Goal: Use online tool/utility: Utilize a website feature to perform a specific function

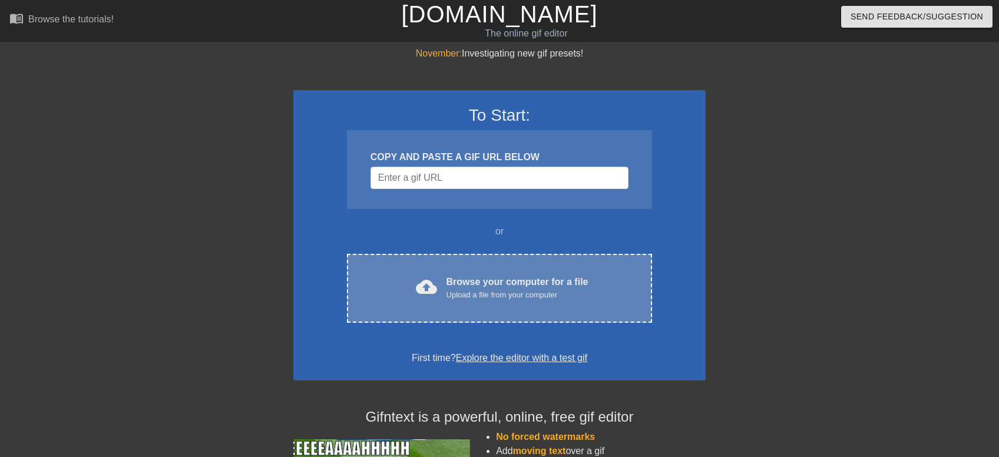
click at [506, 279] on div "Browse your computer for a file Upload a file from your computer" at bounding box center [518, 288] width 142 height 26
click at [513, 309] on div "cloud_upload Browse your computer for a file Upload a file from your computer C…" at bounding box center [499, 288] width 305 height 69
click at [525, 280] on div "Browse your computer for a file Upload a file from your computer" at bounding box center [518, 288] width 142 height 26
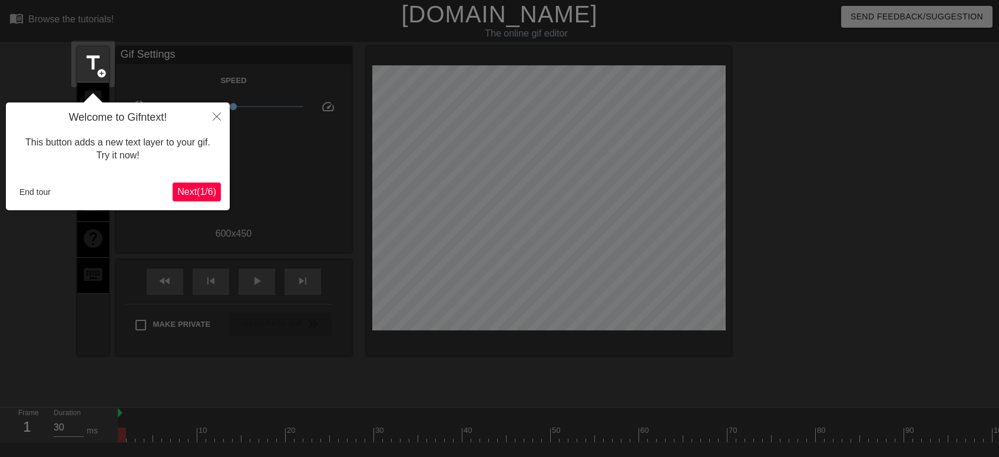
scroll to position [28, 0]
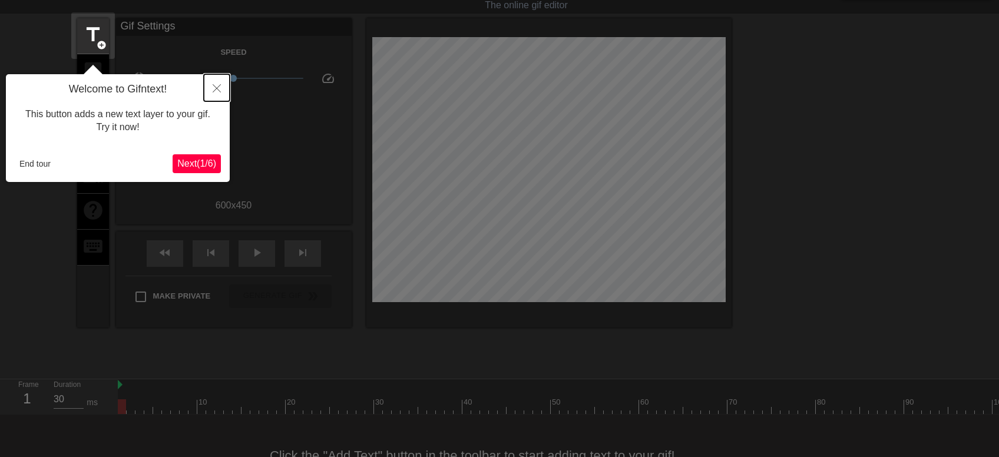
click at [218, 87] on icon "Close" at bounding box center [217, 88] width 8 height 8
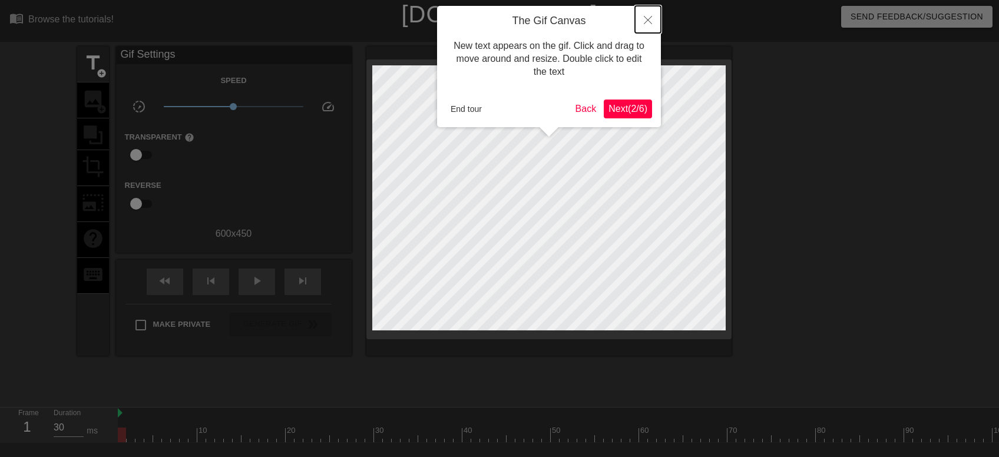
click at [643, 20] on button "Close" at bounding box center [648, 19] width 26 height 27
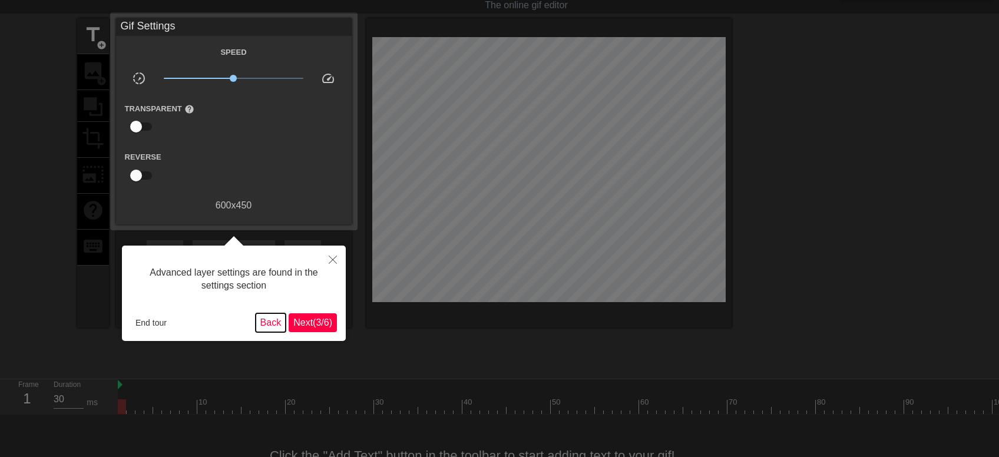
click at [272, 315] on button "Back" at bounding box center [271, 322] width 31 height 19
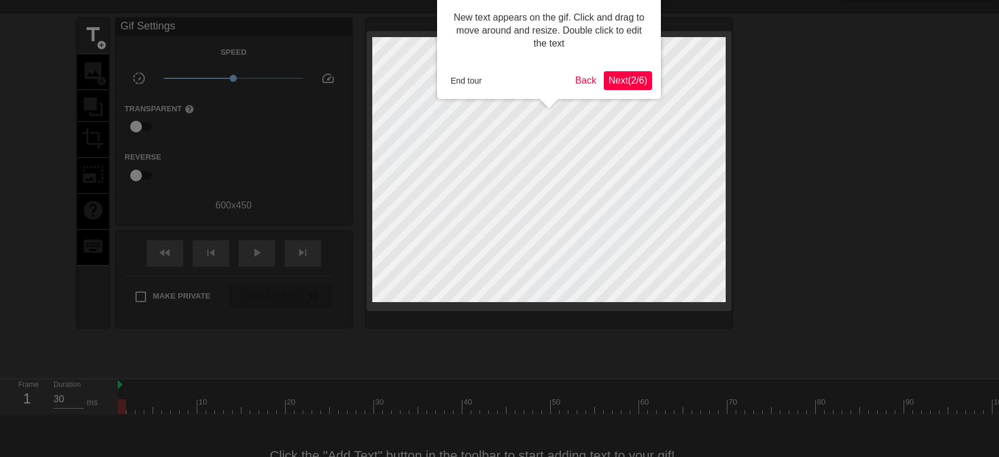
scroll to position [0, 0]
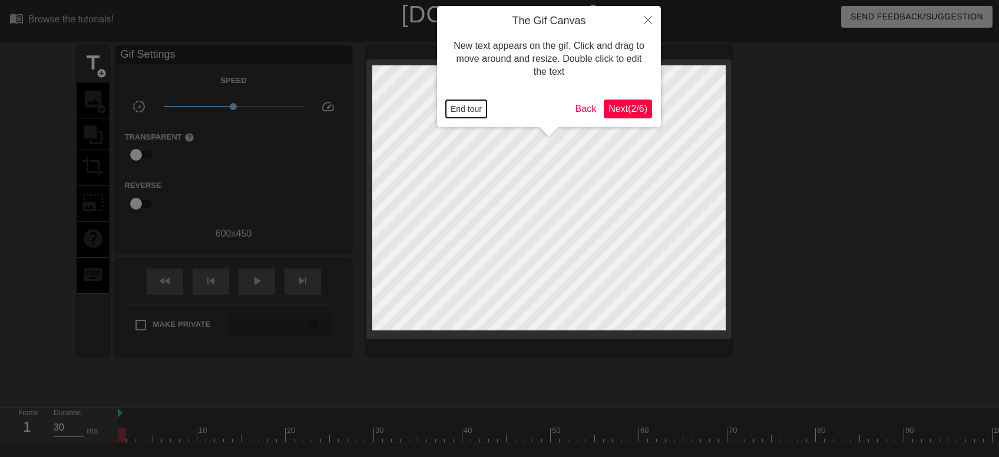
click at [461, 111] on button "End tour" at bounding box center [466, 109] width 41 height 18
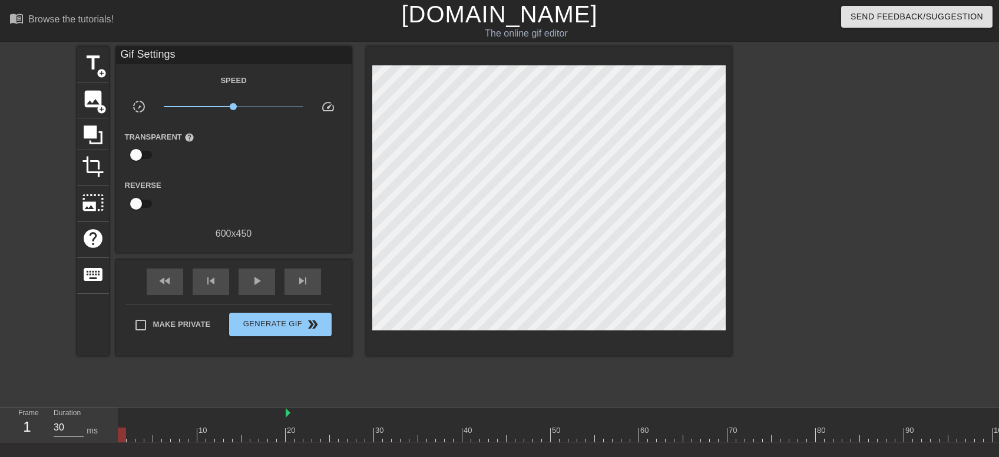
drag, startPoint x: 119, startPoint y: 414, endPoint x: 289, endPoint y: 415, distance: 170.3
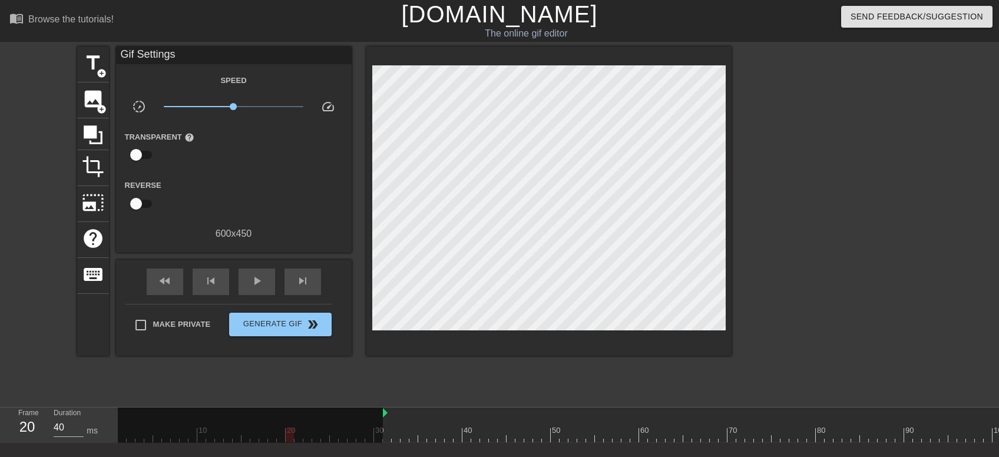
drag, startPoint x: 288, startPoint y: 412, endPoint x: 385, endPoint y: 410, distance: 96.7
drag, startPoint x: 385, startPoint y: 433, endPoint x: 516, endPoint y: 428, distance: 130.9
click at [516, 428] on div at bounding box center [520, 435] width 8 height 15
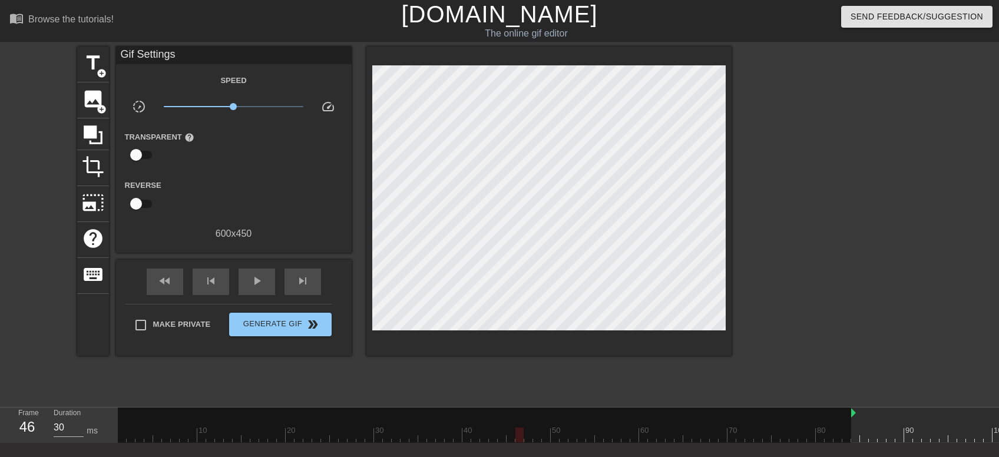
drag, startPoint x: 384, startPoint y: 411, endPoint x: 854, endPoint y: 422, distance: 470.4
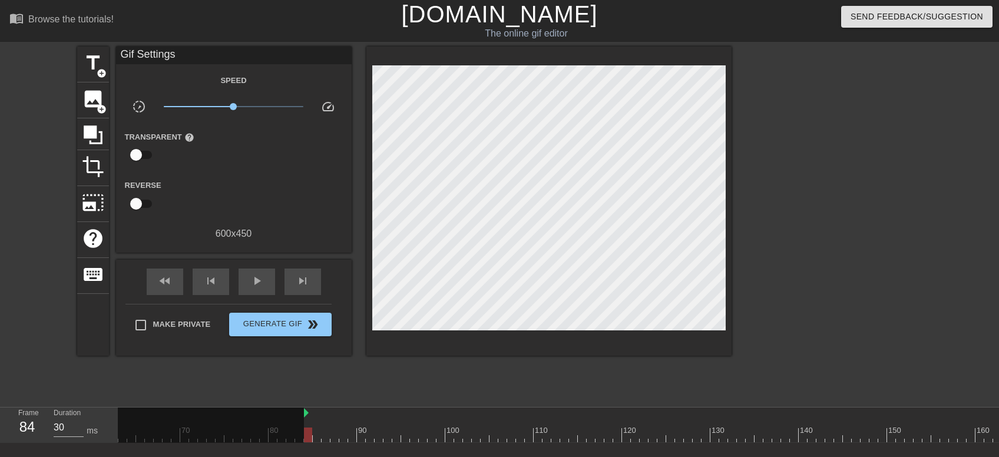
scroll to position [0, 625]
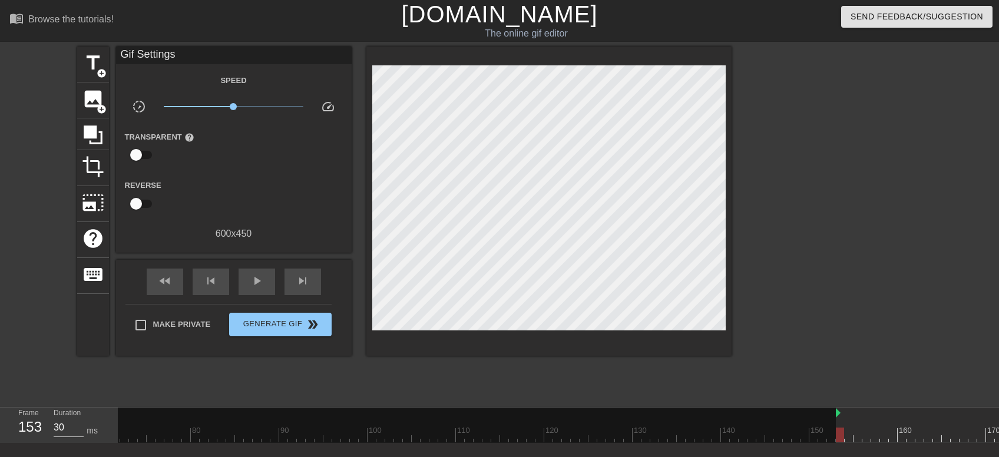
drag, startPoint x: 228, startPoint y: 412, endPoint x: 841, endPoint y: 427, distance: 613.0
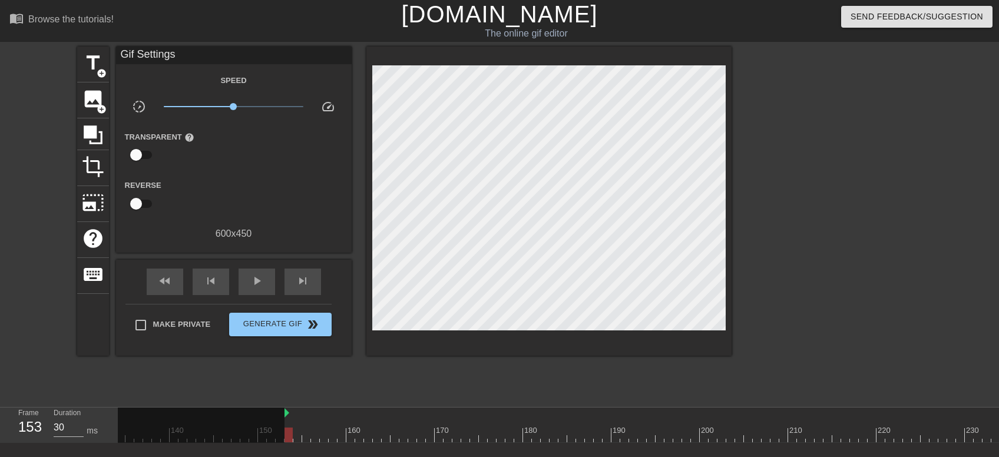
scroll to position [0, 1166]
drag, startPoint x: 301, startPoint y: 434, endPoint x: 880, endPoint y: 435, distance: 579.8
click at [880, 435] on div "10 20 30 40 50 60 70 80 90 100 110 120 130 140 150 160" at bounding box center [559, 425] width 882 height 35
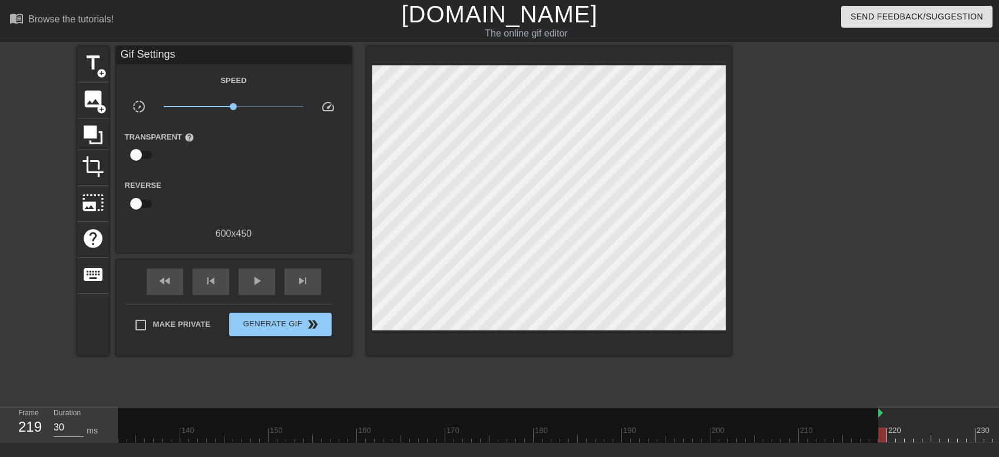
drag, startPoint x: 296, startPoint y: 412, endPoint x: 880, endPoint y: 414, distance: 584.0
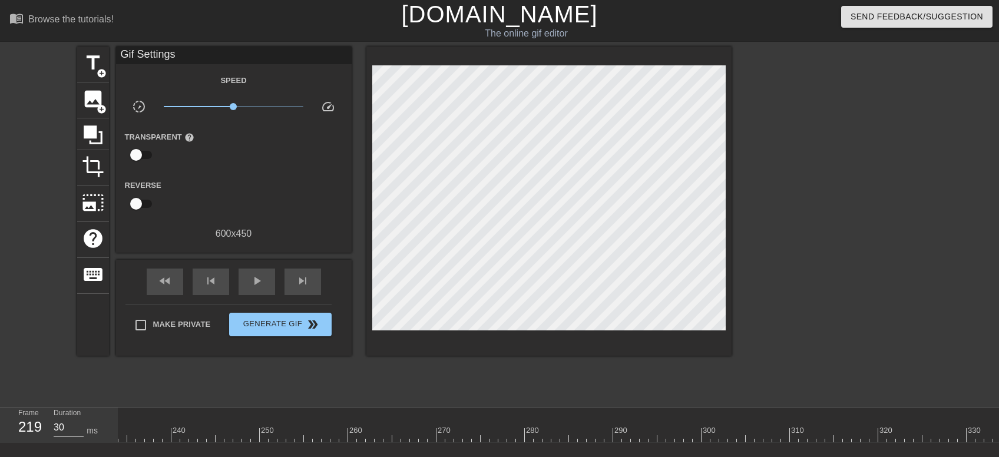
scroll to position [0, 1877]
drag, startPoint x: 167, startPoint y: 412, endPoint x: 161, endPoint y: 407, distance: 8.3
click at [161, 407] on div "menu_book Browse the tutorials! Gifntext.com The online gif editor Send Feedbac…" at bounding box center [499, 262] width 999 height 525
type input "30"
drag, startPoint x: 172, startPoint y: 432, endPoint x: 705, endPoint y: 435, distance: 533.3
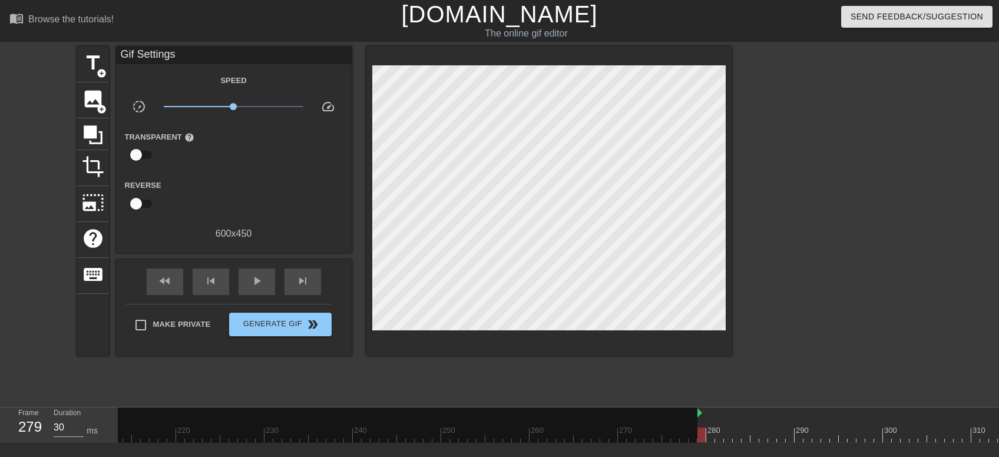
drag, startPoint x: 160, startPoint y: 412, endPoint x: 702, endPoint y: 419, distance: 542.8
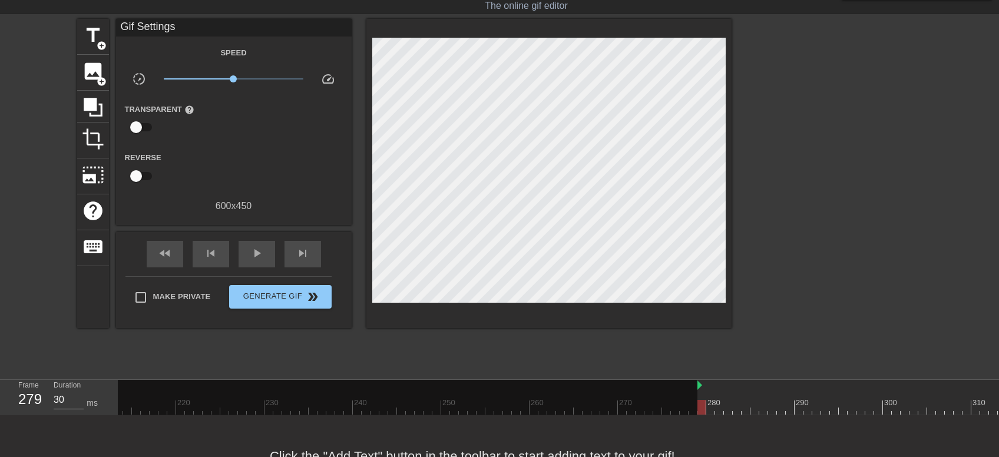
scroll to position [5, 0]
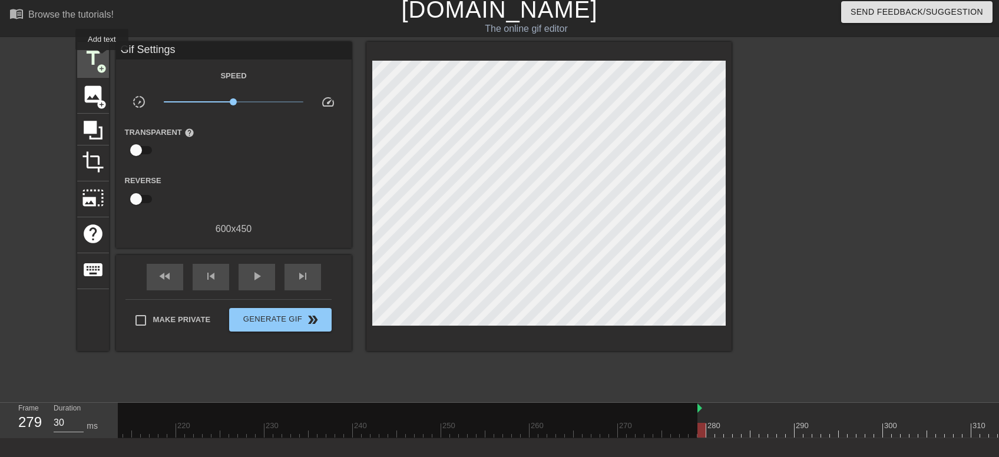
click at [102, 58] on span "title" at bounding box center [93, 58] width 22 height 22
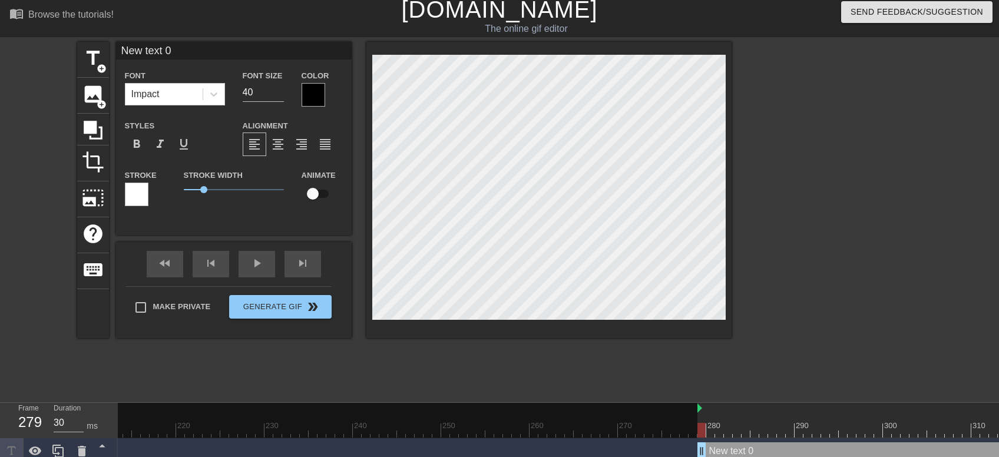
type input "New text"
type textarea "New text"
type input "New text"
type textarea "New text"
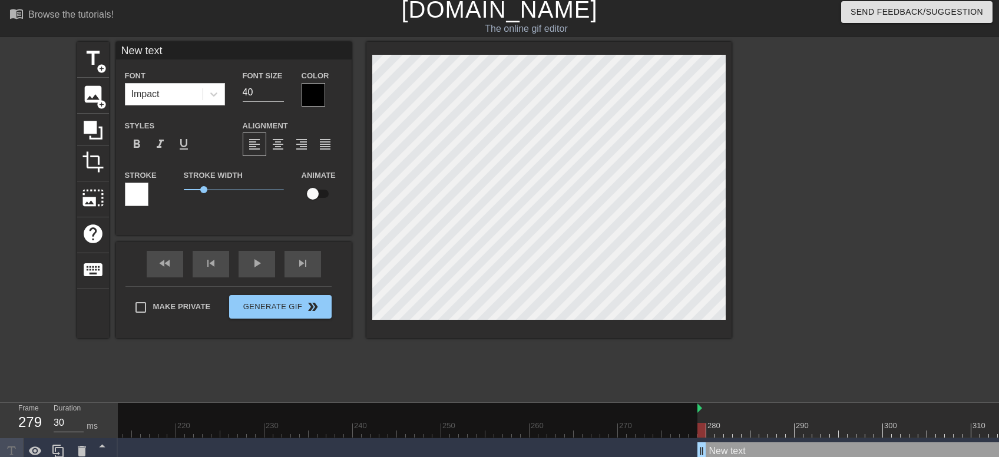
type input "New tex"
type textarea "New tex"
type input "New te"
type textarea "New te"
type input "New t"
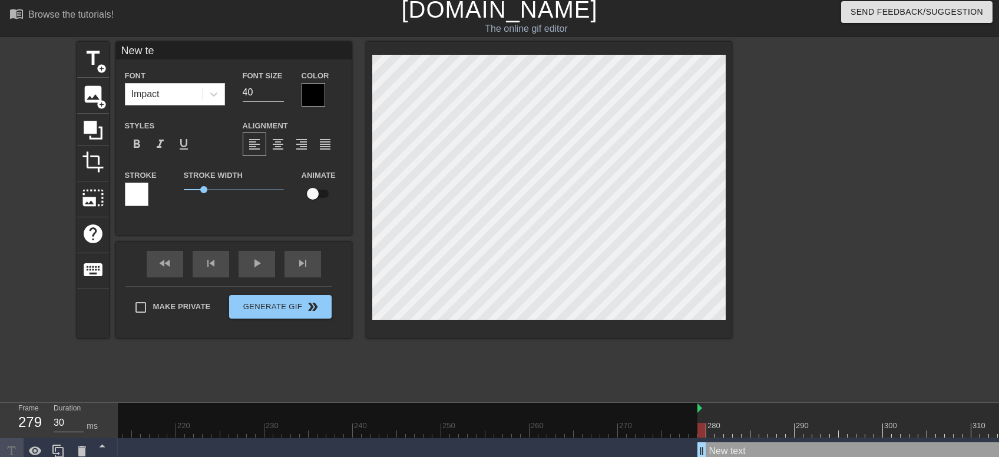
type textarea "New t"
type input "New"
type textarea "New"
type input "New"
type textarea "New"
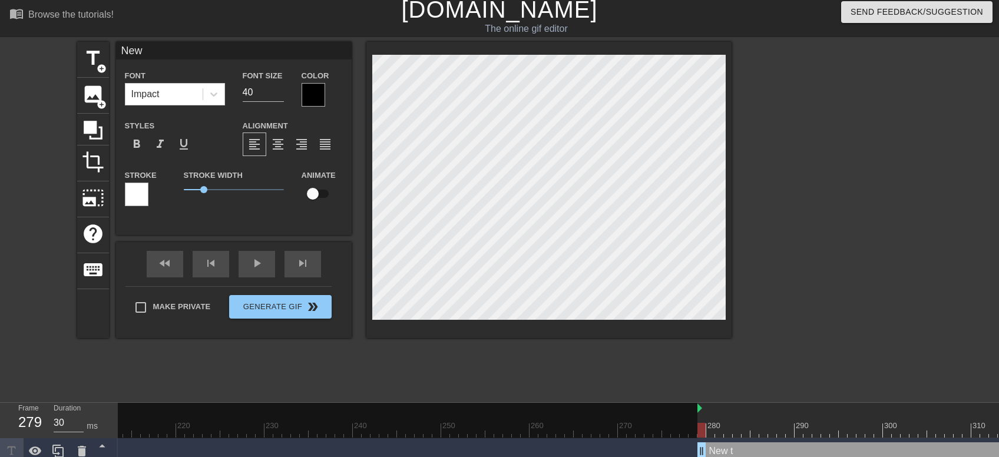
scroll to position [0, 0]
type input "Ne"
type textarea "Ne"
type input "N"
type textarea "N"
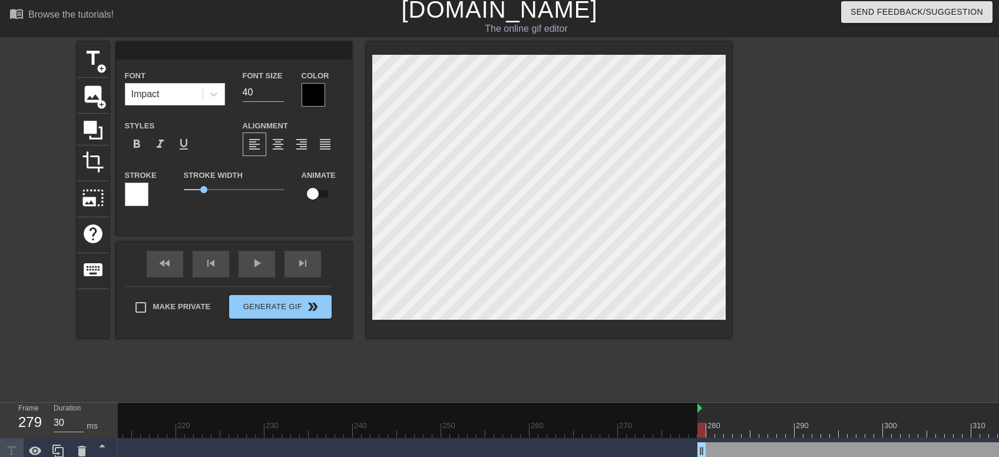
type input "H"
type textarea "H"
type input "HE"
type textarea "HE"
type input "HEy"
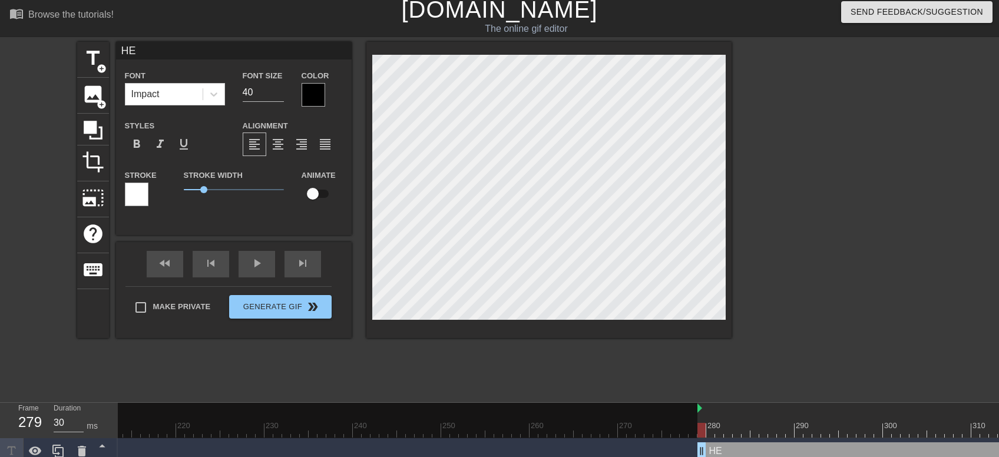
type textarea "HEy"
type input "HE"
type textarea "HE"
type input "H"
type textarea "H"
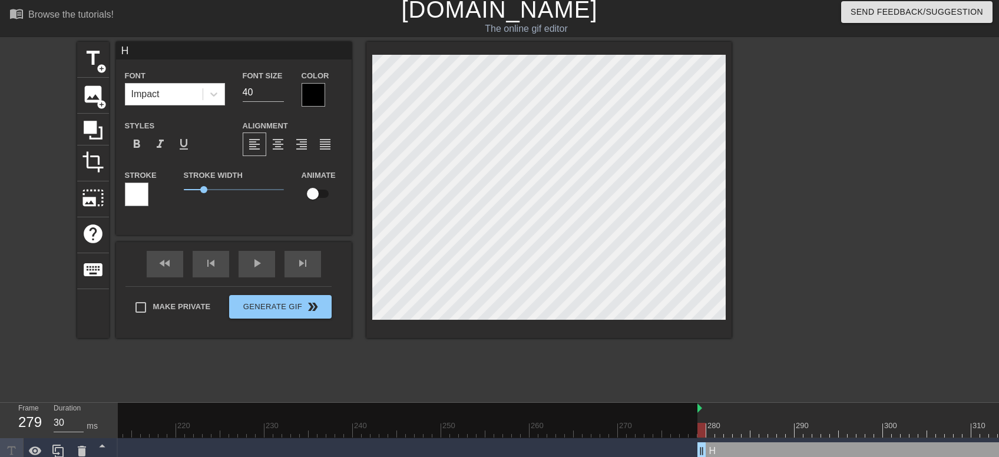
type input "He"
type textarea "He"
type input "Hey"
type textarea "Hey"
type input "Hey!"
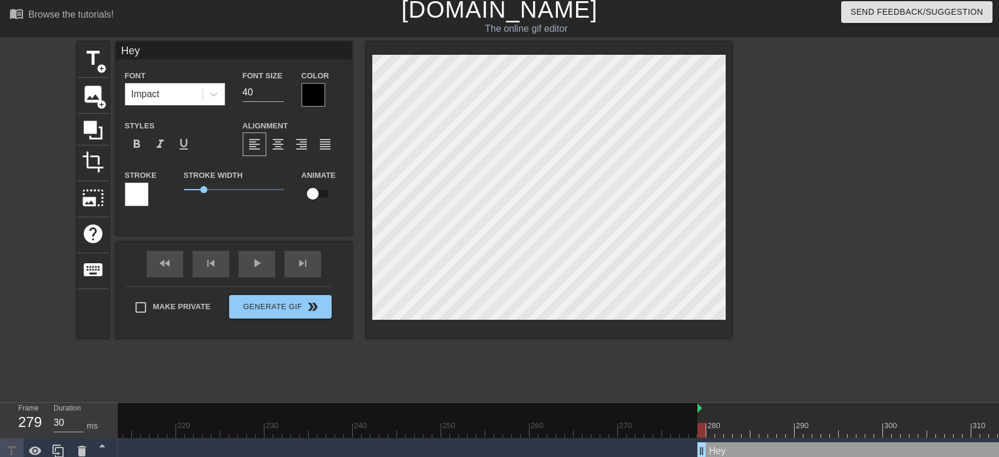
type textarea "Hey!"
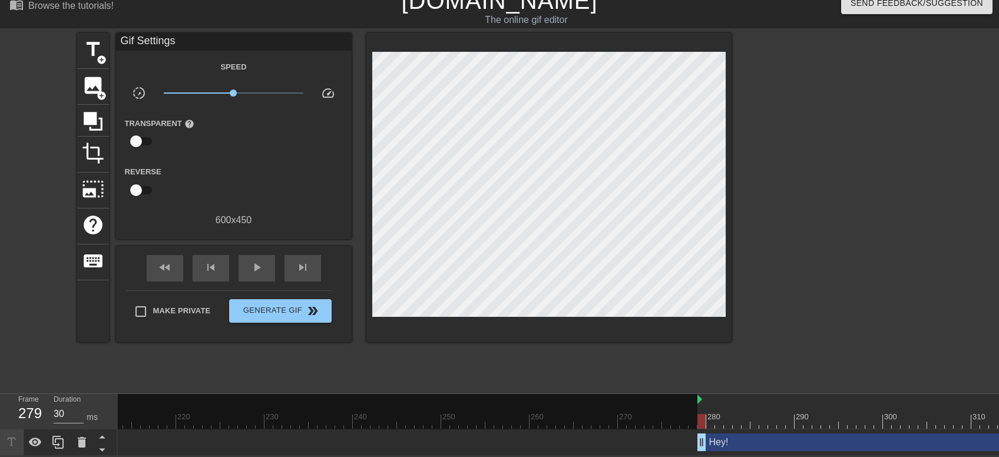
click at [855, 246] on div at bounding box center [834, 210] width 177 height 354
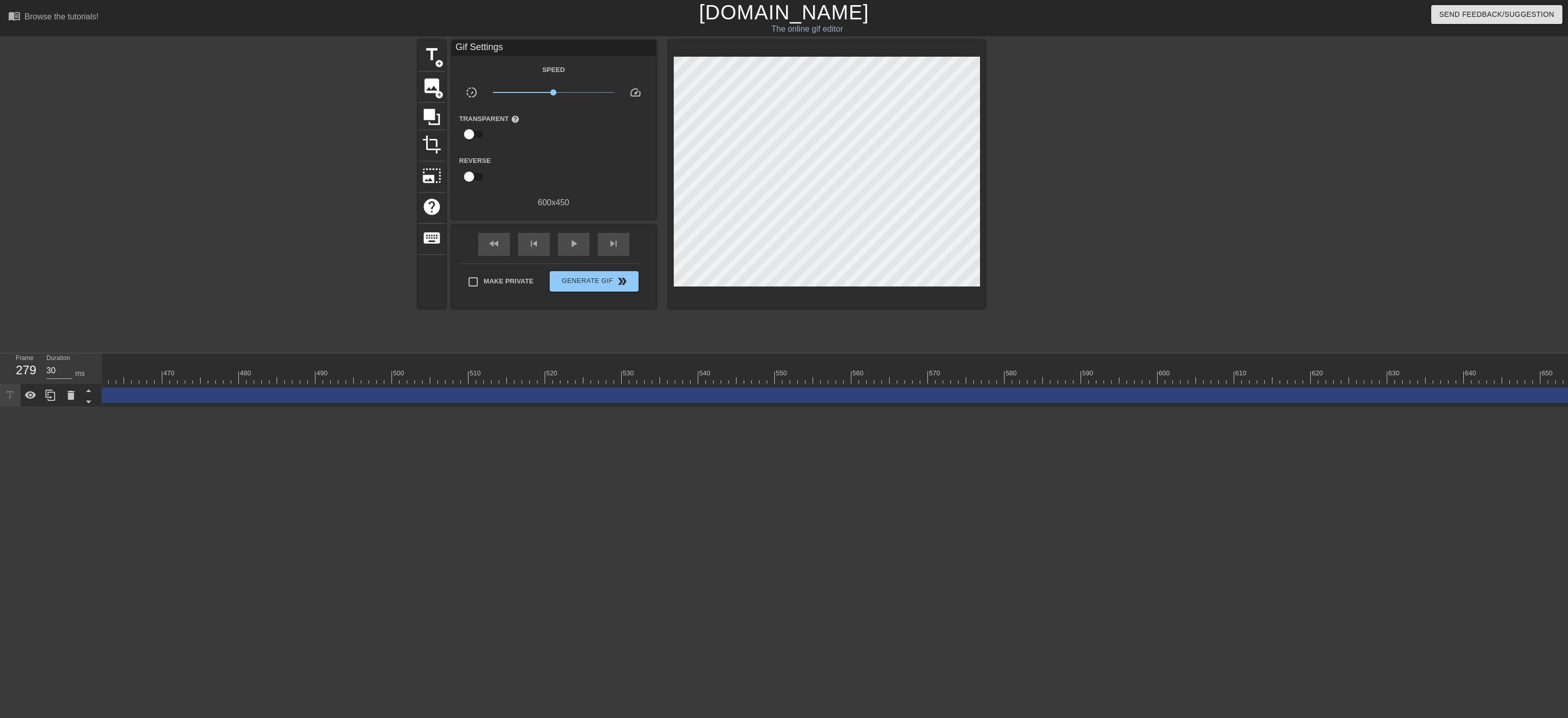
scroll to position [0, 3766]
click at [865, 370] on div at bounding box center [1424, 370] width 8 height 13
click at [865, 370] on div at bounding box center [1438, 373] width 2 height 10
click at [865, 371] on div at bounding box center [1470, 370] width 8 height 13
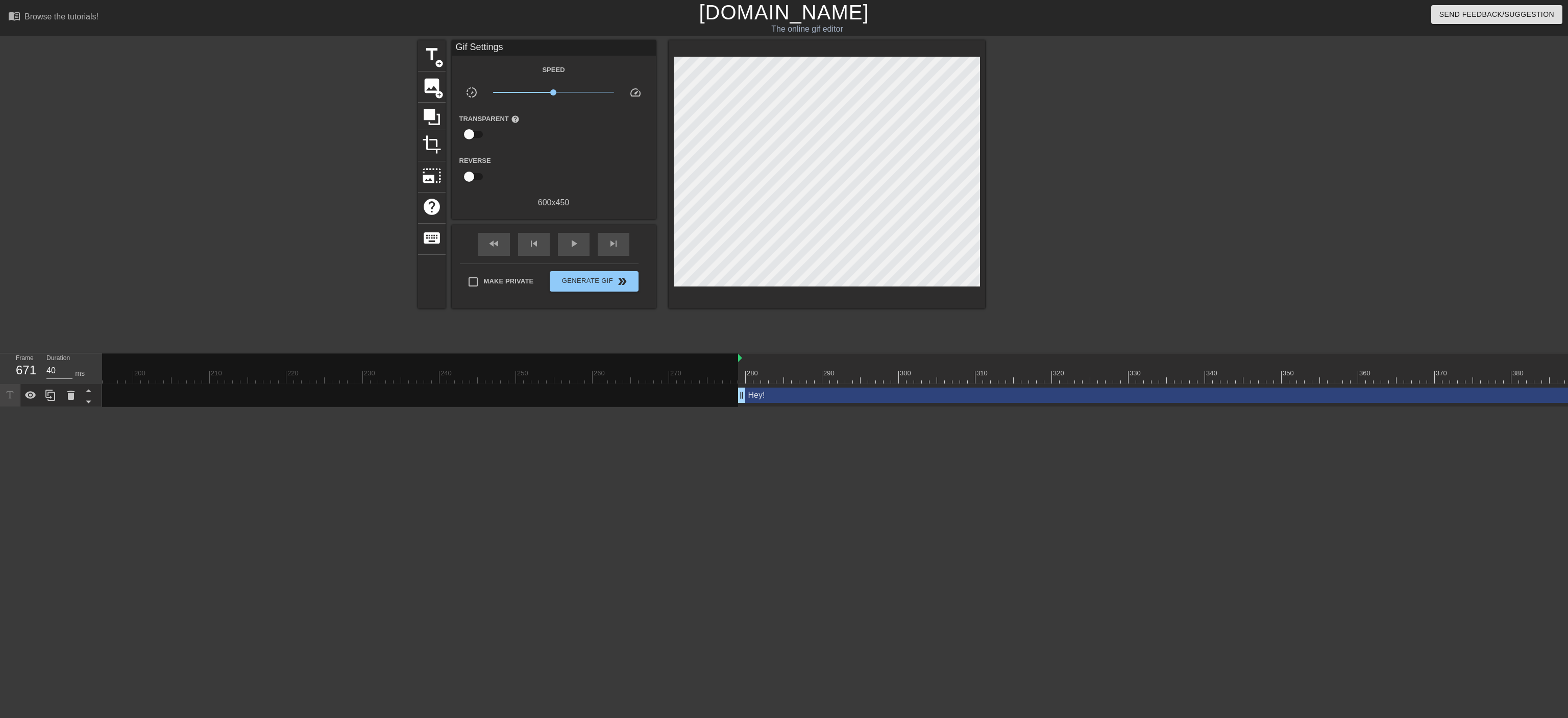
scroll to position [0, 1462]
drag, startPoint x: 768, startPoint y: 359, endPoint x: 777, endPoint y: 359, distance: 9.0
click at [778, 359] on div "10 20 30 40 50 60 70 80 90 100 110 120 130 140 150 160" at bounding box center [1254, 368] width 5230 height 30
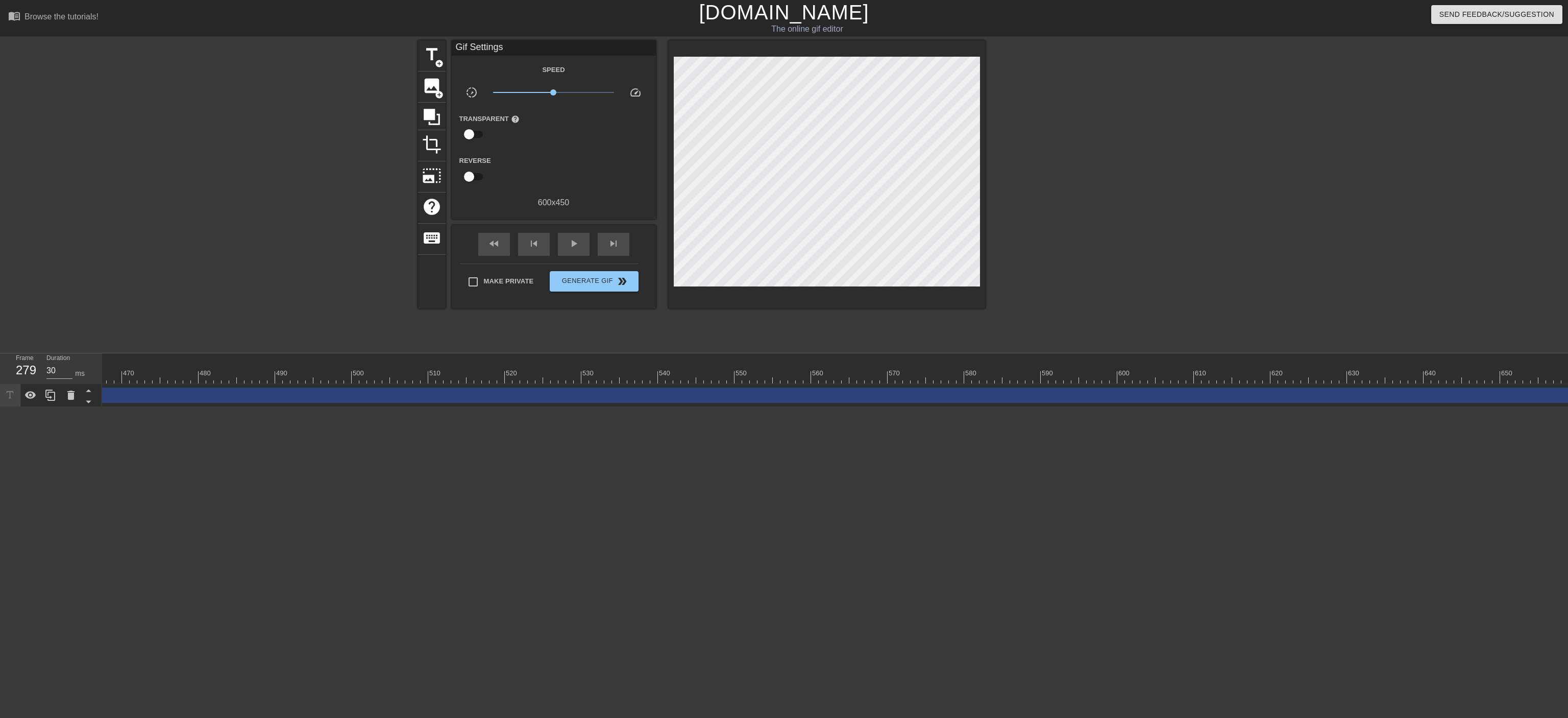
scroll to position [0, 3766]
click at [865, 395] on div "Hey! drag_handle drag_handle" at bounding box center [16, 395] width 3101 height 16
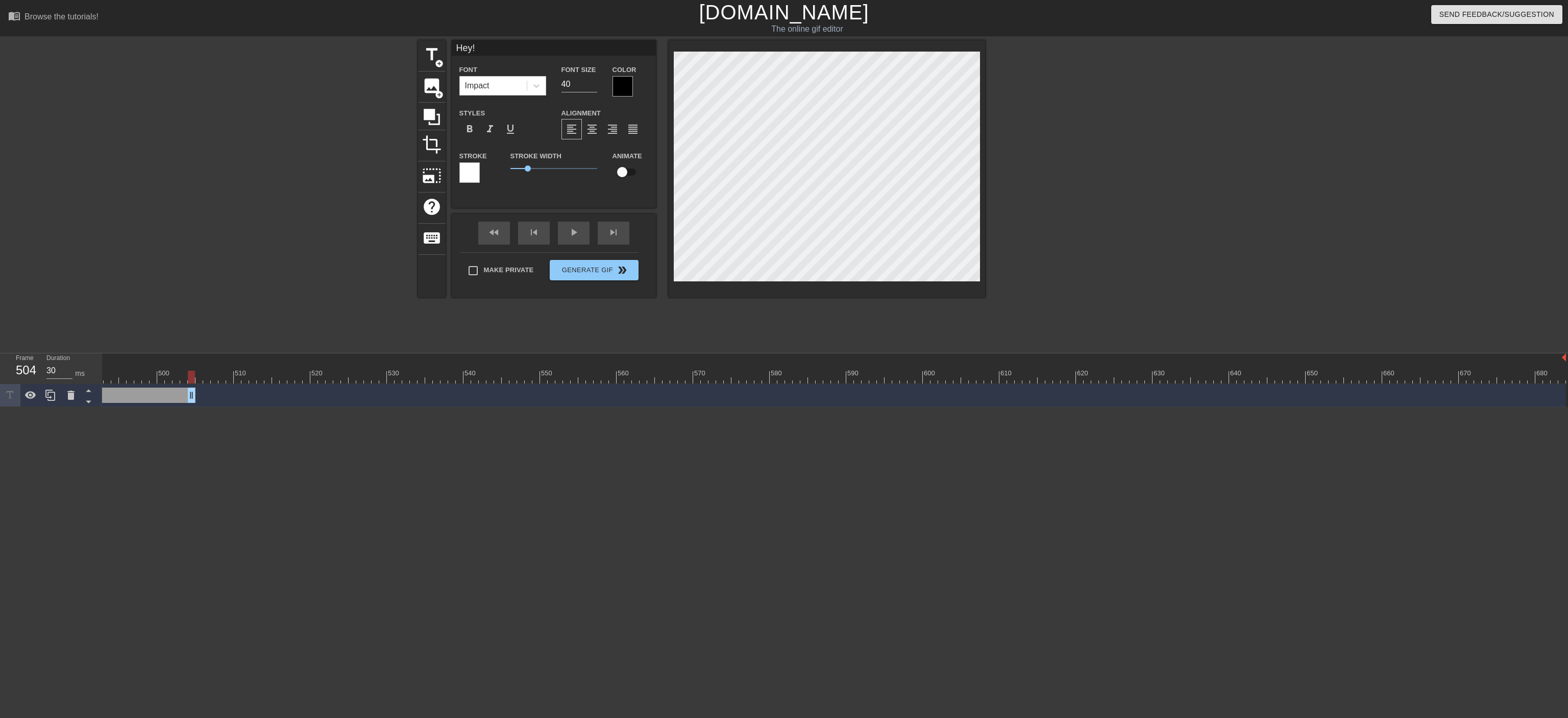
drag, startPoint x: 1561, startPoint y: 399, endPoint x: 193, endPoint y: 393, distance: 1368.0
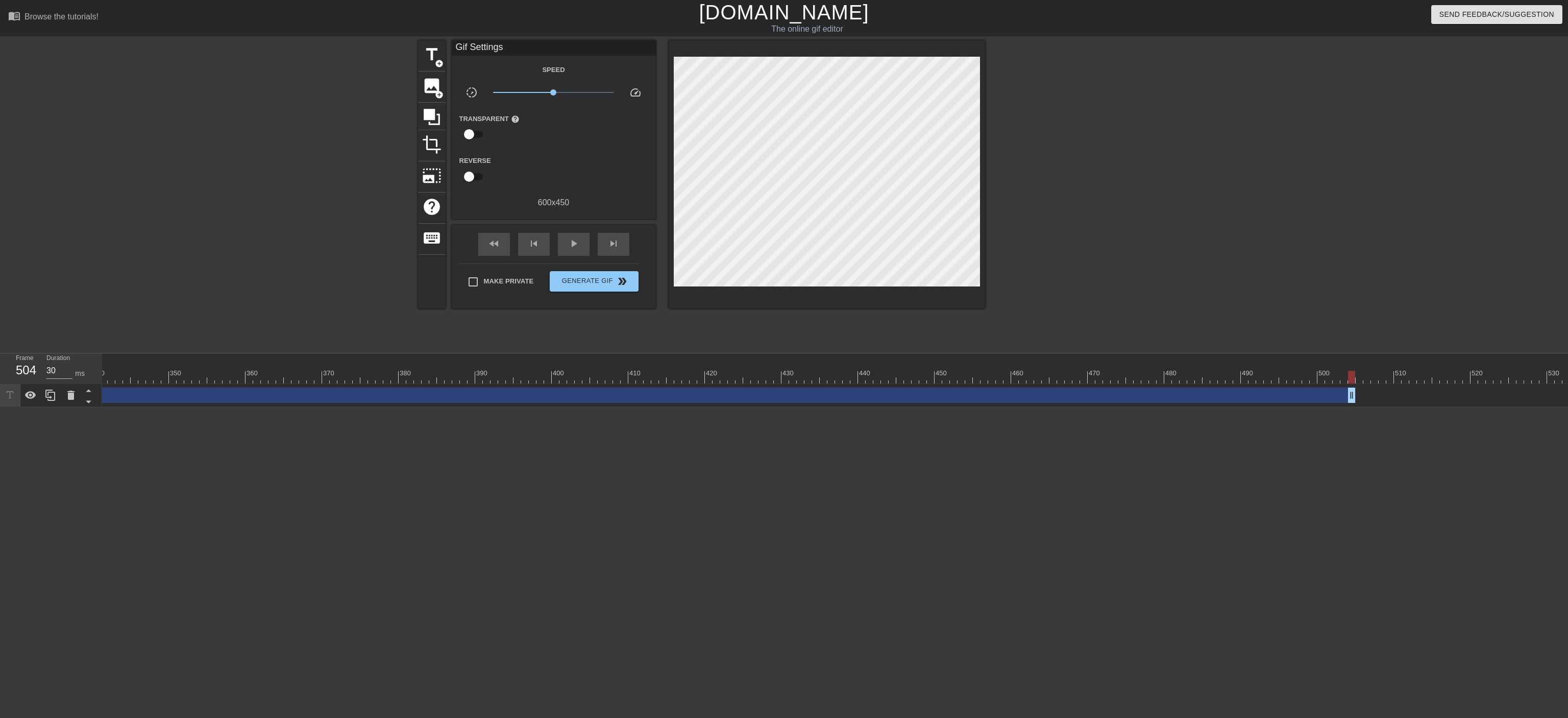
scroll to position [0, 2600]
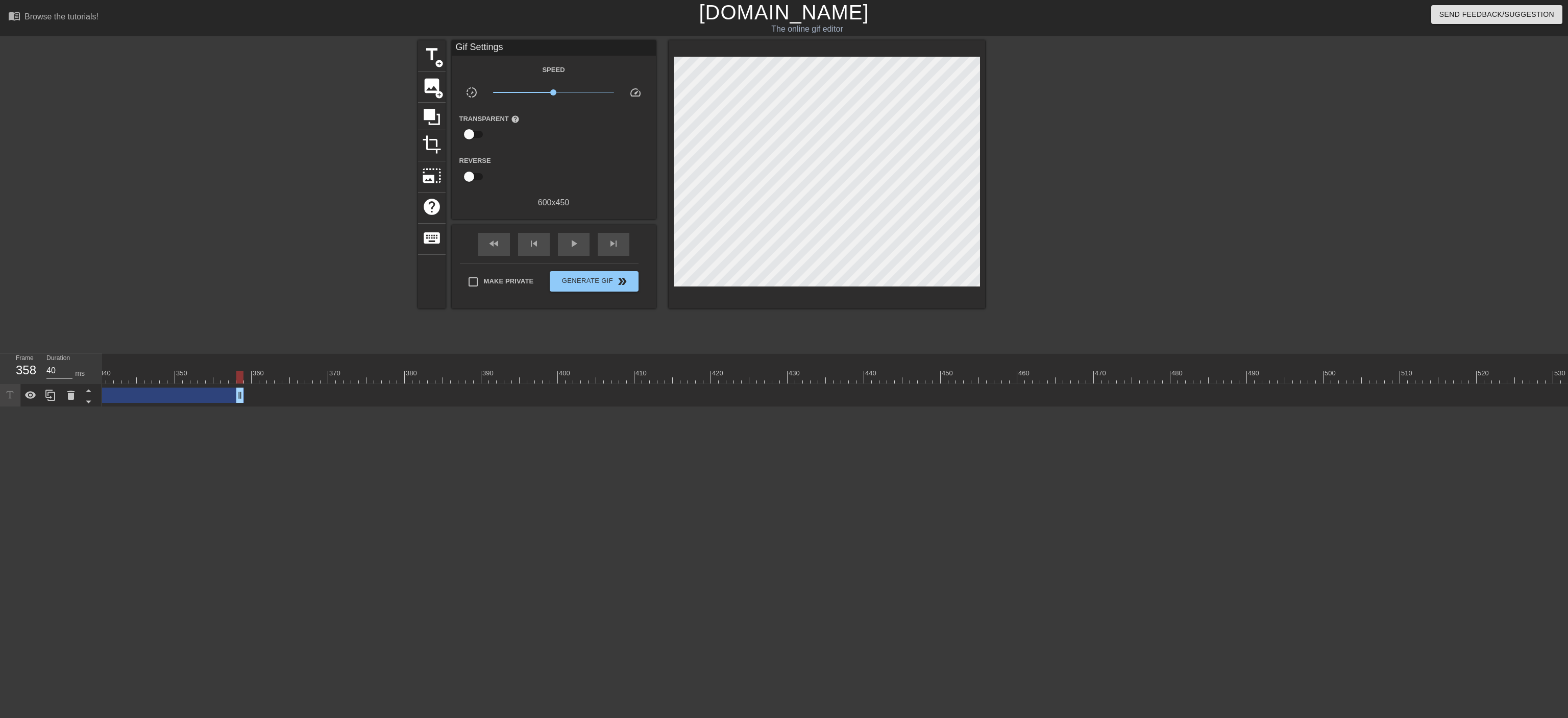
drag, startPoint x: 1358, startPoint y: 393, endPoint x: 181, endPoint y: 399, distance: 1177.0
click at [182, 396] on div "10 20 30 40 50 60 70 80 90 100 110 120 130 140 150 160" at bounding box center [835, 380] width 1466 height 54
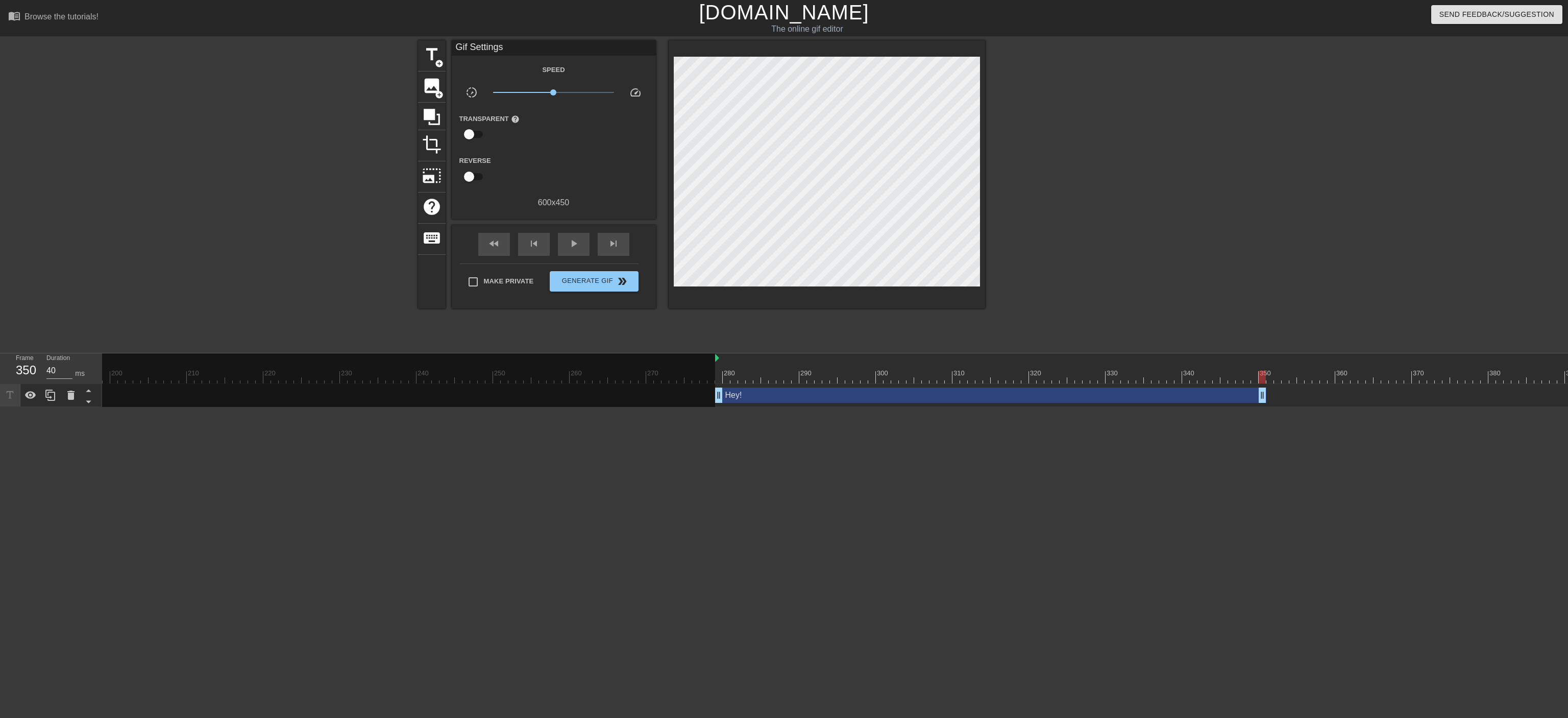
scroll to position [0, 1505]
drag, startPoint x: 1277, startPoint y: 391, endPoint x: 891, endPoint y: 390, distance: 386.0
click at [865, 390] on div "Hey! drag_handle drag_handle" at bounding box center [811, 395] width 168 height 16
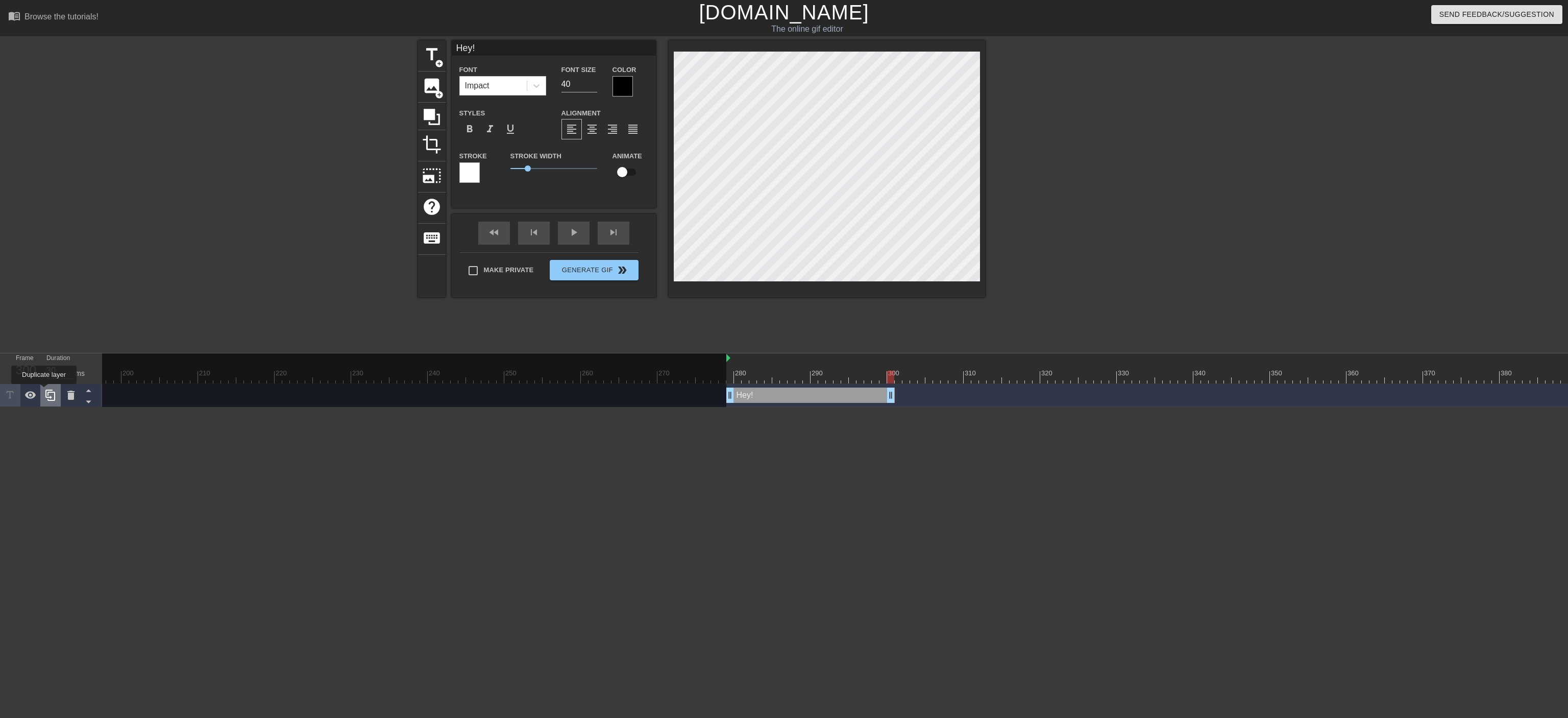
click at [44, 391] on div at bounding box center [51, 395] width 21 height 23
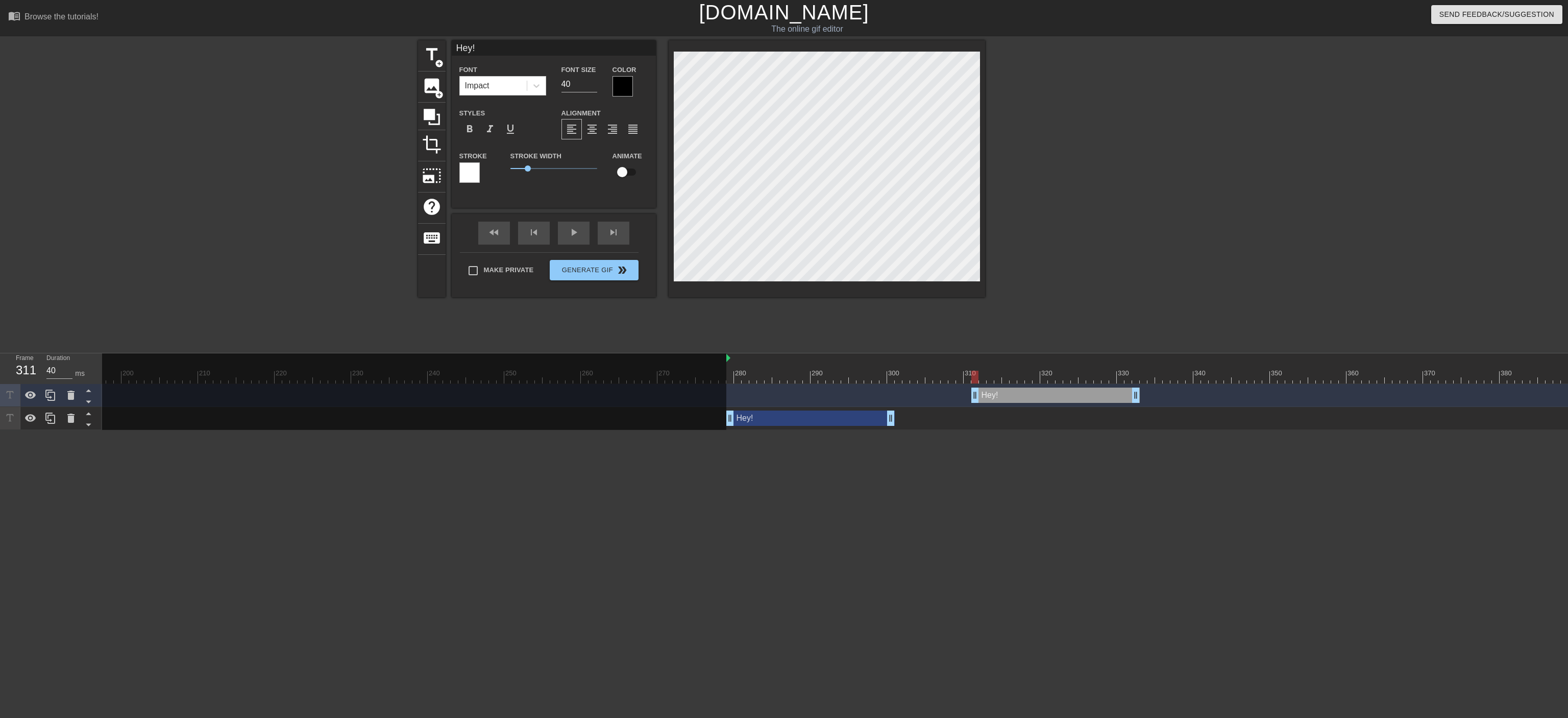
type input "30"
drag, startPoint x: 841, startPoint y: 395, endPoint x: 1079, endPoint y: 397, distance: 238.0
click at [865, 396] on div "Hey! drag_handle drag_handle" at bounding box center [1048, 395] width 168 height 16
type input "Hey"
type textarea "Hey"
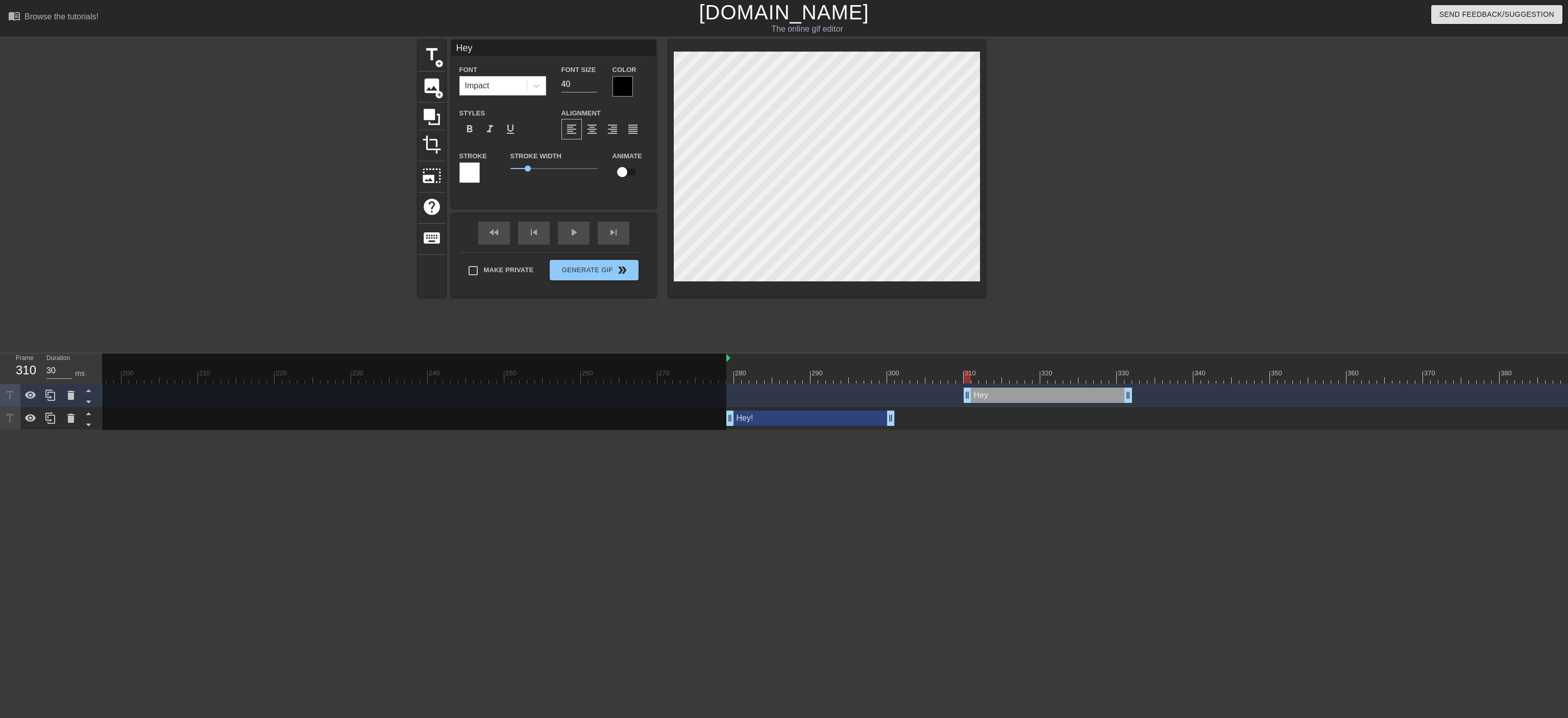
type input "He"
type textarea "He"
type input "H"
type textarea "H"
type input "M"
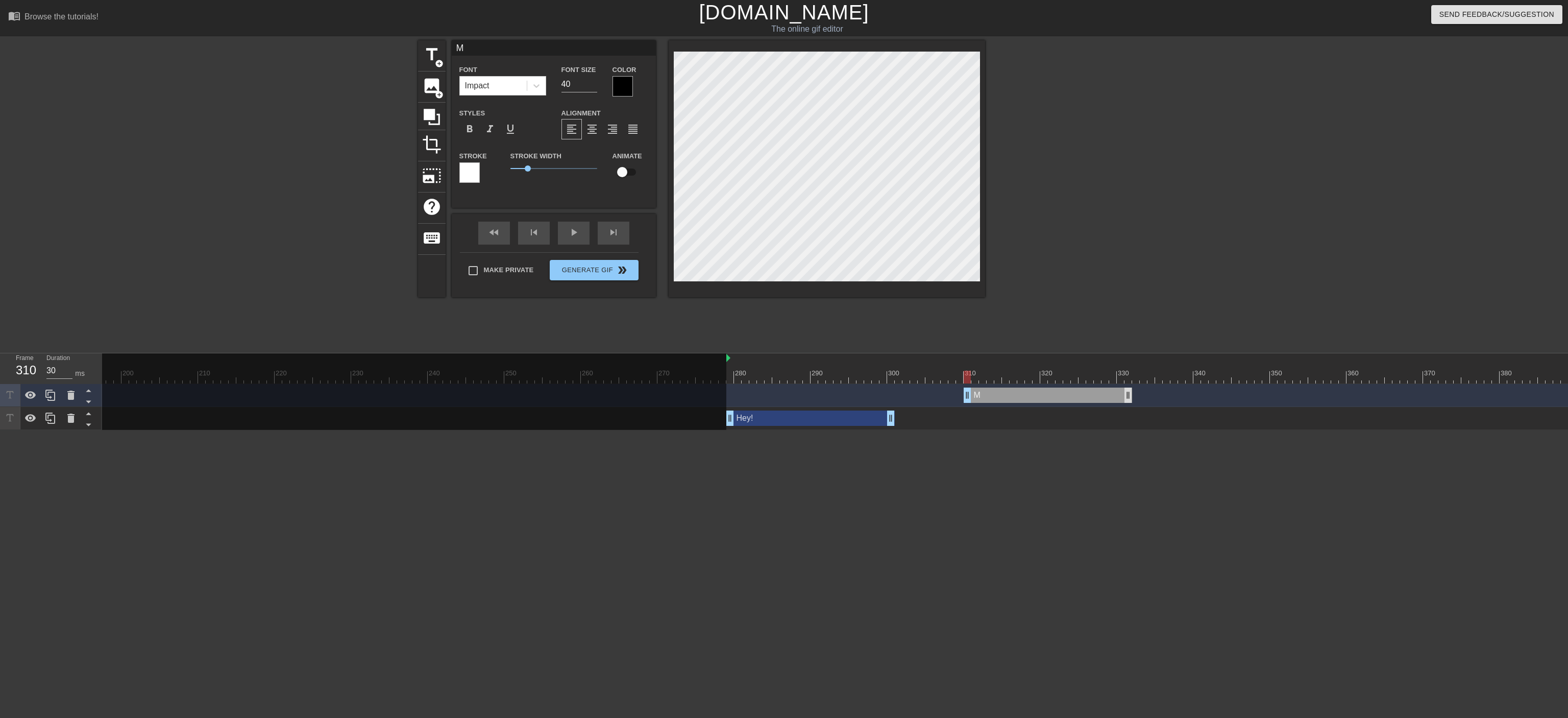
type textarea "M"
drag, startPoint x: 1131, startPoint y: 395, endPoint x: 982, endPoint y: 397, distance: 149.0
click at [865, 396] on div "M drag_handle drag_handle" at bounding box center [1212, 395] width 5230 height 16
click at [865, 395] on div "M drag_handle drag_handle" at bounding box center [972, 395] width 16 height 16
click at [48, 395] on icon at bounding box center [50, 395] width 12 height 12
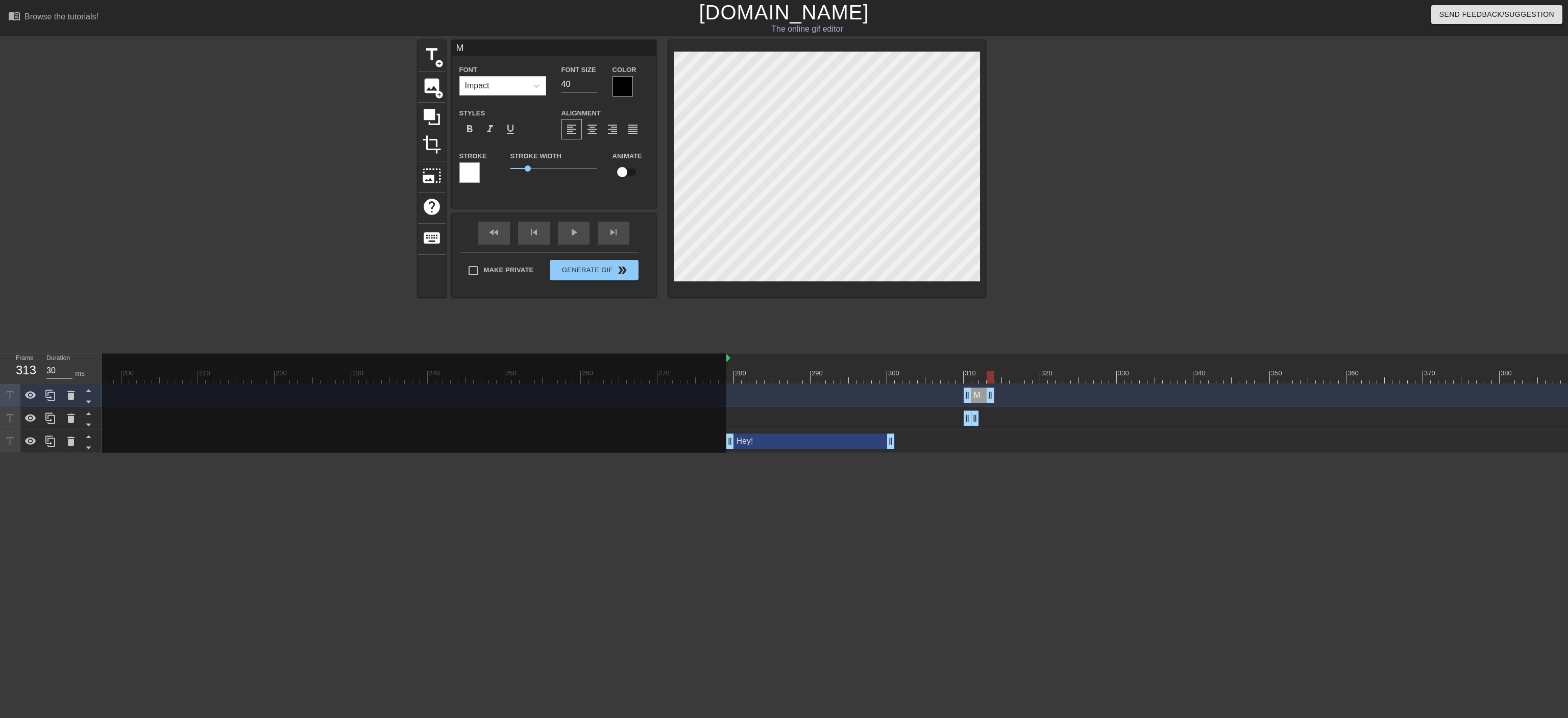
drag, startPoint x: 974, startPoint y: 391, endPoint x: 991, endPoint y: 391, distance: 17.0
click at [865, 391] on div "M drag_handle drag_handle" at bounding box center [979, 395] width 30 height 16
type input "30"
drag, startPoint x: 968, startPoint y: 395, endPoint x: 985, endPoint y: 395, distance: 17.0
click at [865, 395] on div "M drag_handle drag_handle" at bounding box center [987, 395] width 16 height 16
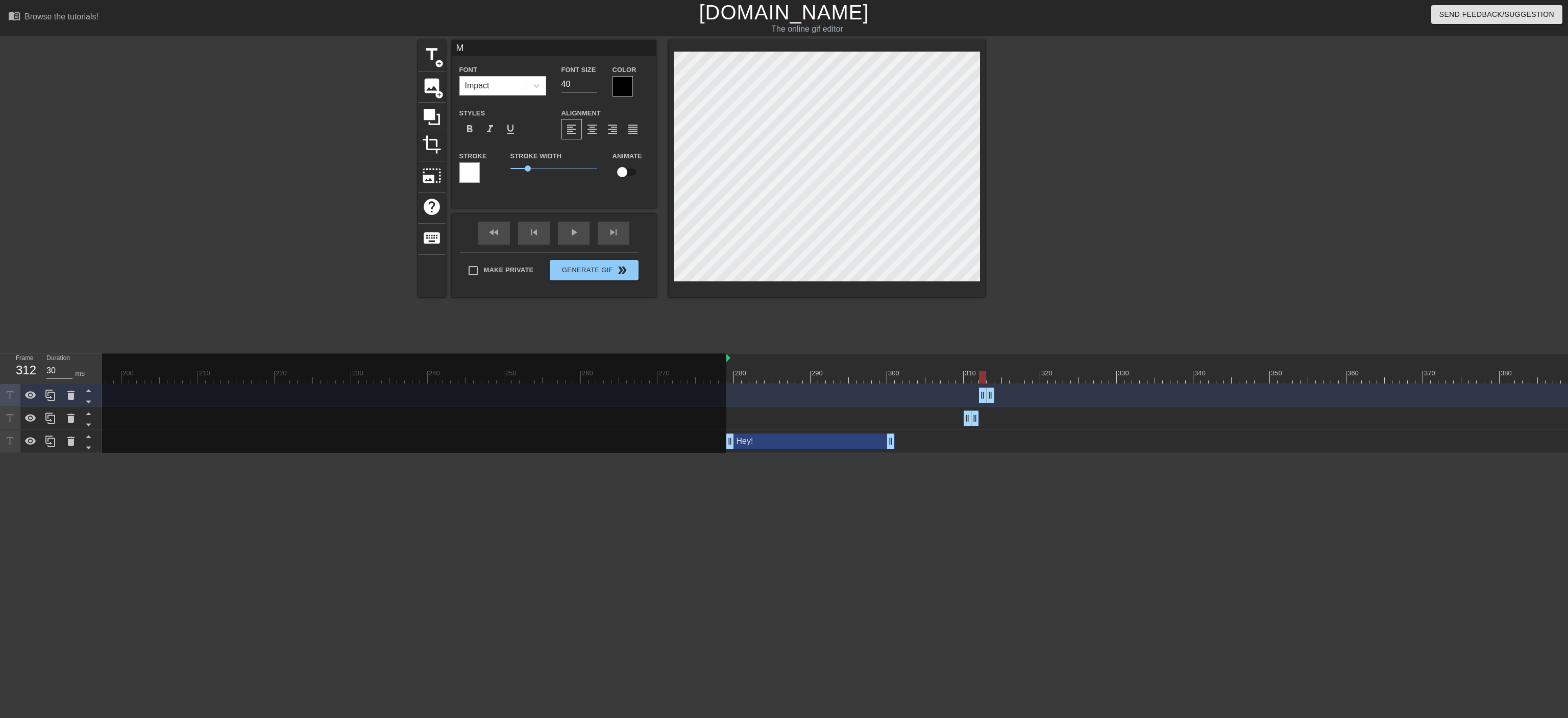
type input "MM"
type textarea "MM"
click at [865, 396] on html "menu_book Browse the tutorials! Gifntext.com The online gif editor Send Feedbac…" at bounding box center [784, 226] width 1568 height 453
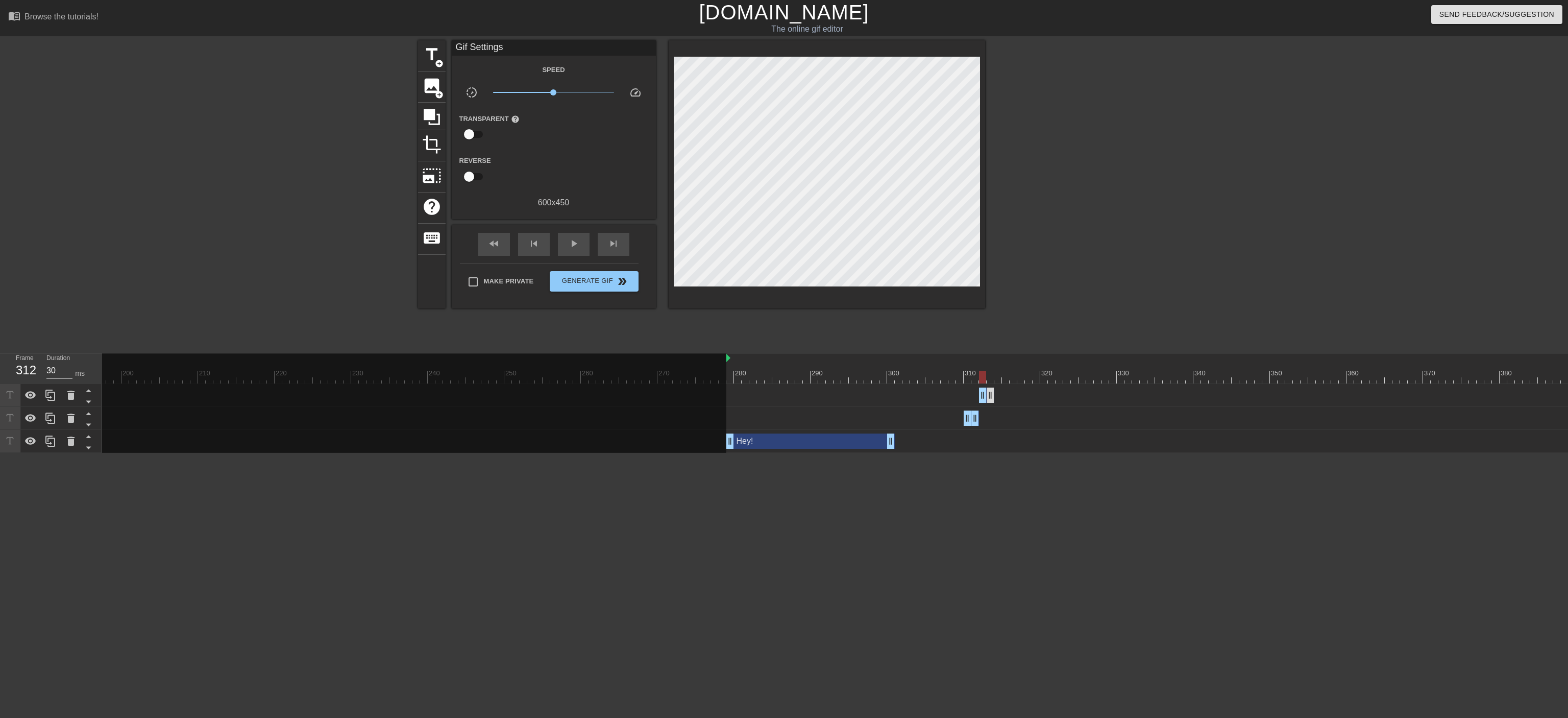
click at [865, 395] on div "MM drag_handle drag_handle" at bounding box center [987, 395] width 16 height 16
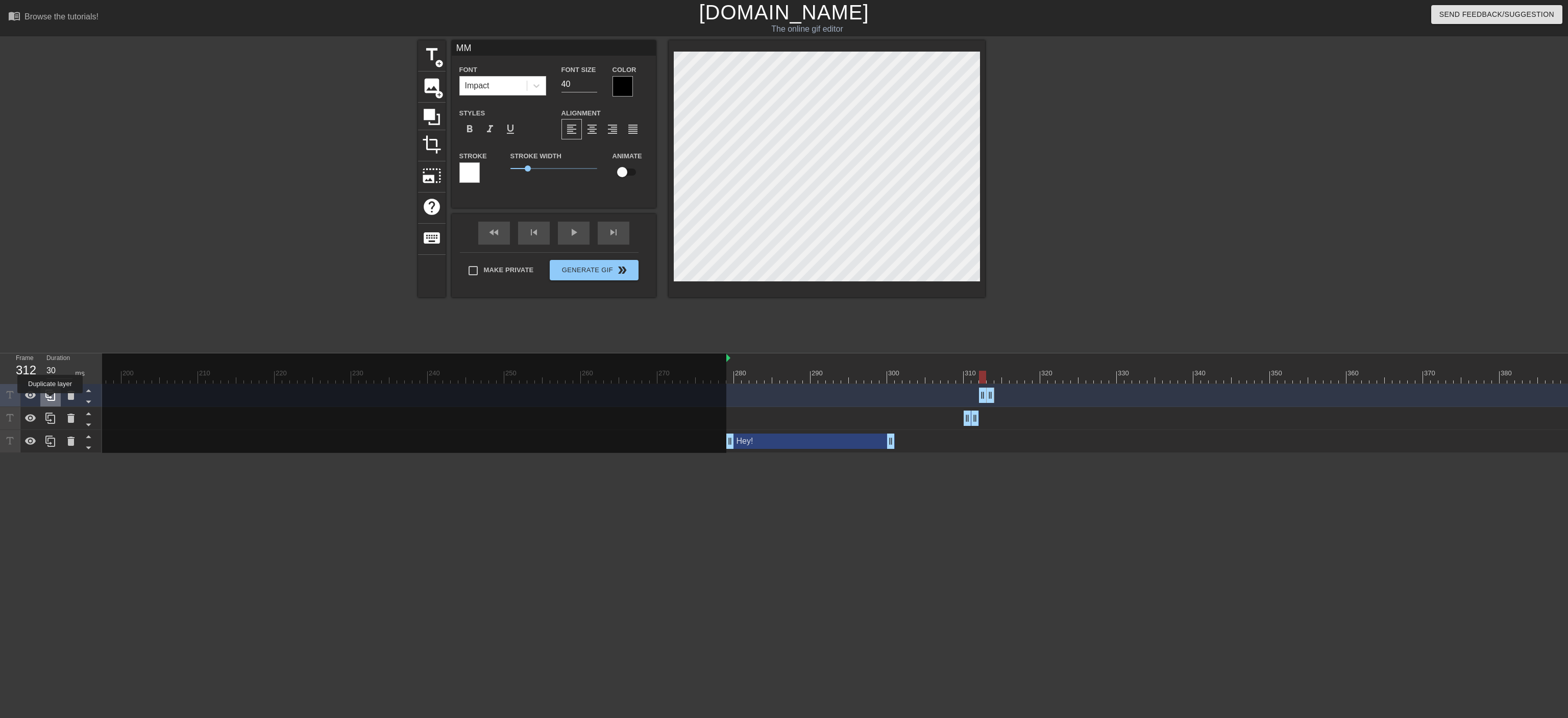
click at [50, 393] on icon at bounding box center [49, 395] width 10 height 11
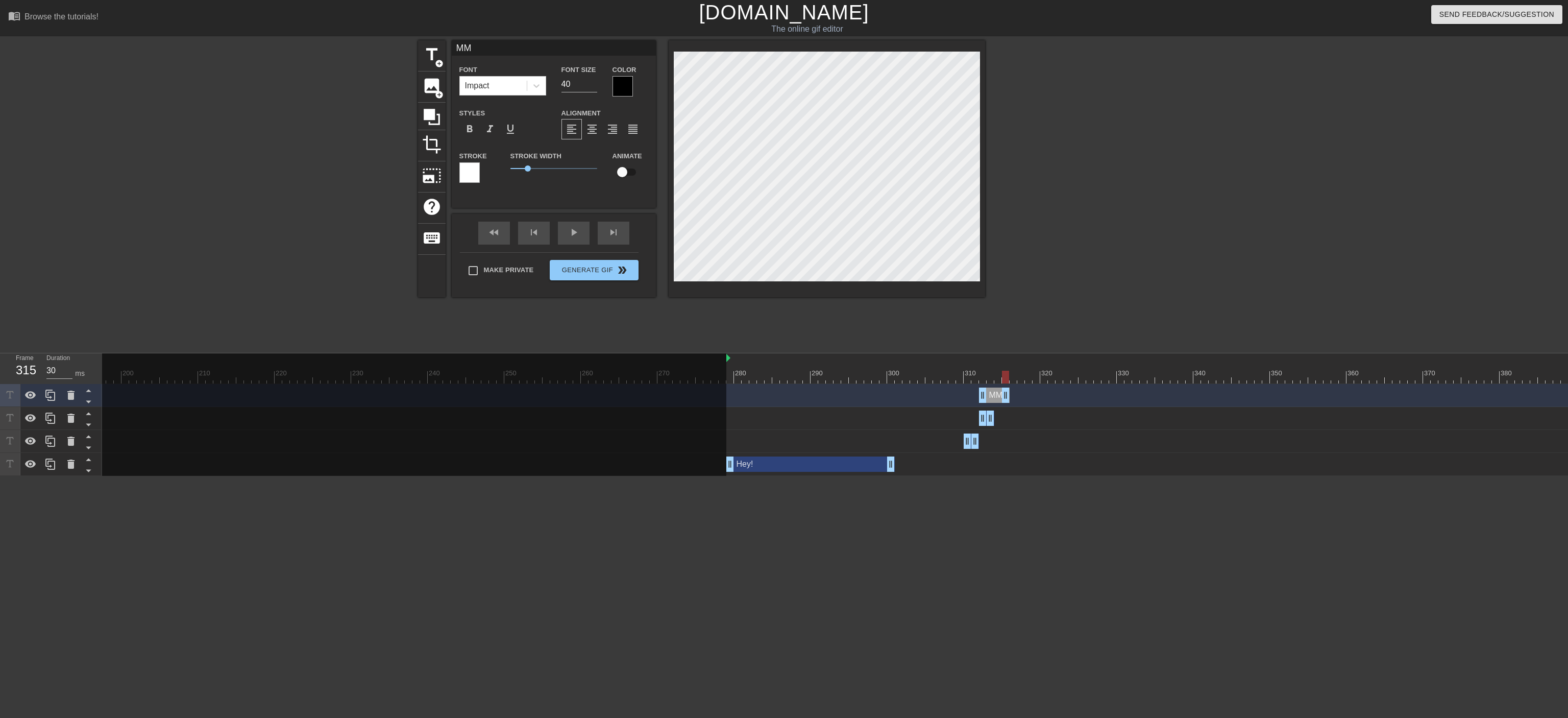
drag, startPoint x: 989, startPoint y: 398, endPoint x: 1006, endPoint y: 396, distance: 17.1
click at [865, 396] on div "MM drag_handle drag_handle" at bounding box center [994, 395] width 30 height 16
type input "40"
drag, startPoint x: 983, startPoint y: 396, endPoint x: 1002, endPoint y: 396, distance: 19.0
click at [865, 396] on div "MM drag_handle drag_handle" at bounding box center [1002, 395] width 16 height 16
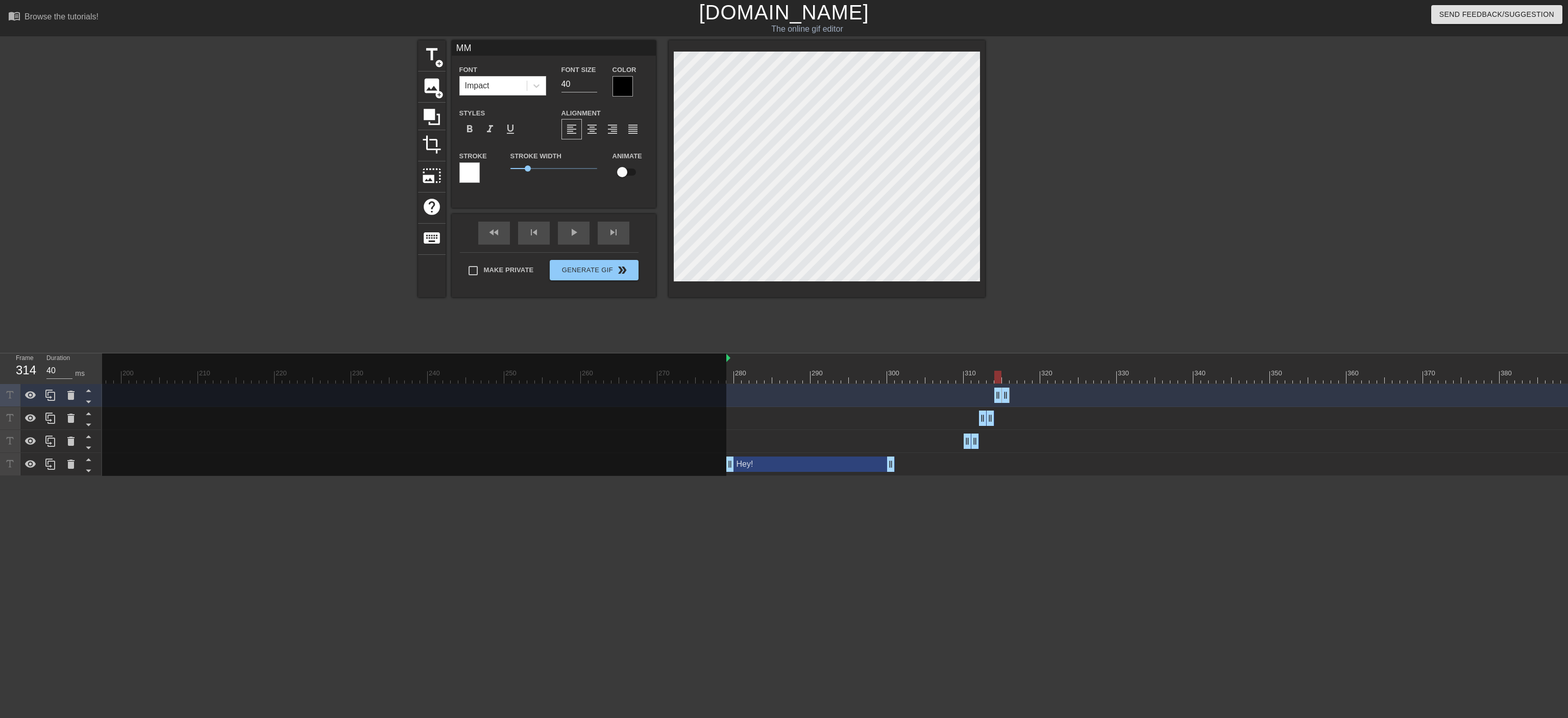
type input "MMM"
type textarea "MMM"
click at [57, 396] on div at bounding box center [51, 395] width 21 height 23
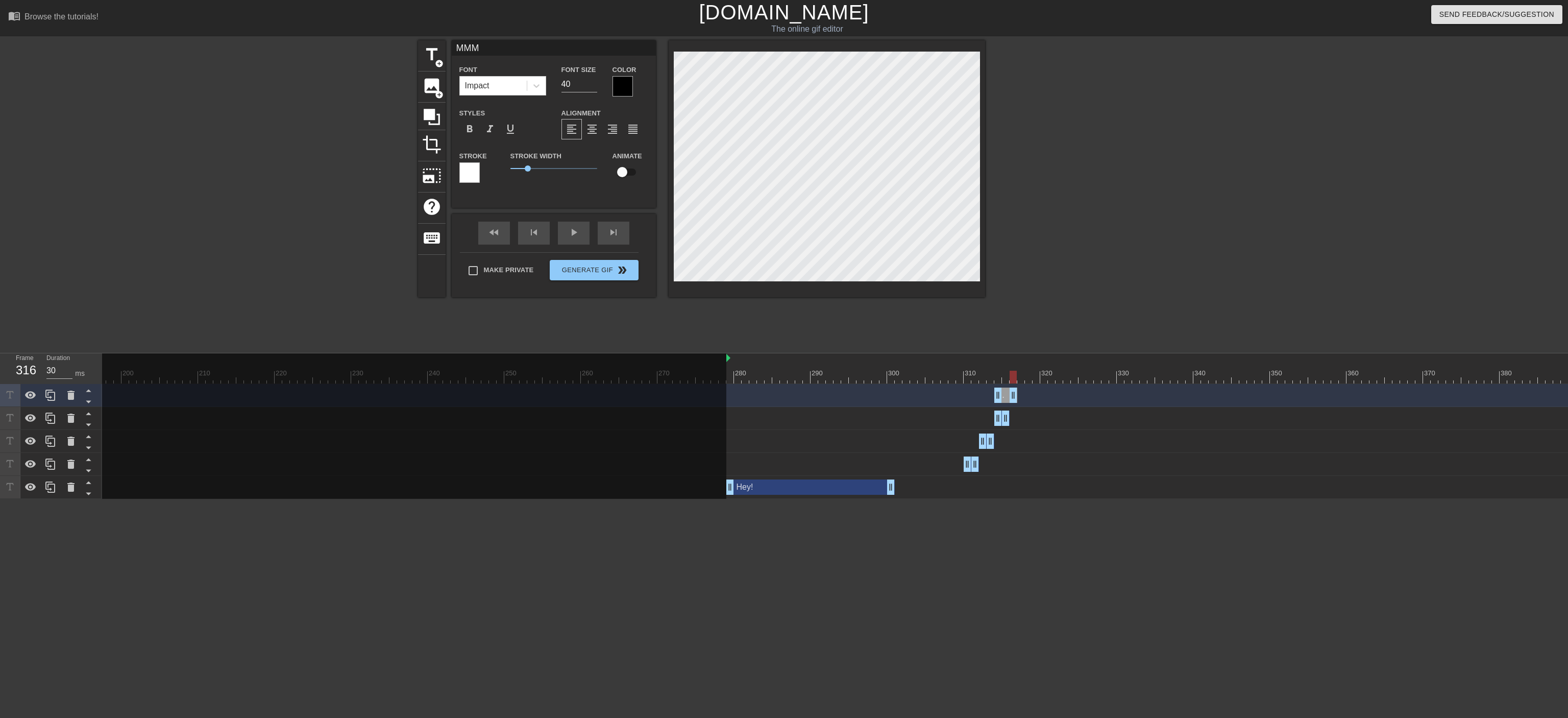
drag, startPoint x: 1006, startPoint y: 393, endPoint x: 1010, endPoint y: 396, distance: 5.0
click at [865, 396] on div "MMM drag_handle drag_handle" at bounding box center [1006, 395] width 23 height 16
drag, startPoint x: 1001, startPoint y: 397, endPoint x: 1010, endPoint y: 397, distance: 9.0
click at [865, 396] on div "MMM drag_handle drag_handle" at bounding box center [1010, 395] width 16 height 16
drag, startPoint x: 1014, startPoint y: 397, endPoint x: 1024, endPoint y: 397, distance: 10.0
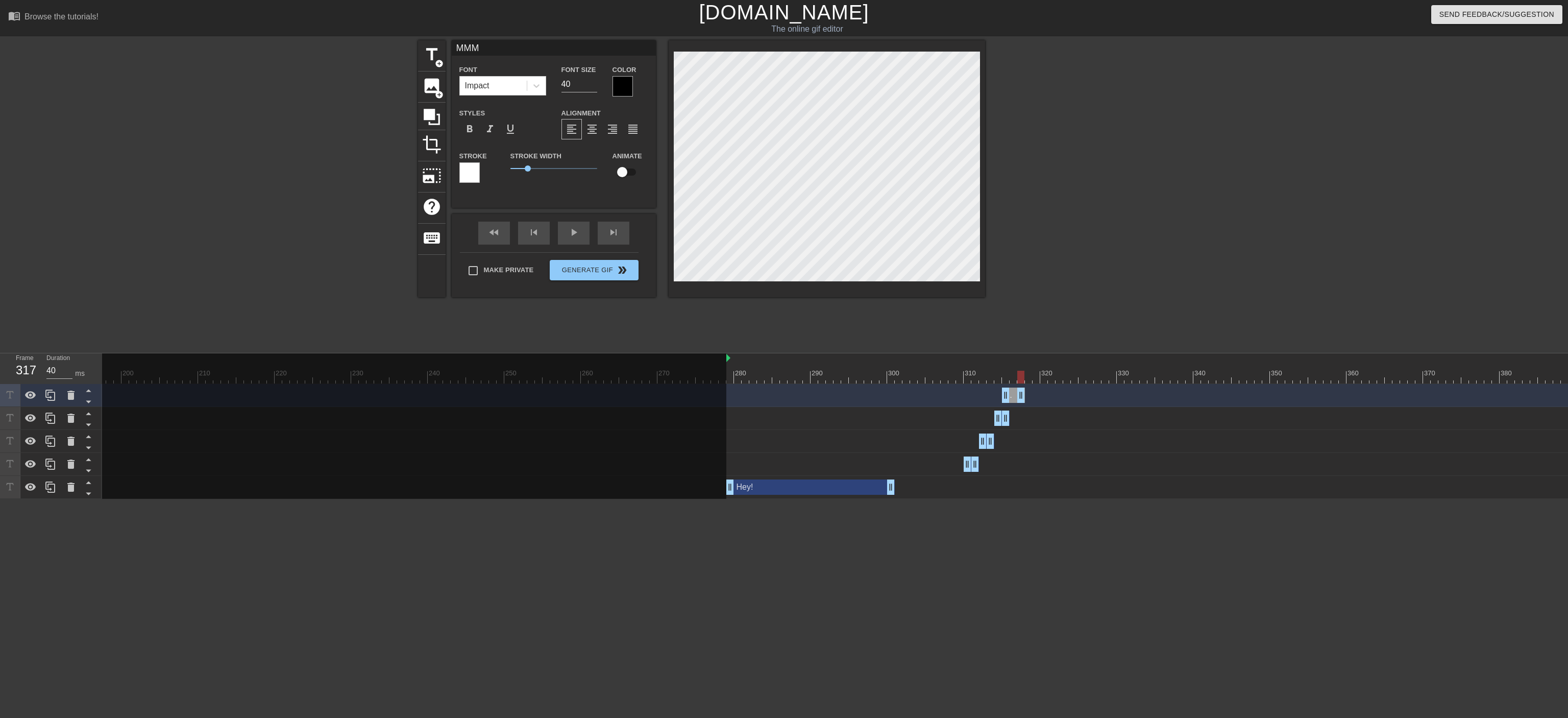
click at [865, 396] on div "MMM drag_handle drag_handle" at bounding box center [1014, 395] width 23 height 16
type input "30"
drag, startPoint x: 1006, startPoint y: 397, endPoint x: 1015, endPoint y: 397, distance: 9.0
click at [865, 396] on div "MMM drag_handle drag_handle" at bounding box center [1018, 395] width 16 height 16
type input "MMMM"
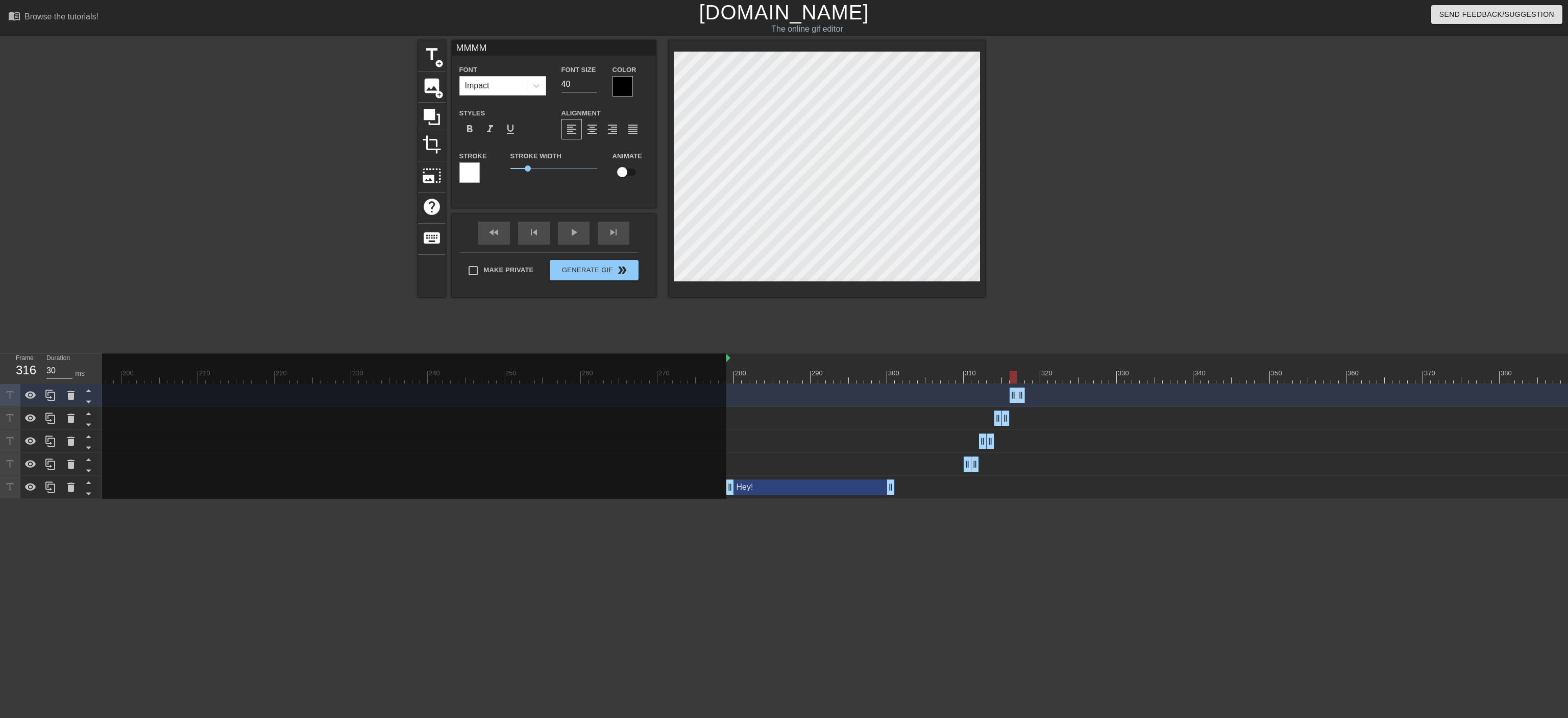
scroll to position [0, 1]
type textarea "MMMM"
click at [53, 396] on icon at bounding box center [50, 395] width 12 height 12
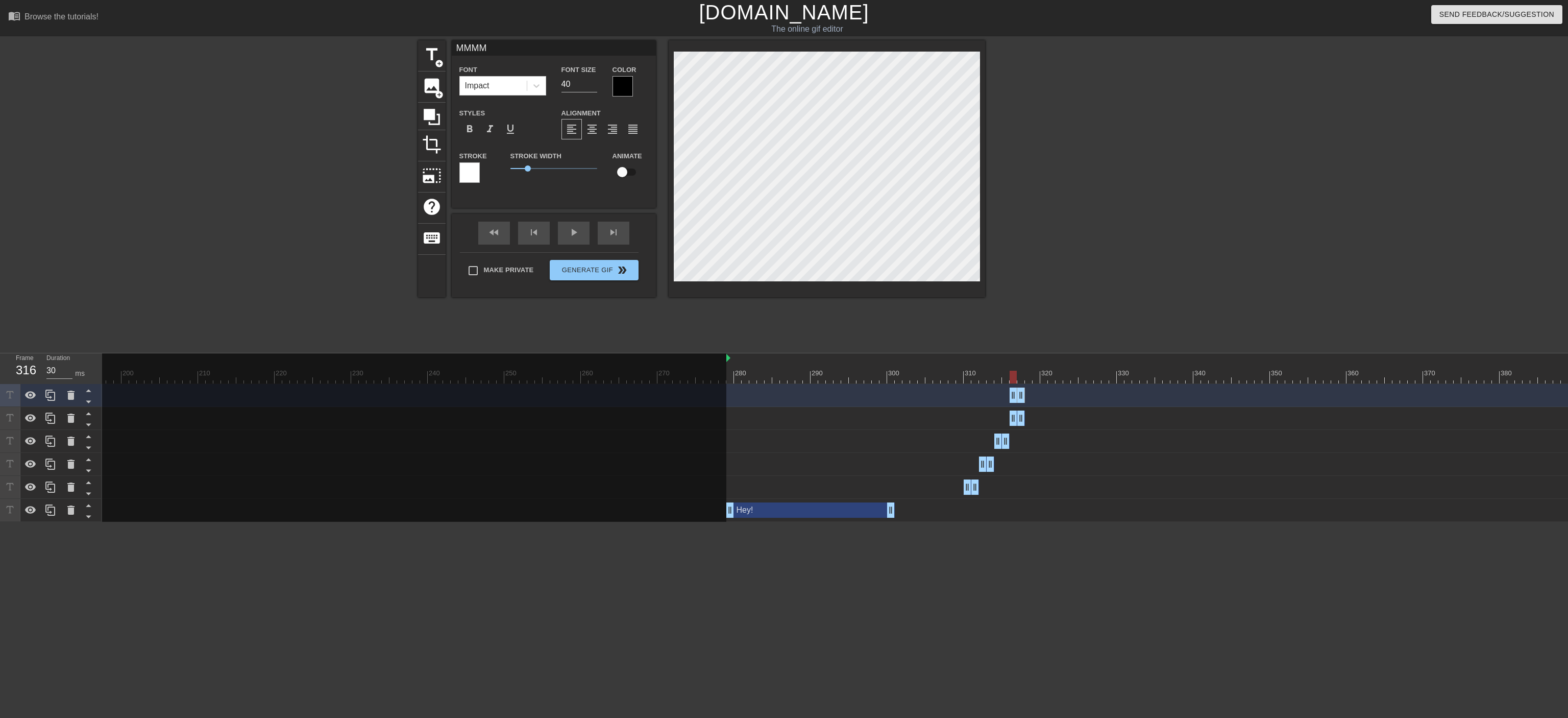
click at [865, 393] on div "MMMM drag_handle drag_handle" at bounding box center [1018, 395] width 16 height 16
drag, startPoint x: 1020, startPoint y: 393, endPoint x: 1034, endPoint y: 393, distance: 14.0
click at [865, 393] on div "MMMM drag_handle drag_handle" at bounding box center [1025, 395] width 30 height 16
type input "30"
drag, startPoint x: 1014, startPoint y: 393, endPoint x: 1027, endPoint y: 393, distance: 13.0
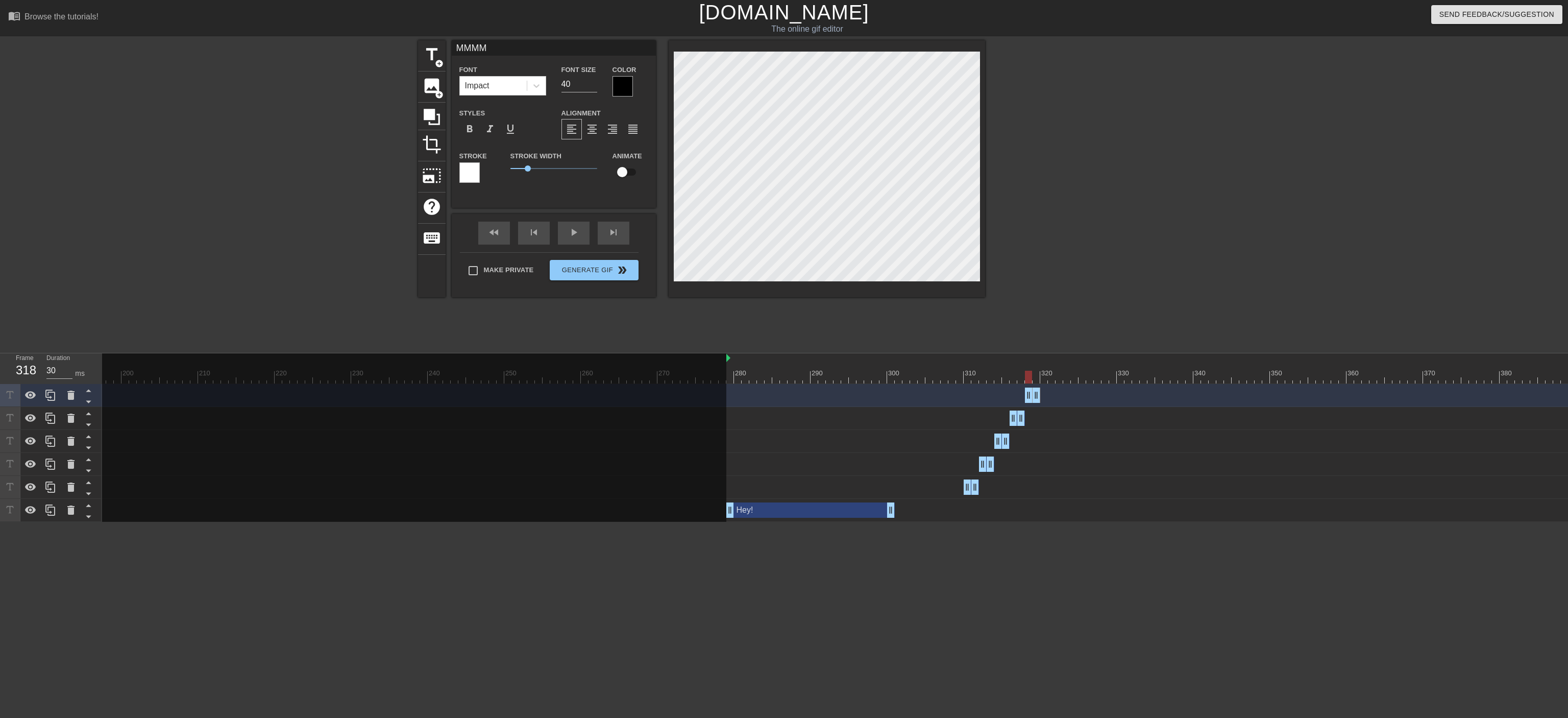
click at [865, 393] on div "MMMM drag_handle drag_handle" at bounding box center [1033, 395] width 16 height 16
type input "MMMMM"
type textarea "MMMMM"
click at [865, 396] on div "MMMMM drag_handle drag_handle" at bounding box center [1033, 395] width 16 height 16
click at [46, 393] on icon at bounding box center [50, 395] width 12 height 12
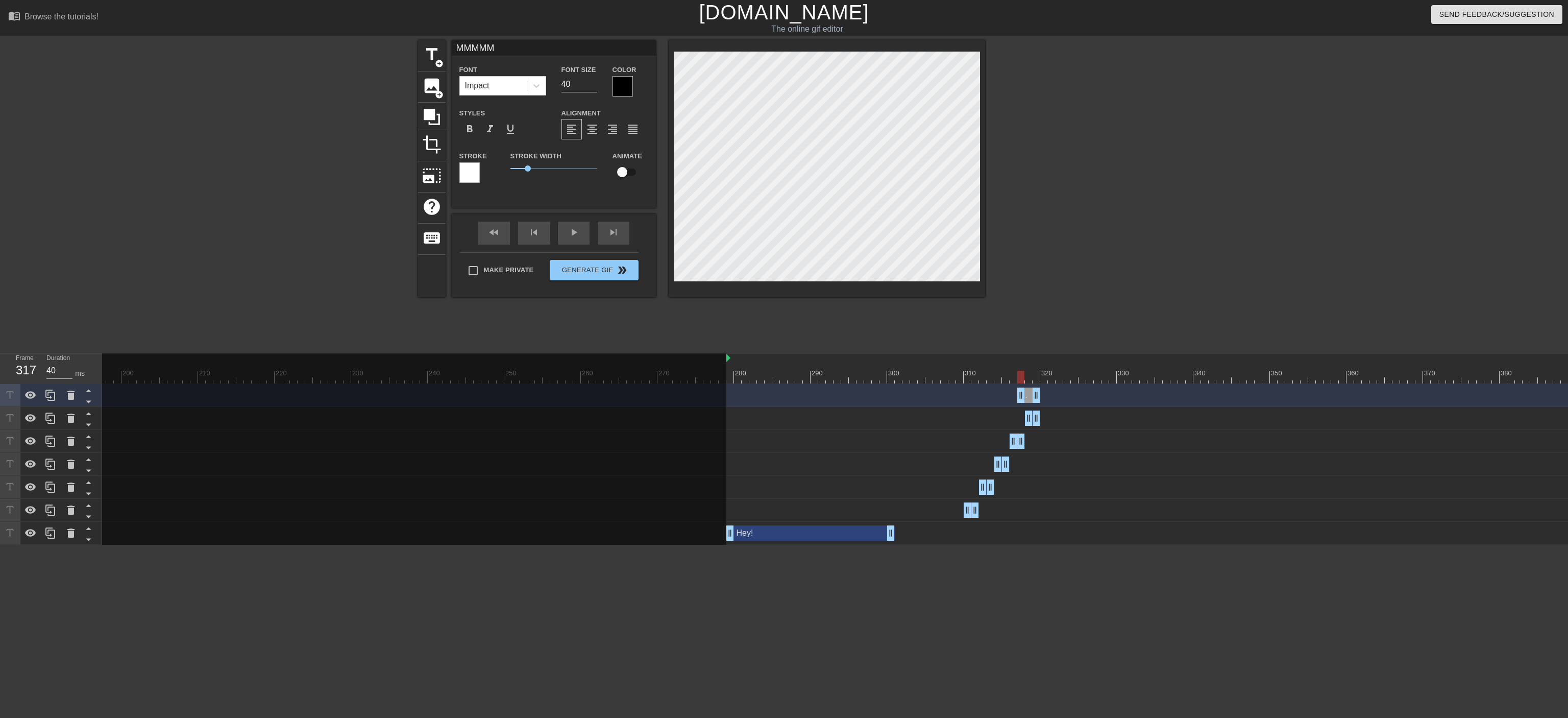
drag, startPoint x: 1029, startPoint y: 402, endPoint x: 1022, endPoint y: 401, distance: 7.1
click at [865, 396] on div "MMMMM drag_handle drag_handle" at bounding box center [1028, 395] width 23 height 16
drag, startPoint x: 1036, startPoint y: 397, endPoint x: 1052, endPoint y: 397, distance: 16.0
click at [865, 396] on div "MMMMM drag_handle drag_handle" at bounding box center [1036, 395] width 38 height 16
drag, startPoint x: 1022, startPoint y: 397, endPoint x: 1042, endPoint y: 397, distance: 20.0
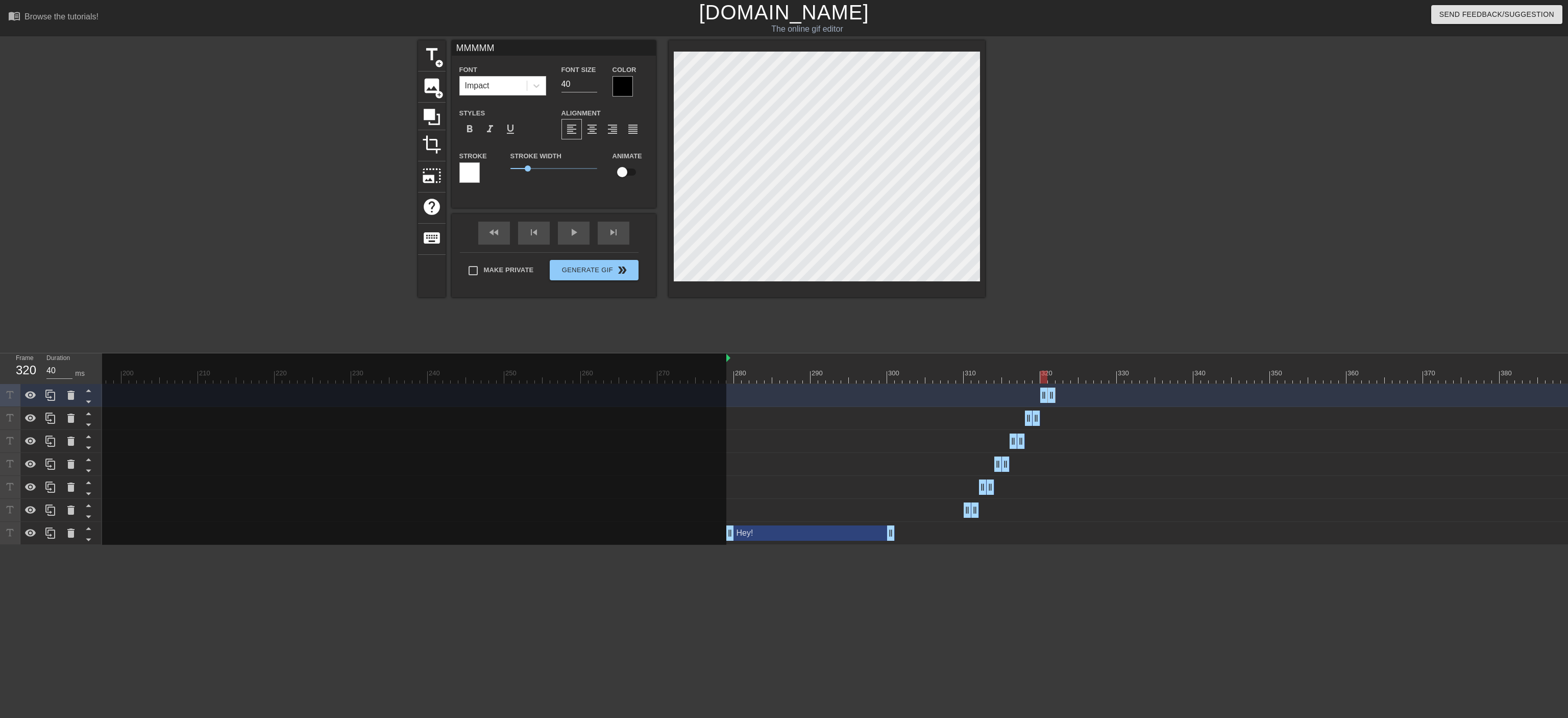
click at [865, 396] on div "MMMMM drag_handle drag_handle" at bounding box center [1048, 395] width 16 height 16
type input "30"
drag, startPoint x: 1051, startPoint y: 397, endPoint x: 1094, endPoint y: 397, distance: 43.0
click at [865, 396] on div "MMMMM drag_handle drag_handle" at bounding box center [1071, 395] width 62 height 16
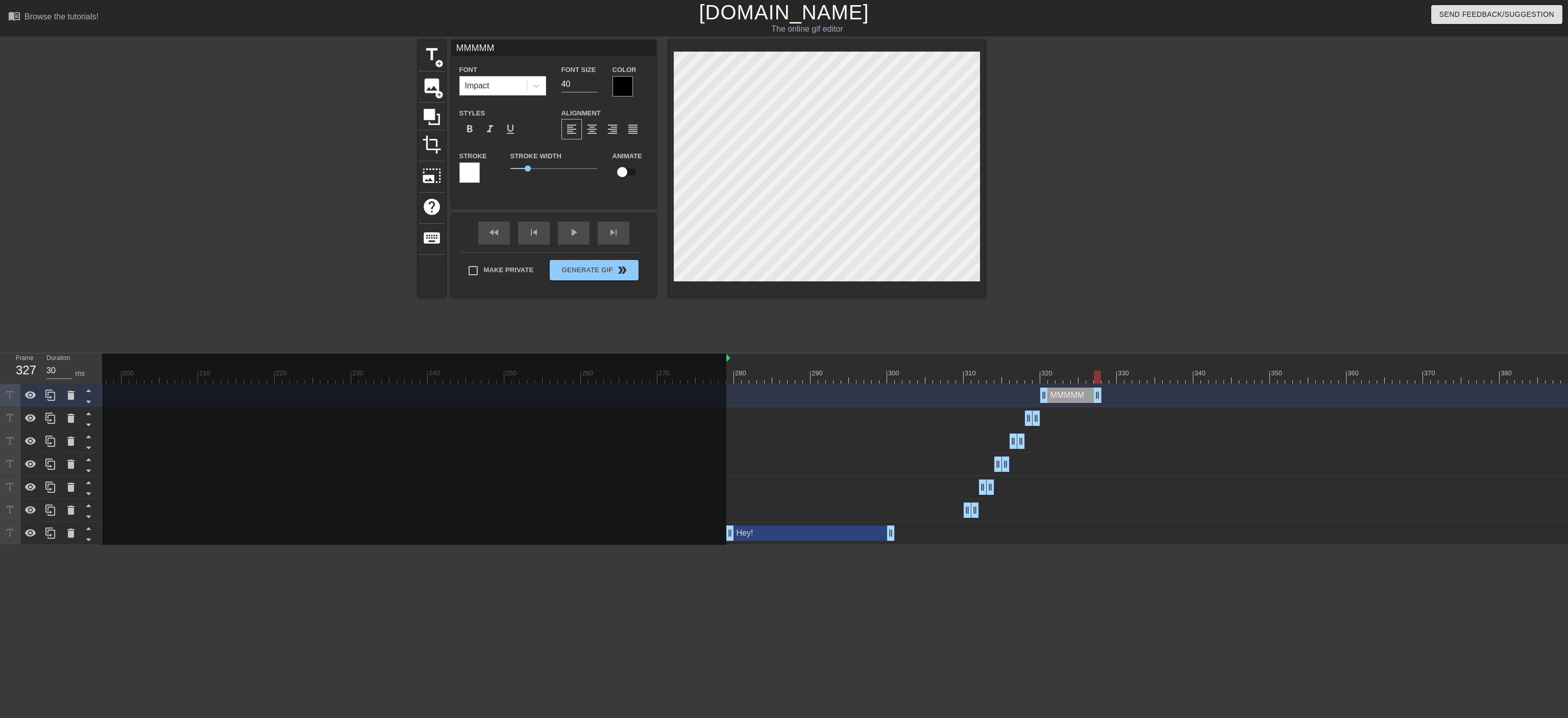
click at [865, 396] on div "MMMMM drag_handle drag_handle" at bounding box center [1071, 395] width 62 height 16
type input "MMMMMA"
type textarea "MMMMMA"
type input "MMMMMAC"
type textarea "MMMMMACO"
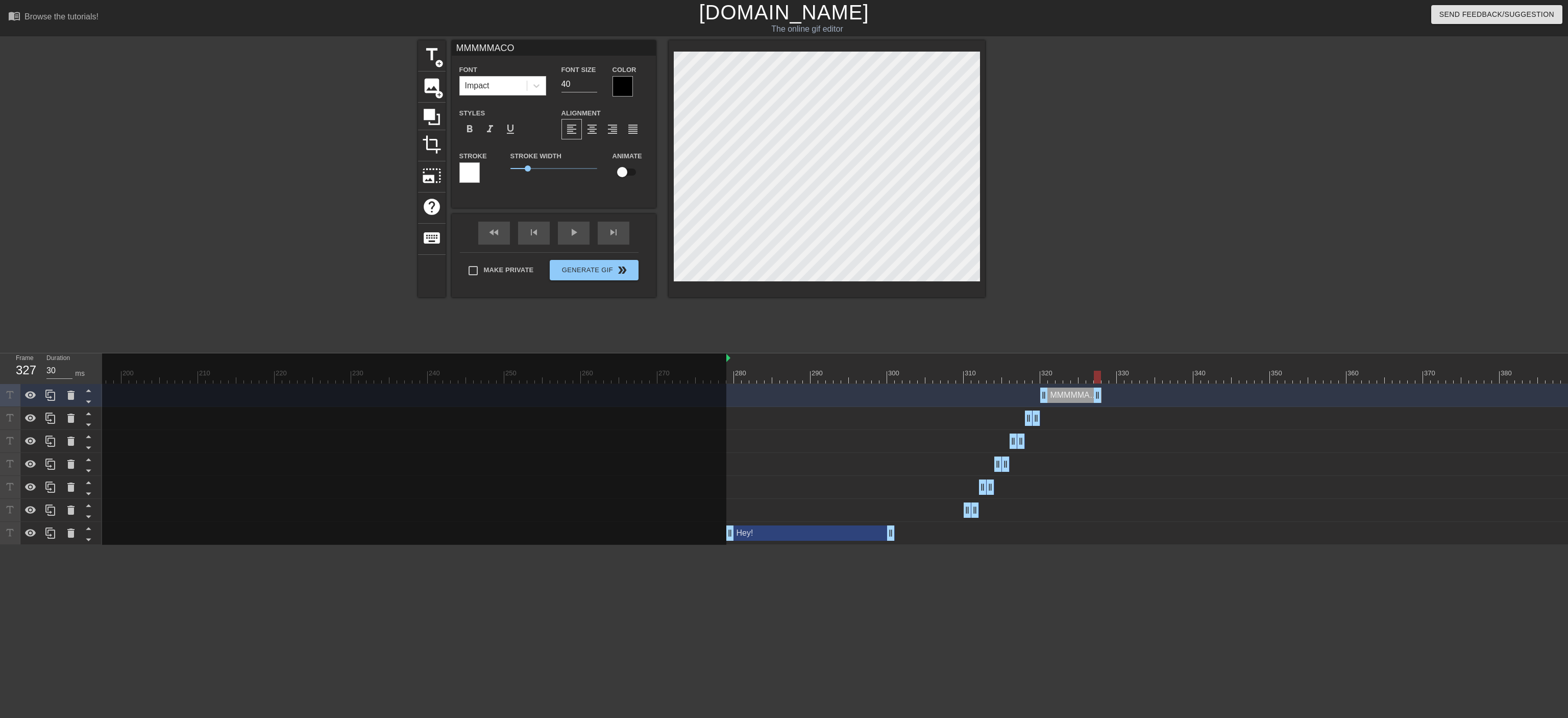
scroll to position [0, 2]
type input "MMMMMACO!"
type textarea "MMMMMACO!"
type input "40"
drag, startPoint x: 1098, startPoint y: 379, endPoint x: 1432, endPoint y: 389, distance: 334.1
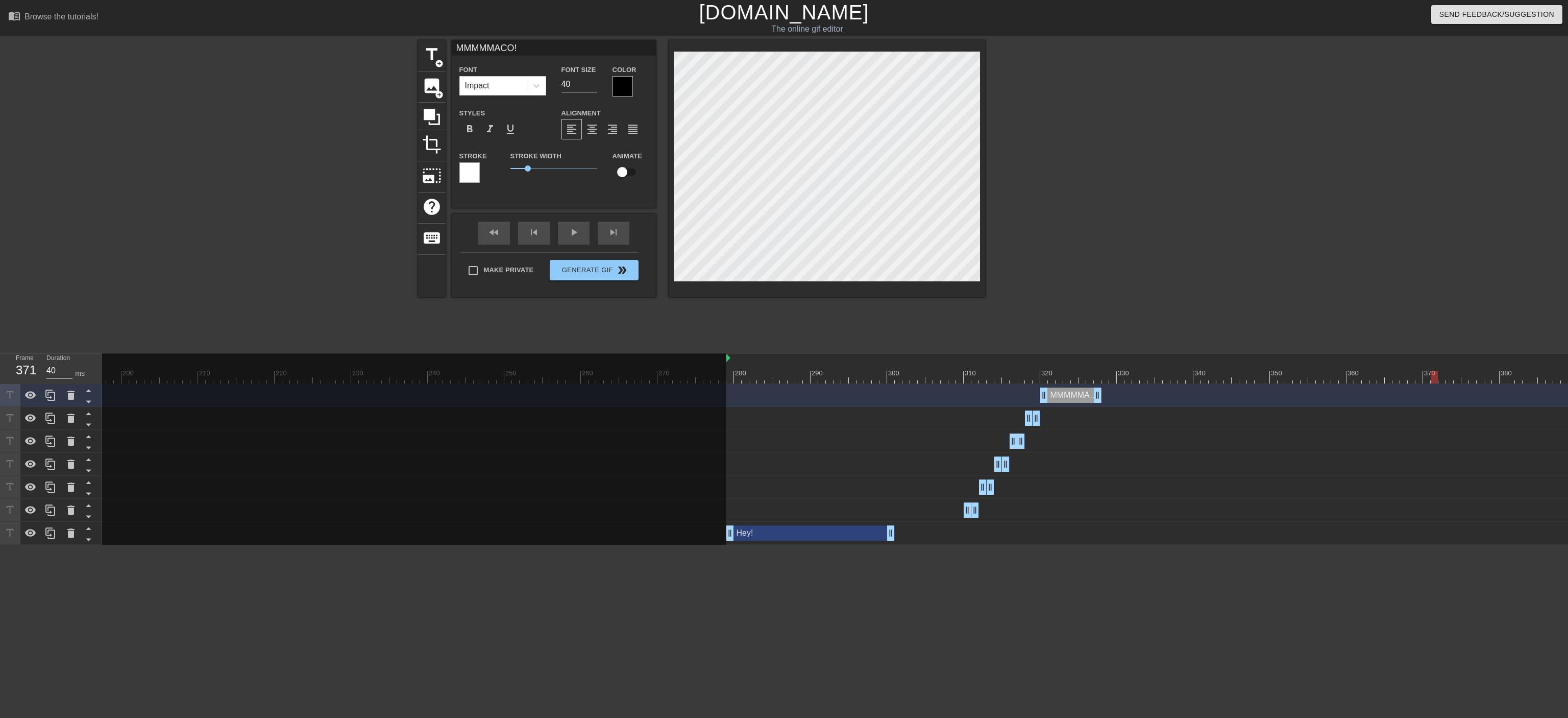
click at [865, 389] on div "10 20 30 40 50 60 70 80 90 100 110 120 130 140 150 160" at bounding box center [835, 449] width 1466 height 191
click at [865, 396] on div "M drag_handle drag_handle" at bounding box center [972, 510] width 16 height 16
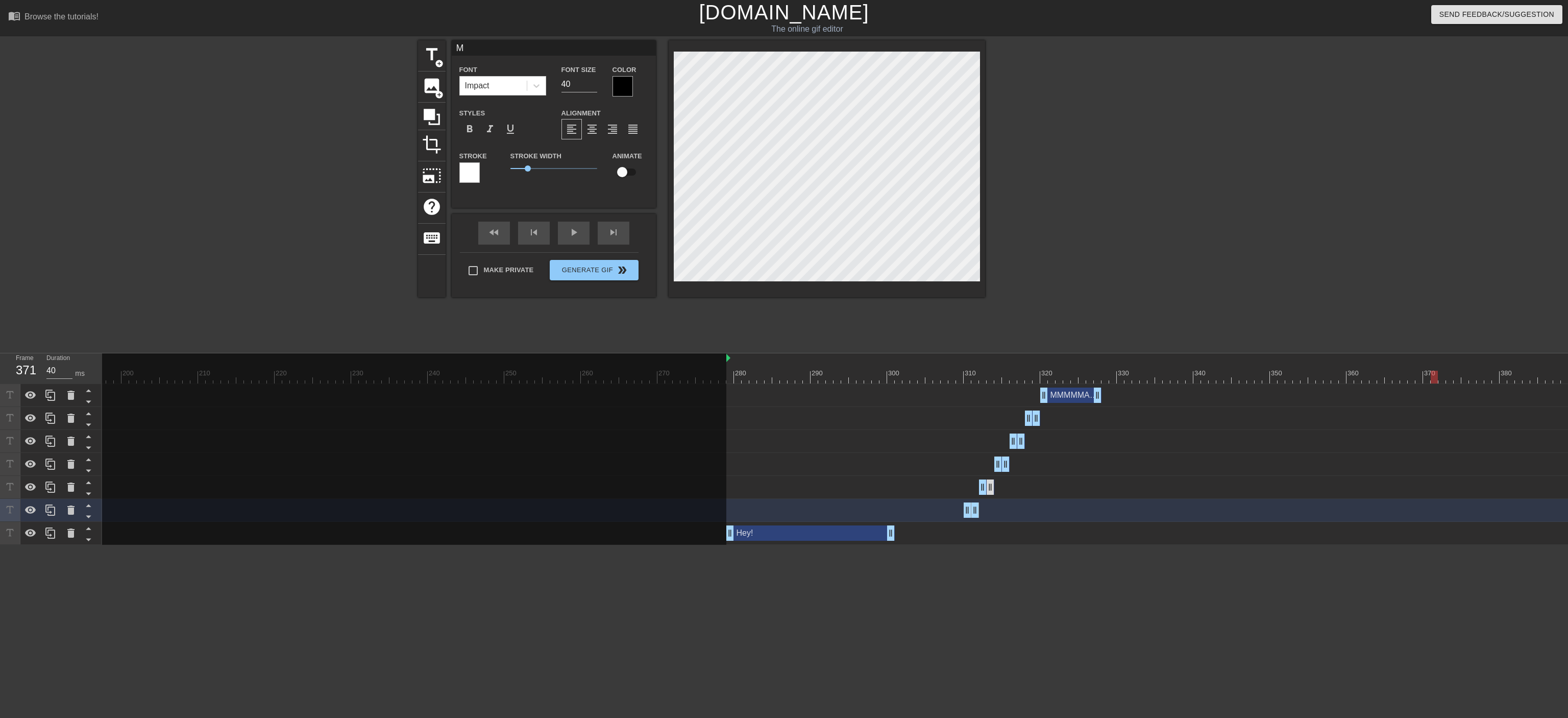
click at [865, 396] on div "MM drag_handle drag_handle" at bounding box center [987, 487] width 16 height 16
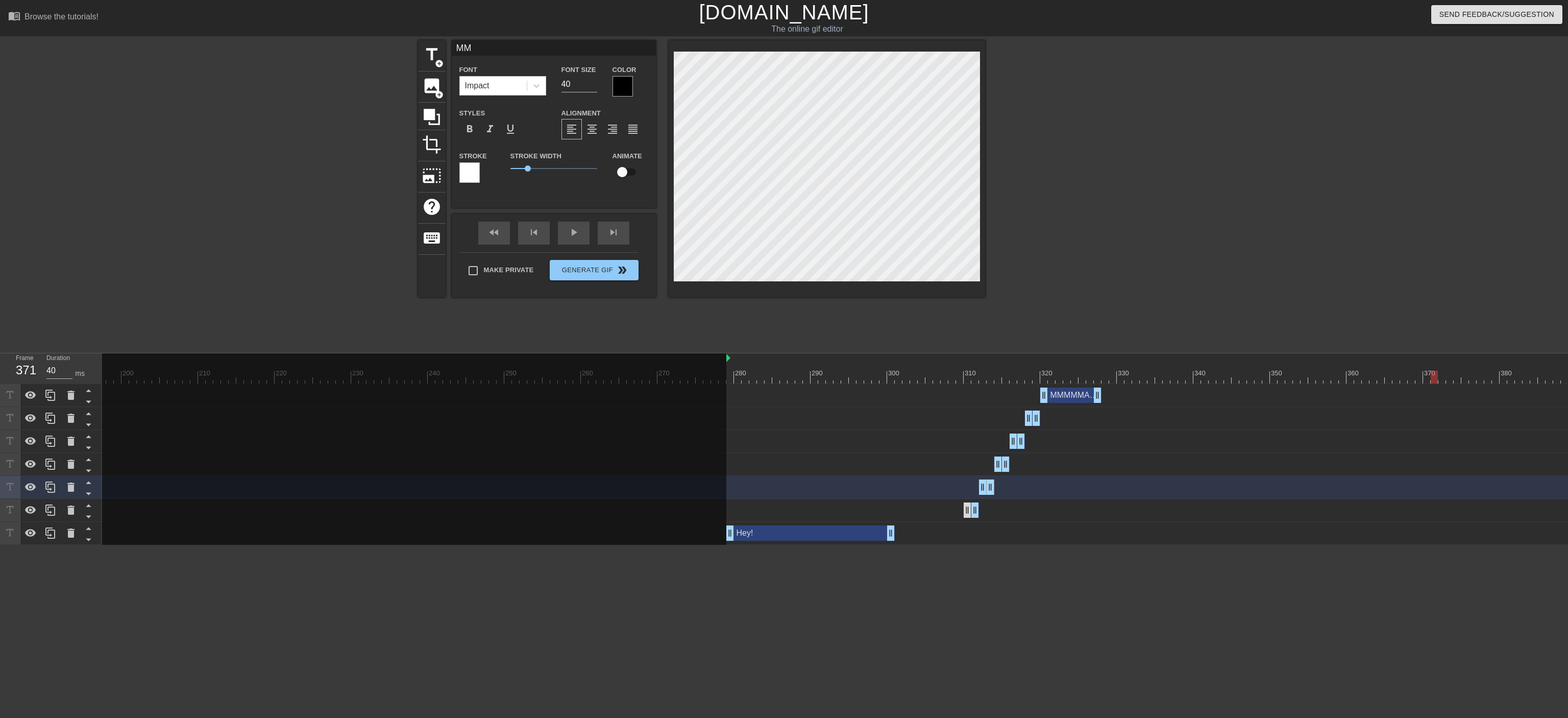
click at [865, 396] on div "M drag_handle drag_handle" at bounding box center [972, 510] width 16 height 16
type input "M"
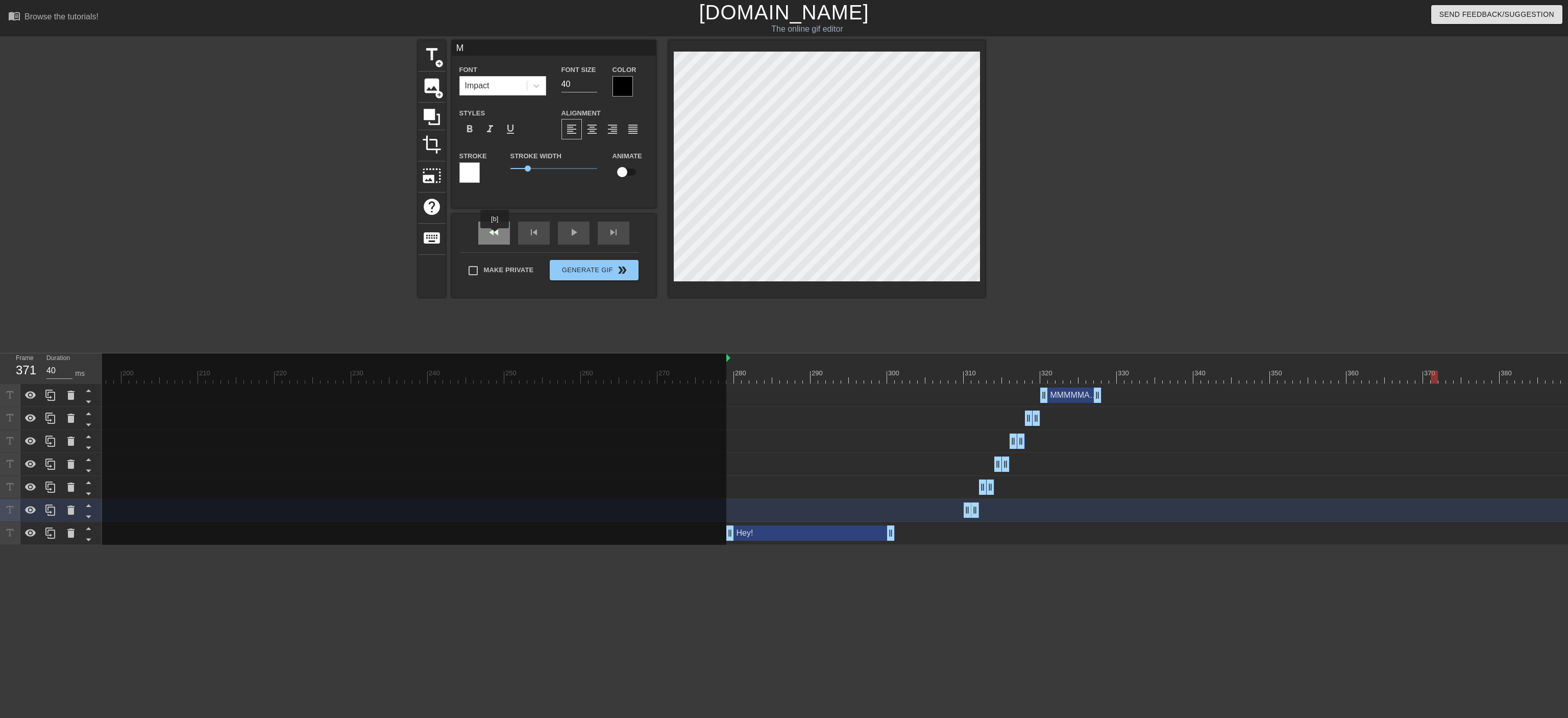
click at [496, 236] on div "fast_rewind" at bounding box center [494, 233] width 32 height 23
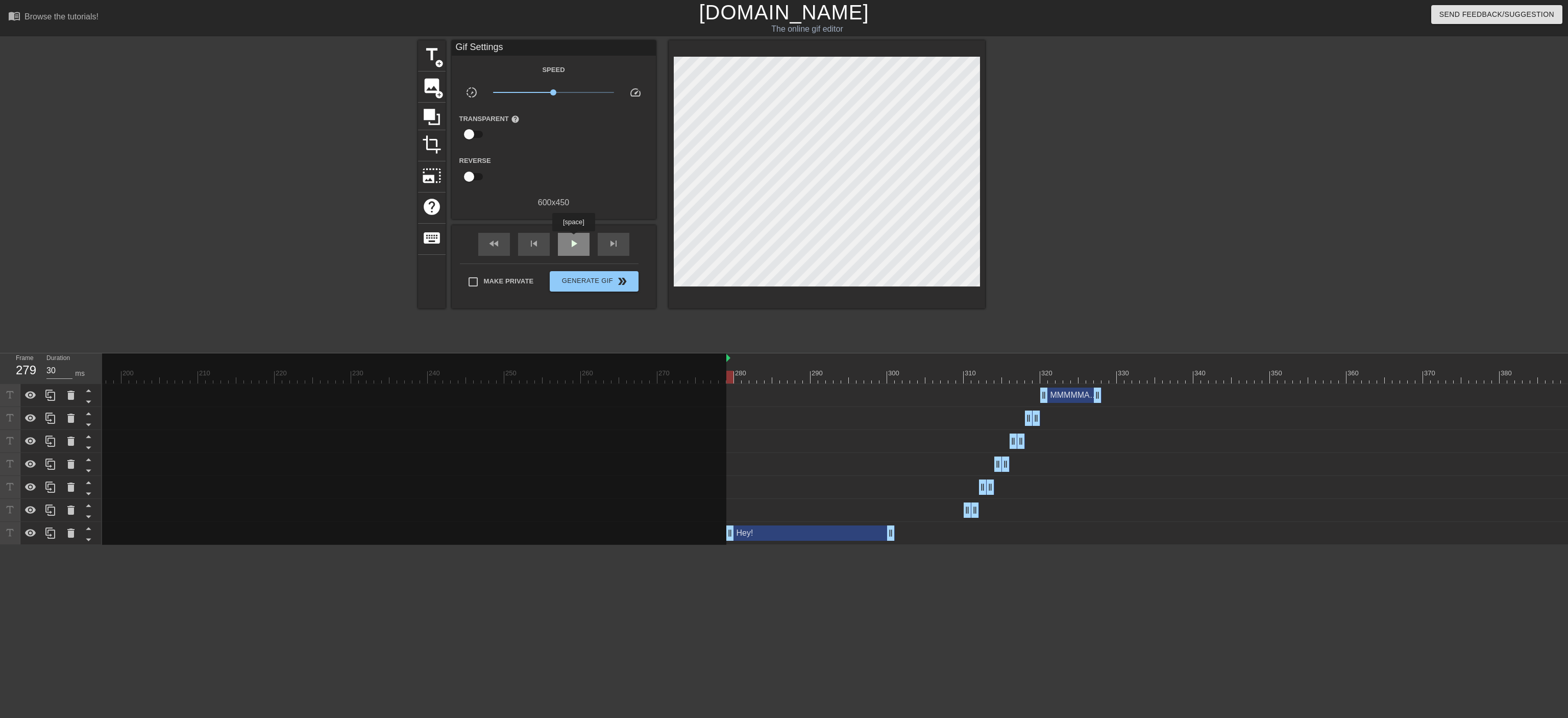
click at [573, 238] on span "play_arrow" at bounding box center [573, 243] width 12 height 12
click at [571, 234] on div "pause" at bounding box center [573, 244] width 32 height 23
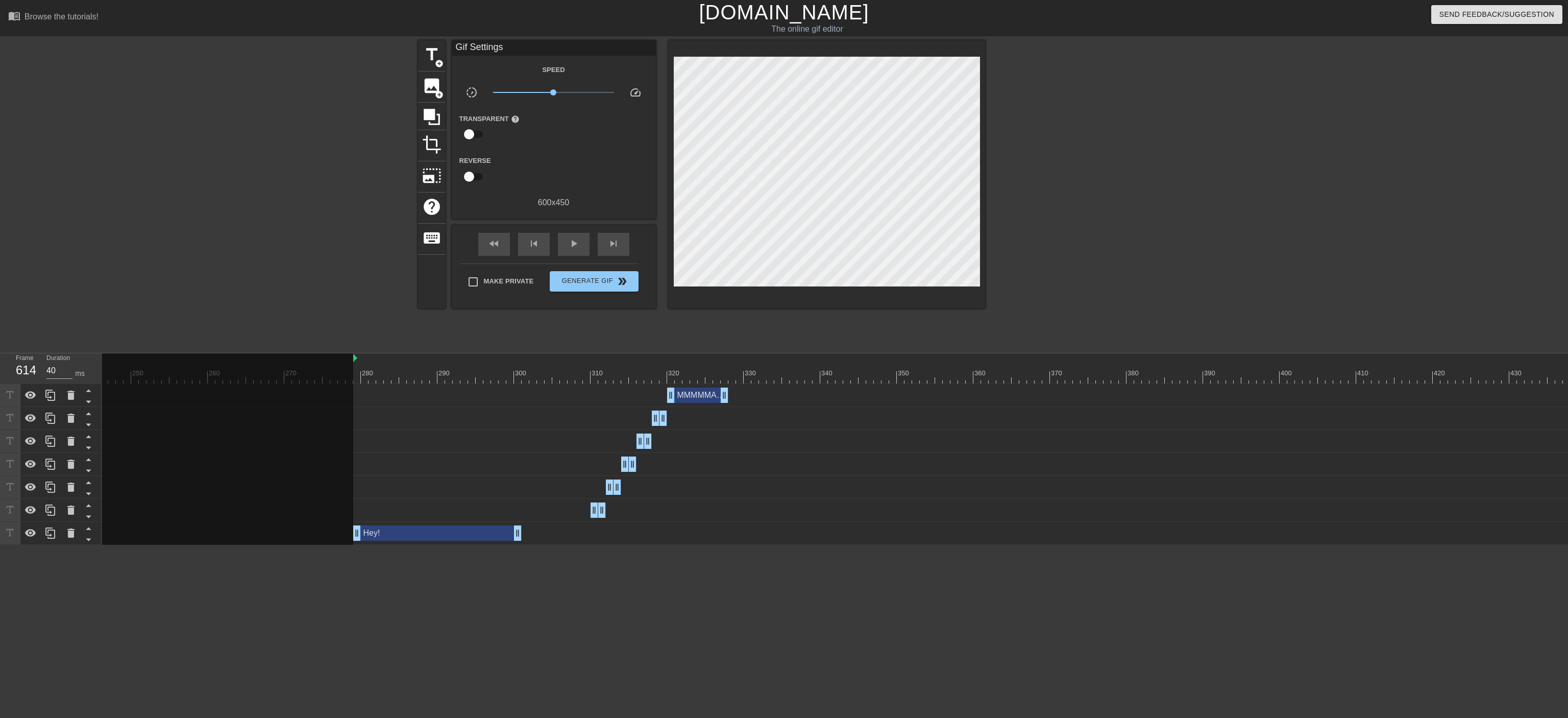
scroll to position [0, 1889]
click at [584, 396] on div "M drag_handle drag_handle" at bounding box center [587, 510] width 16 height 16
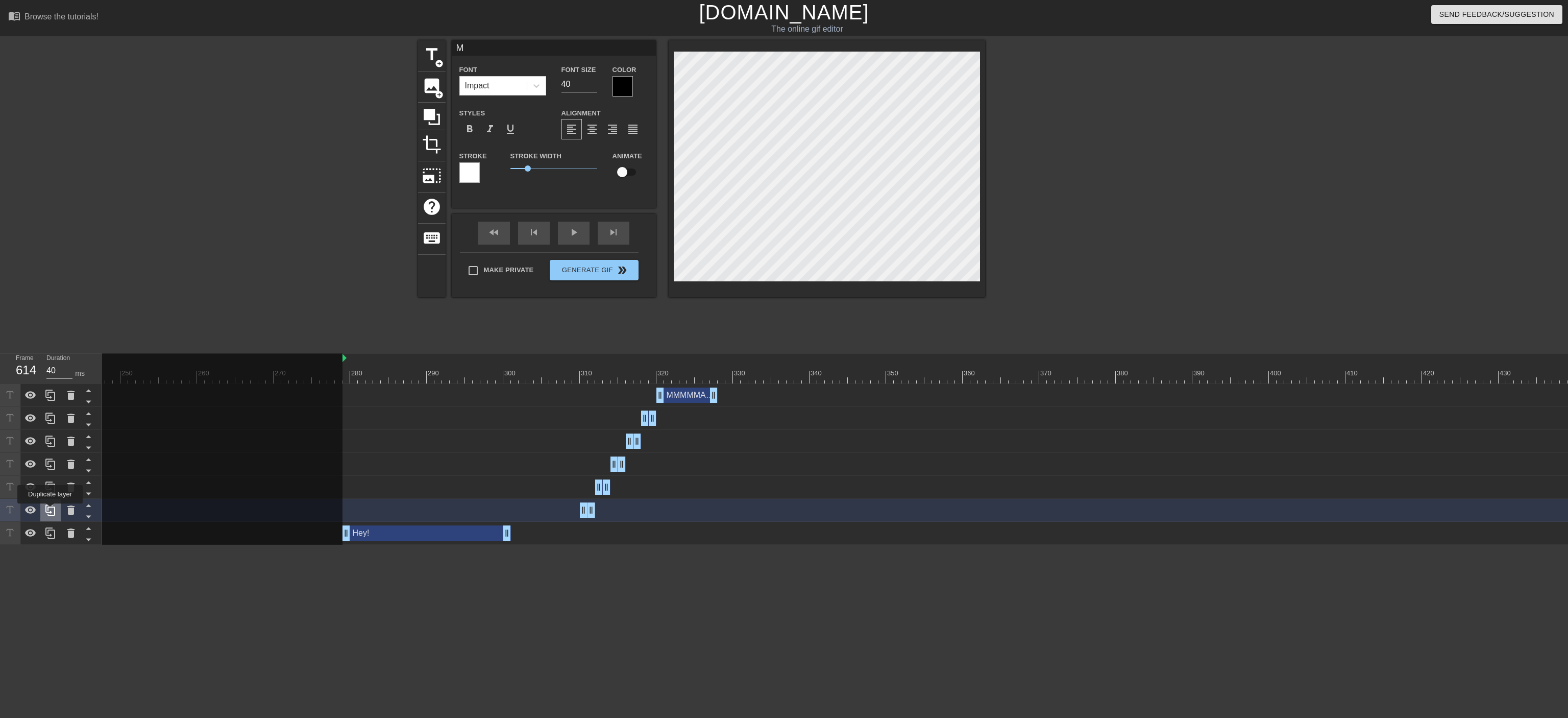
click at [50, 396] on icon at bounding box center [50, 510] width 12 height 12
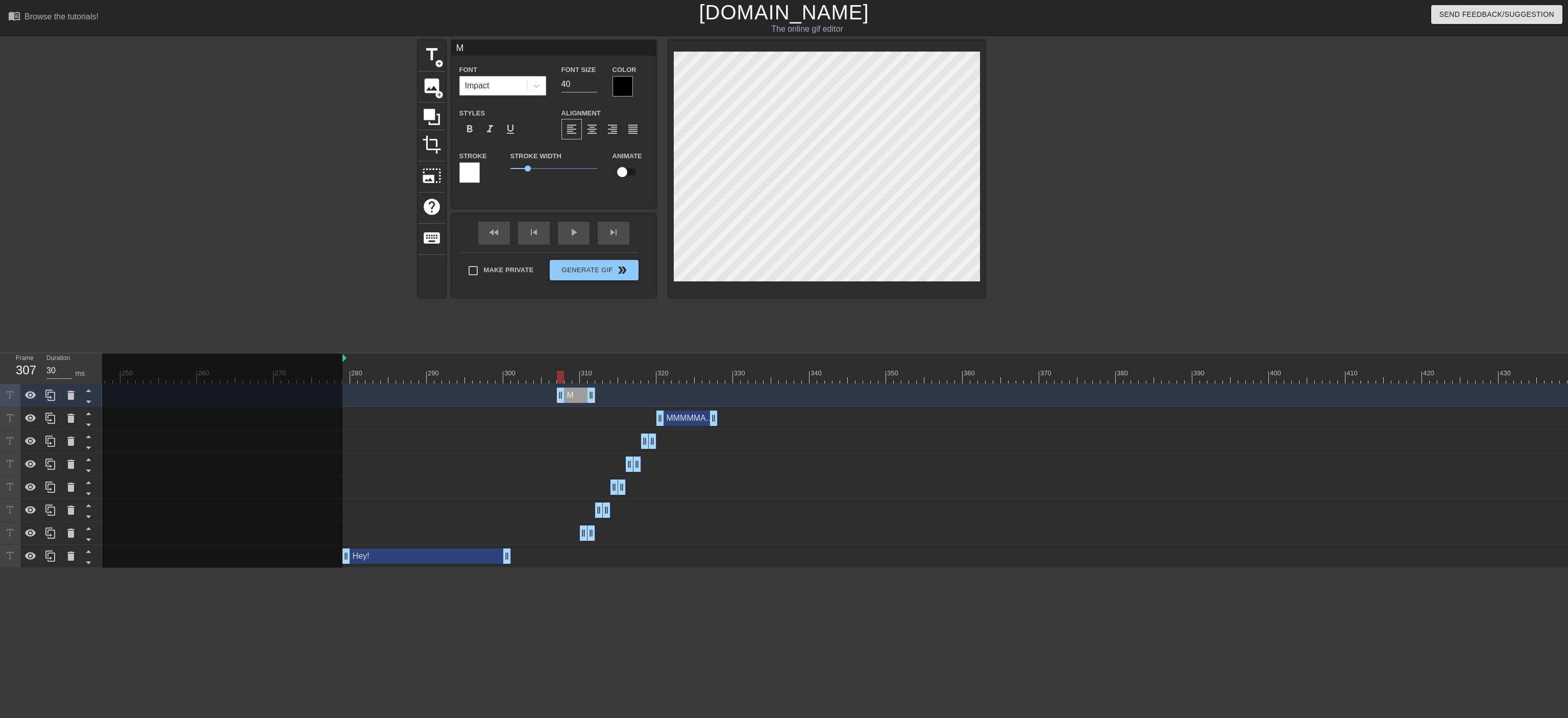
drag, startPoint x: 581, startPoint y: 395, endPoint x: 557, endPoint y: 392, distance: 24.2
click at [557, 392] on div "M drag_handle drag_handle" at bounding box center [576, 395] width 38 height 16
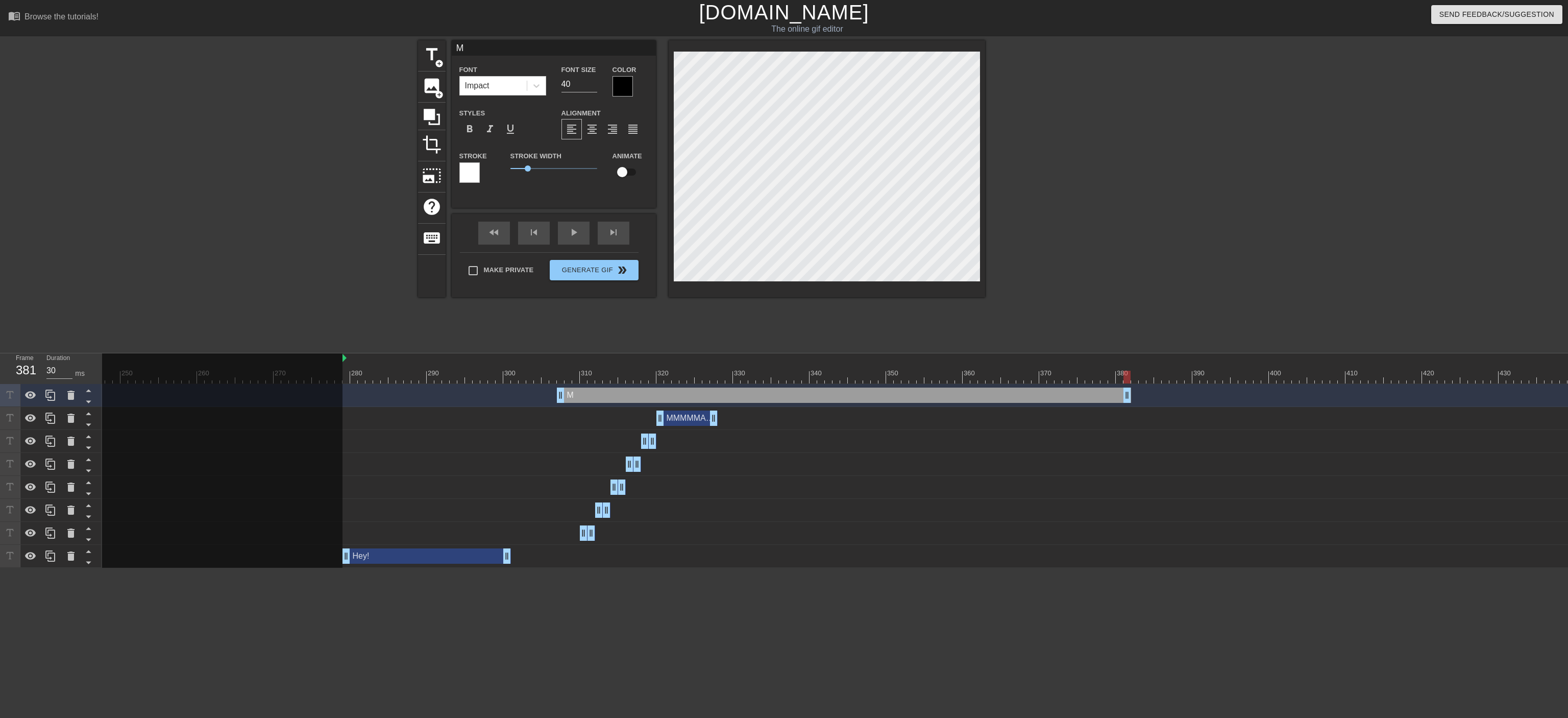
drag, startPoint x: 591, startPoint y: 395, endPoint x: 1124, endPoint y: 404, distance: 533.1
click at [865, 396] on div "M drag_handle drag_handle" at bounding box center [828, 395] width 5230 height 23
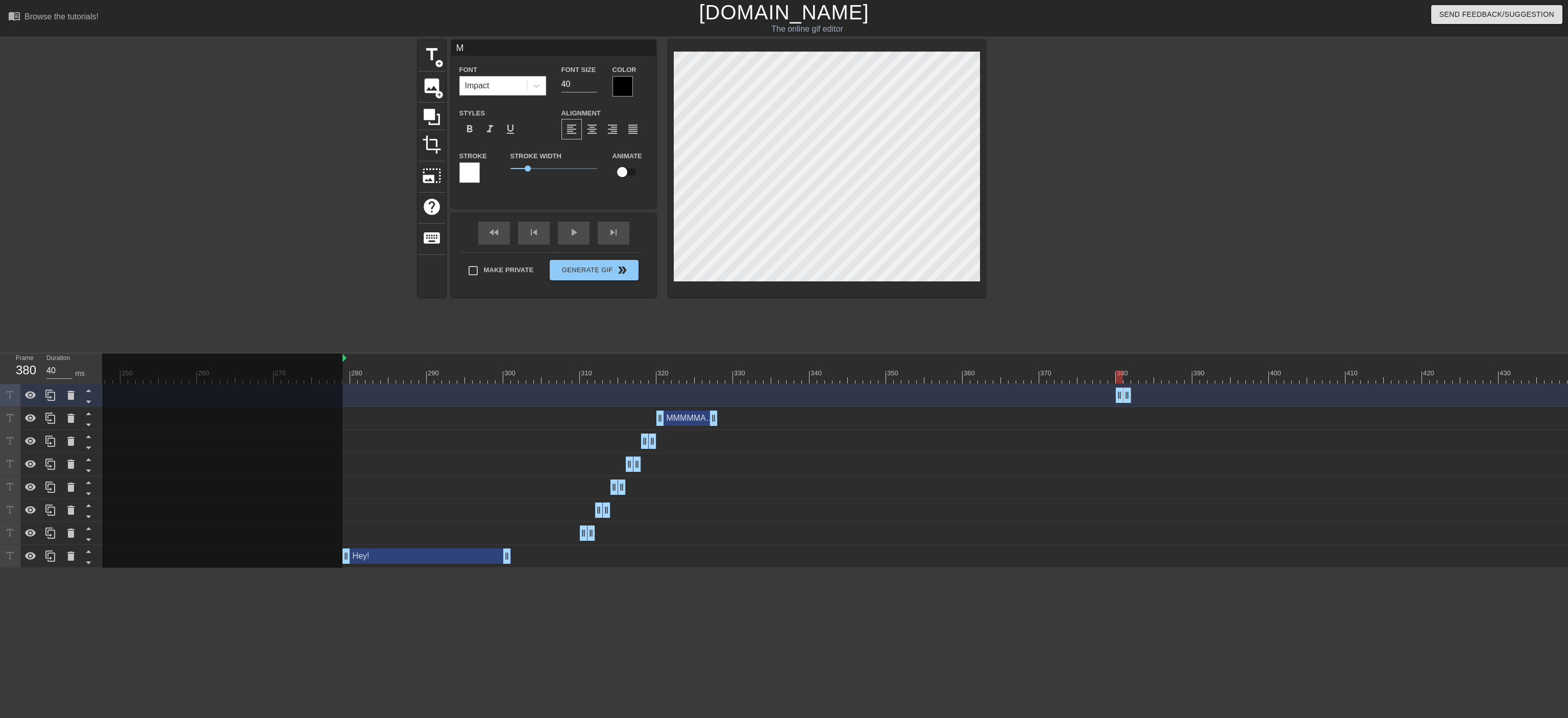
drag, startPoint x: 560, startPoint y: 391, endPoint x: 1120, endPoint y: 402, distance: 560.1
click at [865, 396] on div "M drag_handle drag_handle" at bounding box center [1124, 395] width 16 height 16
click at [53, 393] on icon at bounding box center [49, 395] width 10 height 11
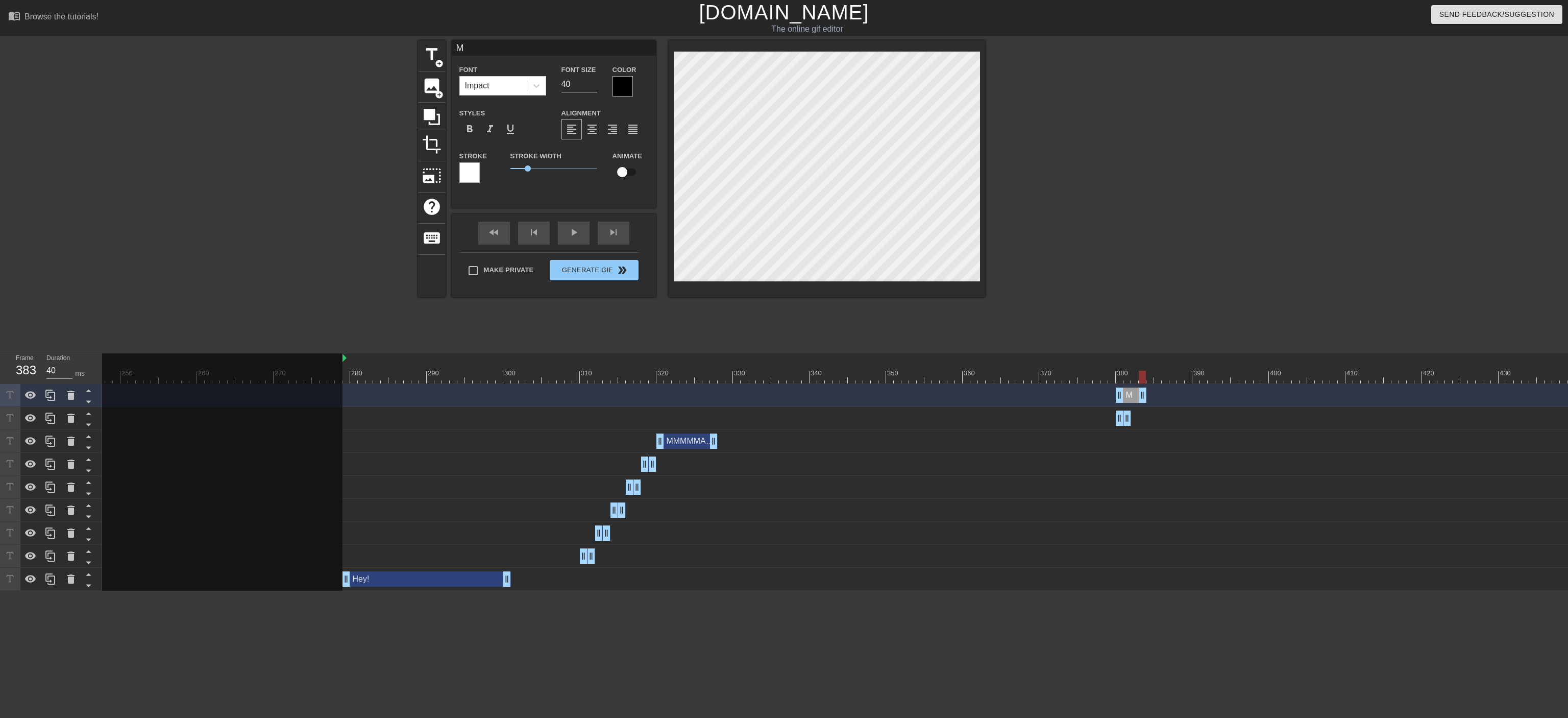
drag, startPoint x: 1127, startPoint y: 395, endPoint x: 1145, endPoint y: 395, distance: 18.0
click at [865, 395] on div "M drag_handle drag_handle" at bounding box center [1131, 395] width 30 height 16
type input "30"
drag, startPoint x: 1117, startPoint y: 393, endPoint x: 1131, endPoint y: 393, distance: 14.0
click at [865, 393] on div "M drag_handle drag_handle" at bounding box center [828, 395] width 5230 height 16
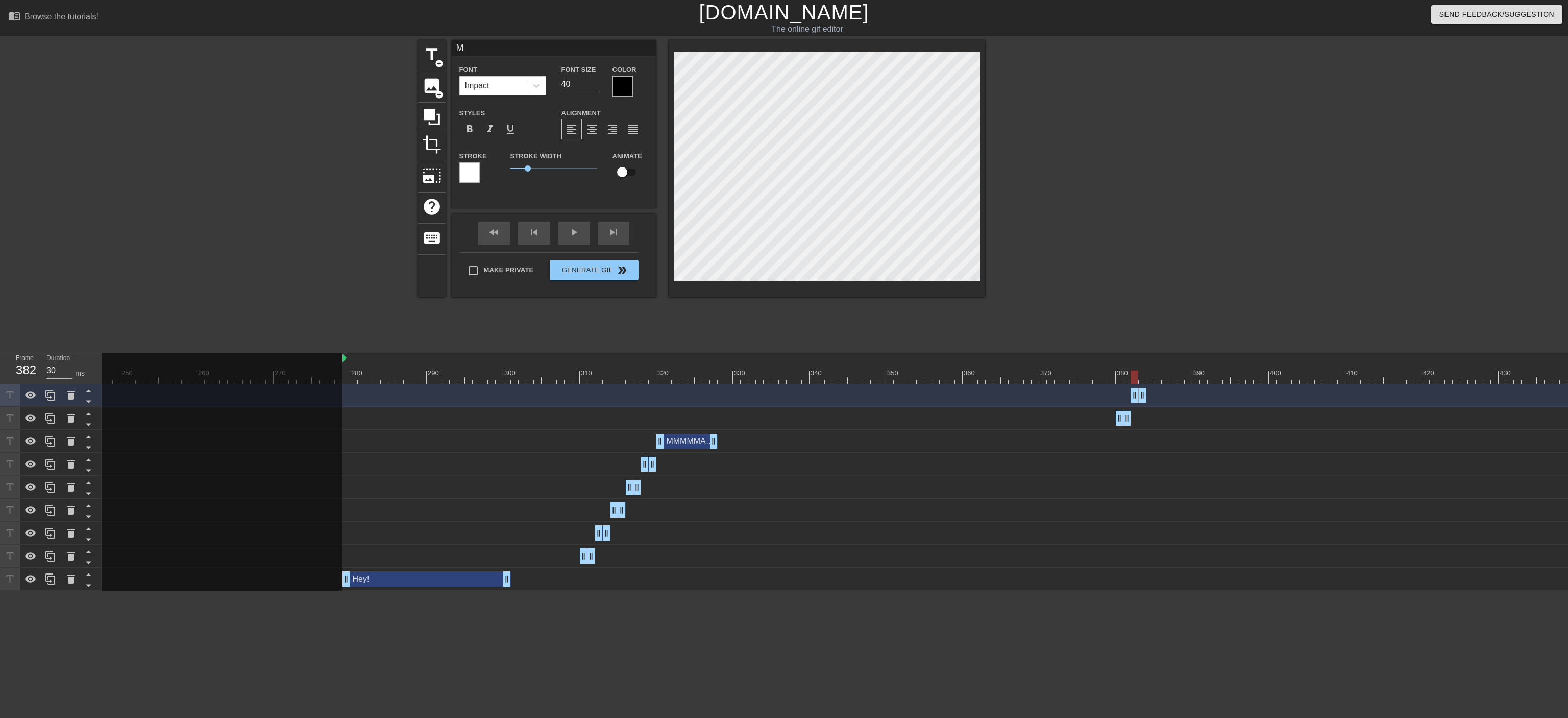
type input "MM"
type textarea "MM"
click at [865, 393] on div "MM drag_handle drag_handle" at bounding box center [1139, 395] width 16 height 16
click at [55, 396] on icon at bounding box center [49, 395] width 10 height 11
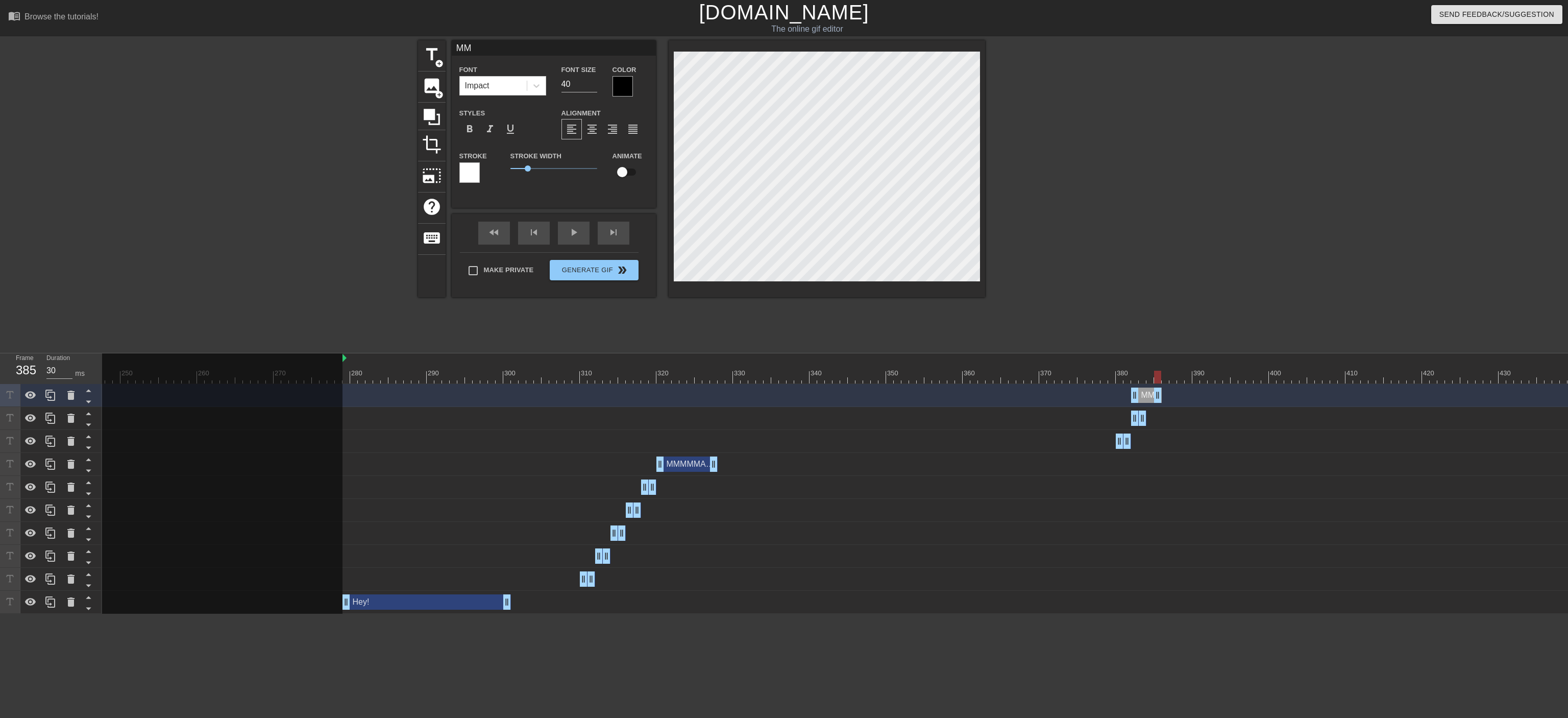
drag, startPoint x: 1144, startPoint y: 396, endPoint x: 1162, endPoint y: 395, distance: 18.0
click at [865, 395] on div "MM drag_handle drag_handle" at bounding box center [828, 395] width 5230 height 16
type input "30"
drag, startPoint x: 1137, startPoint y: 396, endPoint x: 1150, endPoint y: 396, distance: 13.0
click at [865, 396] on div "MM drag_handle drag_handle" at bounding box center [1155, 395] width 16 height 16
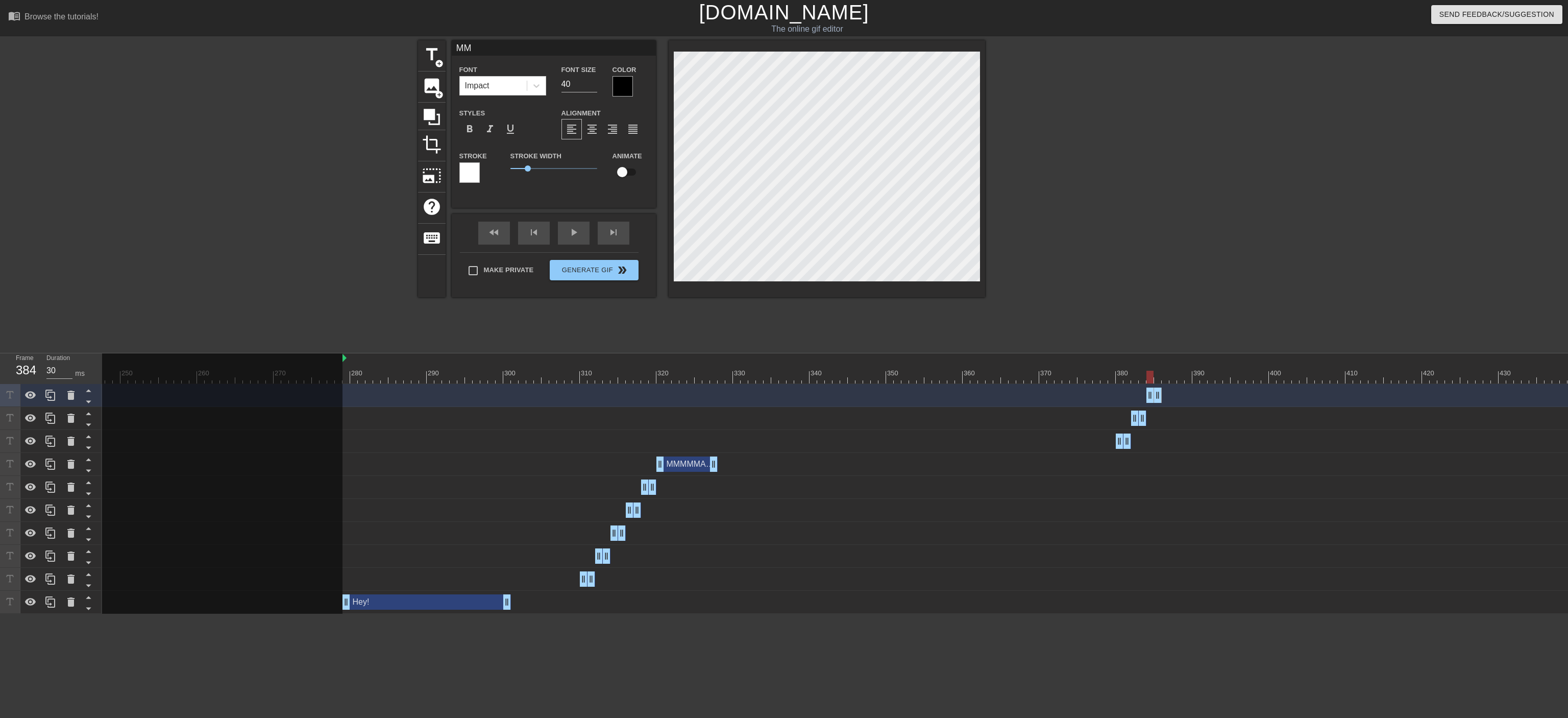
type input "MMM"
type textarea "MMM"
click at [865, 395] on div "MMM drag_handle drag_handle" at bounding box center [1155, 395] width 16 height 16
click at [865, 396] on div "MMM drag_handle drag_handle" at bounding box center [1155, 395] width 16 height 16
click at [44, 395] on div at bounding box center [51, 395] width 21 height 23
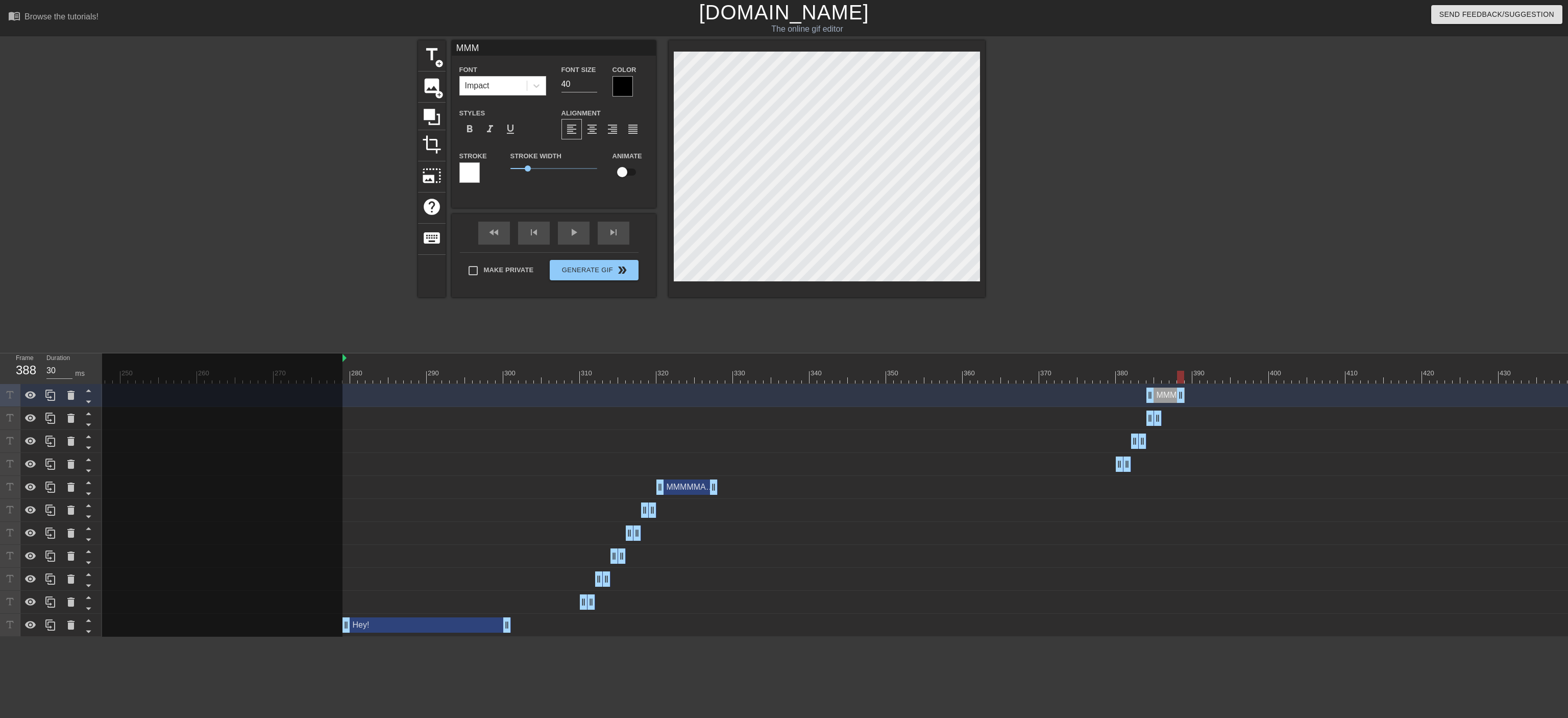
drag, startPoint x: 1160, startPoint y: 399, endPoint x: 1182, endPoint y: 398, distance: 22.0
click at [865, 396] on div "MMM drag_handle drag_handle" at bounding box center [1166, 395] width 38 height 16
drag, startPoint x: 1153, startPoint y: 398, endPoint x: 1170, endPoint y: 395, distance: 17.3
click at [865, 395] on div "MMM drag_handle drag_handle" at bounding box center [1173, 395] width 23 height 16
type input "30"
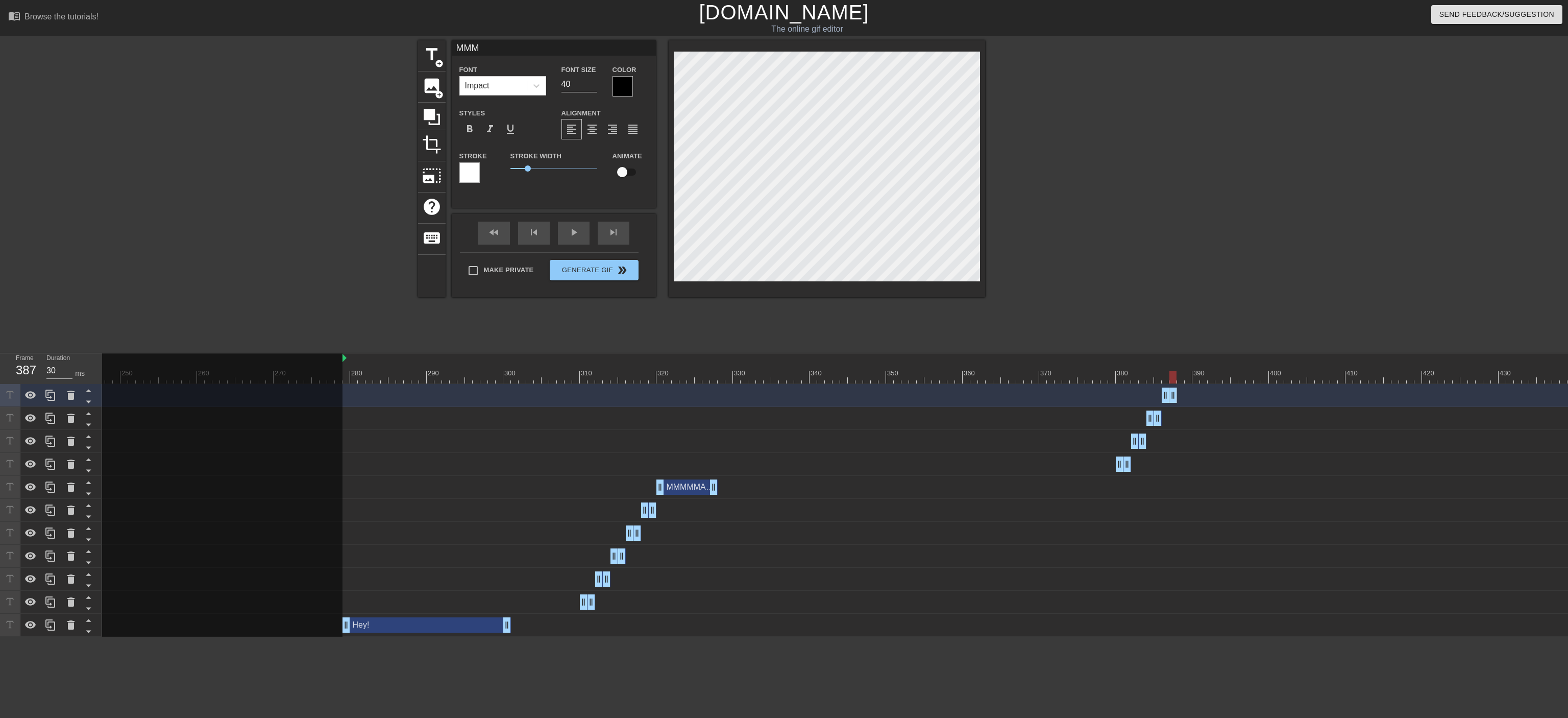
drag, startPoint x: 1180, startPoint y: 395, endPoint x: 1170, endPoint y: 395, distance: 10.0
click at [865, 395] on div "MMM drag_handle drag_handle" at bounding box center [1170, 395] width 16 height 16
type input "MMMM"
type textarea "MMMM"
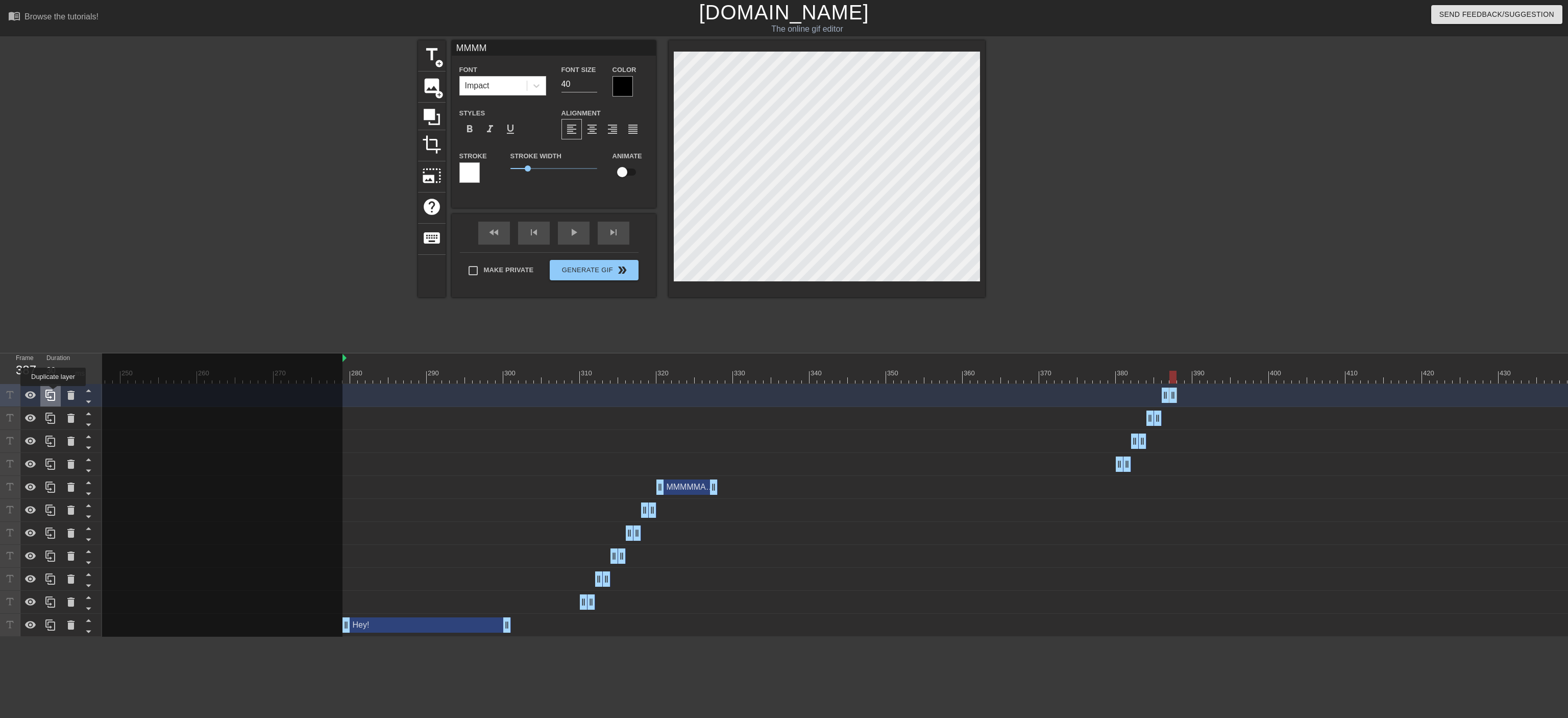
click at [53, 393] on icon at bounding box center [50, 395] width 12 height 12
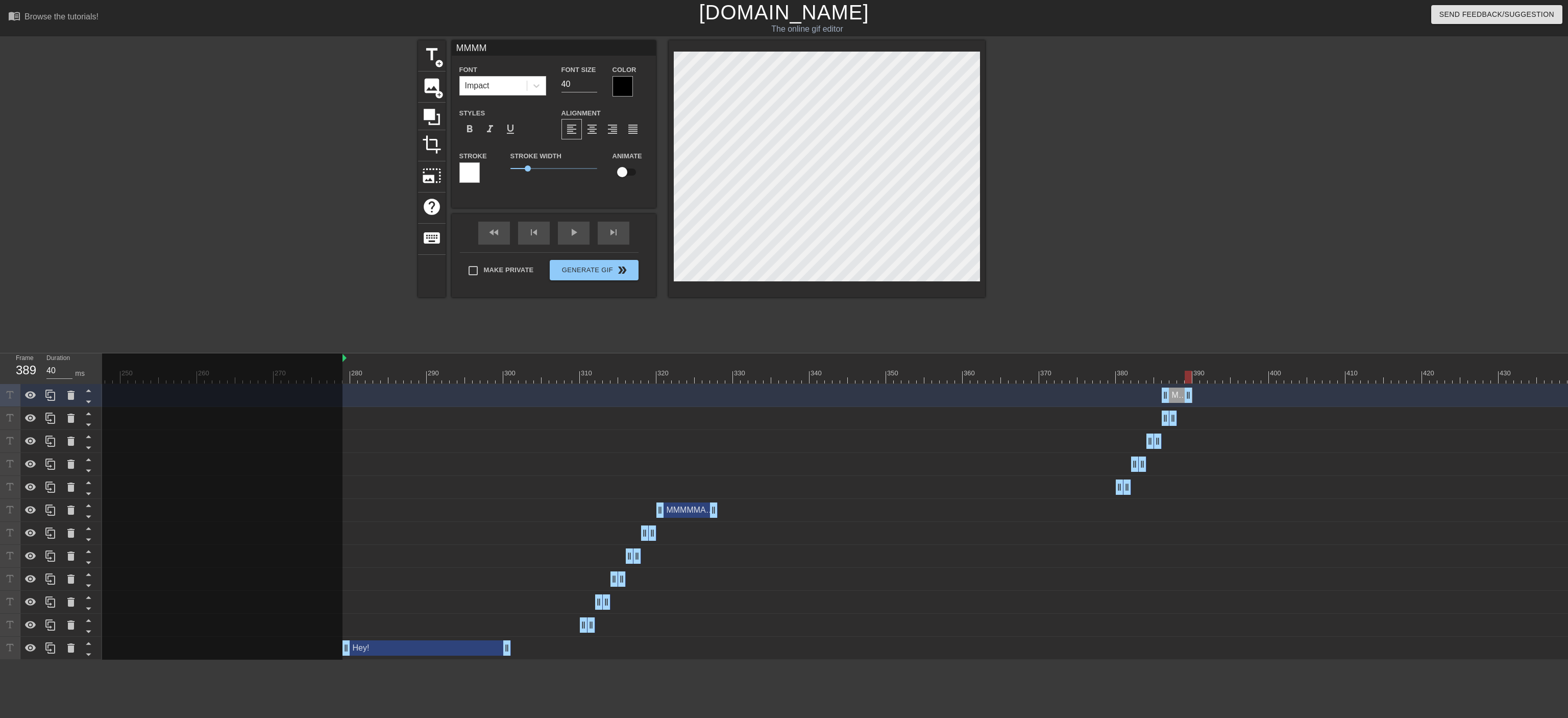
drag, startPoint x: 1171, startPoint y: 392, endPoint x: 1189, endPoint y: 391, distance: 18.0
click at [865, 391] on div "MMMM drag_handle drag_handle" at bounding box center [1176, 395] width 30 height 16
type input "30"
drag, startPoint x: 1170, startPoint y: 392, endPoint x: 1182, endPoint y: 392, distance: 12.0
click at [865, 392] on div "MMMM drag_handle drag_handle" at bounding box center [1185, 395] width 16 height 16
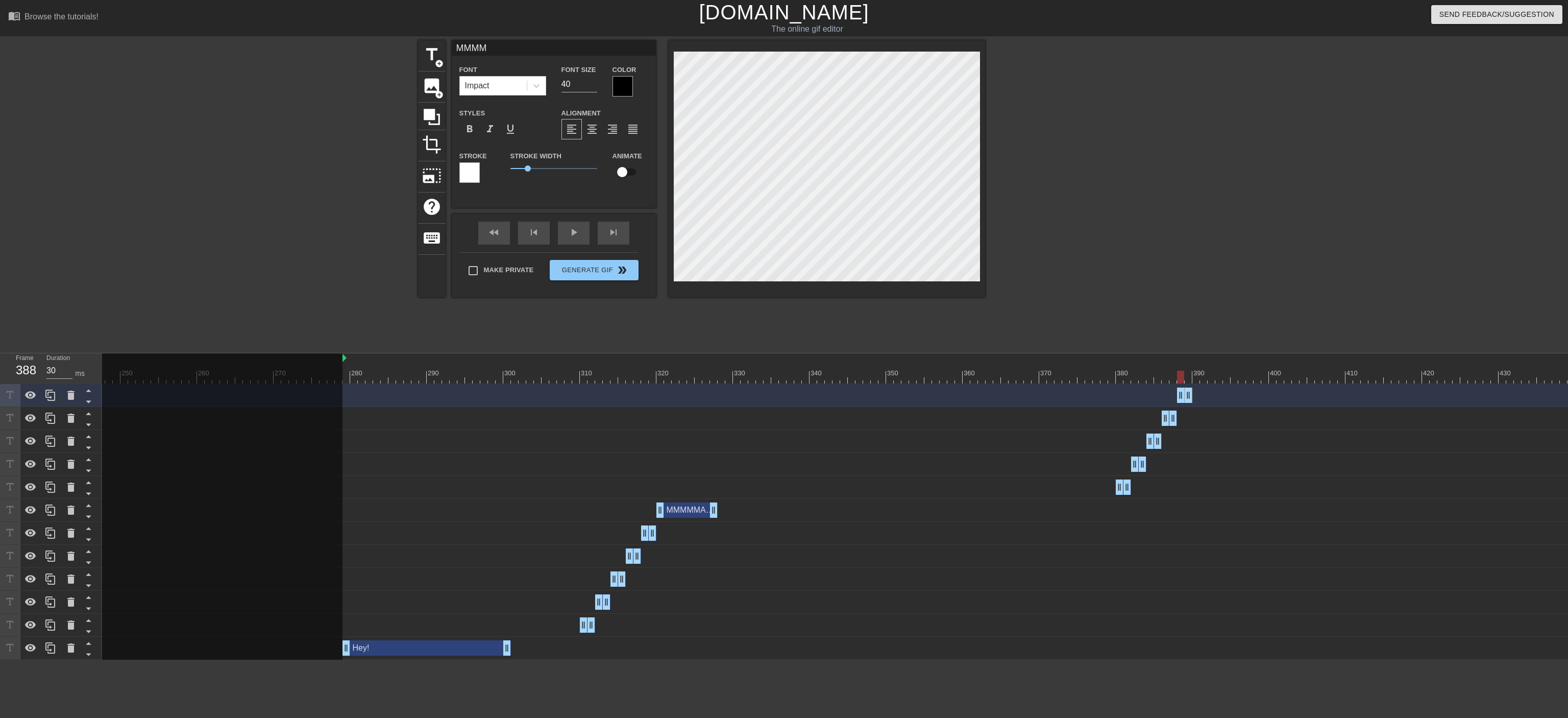
type input "MMMMM"
type textarea "MMMMM"
click at [865, 396] on div "MMMMM drag_handle drag_handle" at bounding box center [1185, 395] width 16 height 16
click at [46, 395] on icon at bounding box center [50, 395] width 12 height 12
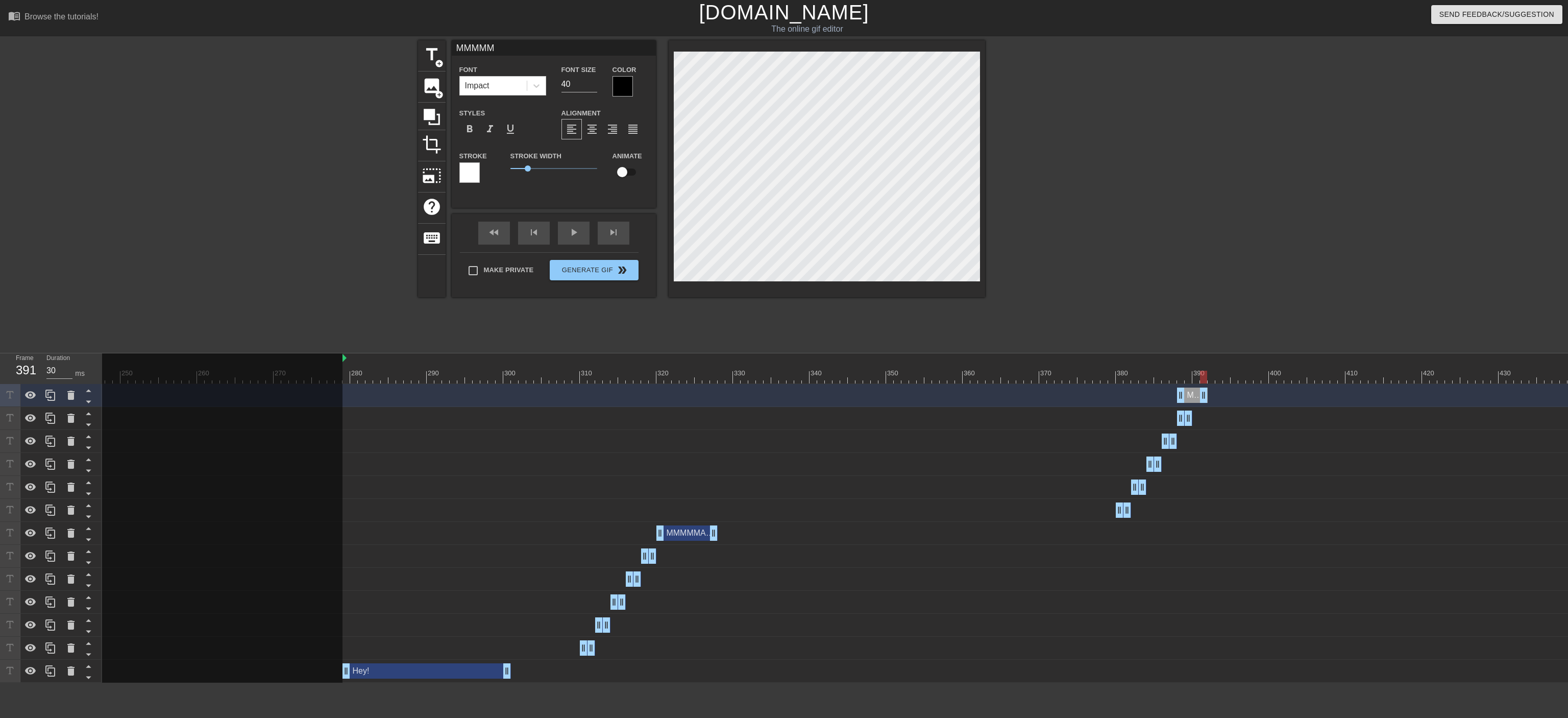
drag, startPoint x: 1185, startPoint y: 393, endPoint x: 1202, endPoint y: 393, distance: 17.0
click at [865, 393] on div "MMMMM drag_handle drag_handle" at bounding box center [1192, 395] width 30 height 16
drag, startPoint x: 1183, startPoint y: 393, endPoint x: 1195, endPoint y: 393, distance: 12.0
click at [865, 393] on div "MMMMM drag_handle drag_handle" at bounding box center [1196, 395] width 23 height 16
type input "30"
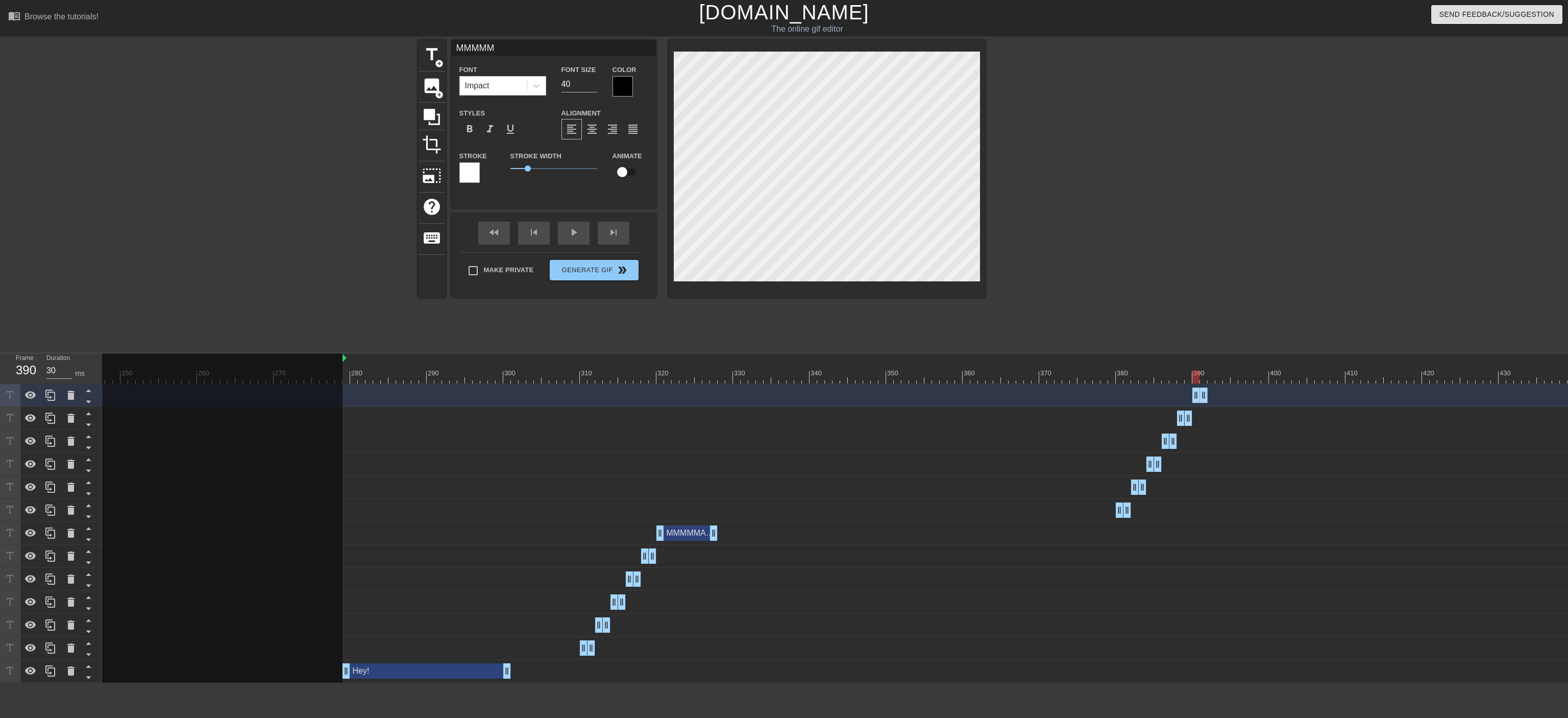
click at [865, 393] on div "MMMMM drag_handle drag_handle" at bounding box center [1201, 395] width 16 height 16
type input "MMMMMA"
type textarea "MMMMMA"
type input "MMMMMAC"
type textarea "MMMMMACO"
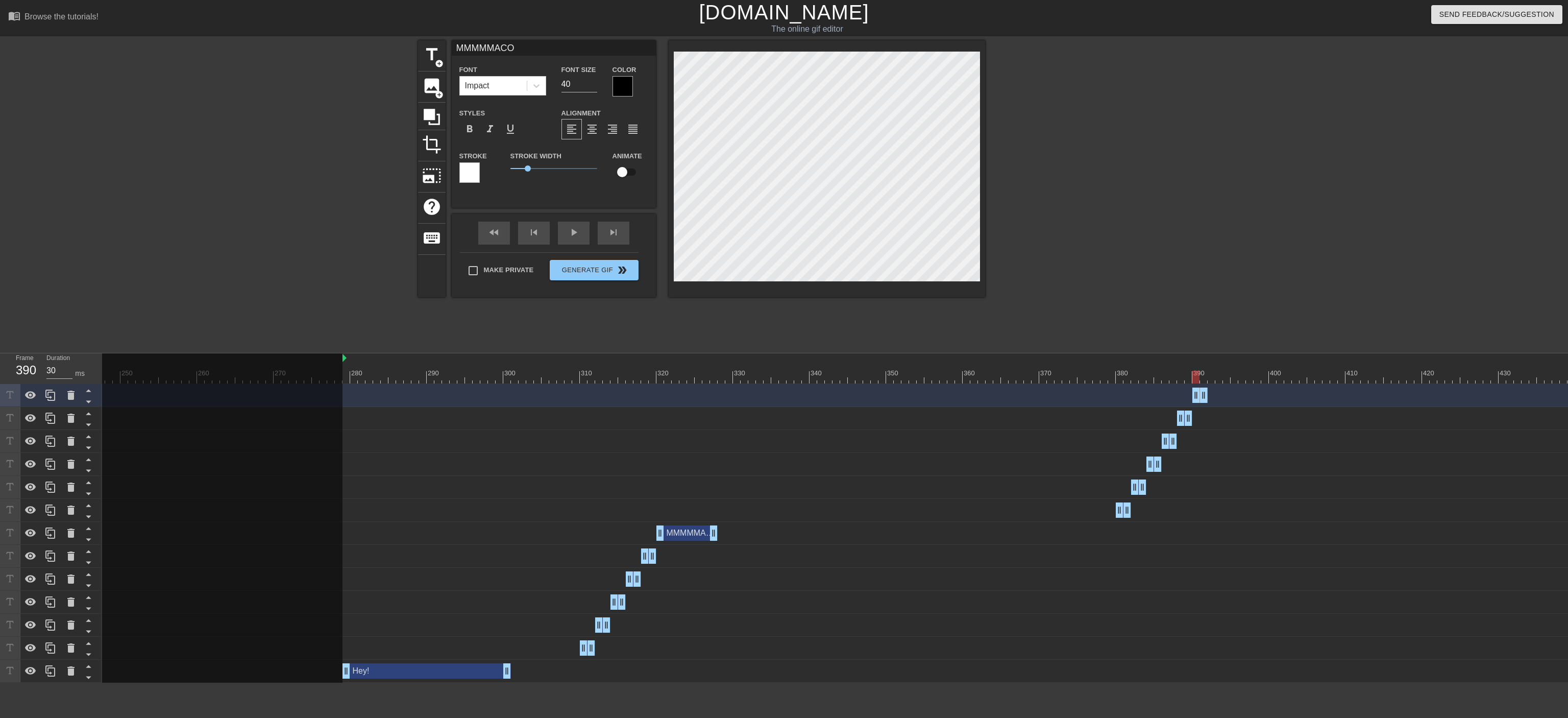
scroll to position [0, 2]
type input "MMMMMACO!"
type textarea "MMMMMACO!"
drag, startPoint x: 1203, startPoint y: 390, endPoint x: 1280, endPoint y: 391, distance: 77.0
click at [865, 391] on div "MMMMMACO! drag_handle drag_handle" at bounding box center [1239, 395] width 92 height 16
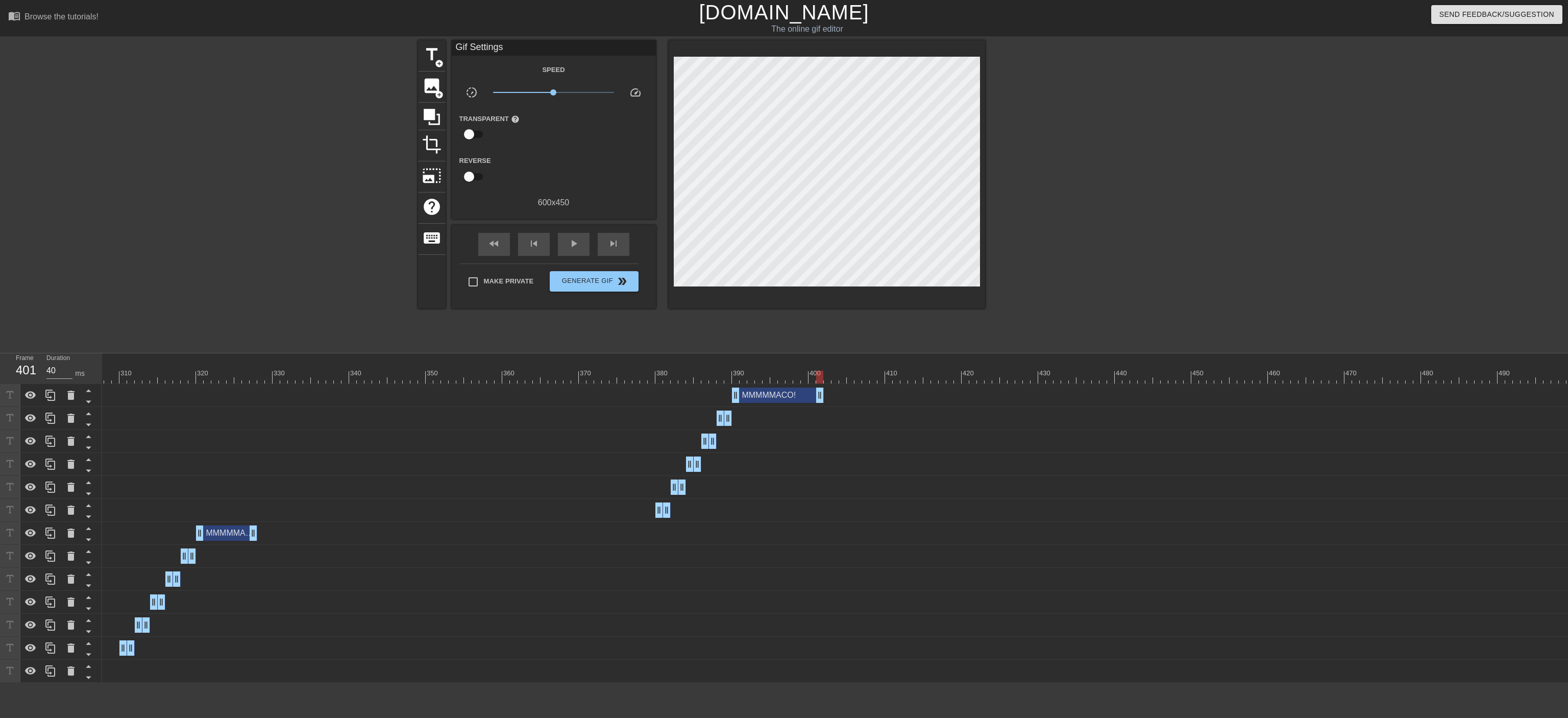
scroll to position [0, 2362]
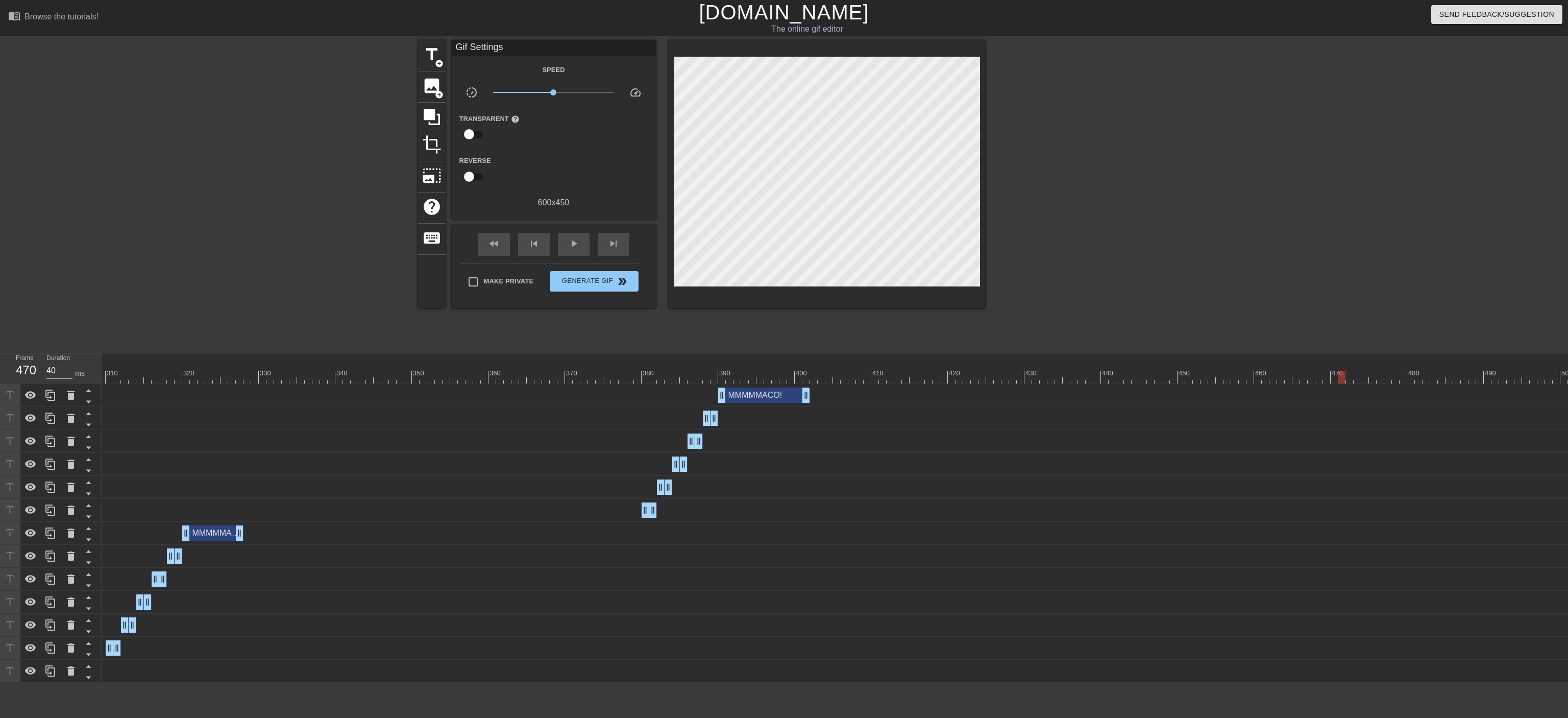
type input "30"
drag, startPoint x: 807, startPoint y: 375, endPoint x: 1326, endPoint y: 378, distance: 519.0
click at [865, 378] on div at bounding box center [354, 377] width 5230 height 13
click at [652, 396] on div "M drag_handle drag_handle" at bounding box center [650, 510] width 16 height 16
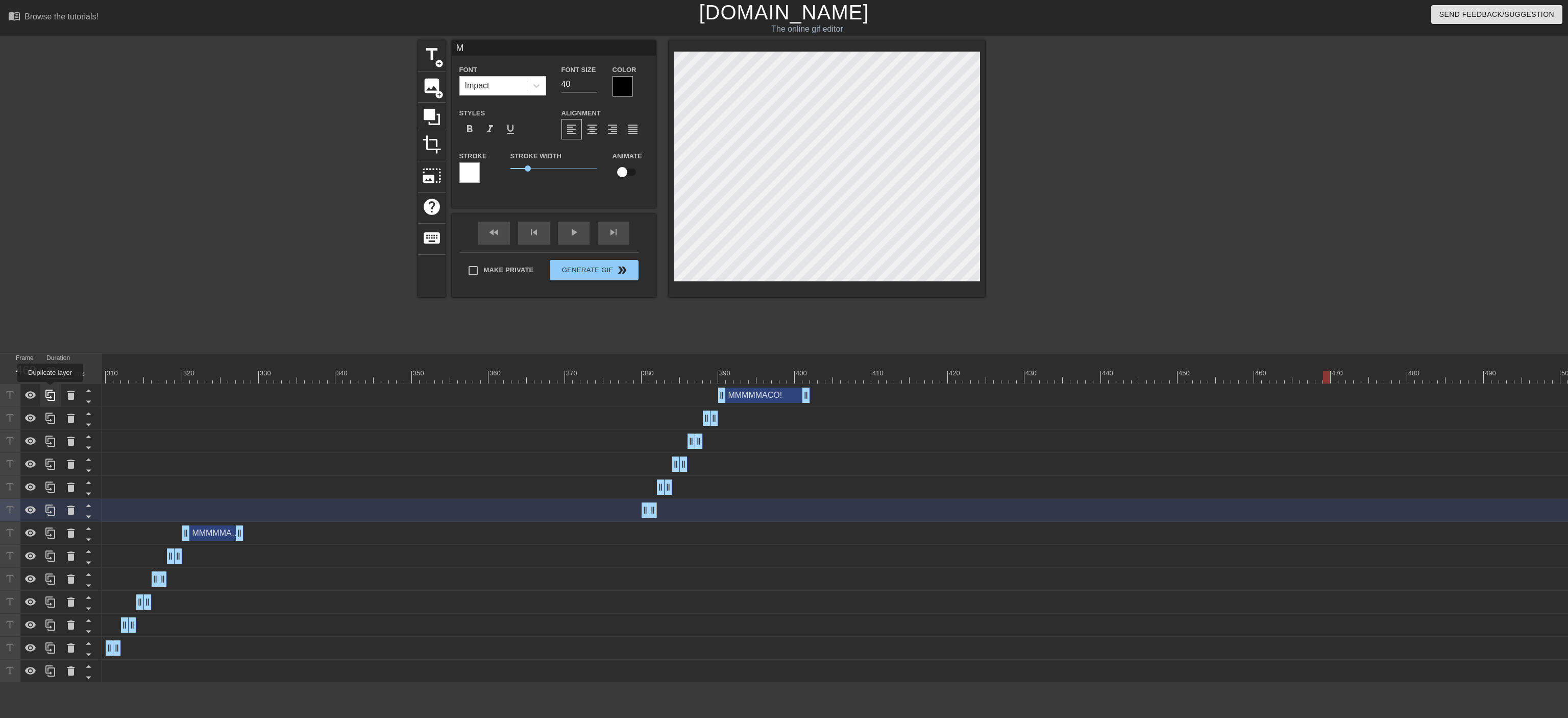
click at [50, 389] on div at bounding box center [51, 395] width 21 height 23
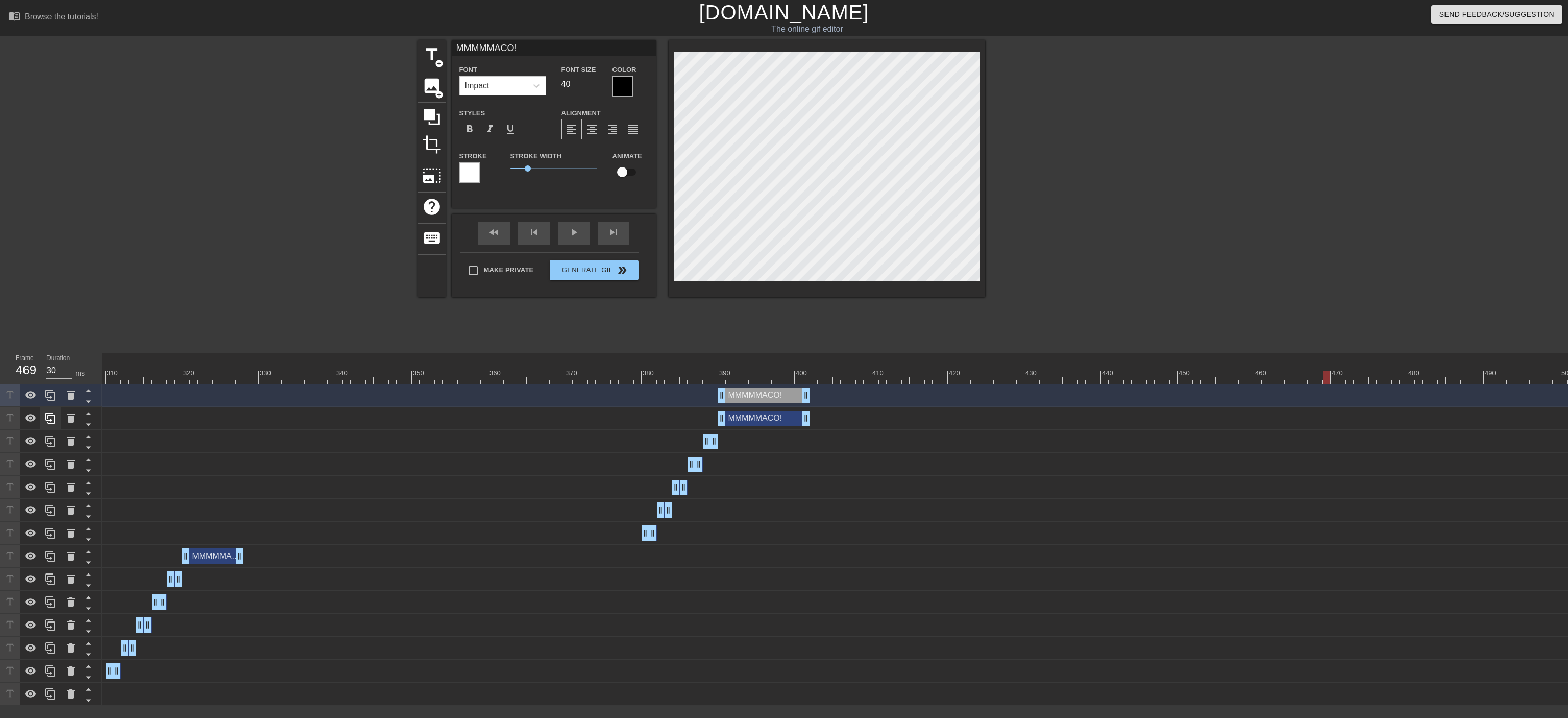
type input "MMMMMACO!"
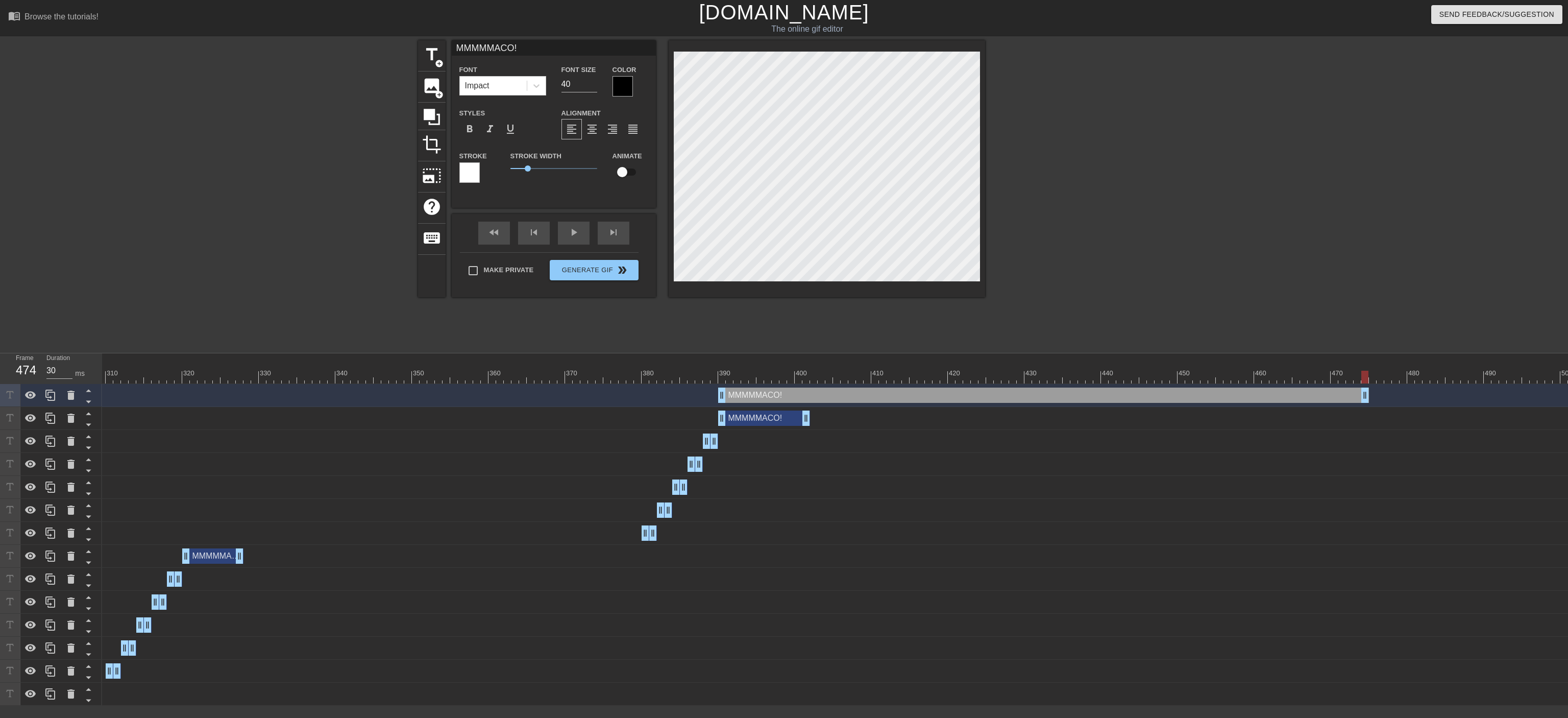
drag, startPoint x: 803, startPoint y: 397, endPoint x: 1365, endPoint y: 385, distance: 562.1
click at [865, 385] on div "MMMMMACO! drag_handle drag_handle" at bounding box center [354, 395] width 5230 height 23
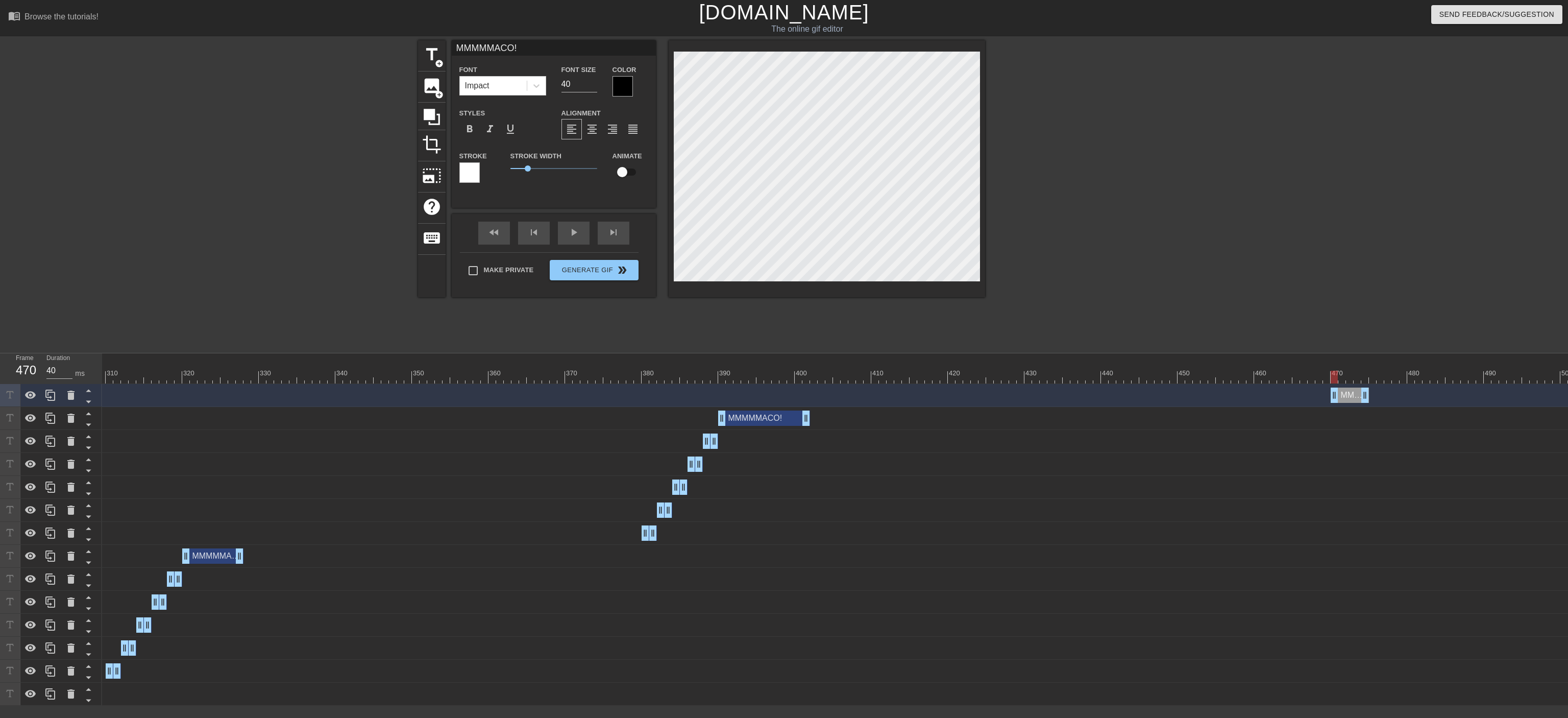
drag, startPoint x: 722, startPoint y: 395, endPoint x: 1337, endPoint y: 386, distance: 615.1
click at [865, 386] on div "MMMMMACO! drag_handle drag_handle" at bounding box center [354, 395] width 5230 height 23
type input "30"
drag, startPoint x: 1365, startPoint y: 393, endPoint x: 1344, endPoint y: 395, distance: 21.1
click at [865, 395] on div "MMMMMACO! drag_handle drag_handle" at bounding box center [1338, 395] width 16 height 16
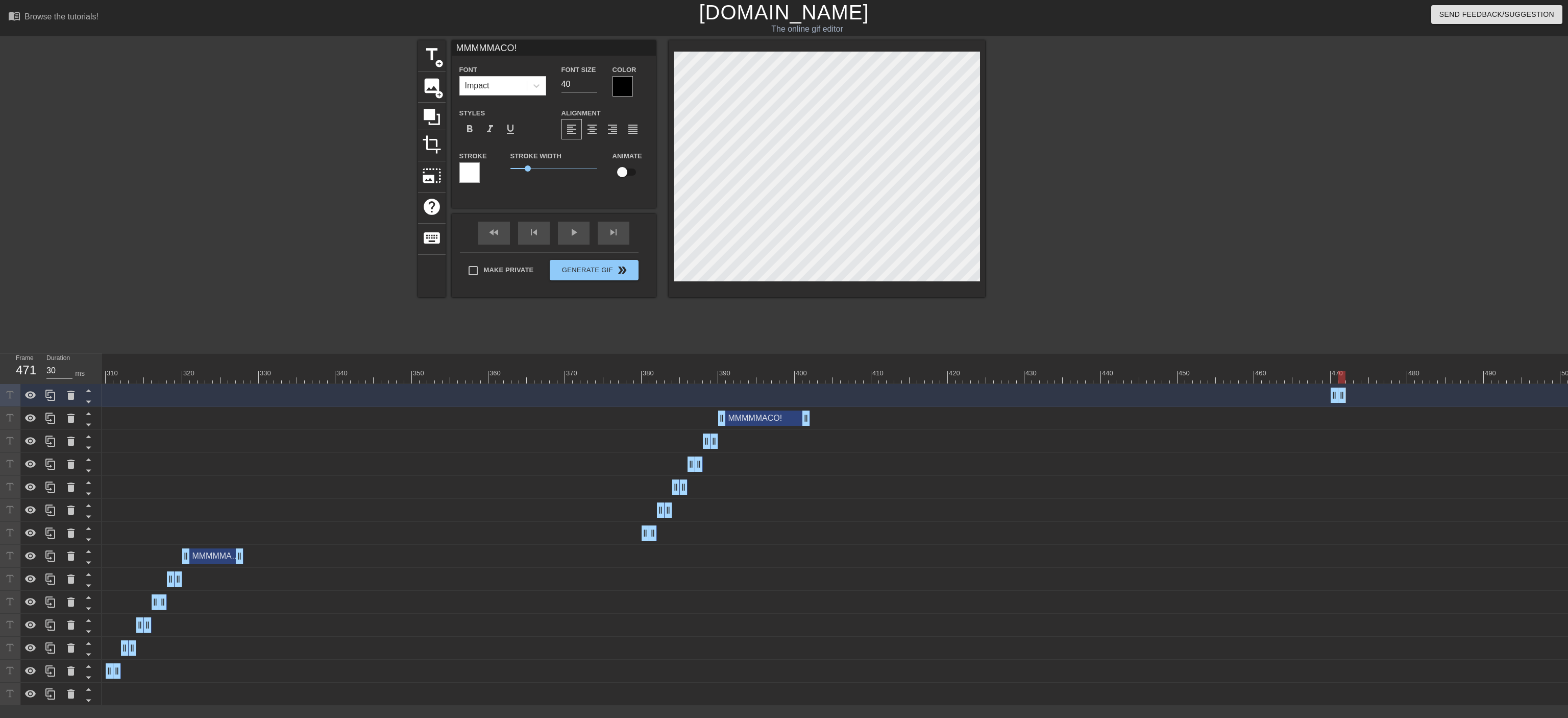
scroll to position [0, 2]
type input "MMMMMACO"
type textarea "MMMMMACO"
type input "MMMMMAC"
type textarea "MMMMMAC"
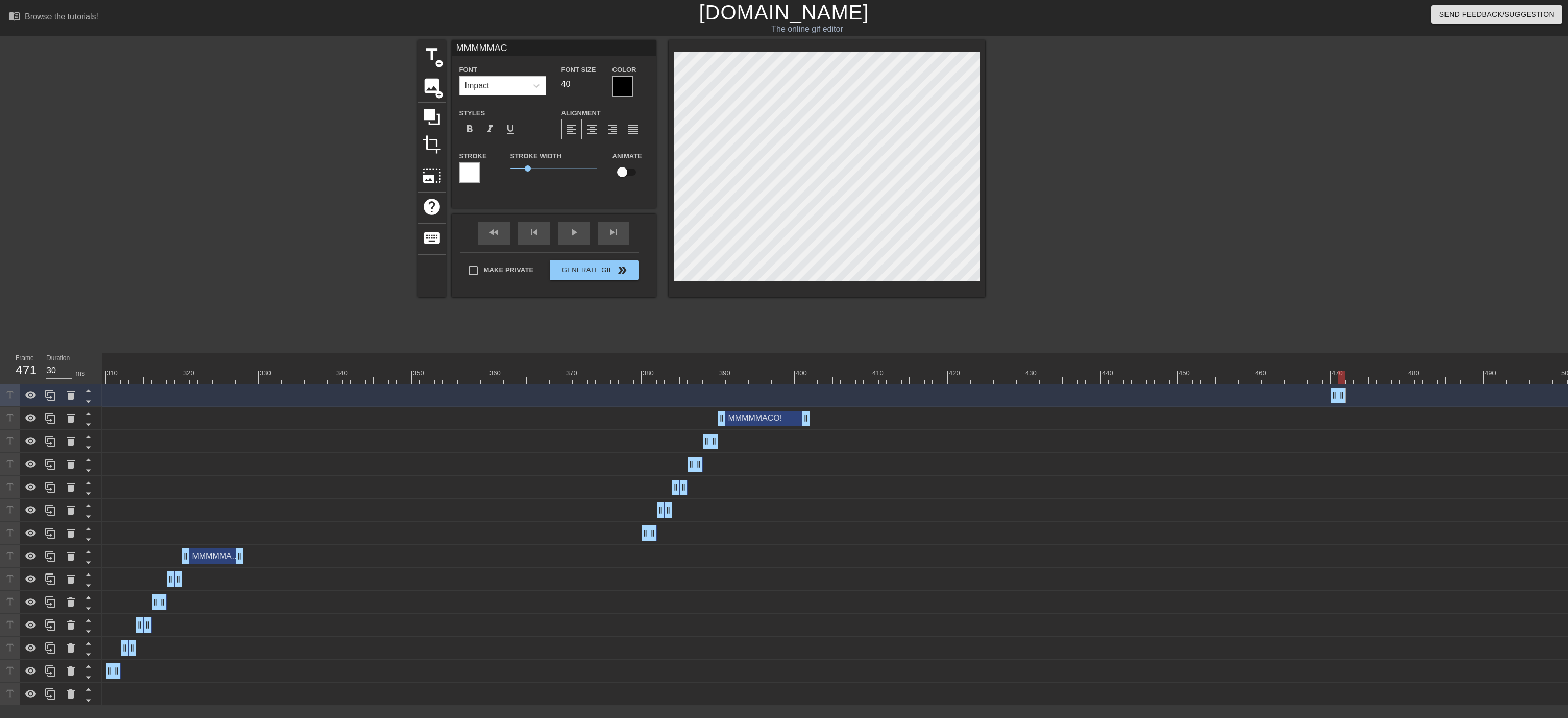
type input "MMMMMA"
type textarea "MMMMMA"
type input "MMMMM"
type textarea "MMMMM"
type input "MMMM"
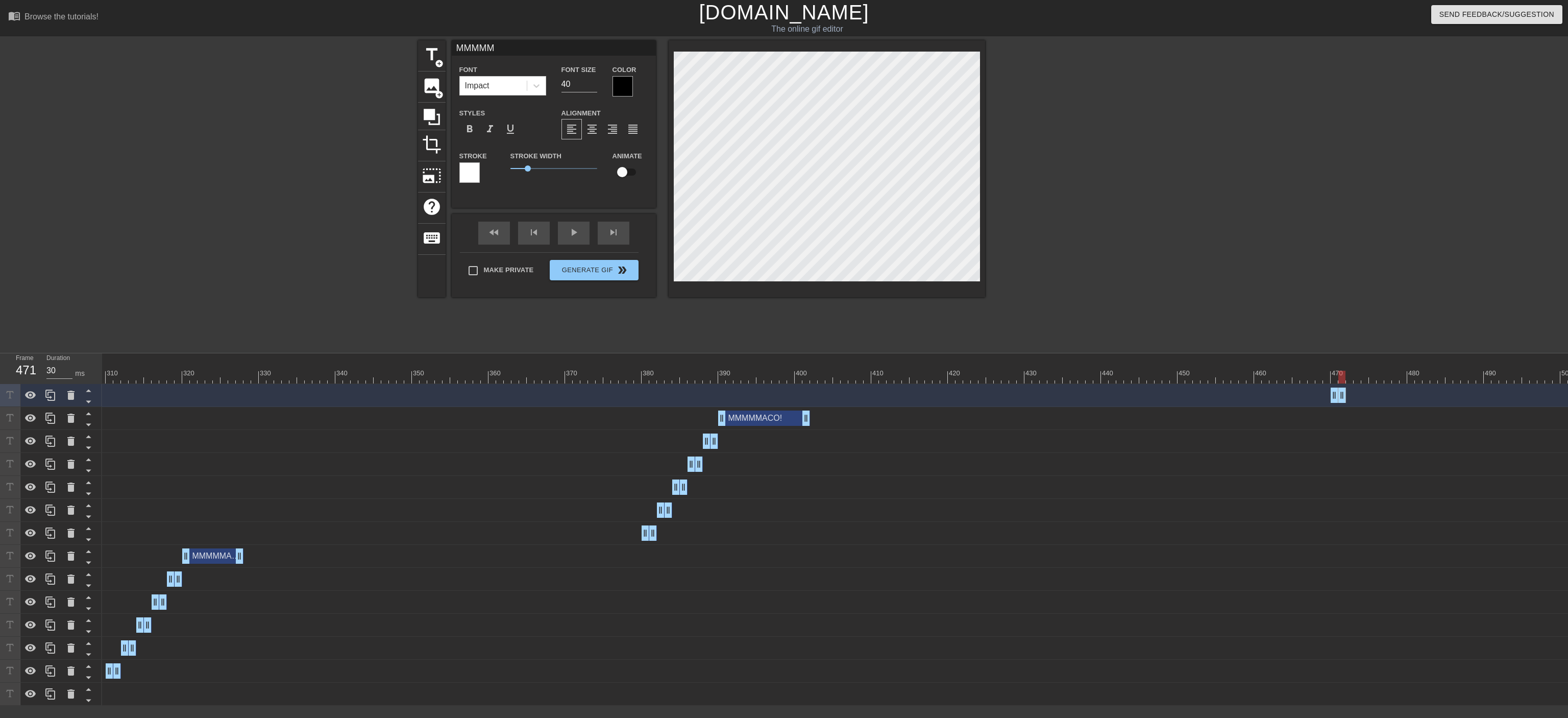
type textarea "MMMM"
type input "MMM"
type textarea "MMM"
type input "MM"
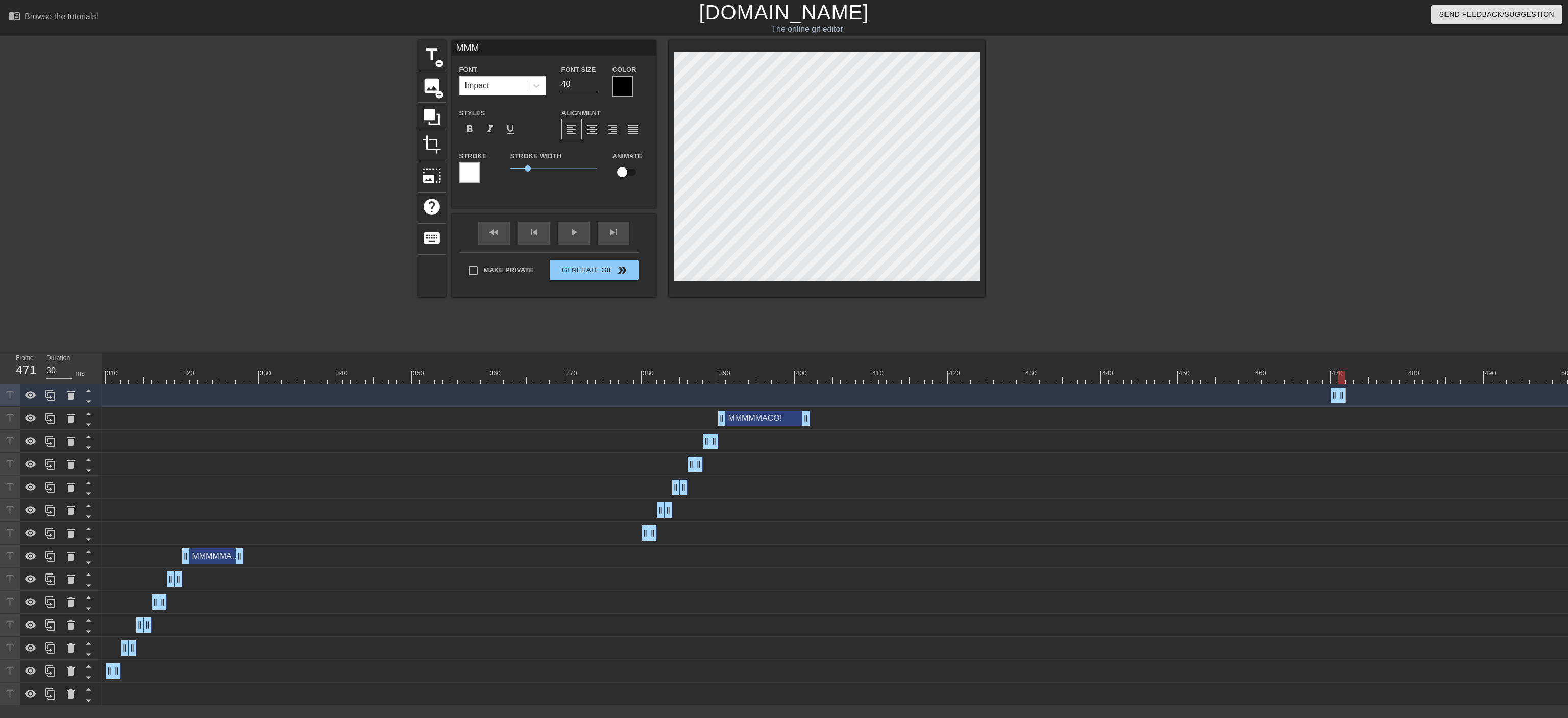
type textarea "MM"
type input "M"
type textarea "M"
click at [865, 395] on div "M drag_handle drag_handle" at bounding box center [1338, 395] width 16 height 16
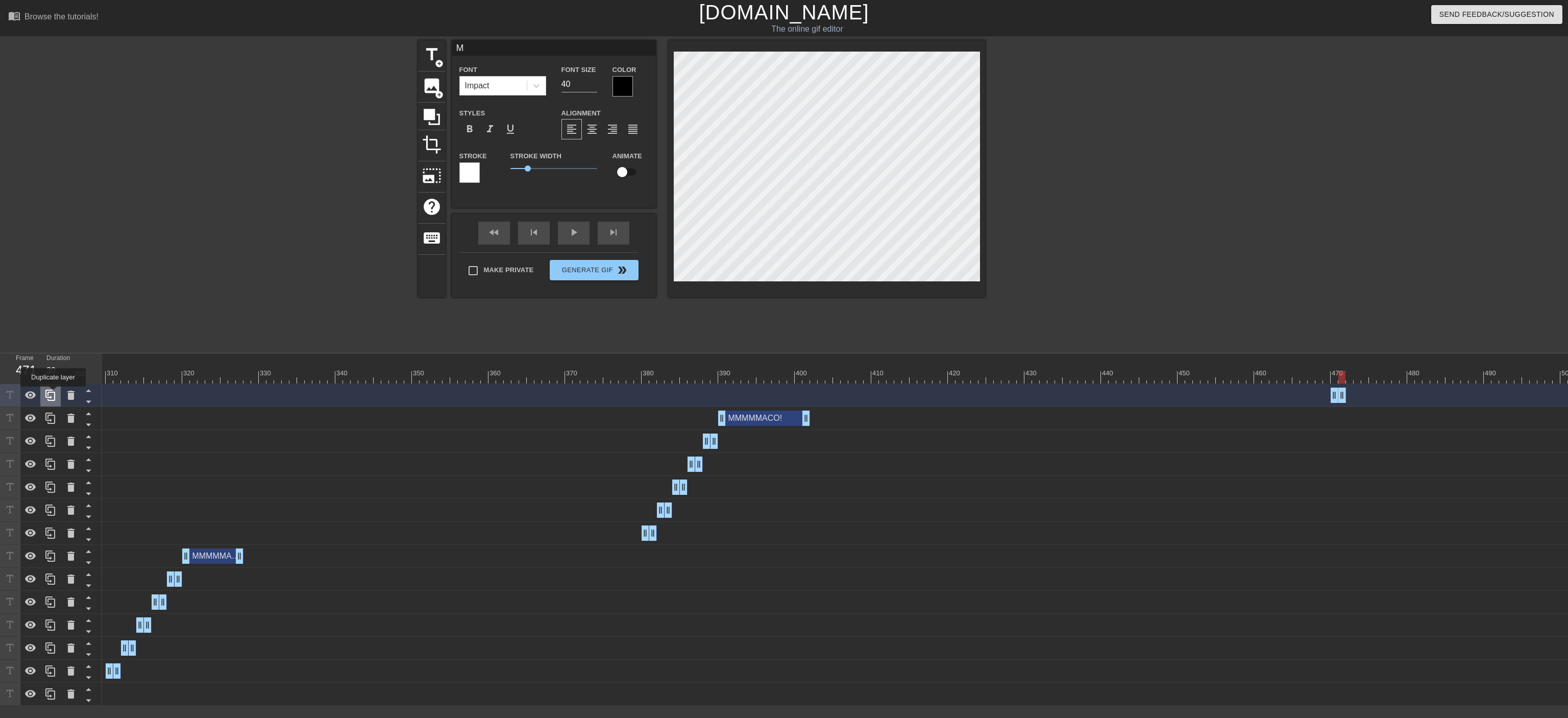
click at [53, 393] on icon at bounding box center [49, 395] width 10 height 11
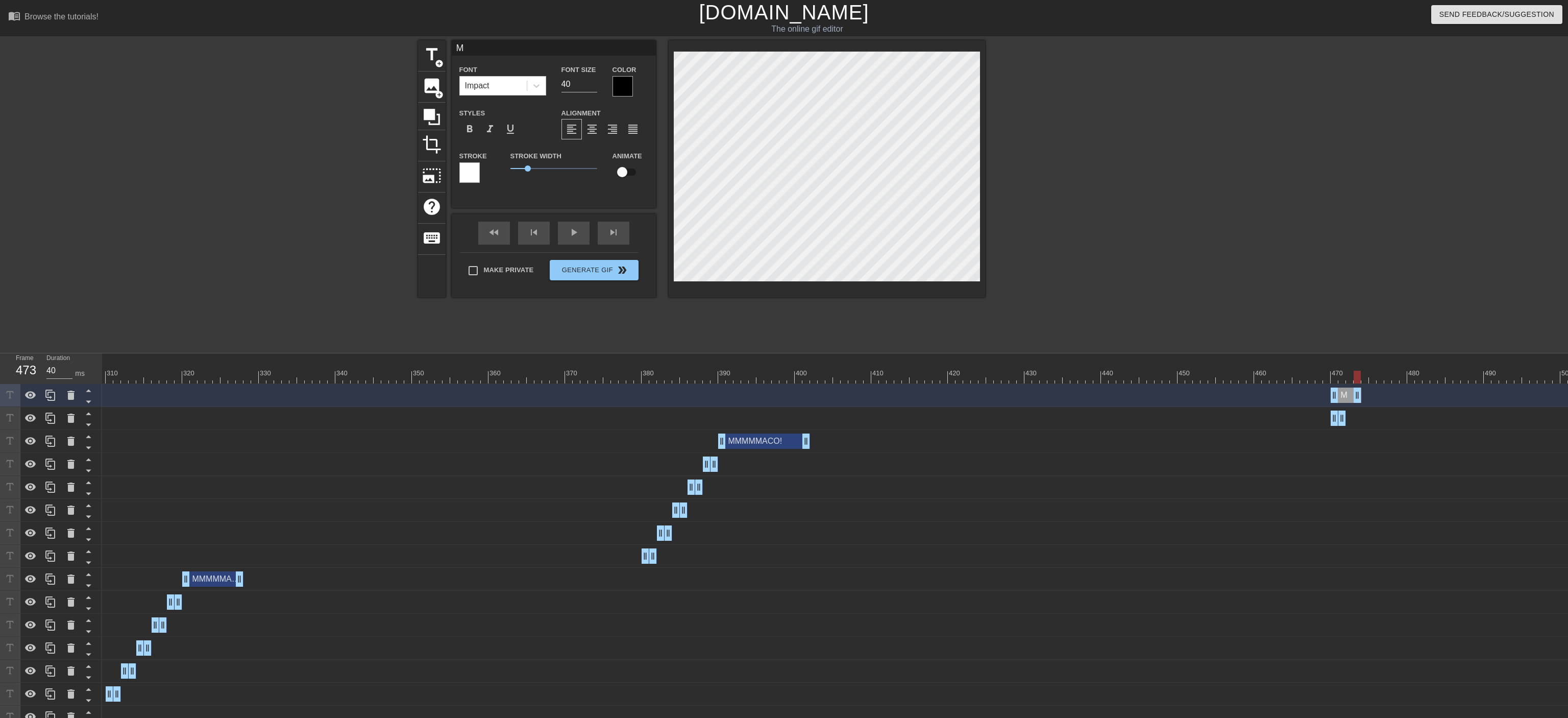
drag, startPoint x: 1342, startPoint y: 395, endPoint x: 1354, endPoint y: 395, distance: 12.0
click at [865, 395] on div "M drag_handle drag_handle" at bounding box center [1345, 395] width 30 height 16
type input "30"
drag, startPoint x: 1334, startPoint y: 395, endPoint x: 1346, endPoint y: 395, distance: 12.0
click at [865, 395] on div "M drag_handle drag_handle" at bounding box center [1354, 395] width 16 height 16
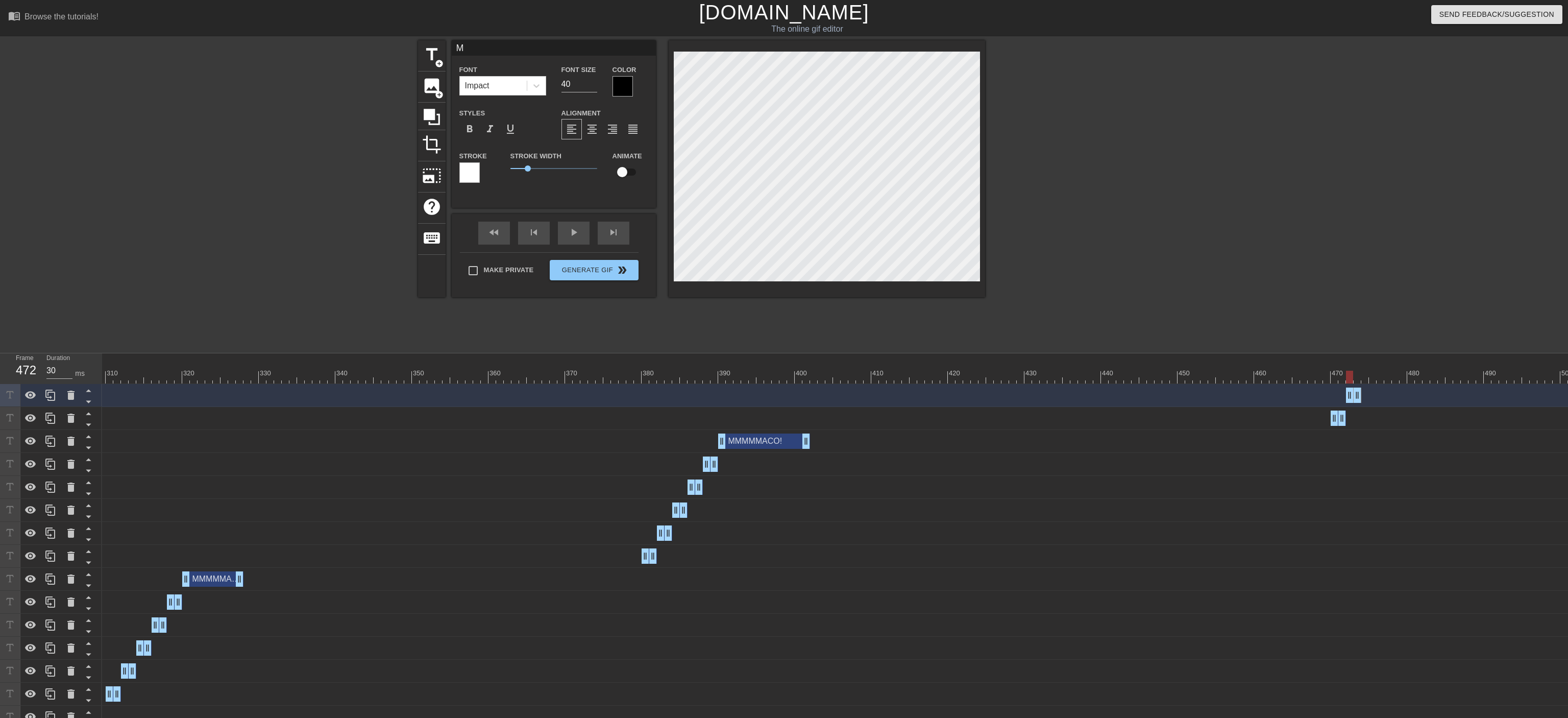
type input "MM"
type textarea "MM"
click at [865, 390] on div "MM drag_handle drag_handle" at bounding box center [1354, 395] width 16 height 16
click at [55, 396] on icon at bounding box center [49, 395] width 10 height 11
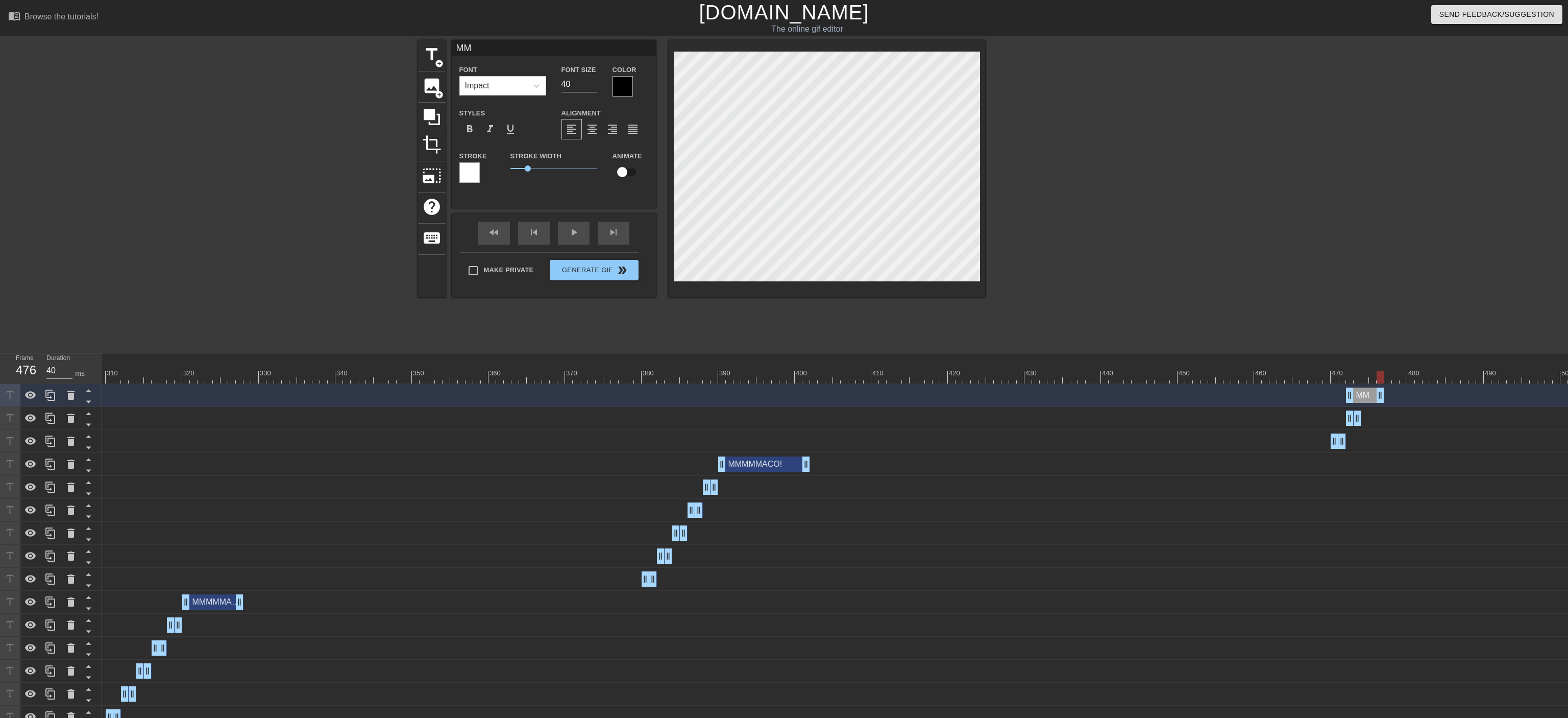
drag, startPoint x: 1358, startPoint y: 396, endPoint x: 1379, endPoint y: 395, distance: 21.0
click at [865, 395] on div "MM drag_handle drag_handle" at bounding box center [1365, 395] width 38 height 16
drag, startPoint x: 1349, startPoint y: 398, endPoint x: 1364, endPoint y: 398, distance: 15.0
click at [865, 396] on div "MM drag_handle drag_handle" at bounding box center [1373, 395] width 23 height 16
type input "30"
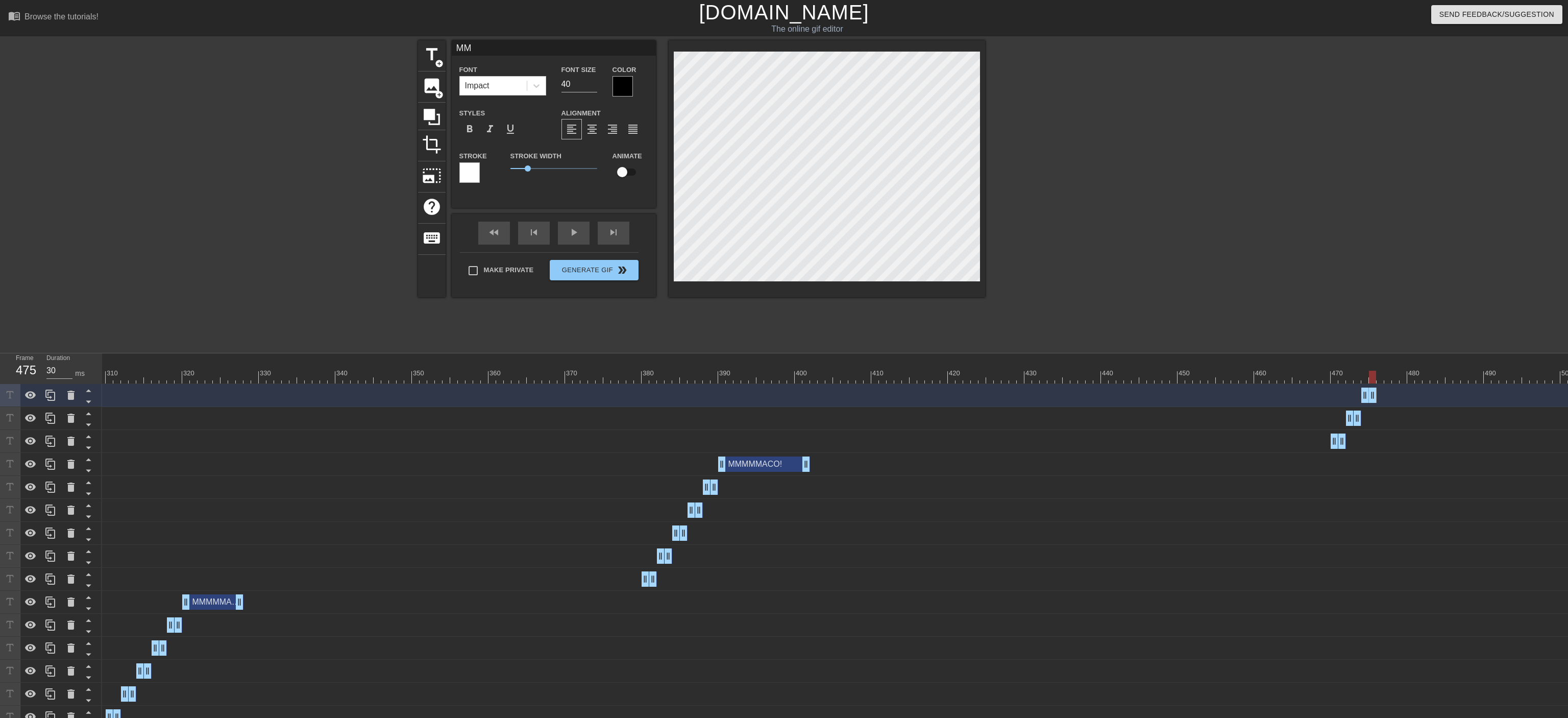
drag, startPoint x: 1377, startPoint y: 398, endPoint x: 1368, endPoint y: 398, distance: 9.0
click at [865, 396] on div "MM drag_handle drag_handle" at bounding box center [1370, 395] width 16 height 16
type input "MMM"
type textarea "MMM"
click at [55, 396] on icon at bounding box center [49, 395] width 10 height 11
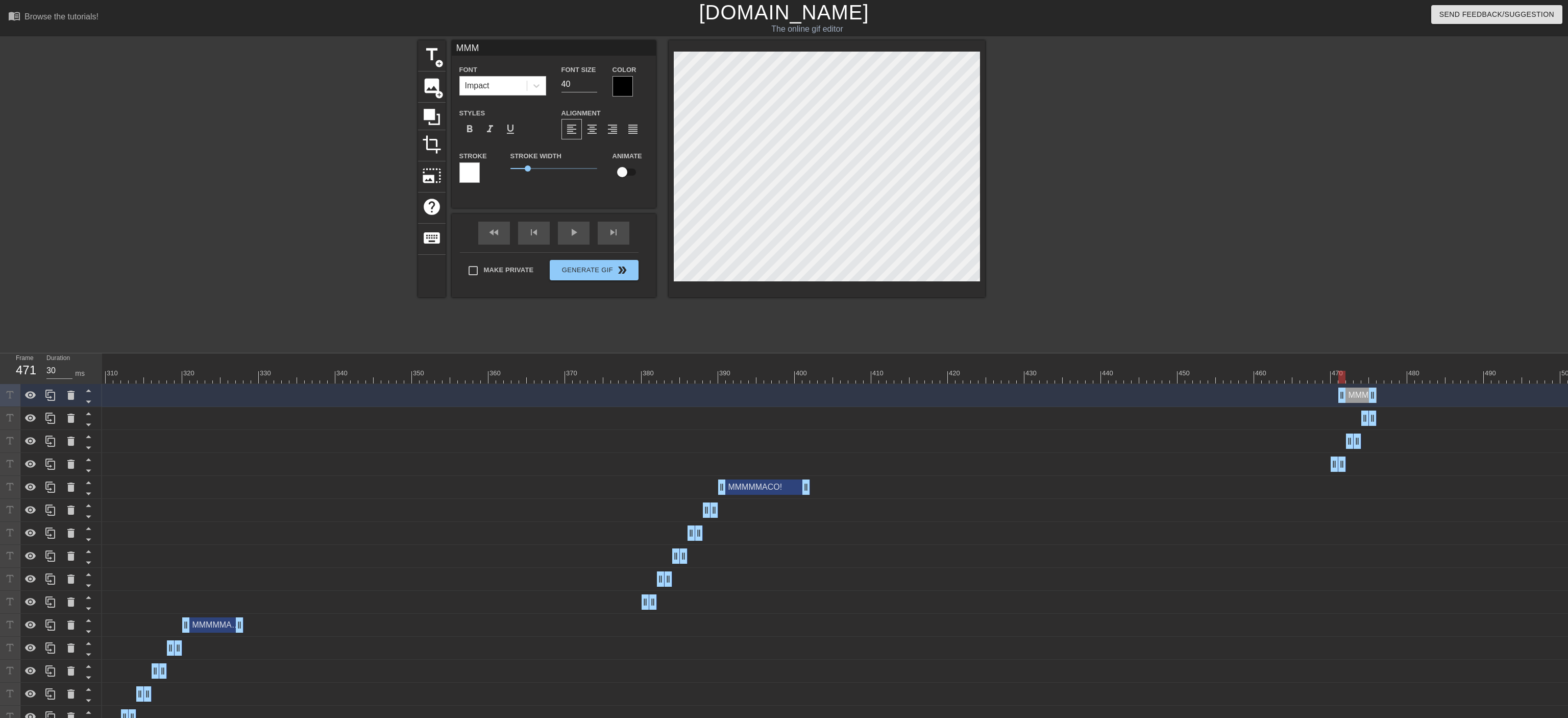
drag, startPoint x: 1368, startPoint y: 401, endPoint x: 1348, endPoint y: 399, distance: 20.1
click at [865, 396] on div "MMM drag_handle drag_handle" at bounding box center [1357, 395] width 38 height 16
drag, startPoint x: 1372, startPoint y: 396, endPoint x: 1396, endPoint y: 396, distance: 24.0
click at [865, 396] on div "MMM drag_handle drag_handle" at bounding box center [1369, 395] width 62 height 16
drag, startPoint x: 1341, startPoint y: 400, endPoint x: 1382, endPoint y: 398, distance: 41.0
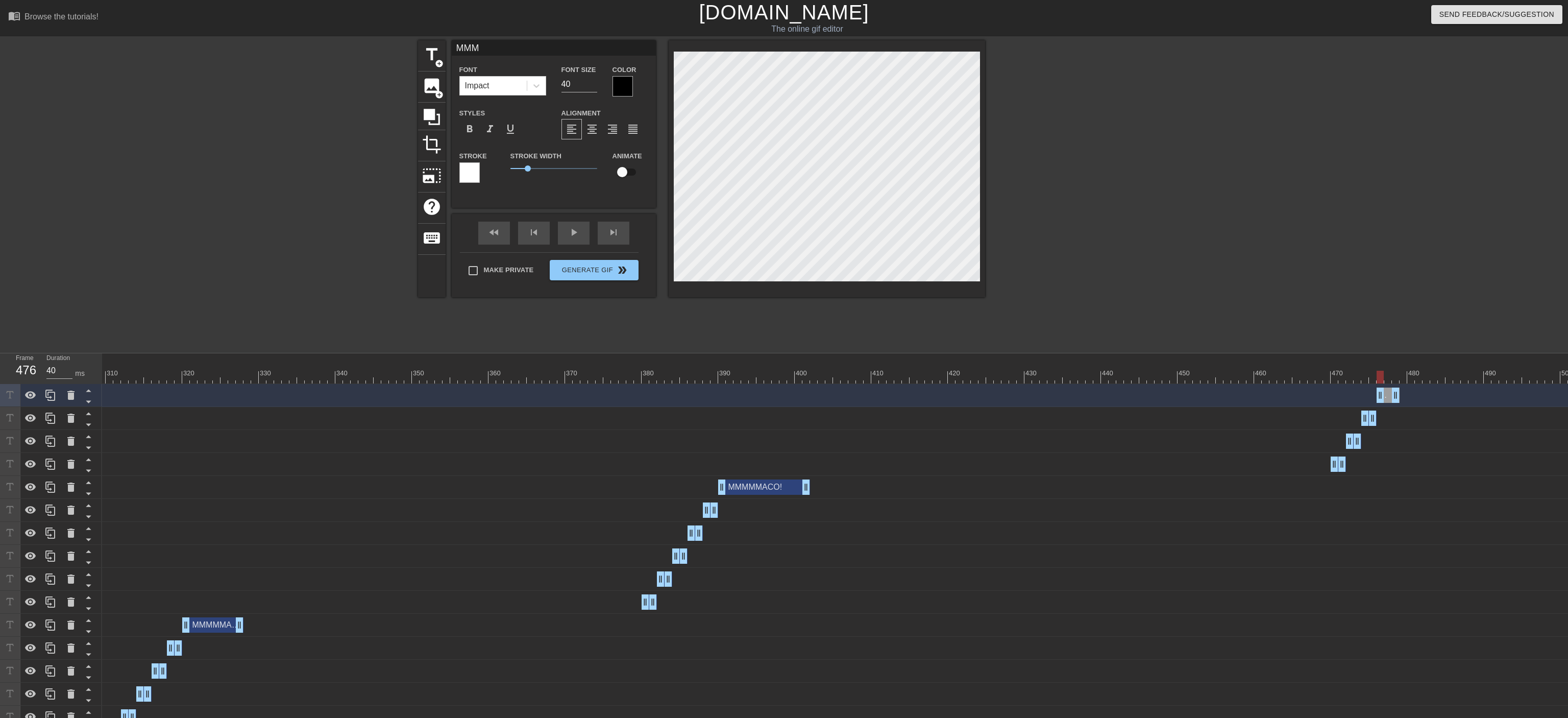
click at [865, 396] on div "MMM drag_handle drag_handle" at bounding box center [1388, 395] width 23 height 16
type input "30"
drag, startPoint x: 1395, startPoint y: 398, endPoint x: 1384, endPoint y: 398, distance: 11.0
click at [865, 396] on div "MMM drag_handle drag_handle" at bounding box center [1384, 395] width 16 height 16
type input "MMMM"
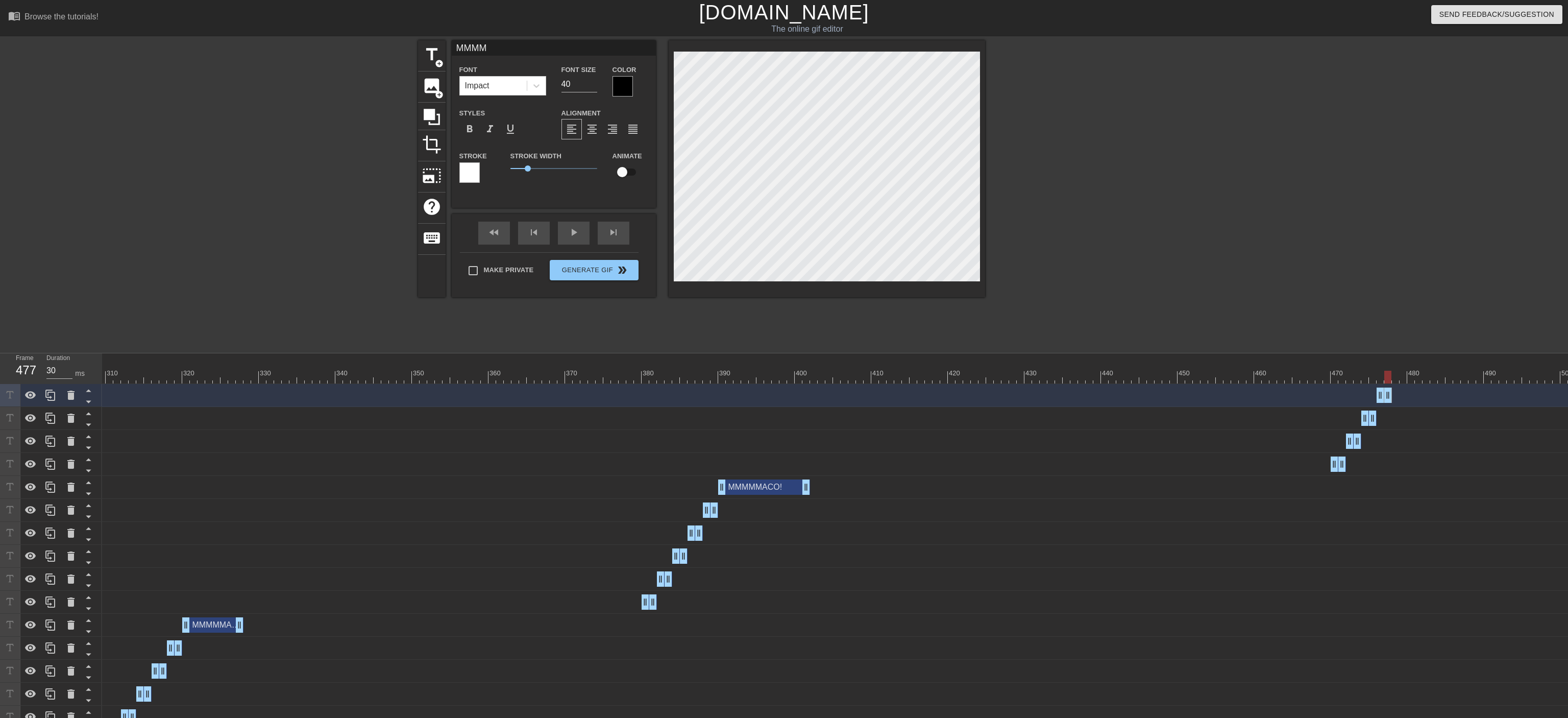
scroll to position [0, 1]
type textarea "MMMM"
click at [865, 392] on div "MMMM drag_handle drag_handle" at bounding box center [1384, 395] width 16 height 16
click at [49, 396] on icon at bounding box center [50, 395] width 12 height 12
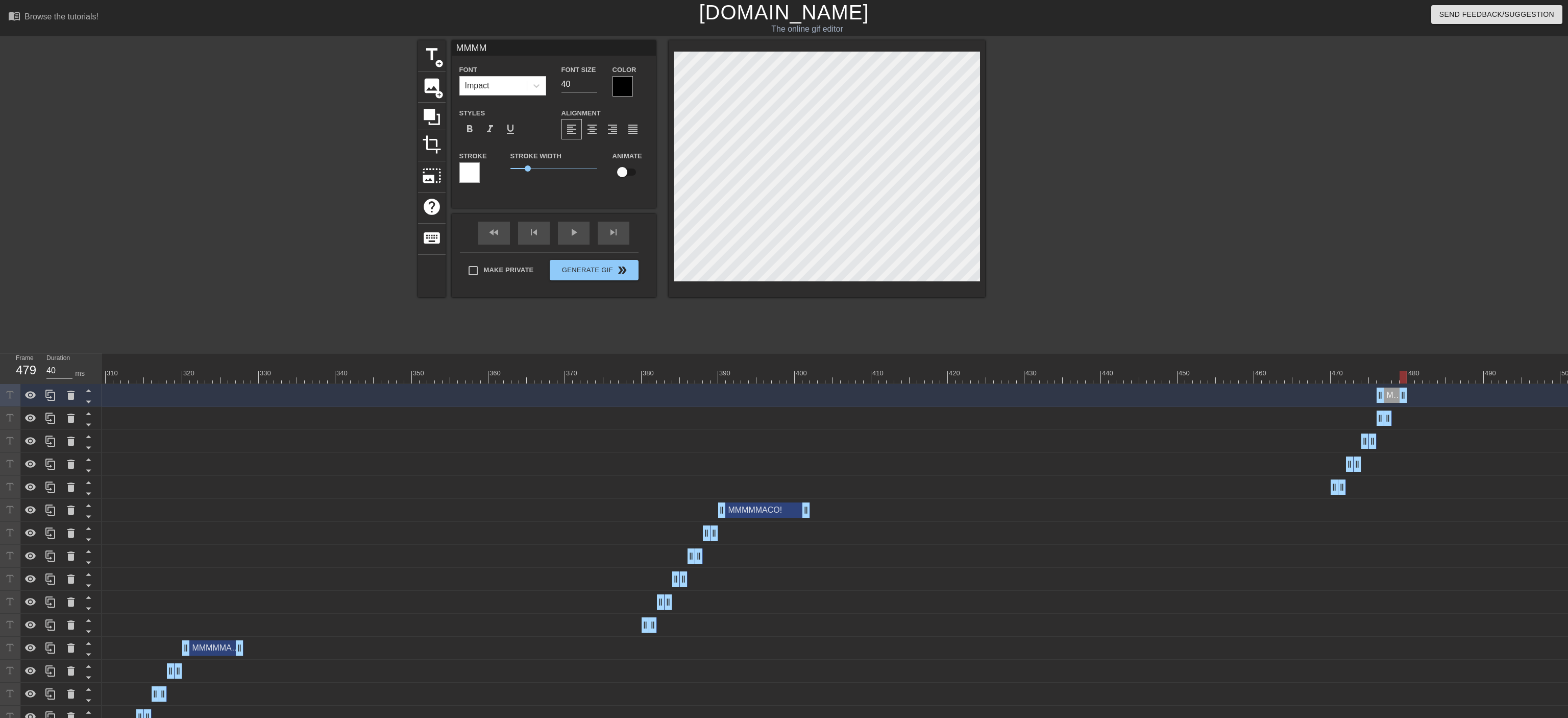
drag, startPoint x: 1387, startPoint y: 398, endPoint x: 1401, endPoint y: 397, distance: 14.0
click at [865, 396] on div "MMMM drag_handle drag_handle" at bounding box center [1391, 395] width 30 height 16
type input "30"
drag, startPoint x: 1380, startPoint y: 397, endPoint x: 1394, endPoint y: 397, distance: 14.0
click at [865, 396] on div "MMMM drag_handle drag_handle" at bounding box center [1400, 395] width 16 height 16
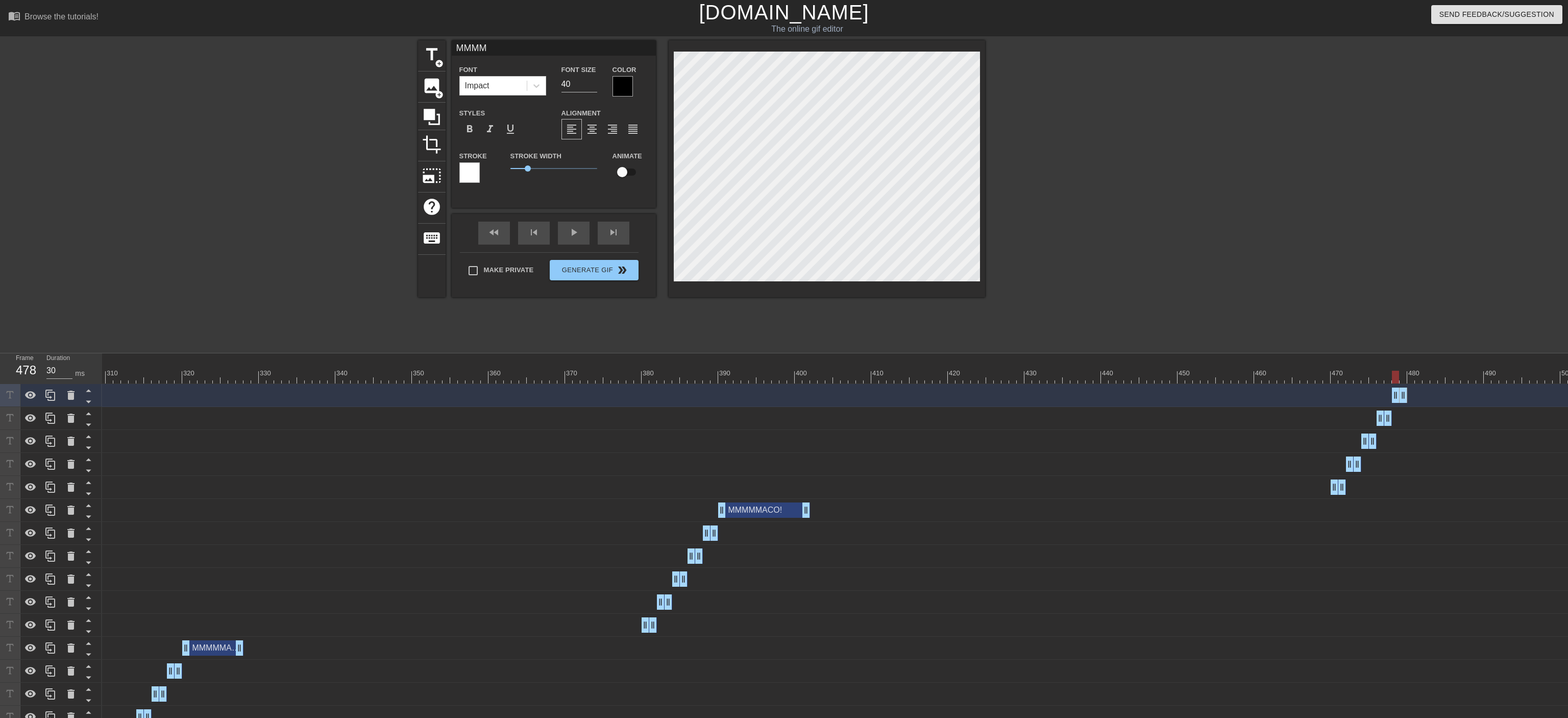
type input "MMMMM"
type textarea "MMMMM"
click at [865, 393] on div "MMMMM drag_handle drag_handle" at bounding box center [1400, 395] width 16 height 16
click at [52, 396] on icon at bounding box center [50, 395] width 12 height 12
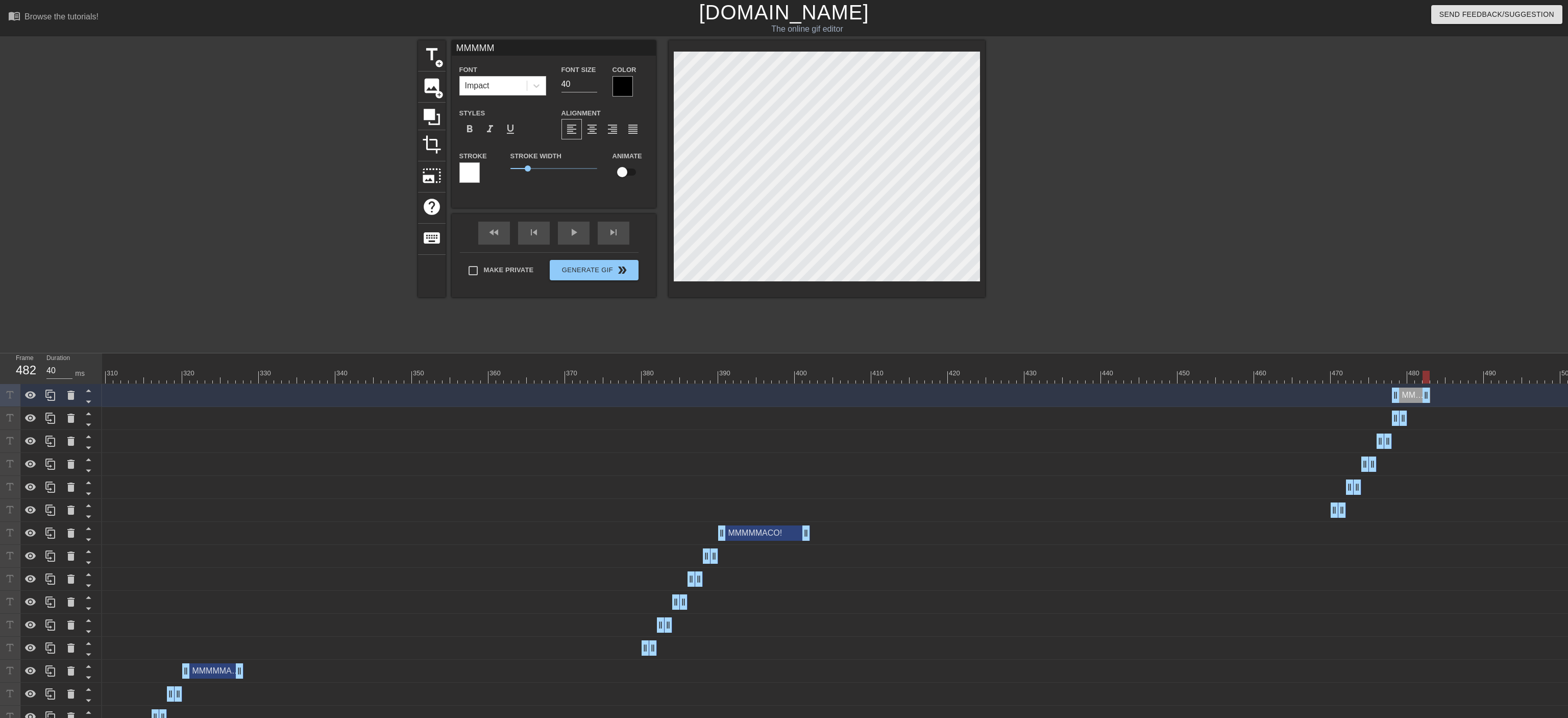
drag, startPoint x: 1405, startPoint y: 397, endPoint x: 1426, endPoint y: 395, distance: 21.1
click at [865, 395] on div "MMMMM drag_handle drag_handle" at bounding box center [1411, 395] width 38 height 16
drag, startPoint x: 1397, startPoint y: 393, endPoint x: 1413, endPoint y: 393, distance: 16.0
click at [865, 393] on div "MMMMM drag_handle drag_handle" at bounding box center [1419, 395] width 23 height 16
type input "30"
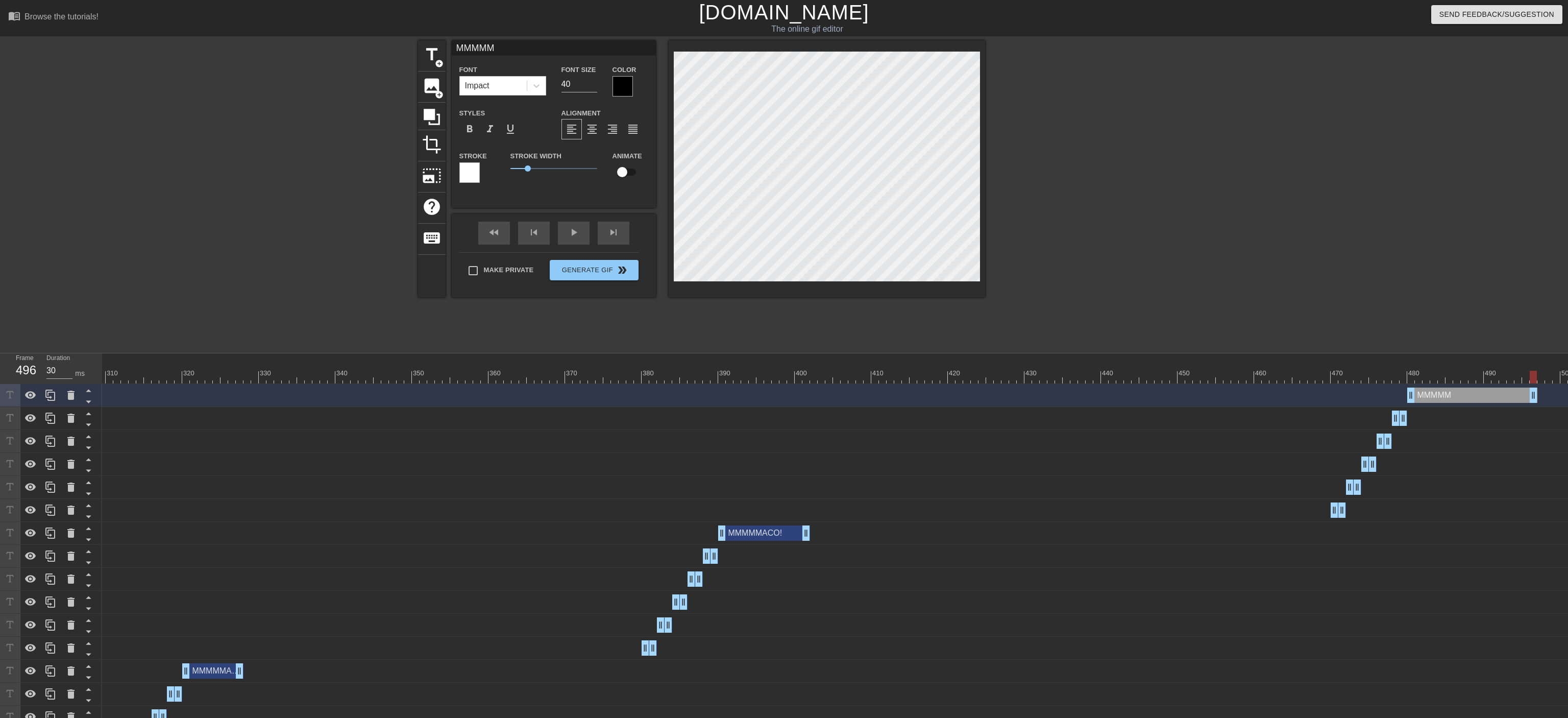
drag, startPoint x: 1422, startPoint y: 393, endPoint x: 1532, endPoint y: 393, distance: 110.0
click at [865, 393] on div "MMMMM drag_handle drag_handle" at bounding box center [1473, 395] width 130 height 16
type input "MMMMMA"
type textarea "MMMMMA"
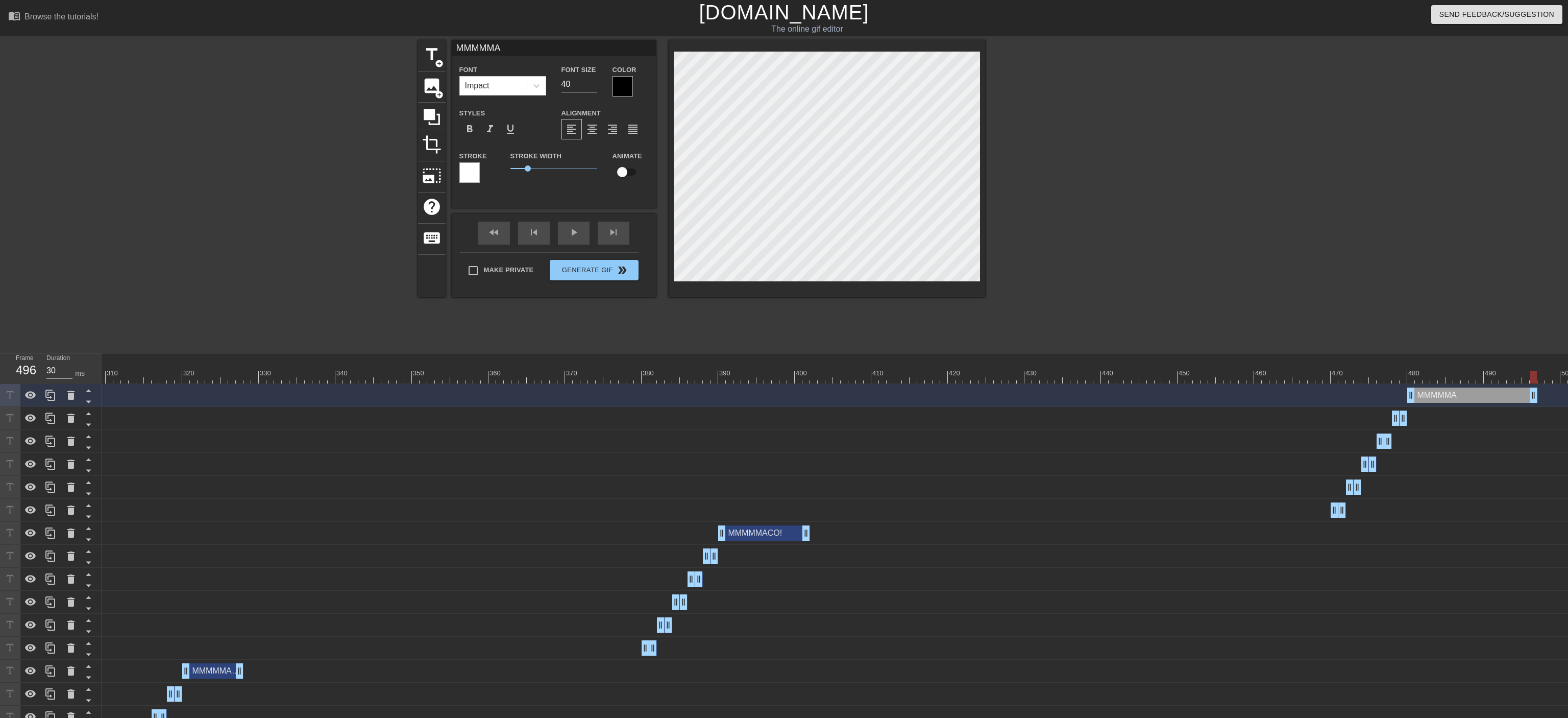
type input "MMMMMAC"
type textarea "MMMMMAC"
type input "MMMMMACO"
type textarea "MMMMMACO"
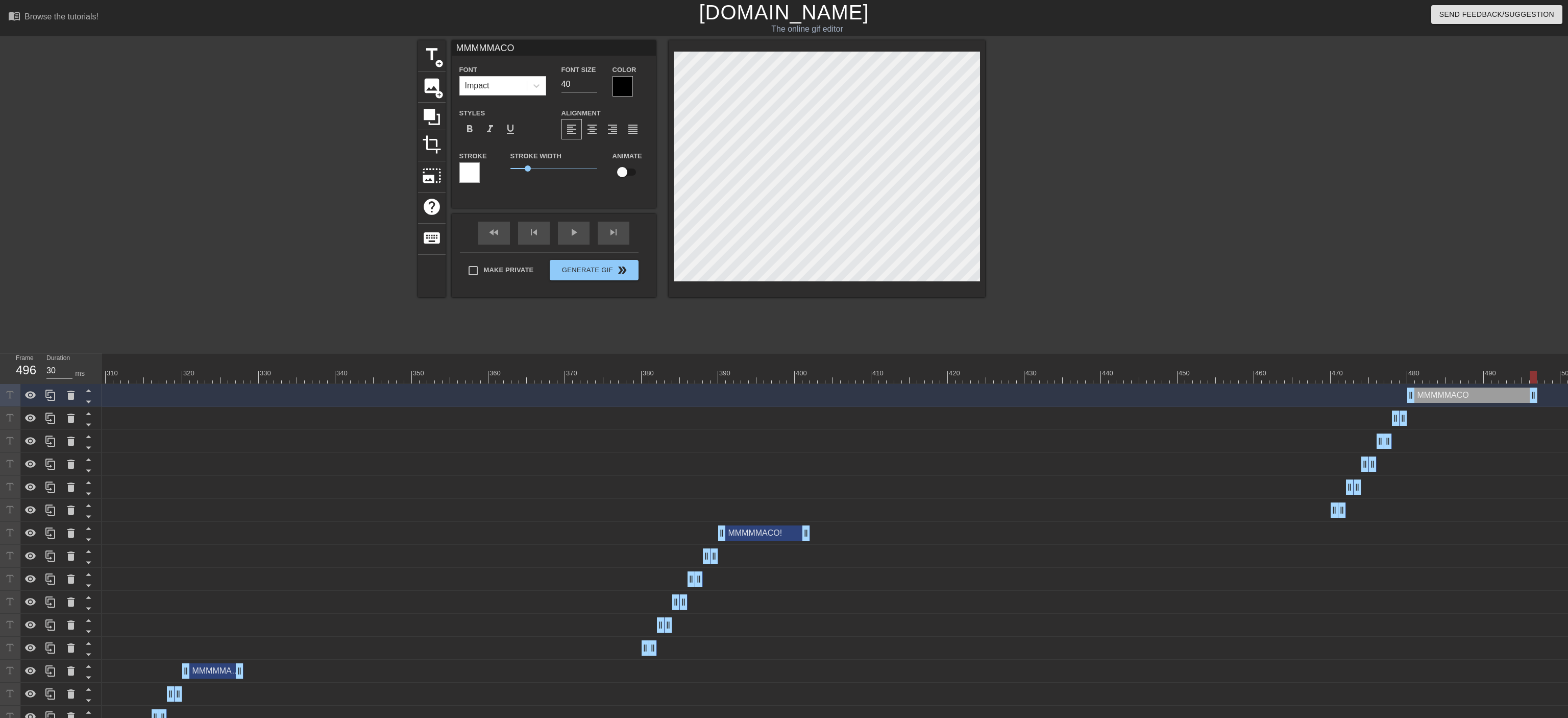
type input "MMMMMACO!"
type textarea "MMMMMACO!"
type input "MMMMMACO!!"
type textarea "MMMMMACO!!"
type input "MMMMMACO!!!"
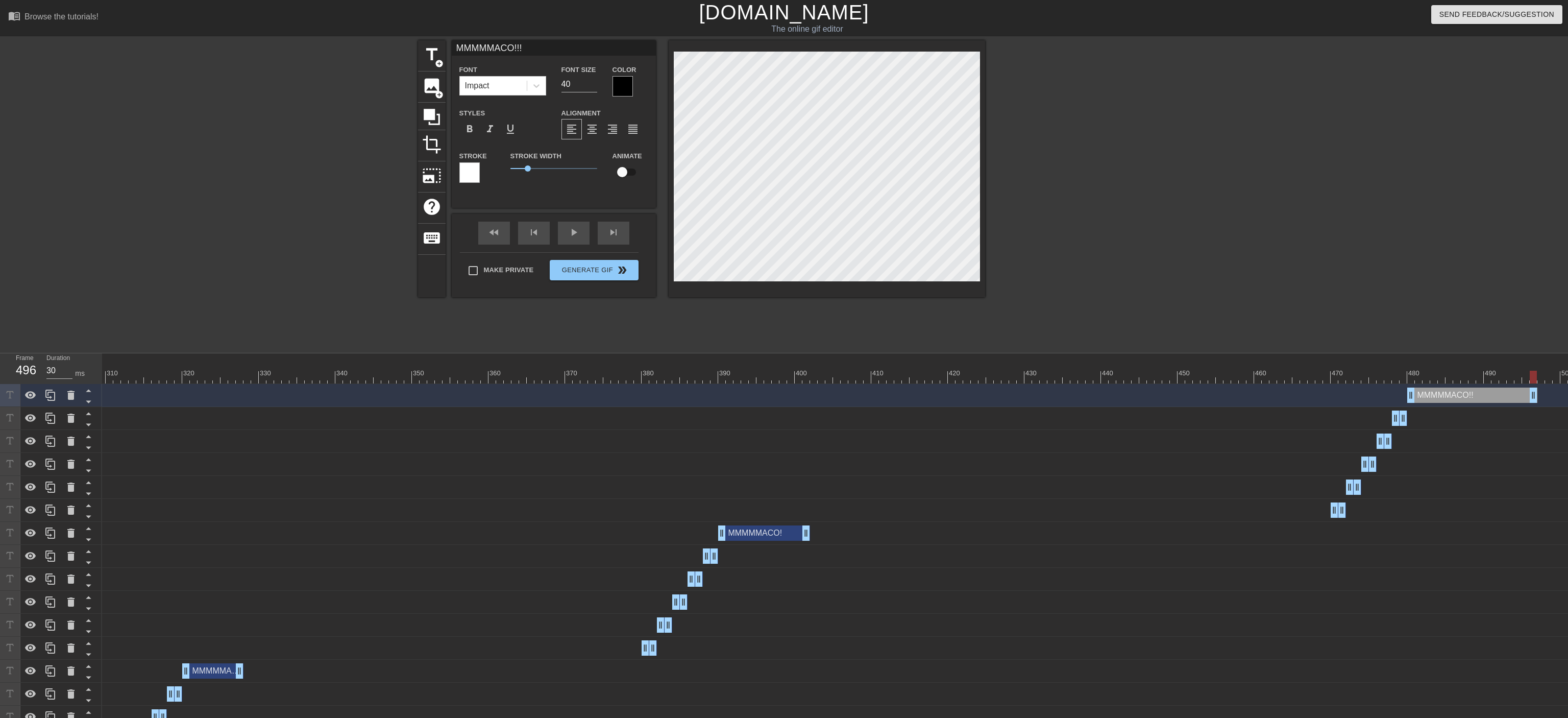
scroll to position [0, 3]
type textarea "MMMMMACO!!!"
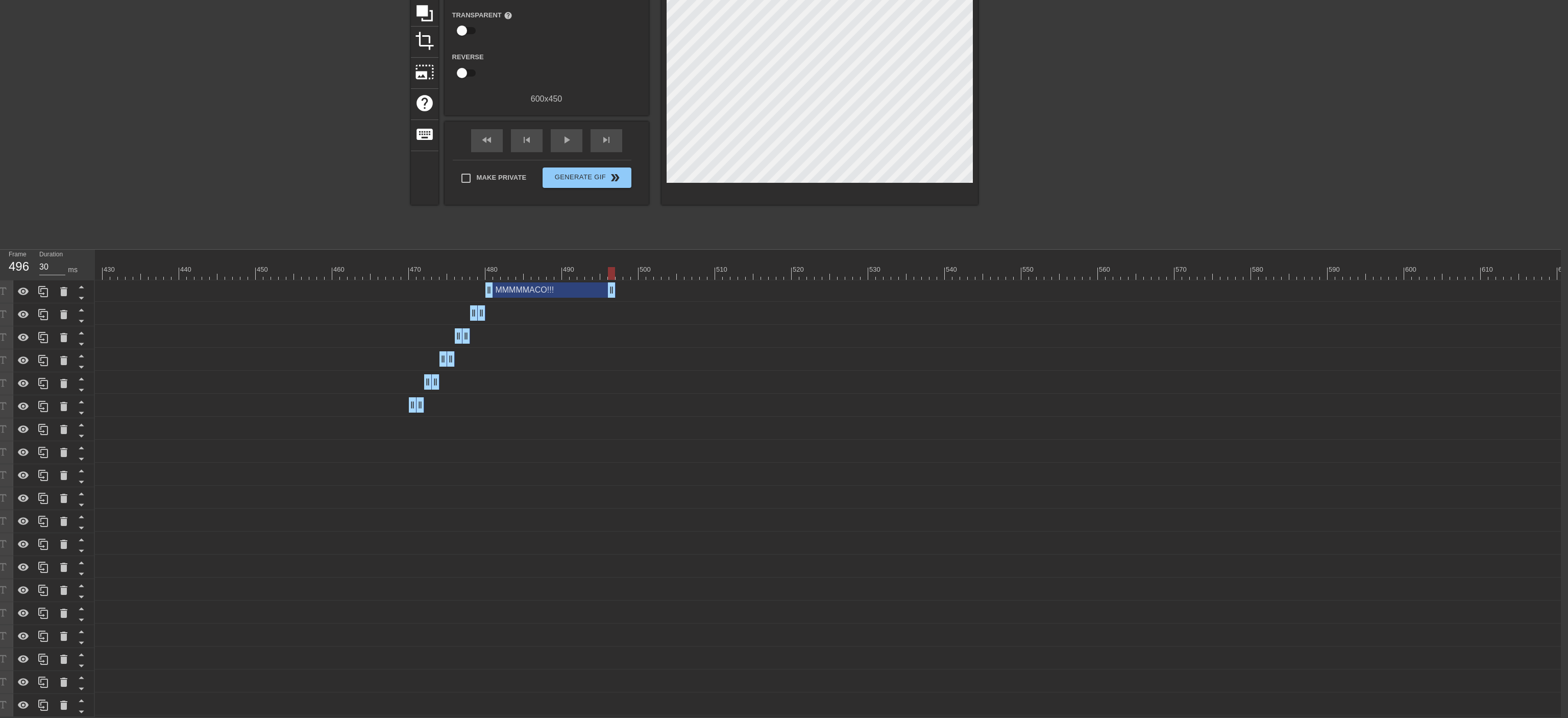
scroll to position [2, 3337]
drag, startPoint x: 550, startPoint y: 270, endPoint x: 1029, endPoint y: 265, distance: 479.0
drag, startPoint x: 1025, startPoint y: 274, endPoint x: 1040, endPoint y: 279, distance: 15.8
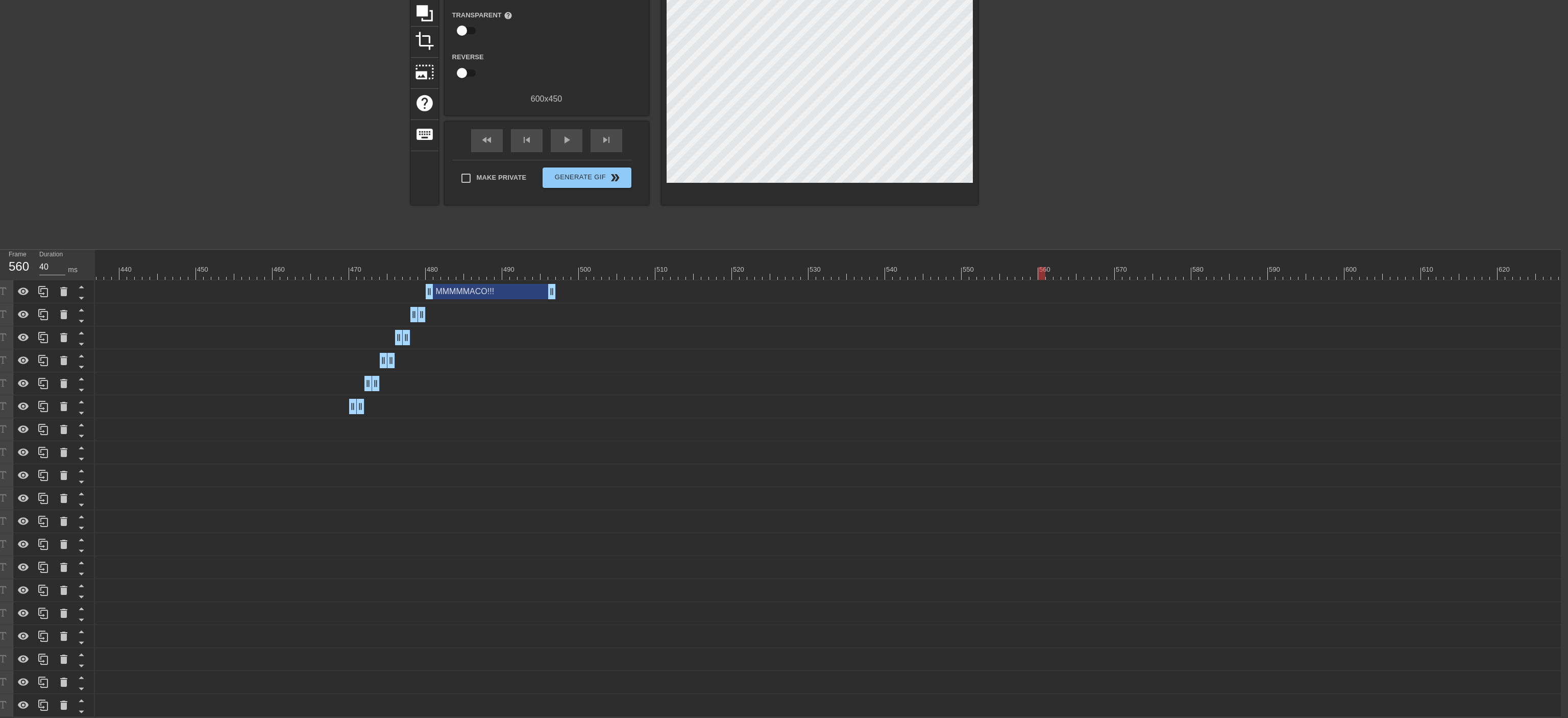
click at [44, 289] on icon at bounding box center [42, 291] width 10 height 11
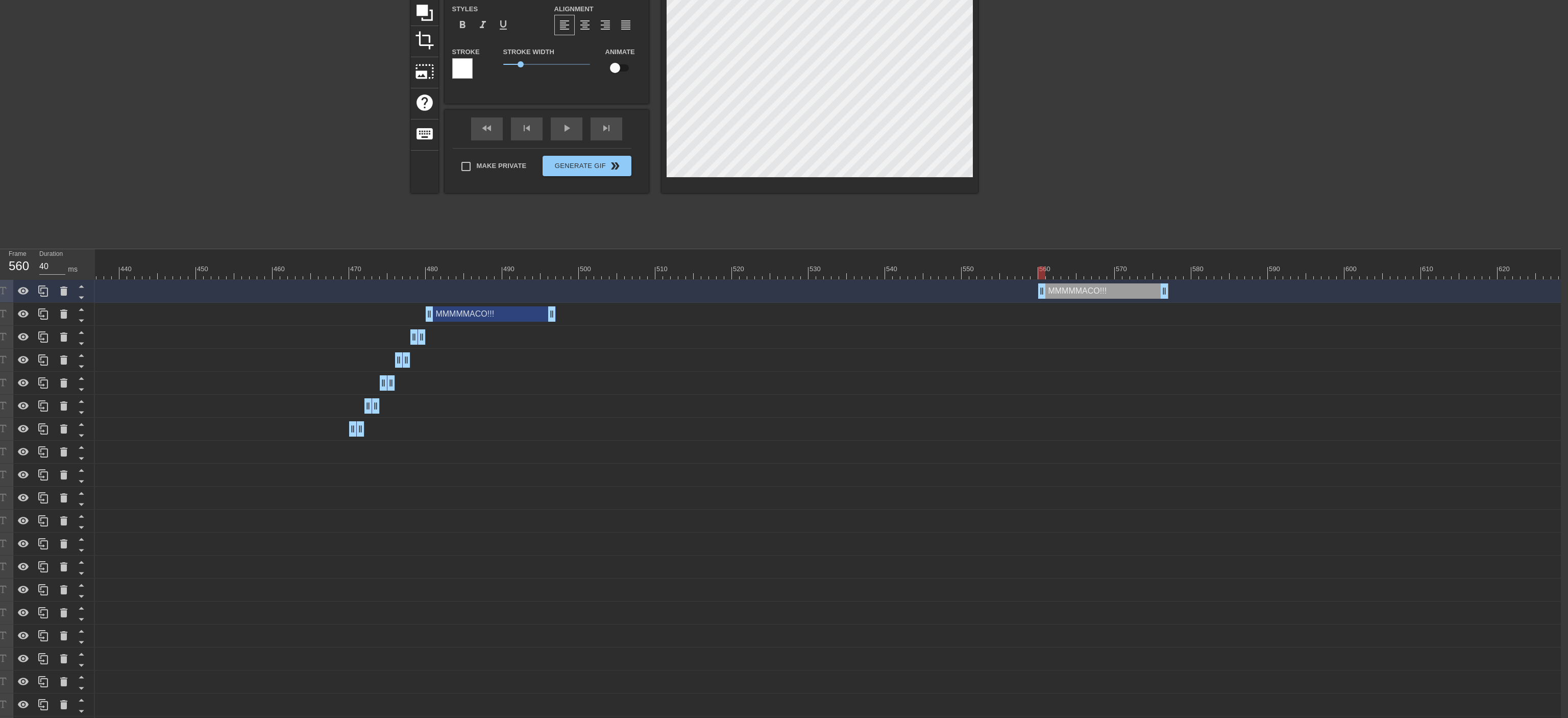
drag, startPoint x: 497, startPoint y: 295, endPoint x: 1113, endPoint y: 278, distance: 616.2
click at [865, 278] on div "10 20 30 40 50 60 70 80 90 100 110 120 130 140 150 160" at bounding box center [828, 495] width 1466 height 490
type input "30"
drag, startPoint x: 1163, startPoint y: 288, endPoint x: 1046, endPoint y: 295, distance: 117.2
click at [865, 295] on div "MMMMMACO!!! drag_handle drag_handle" at bounding box center [1046, 291] width 16 height 16
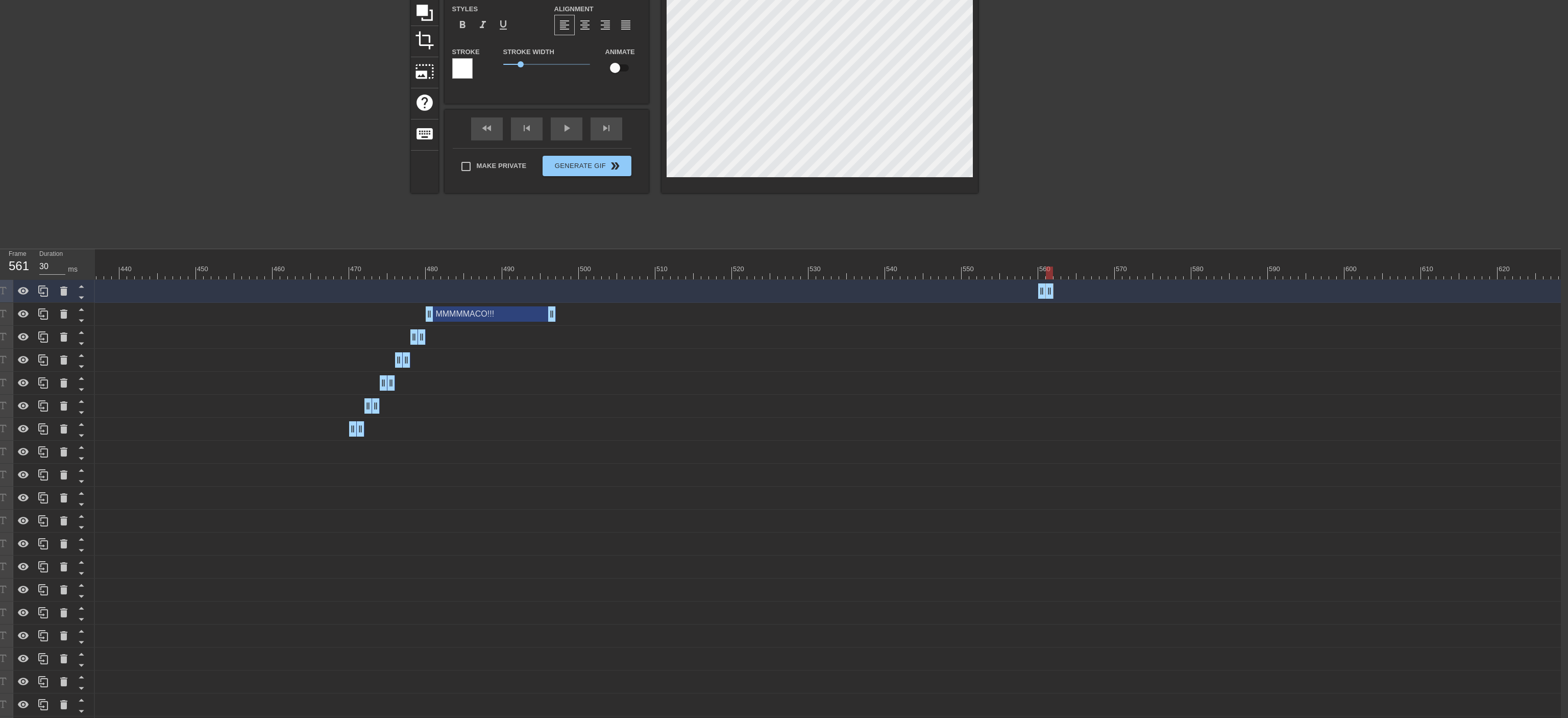
scroll to position [0, 3]
type input "MMMMMACO!!"
type textarea "MMMMMACO!!"
type input "MMMMMACO!"
type textarea "MMMMMACO!"
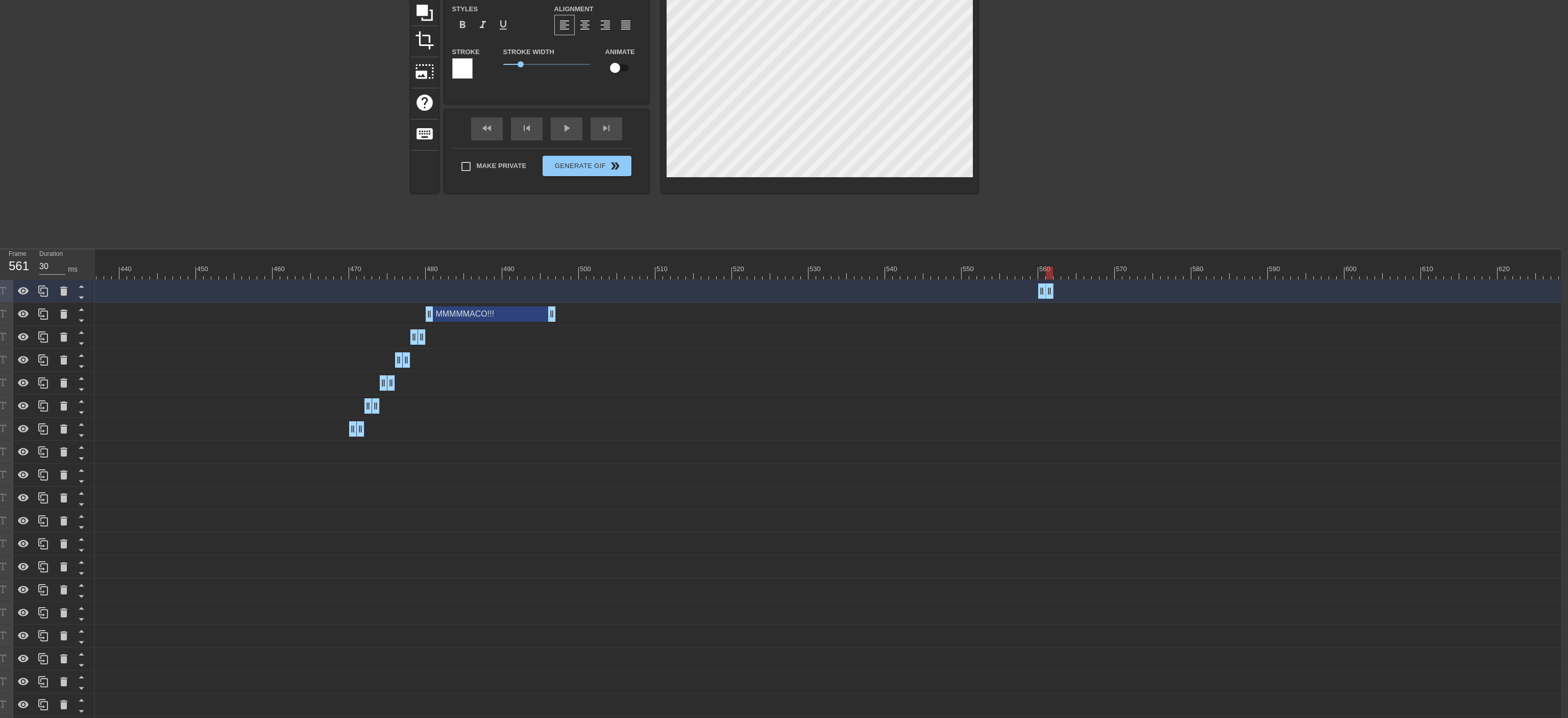
type input "MMMMMACO"
type textarea "MMMMMACO"
type input "MMMMMAC"
type textarea "MMMMMAC"
type input "MMMMMA"
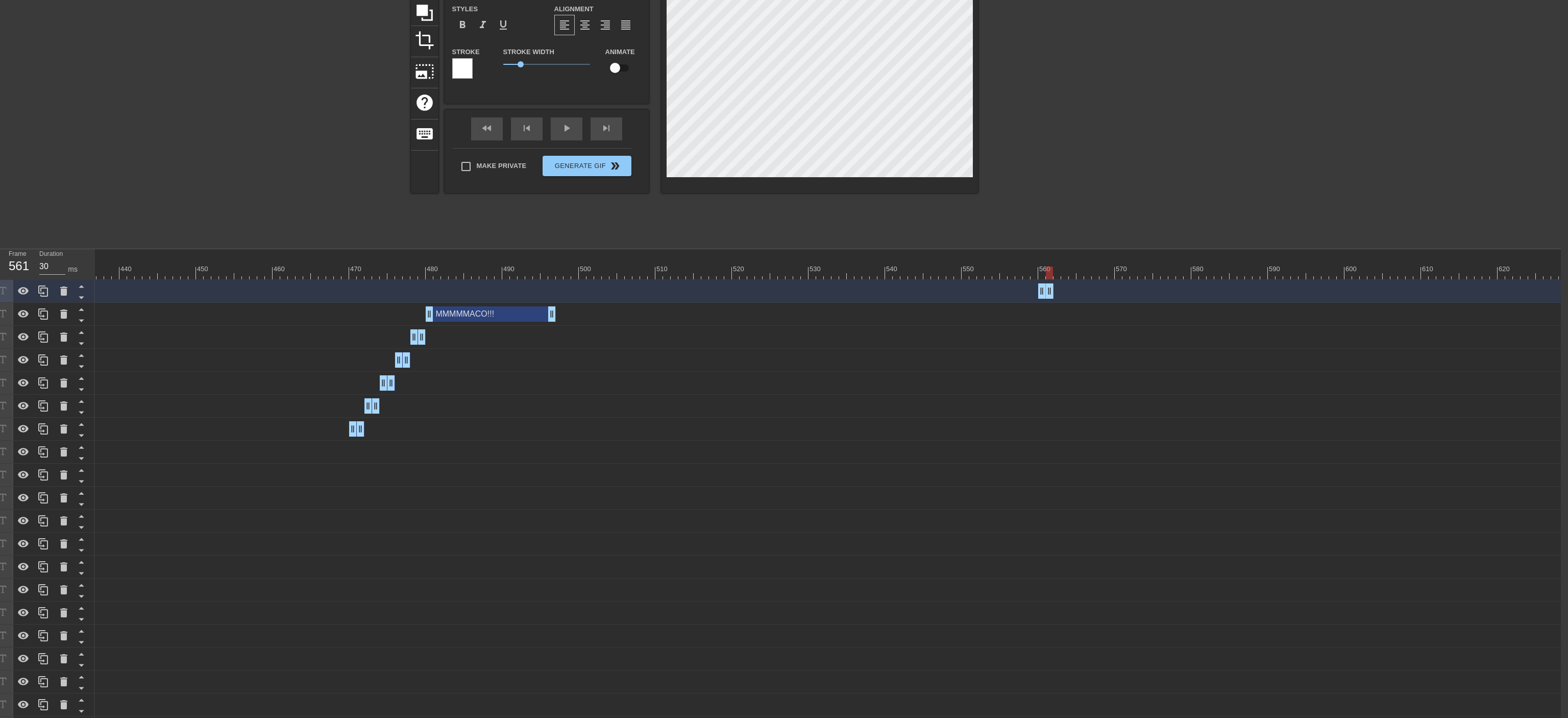
type textarea "MMMMMA"
type input "MMMMM"
type textarea "MMMMM"
type input "MMMM"
type textarea "MMMM"
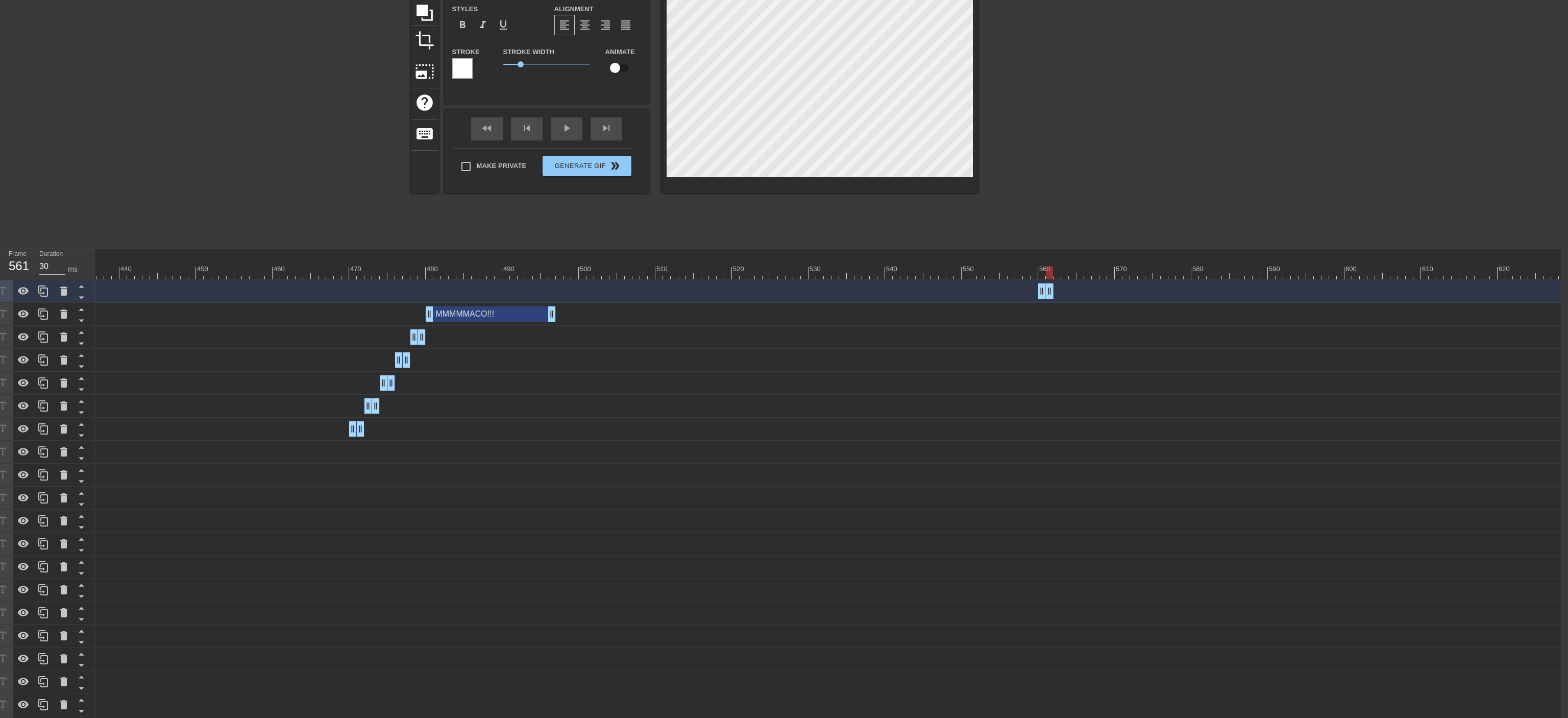
scroll to position [0, 1]
type input "MMM"
type textarea "MMM"
type input "MM"
type textarea "MM"
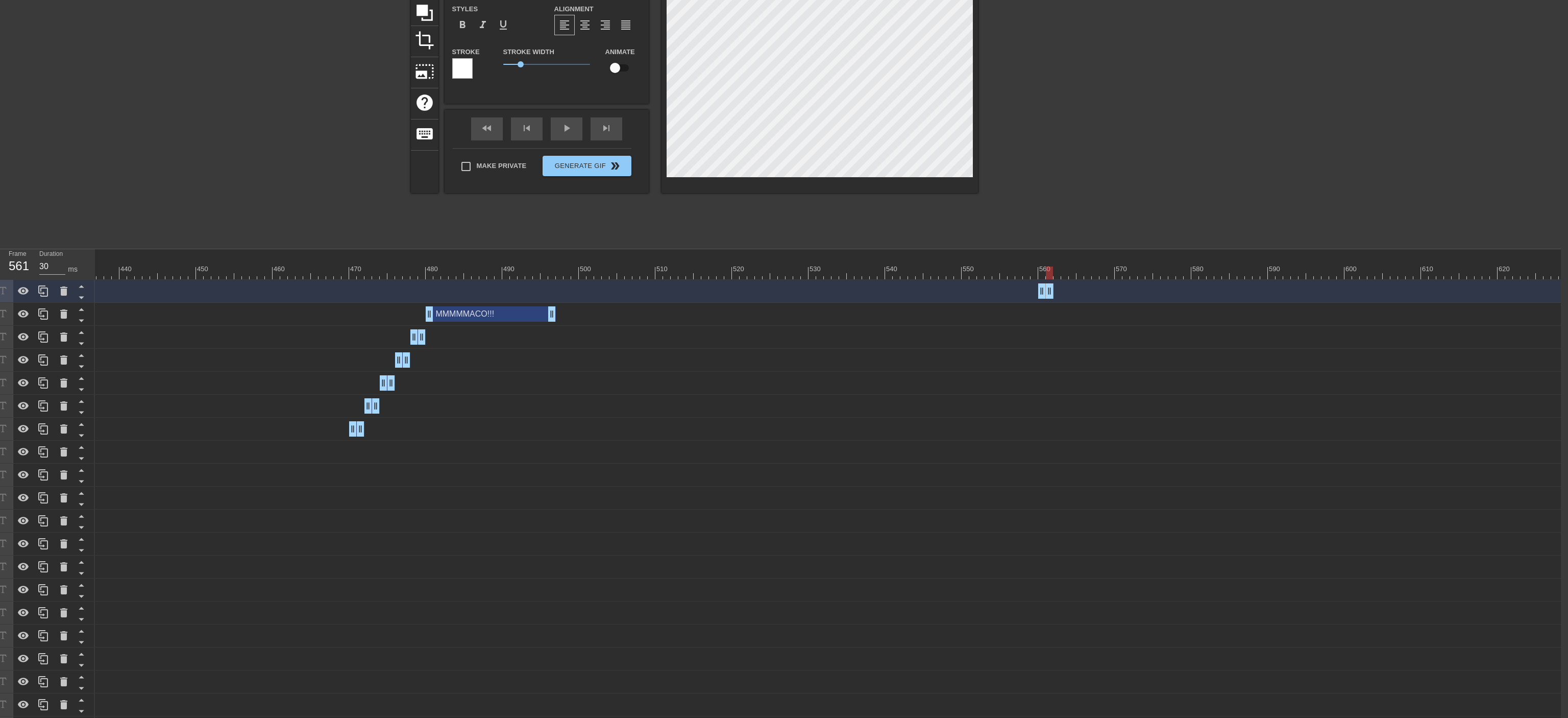
scroll to position [0, 0]
type input "M"
type textarea "M"
click at [46, 295] on icon at bounding box center [43, 291] width 12 height 12
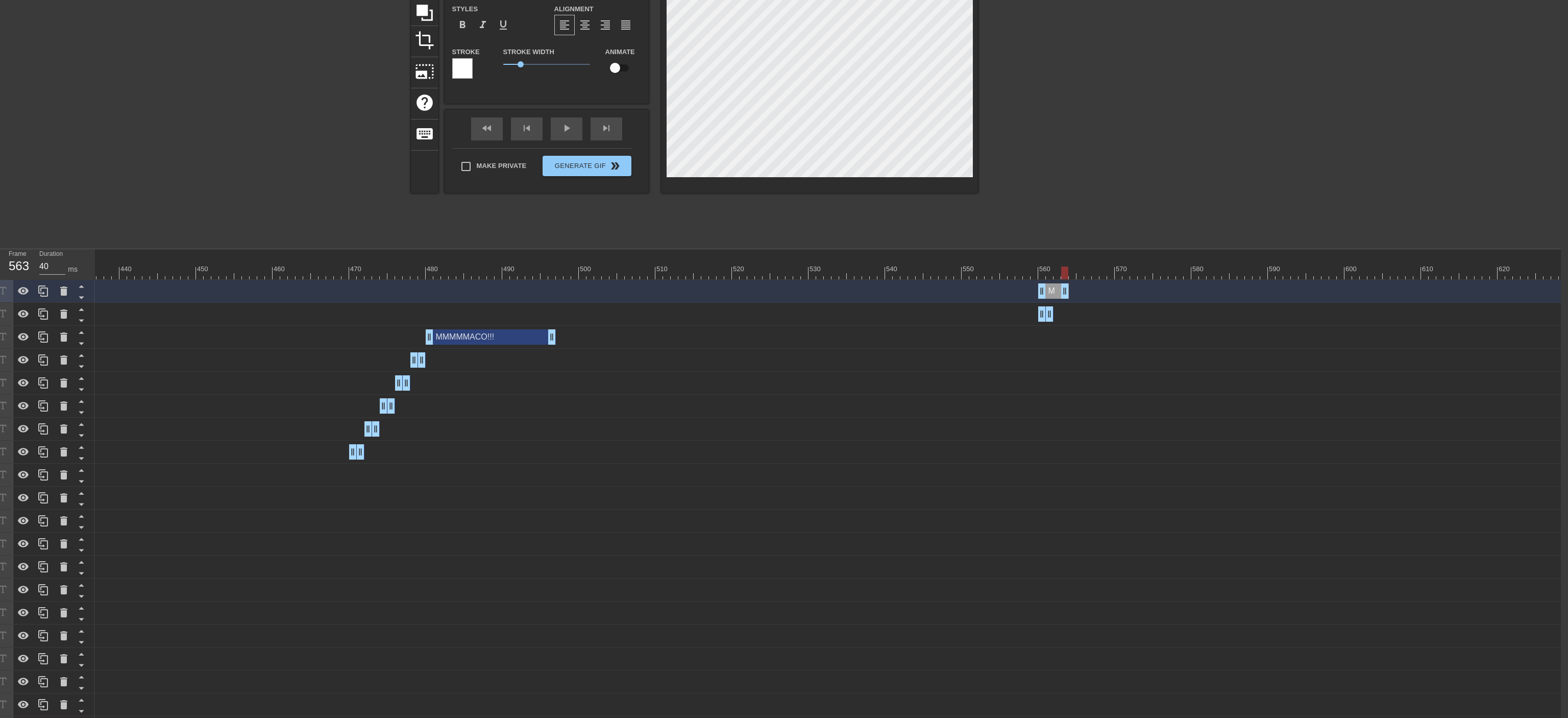
drag, startPoint x: 1052, startPoint y: 296, endPoint x: 1065, endPoint y: 296, distance: 13.0
click at [865, 296] on div "M drag_handle drag_handle" at bounding box center [1053, 291] width 30 height 16
type input "30"
drag, startPoint x: 1040, startPoint y: 288, endPoint x: 1053, endPoint y: 288, distance: 13.0
click at [865, 288] on div "M drag_handle drag_handle" at bounding box center [1061, 291] width 16 height 16
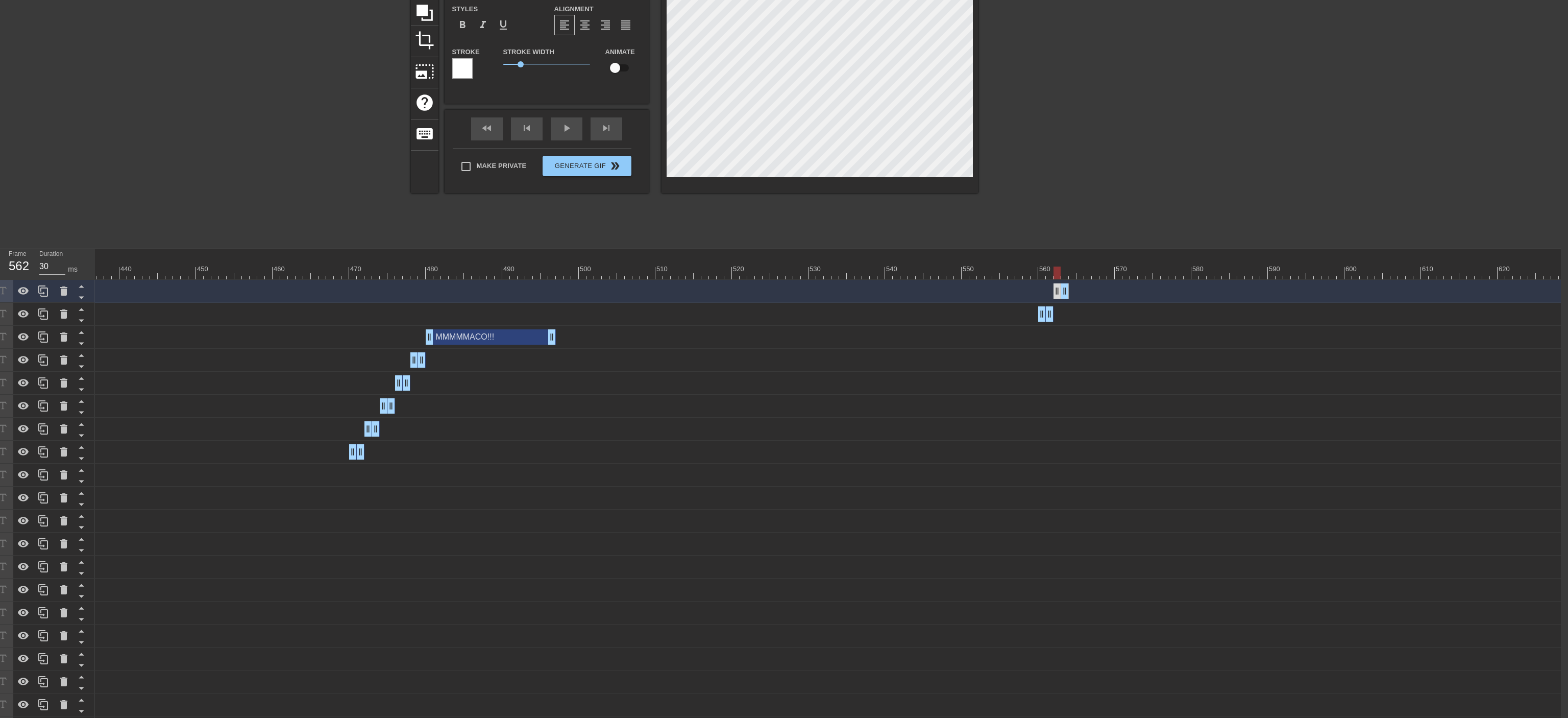
click at [865, 290] on div "M drag_handle drag_handle" at bounding box center [1061, 291] width 16 height 16
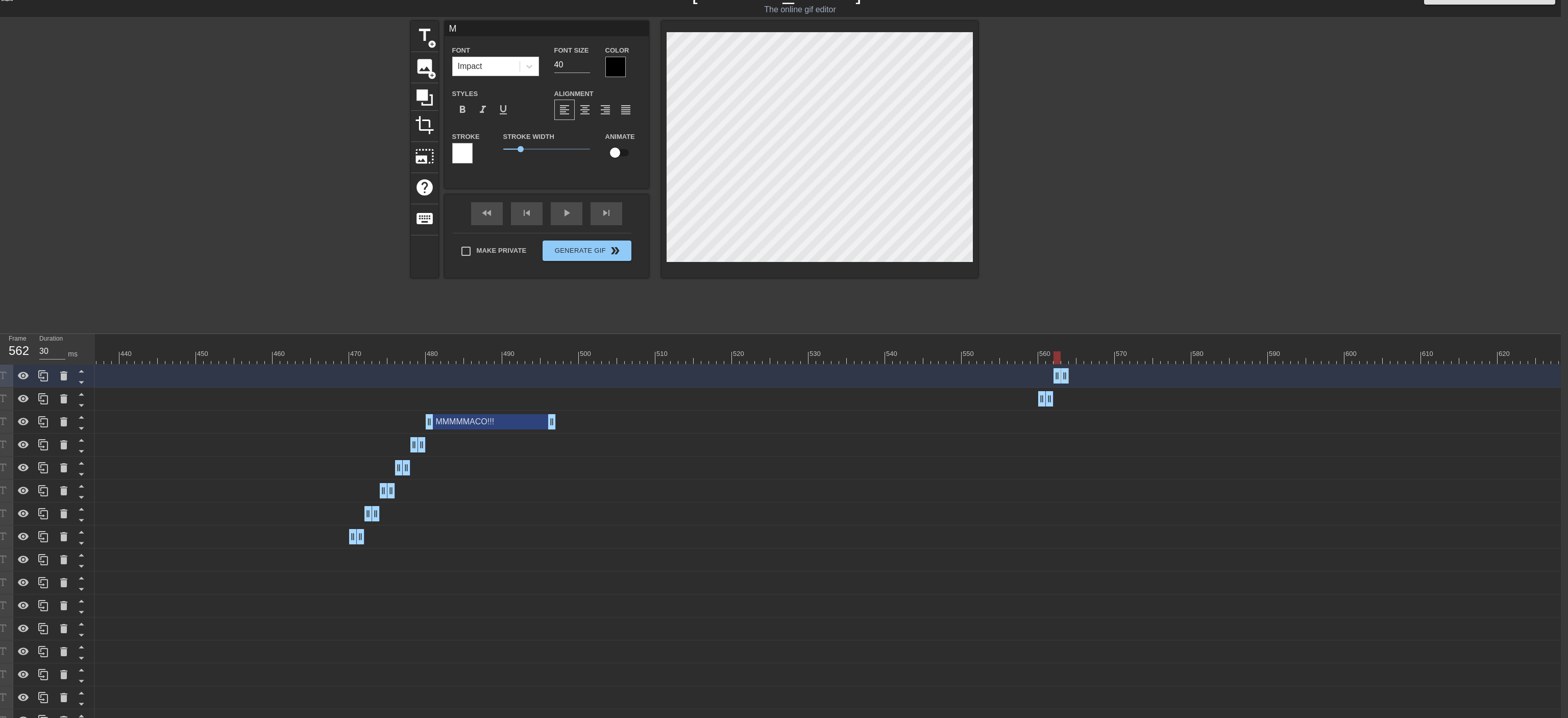
scroll to position [0, 7]
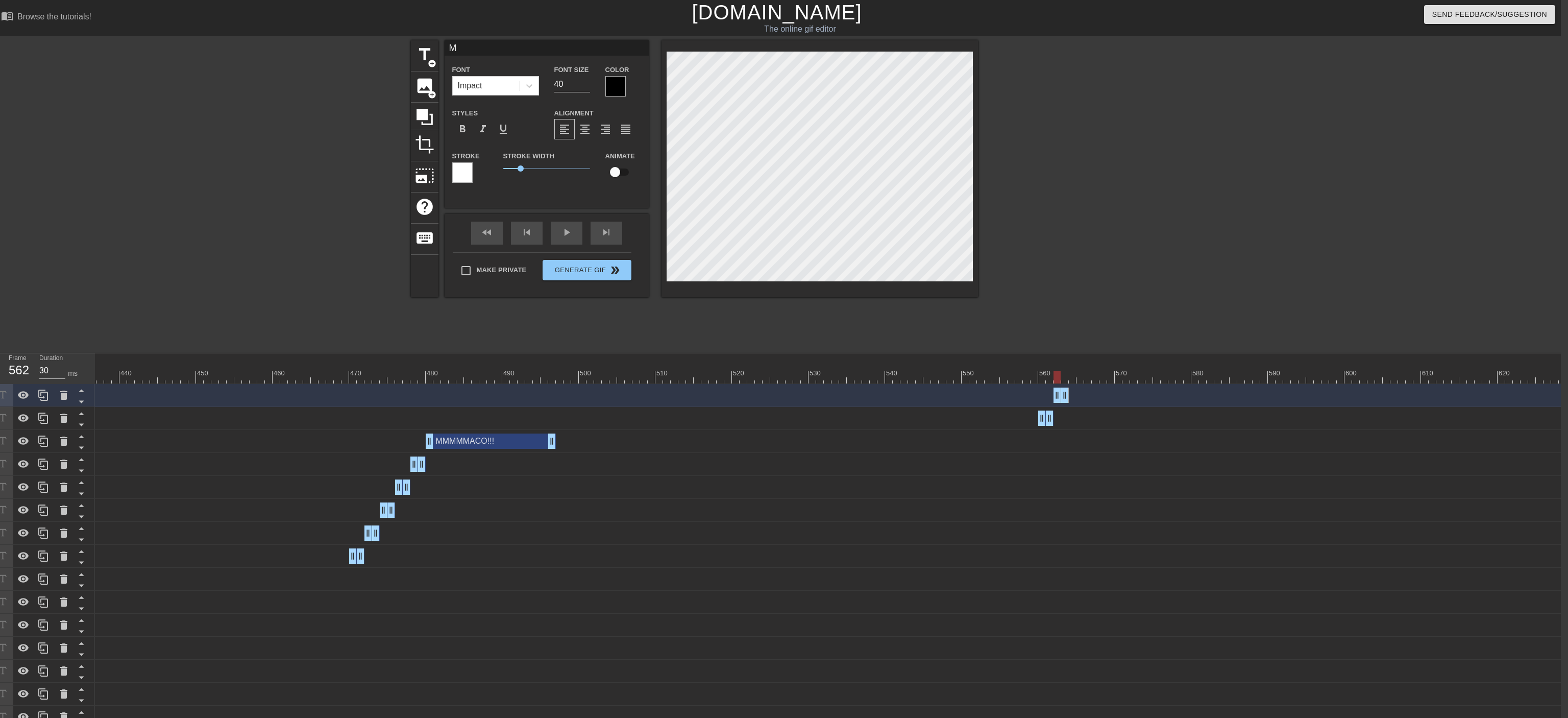
type input "MM"
type textarea "MM"
click at [865, 396] on div "MM drag_handle drag_handle" at bounding box center [1061, 395] width 16 height 16
click at [48, 396] on icon at bounding box center [42, 395] width 10 height 11
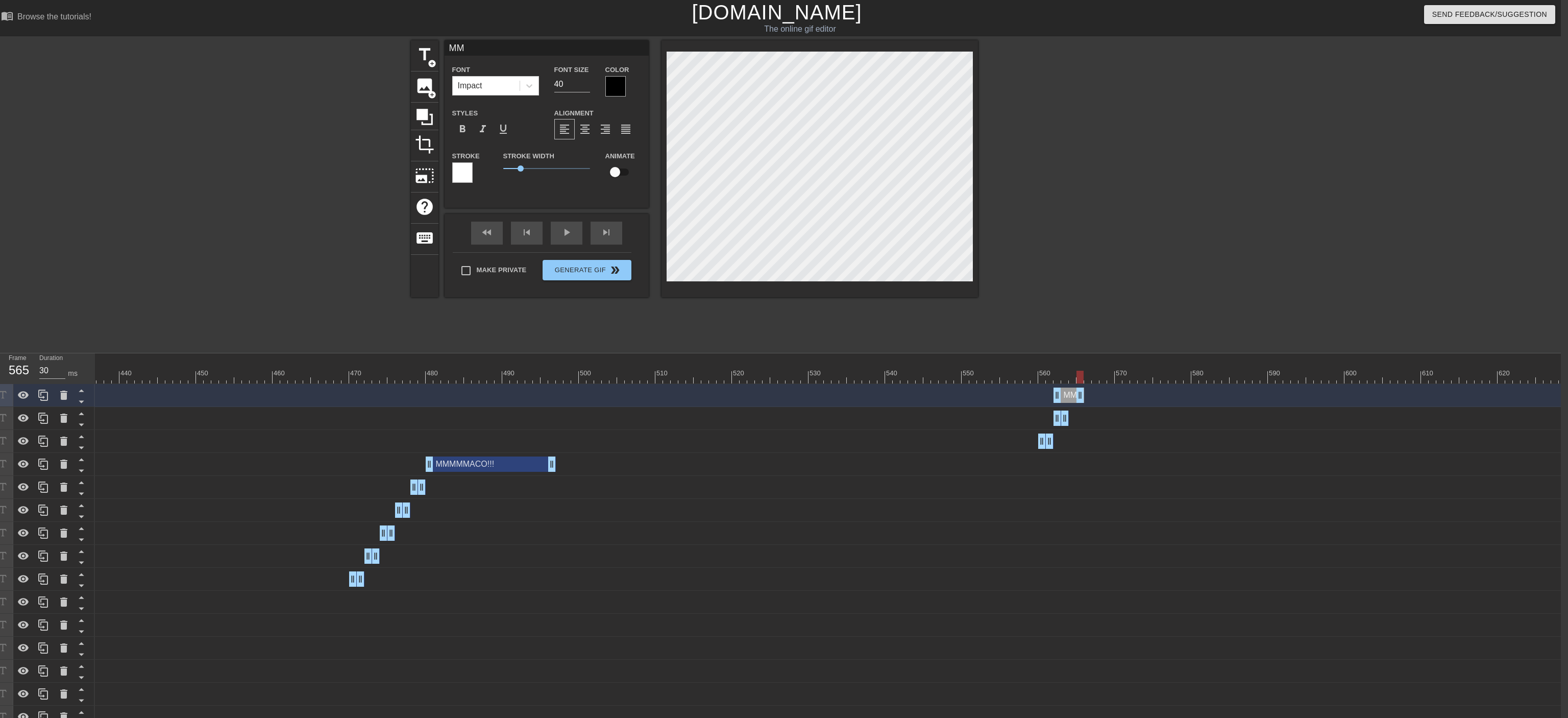
drag, startPoint x: 1065, startPoint y: 391, endPoint x: 1077, endPoint y: 391, distance: 12.0
click at [865, 391] on div "MM drag_handle drag_handle" at bounding box center [1068, 395] width 30 height 16
type input "30"
drag, startPoint x: 1054, startPoint y: 392, endPoint x: 1071, endPoint y: 392, distance: 17.0
click at [865, 392] on div "MM drag_handle drag_handle" at bounding box center [1077, 395] width 16 height 16
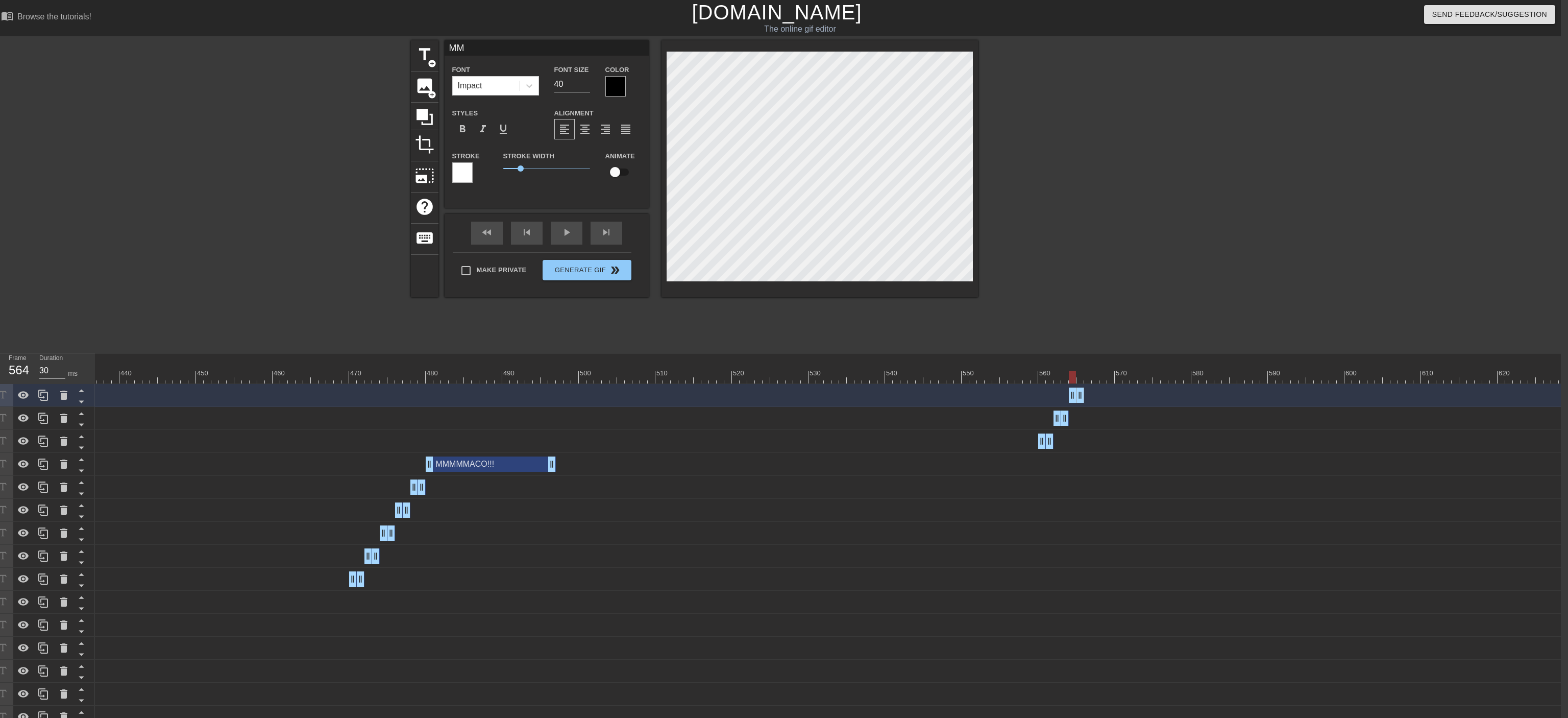
type input "MMM"
type textarea "MMM"
click at [865, 396] on div "MMM drag_handle drag_handle" at bounding box center [1077, 395] width 16 height 16
click at [48, 396] on icon at bounding box center [42, 395] width 10 height 11
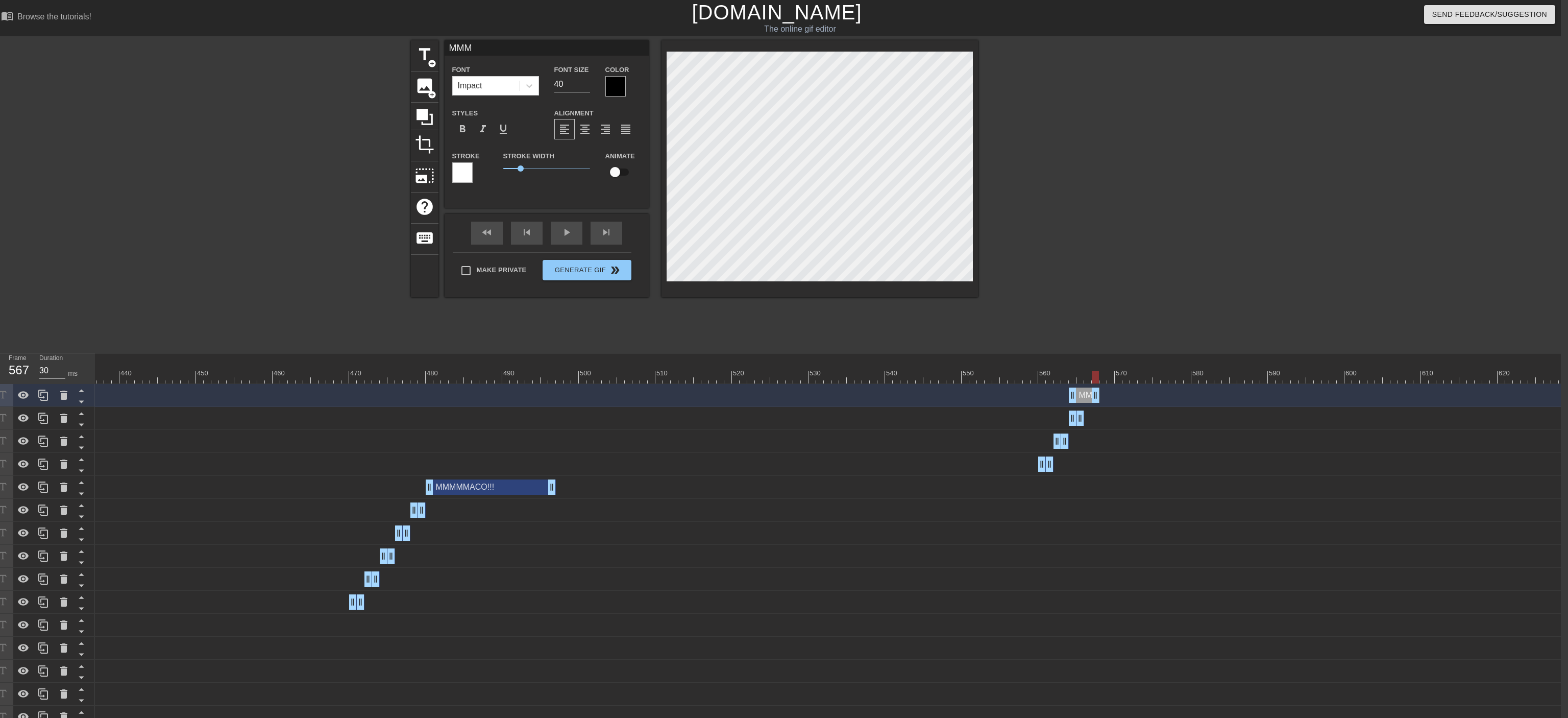
drag, startPoint x: 1081, startPoint y: 401, endPoint x: 1099, endPoint y: 397, distance: 18.4
click at [865, 396] on div "MMM drag_handle drag_handle" at bounding box center [1084, 395] width 30 height 16
type input "40"
drag, startPoint x: 1072, startPoint y: 391, endPoint x: 1086, endPoint y: 391, distance: 14.0
click at [865, 391] on div "MMM drag_handle drag_handle" at bounding box center [1092, 395] width 16 height 16
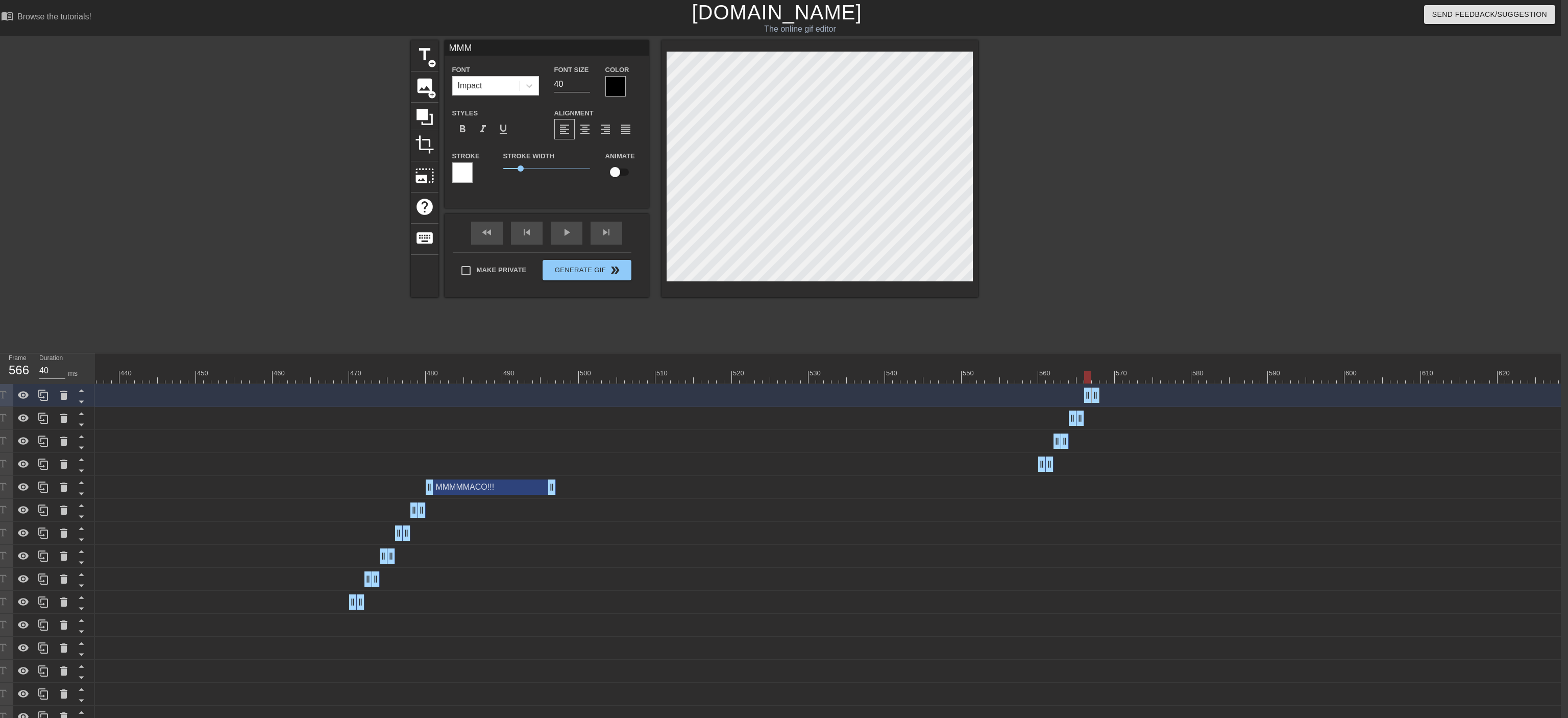
type input "MMMM"
type textarea "MMMM"
click at [865, 396] on div "MMMM drag_handle drag_handle" at bounding box center [1092, 395] width 16 height 16
click at [46, 396] on icon at bounding box center [43, 395] width 12 height 12
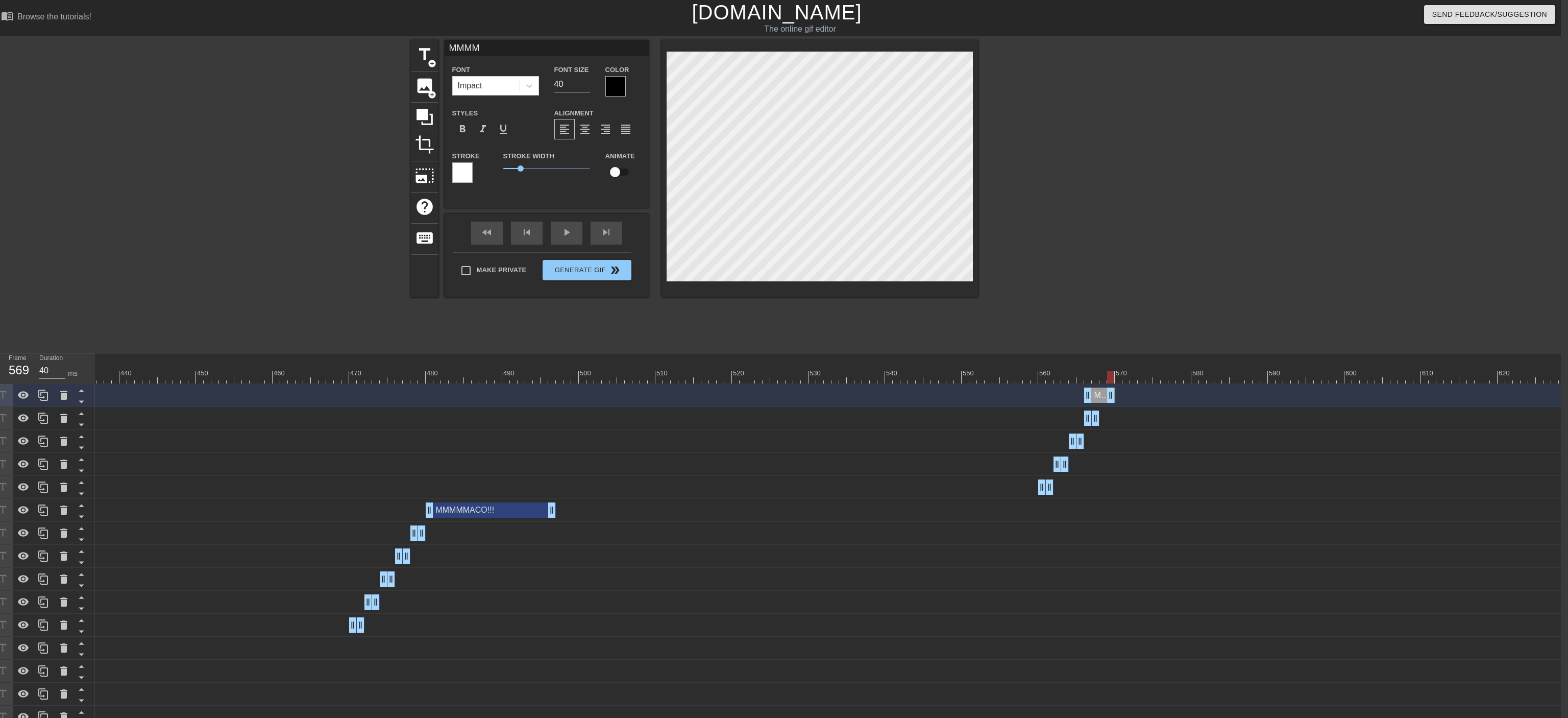
drag, startPoint x: 1097, startPoint y: 396, endPoint x: 1115, endPoint y: 395, distance: 18.0
type input "30"
drag, startPoint x: 1085, startPoint y: 397, endPoint x: 1096, endPoint y: 397, distance: 11.0
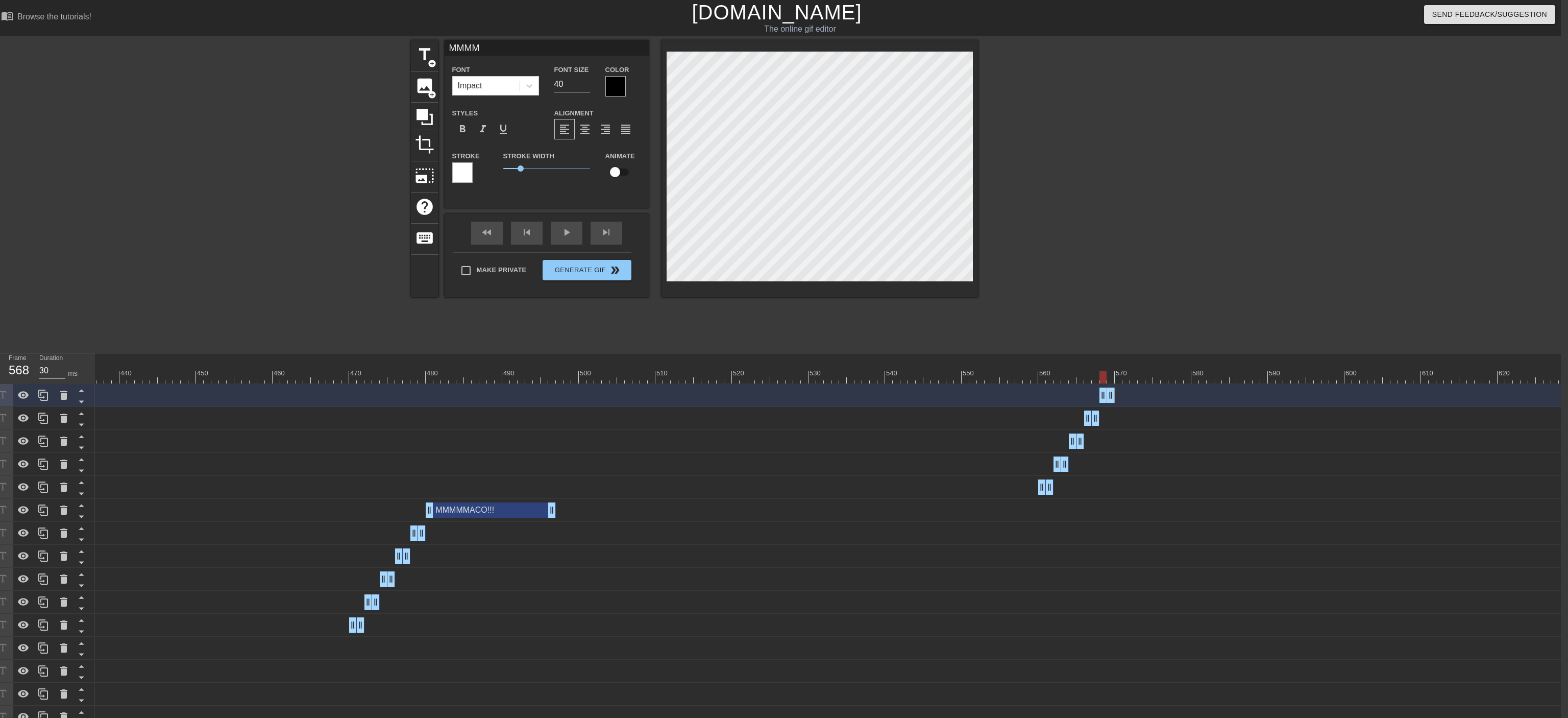
type input "MMMMM"
type textarea "MMMMM"
click at [865, 395] on div "MMMMM drag_handle drag_handle" at bounding box center [1107, 395] width 16 height 16
click at [45, 392] on icon at bounding box center [43, 395] width 12 height 12
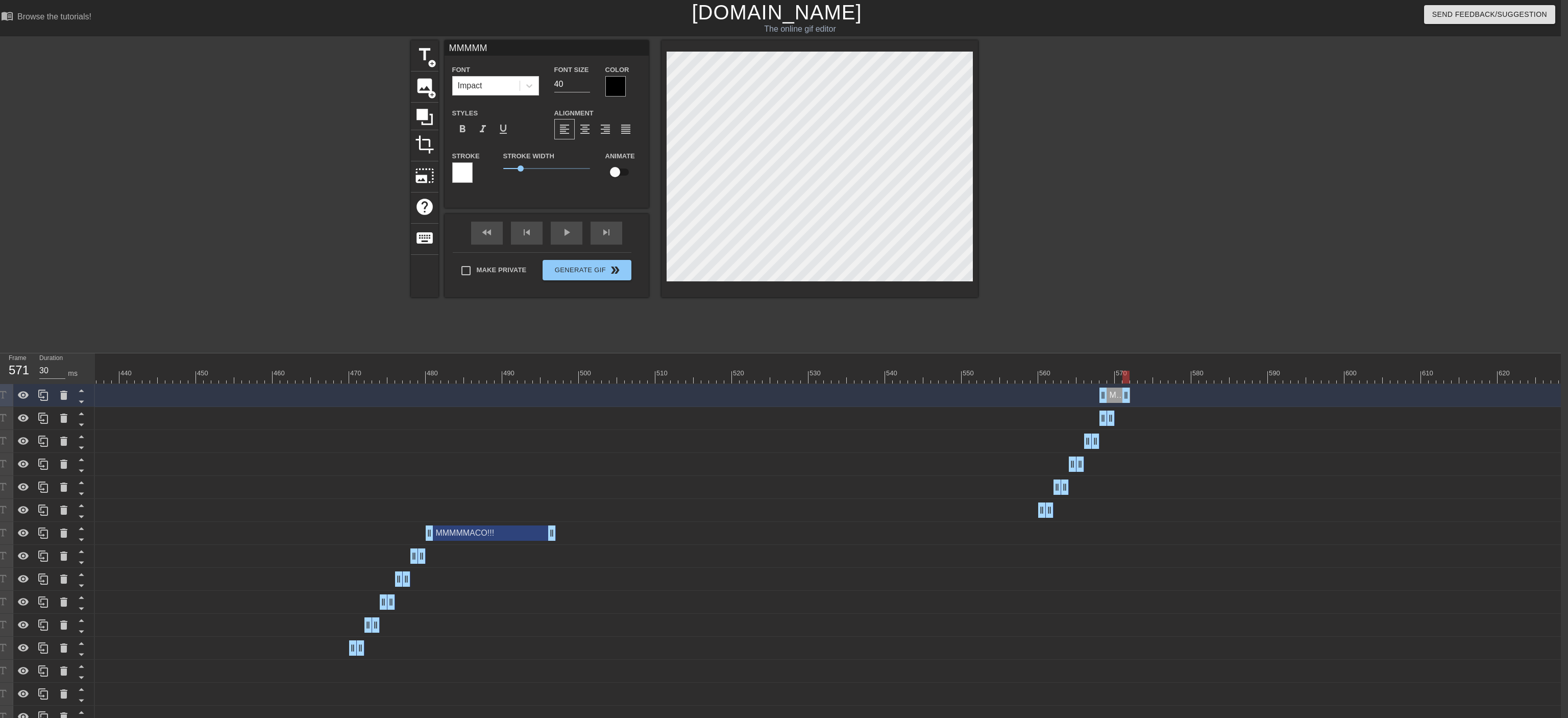
drag, startPoint x: 1112, startPoint y: 390, endPoint x: 1124, endPoint y: 390, distance: 12.0
click at [865, 390] on div "MMMMM drag_handle drag_handle" at bounding box center [1114, 395] width 30 height 16
type input "30"
drag, startPoint x: 1103, startPoint y: 392, endPoint x: 1116, endPoint y: 392, distance: 13.0
click at [865, 392] on div "MMMMM drag_handle drag_handle" at bounding box center [1123, 395] width 16 height 16
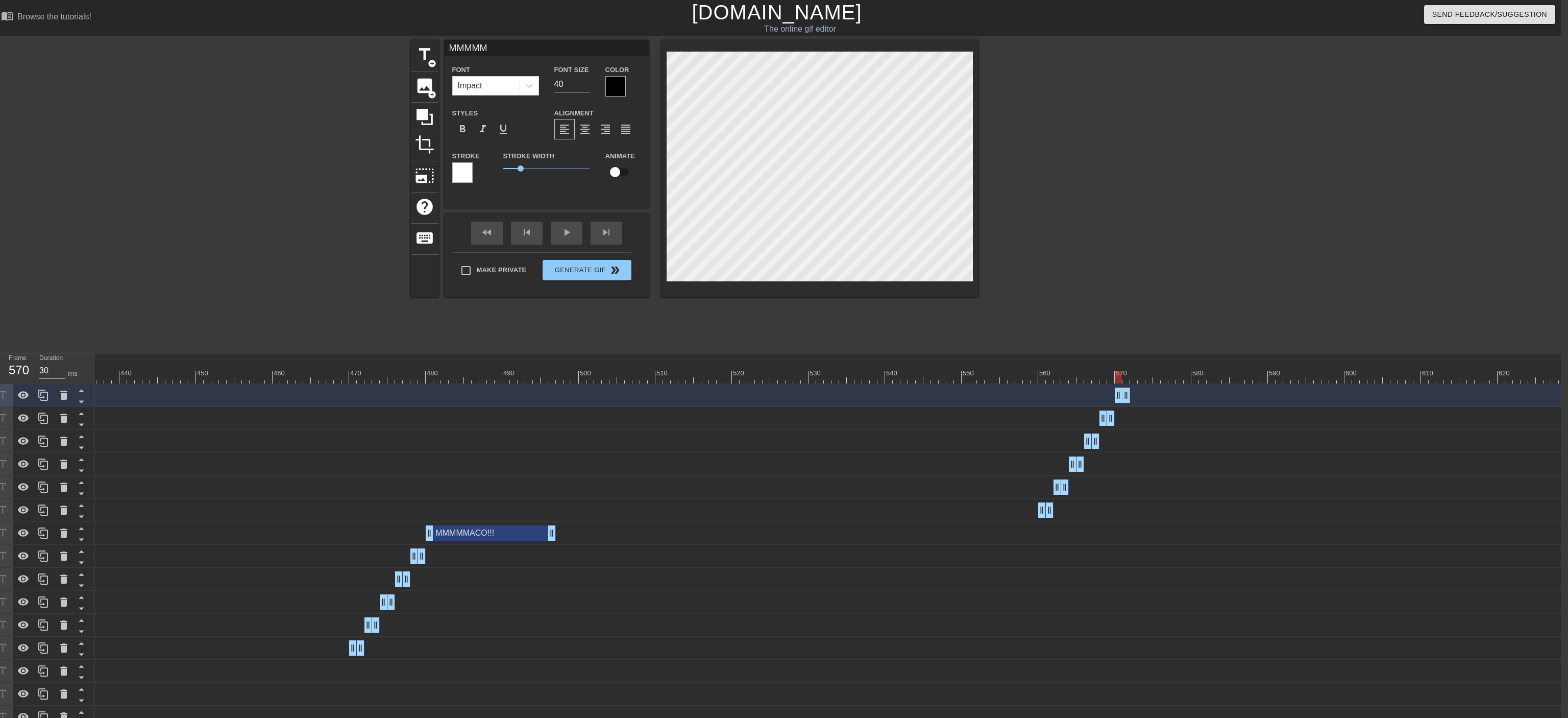
click at [865, 392] on div "MMMMM drag_handle drag_handle" at bounding box center [1123, 395] width 16 height 16
type input "MMMMM."
type textarea "MMMMM."
type input "MMMMM.."
type textarea "MMMMM.."
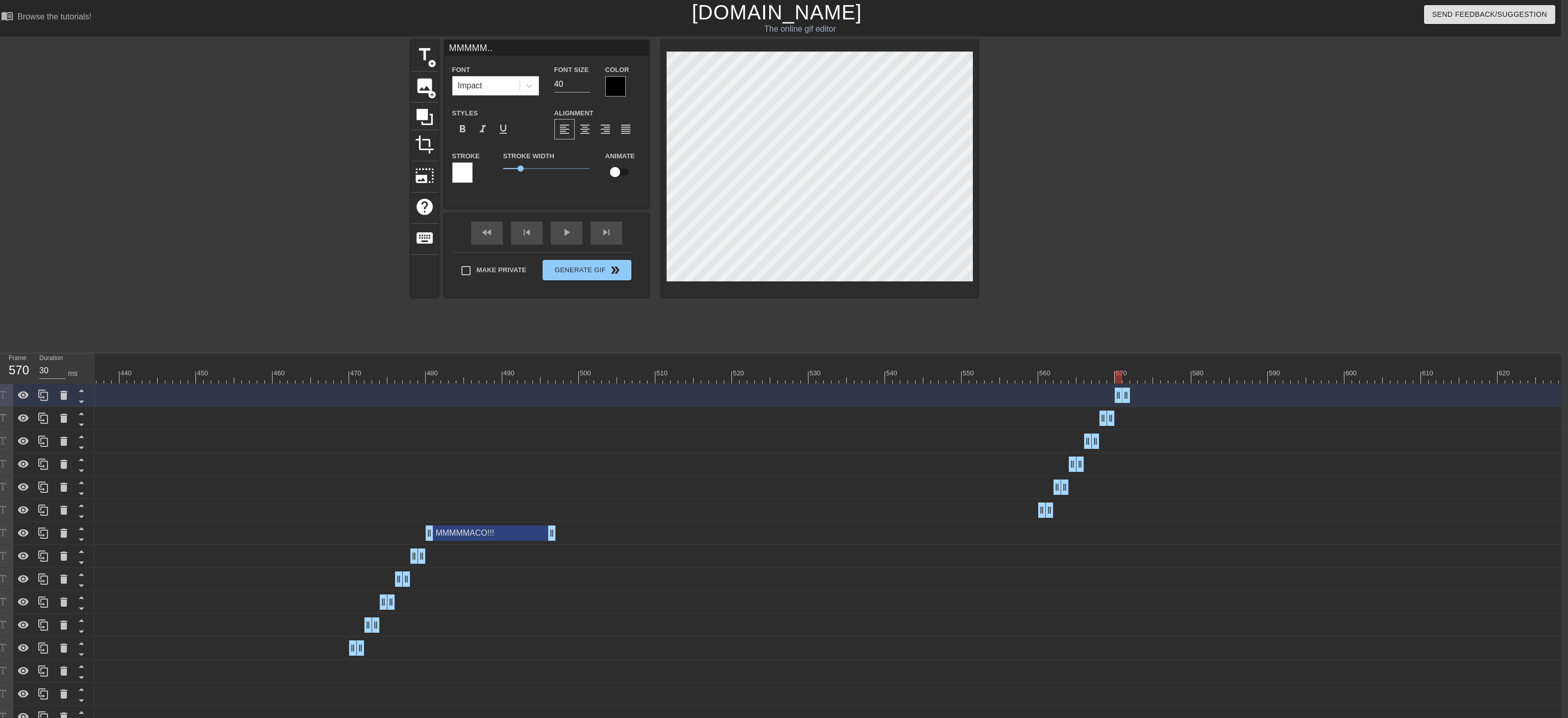
type input "MMMMM..."
type textarea "MMMMM..."
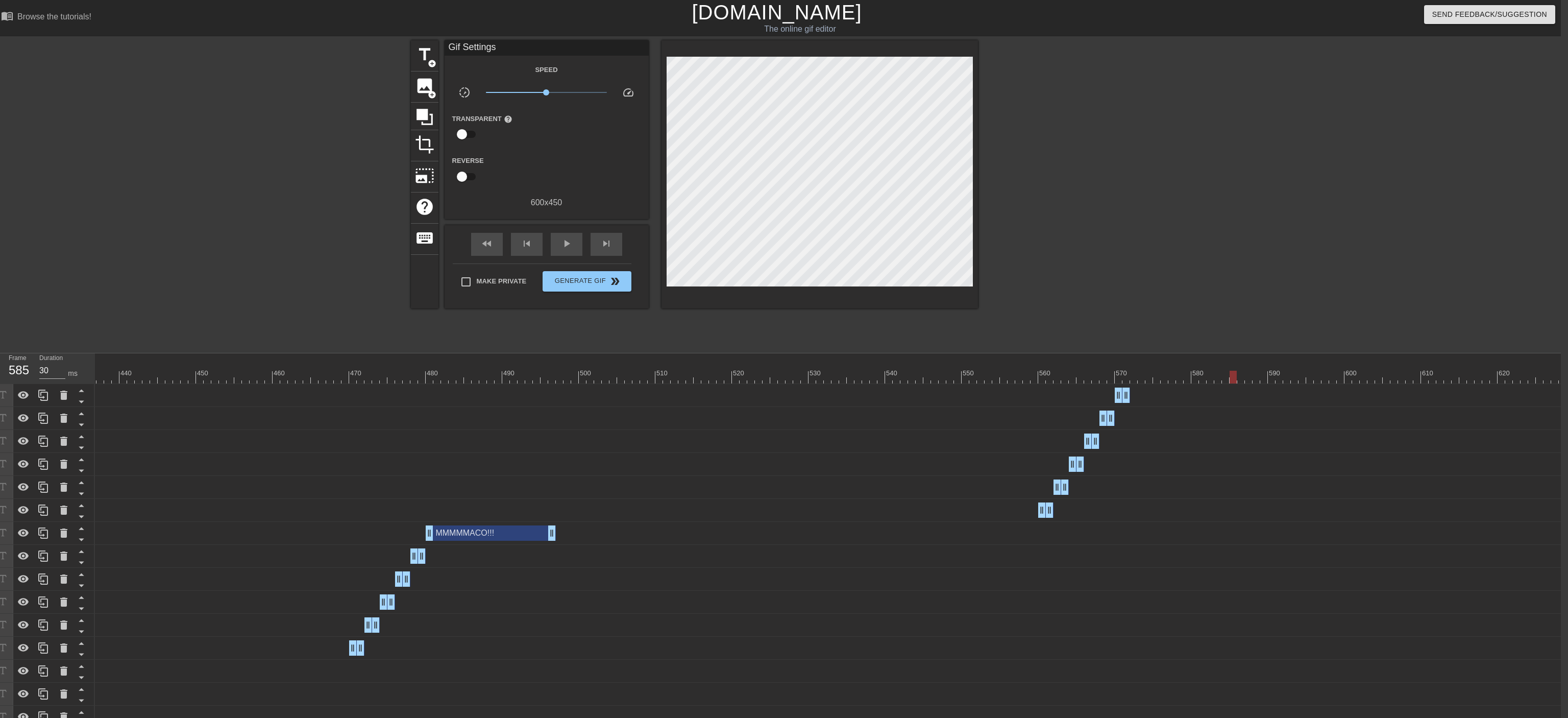
drag, startPoint x: 1116, startPoint y: 373, endPoint x: 1232, endPoint y: 372, distance: 116.0
click at [865, 372] on div at bounding box center [1234, 377] width 7 height 13
click at [48, 393] on icon at bounding box center [43, 395] width 12 height 12
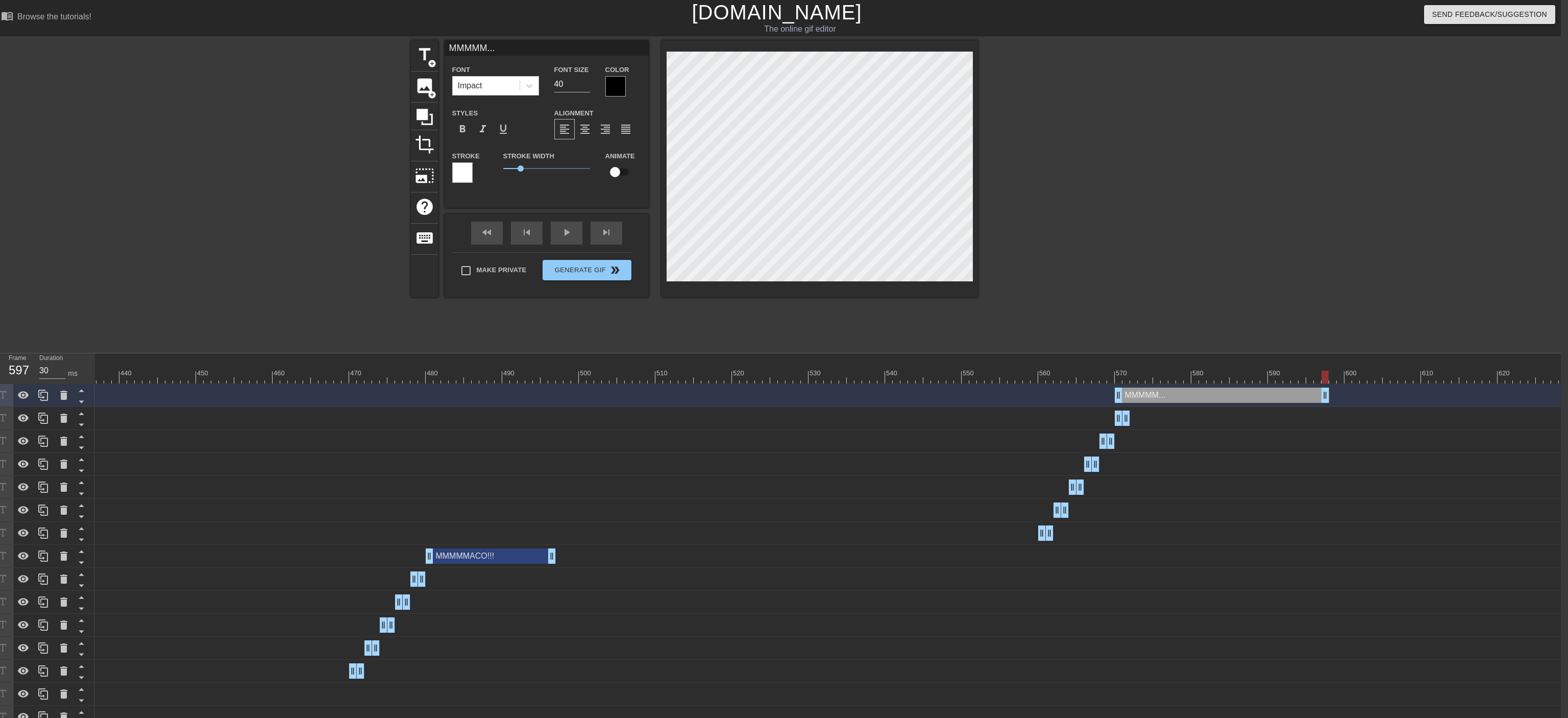
drag, startPoint x: 1128, startPoint y: 396, endPoint x: 1327, endPoint y: 400, distance: 199.0
click at [865, 396] on div "MMMMM... drag_handle drag_handle" at bounding box center [1221, 395] width 214 height 16
type input "40"
drag, startPoint x: 1118, startPoint y: 395, endPoint x: 1198, endPoint y: 396, distance: 80.0
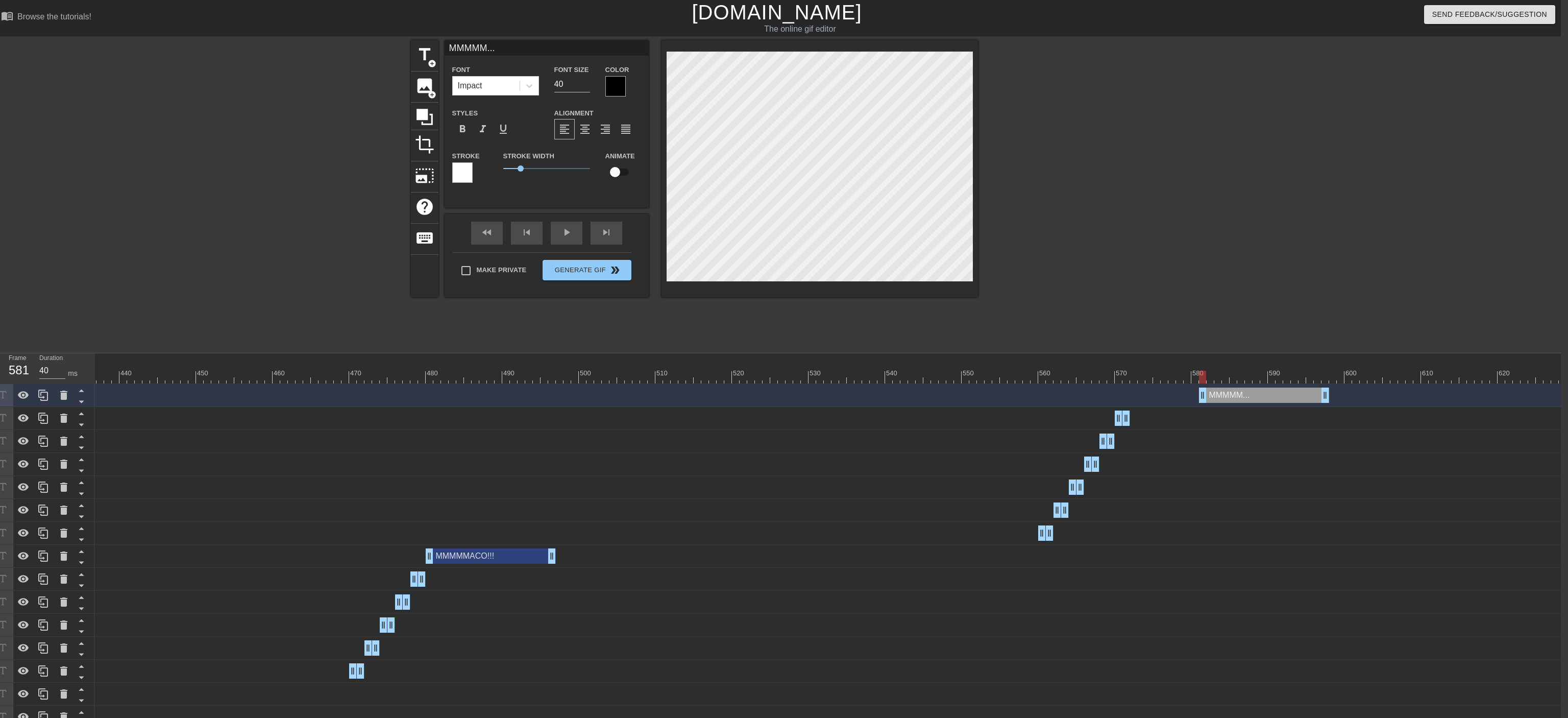
type input "MMMMM.."
type textarea "MMMMM.."
type input "MMMMM."
type textarea "MMMMM."
type input "MMMMM"
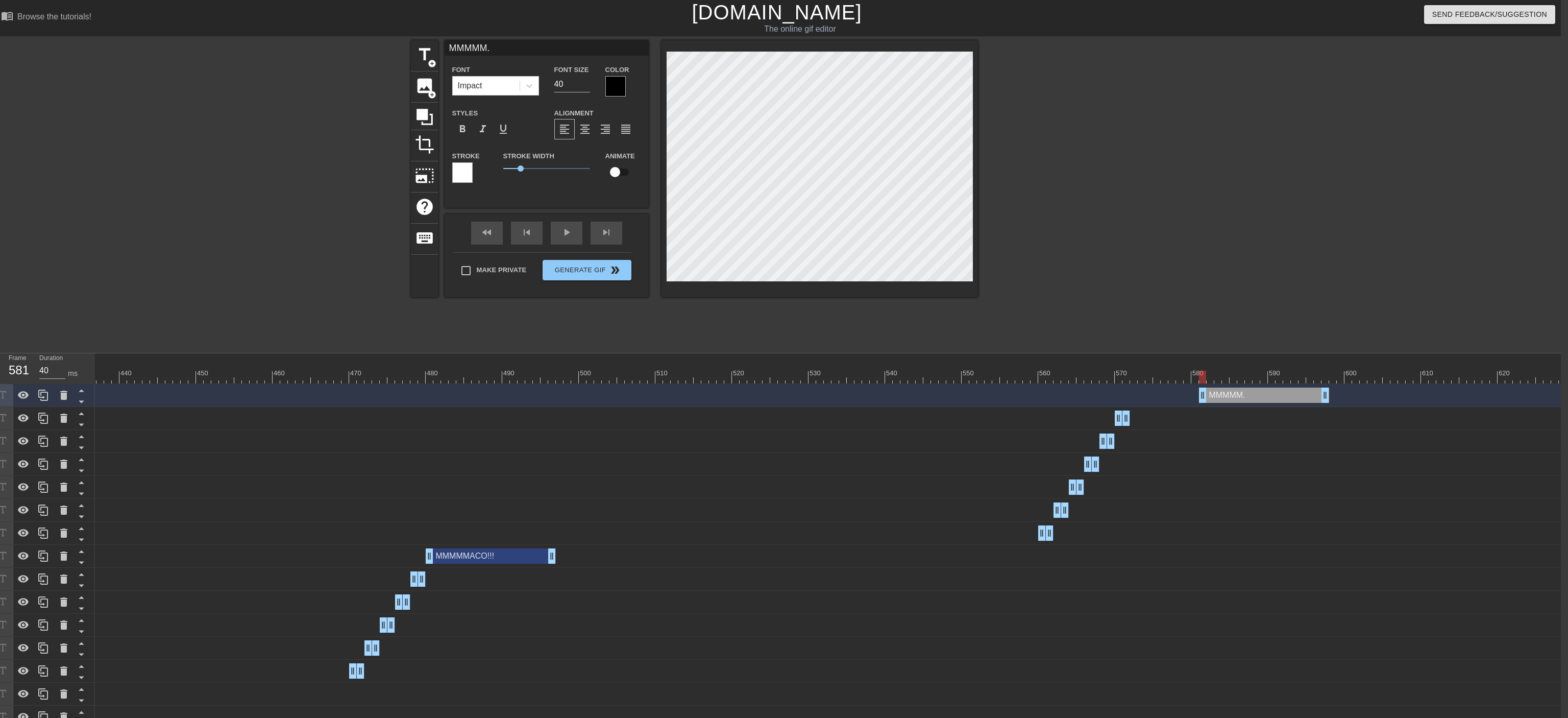
type textarea "MMMMM"
type input "MMMM"
type textarea "MMMM"
type input "MMM"
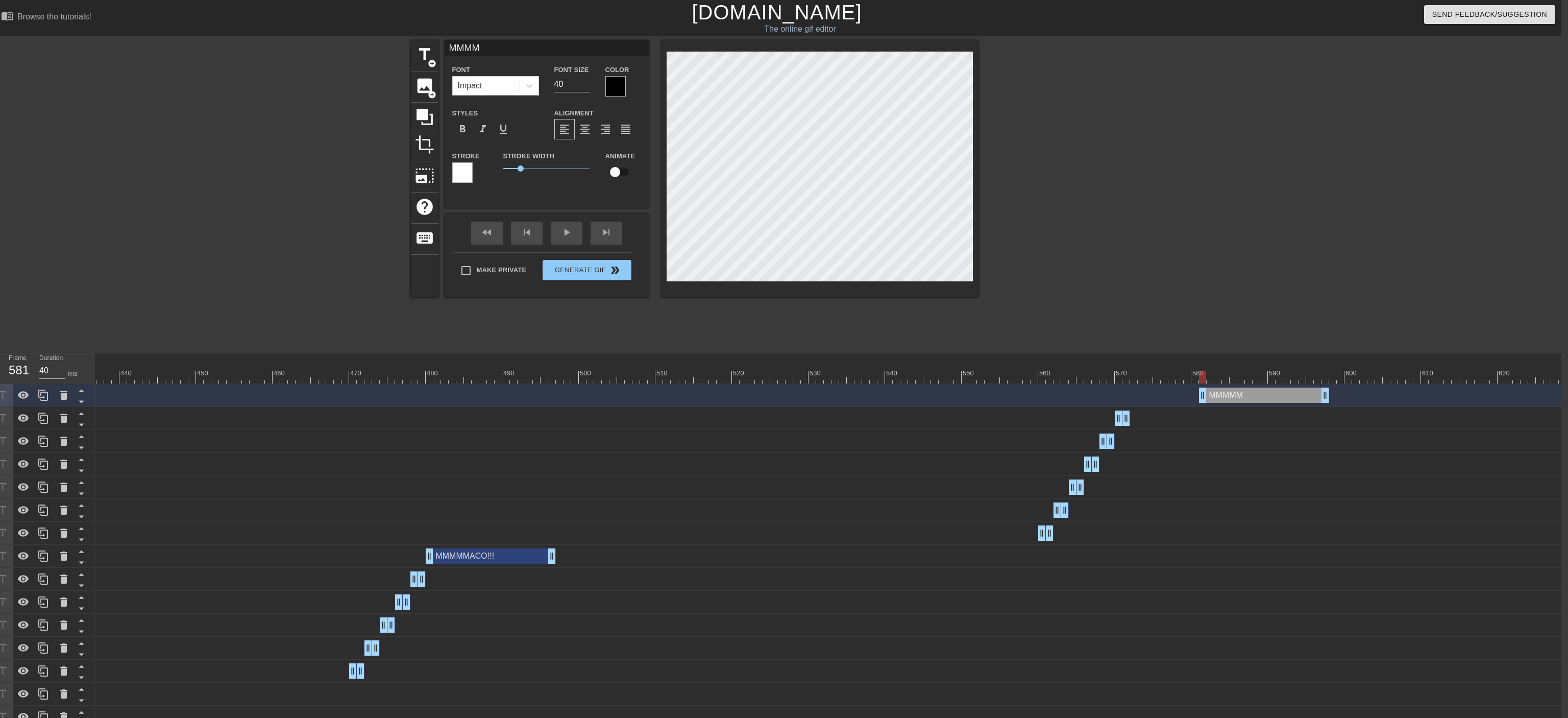
type textarea "MMM"
type input "MM"
type textarea "MM"
type input "M"
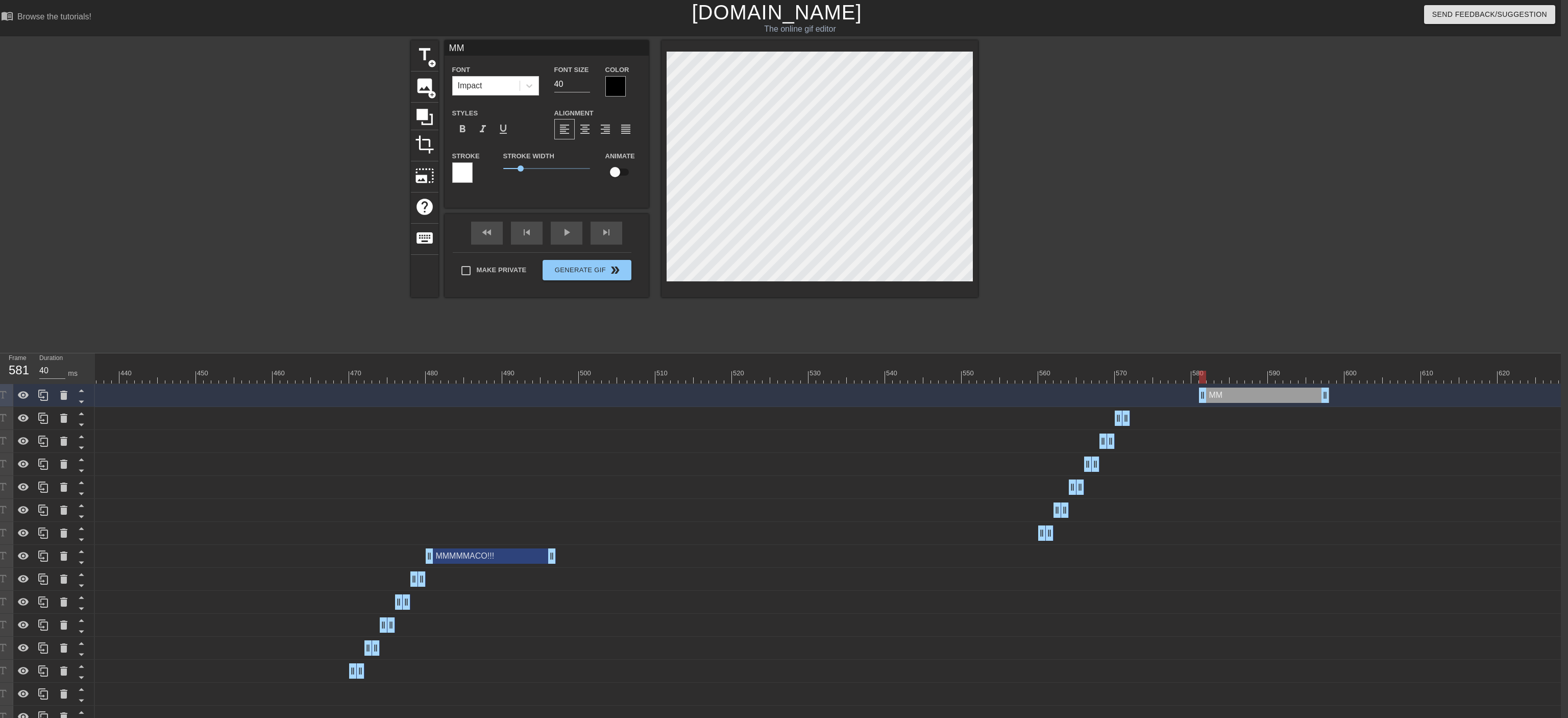
type textarea "M"
type input "W"
type textarea "Wa"
type input "Wai"
type textarea "Wai"
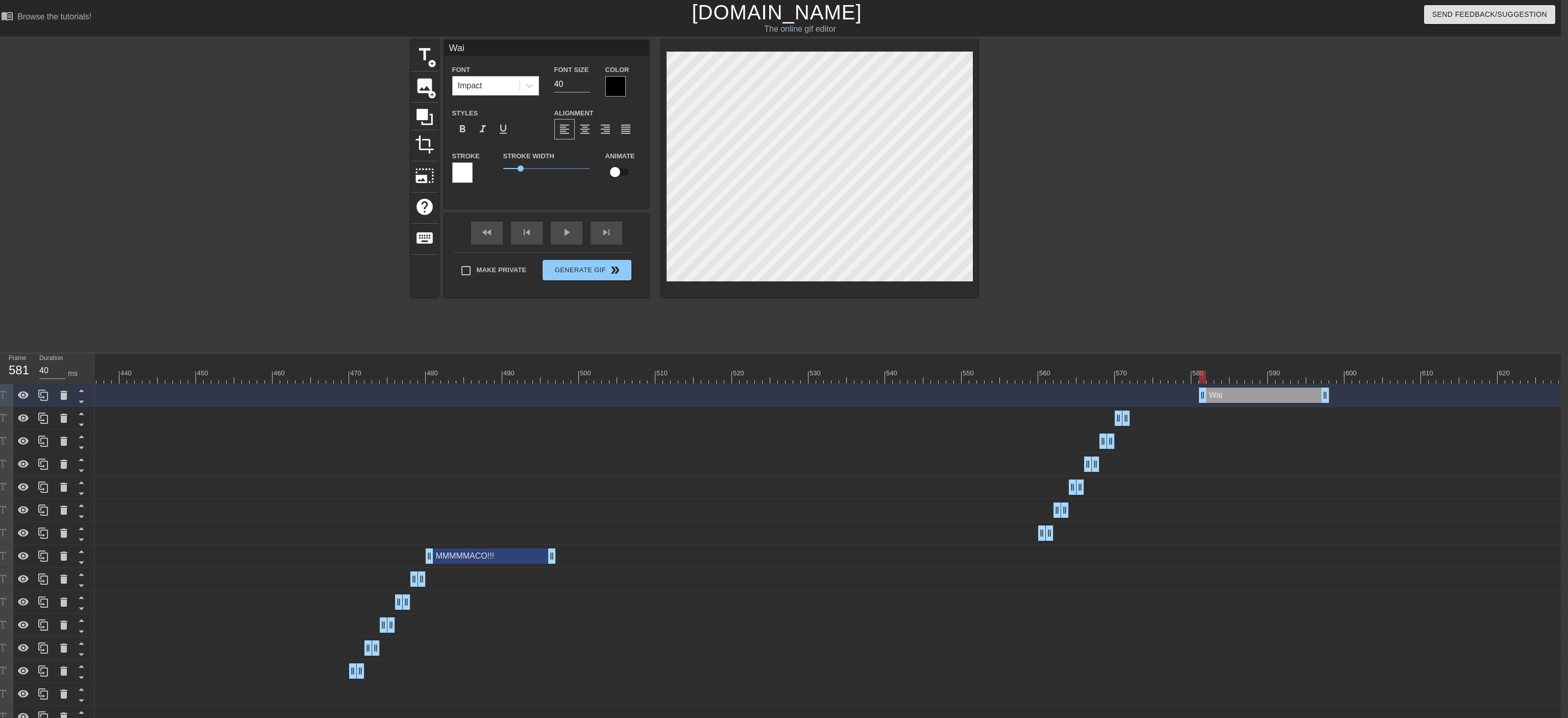
type input "Wait"
type textarea "Wait"
type input "Wait"
type textarea "Wait"
type input "Wait a"
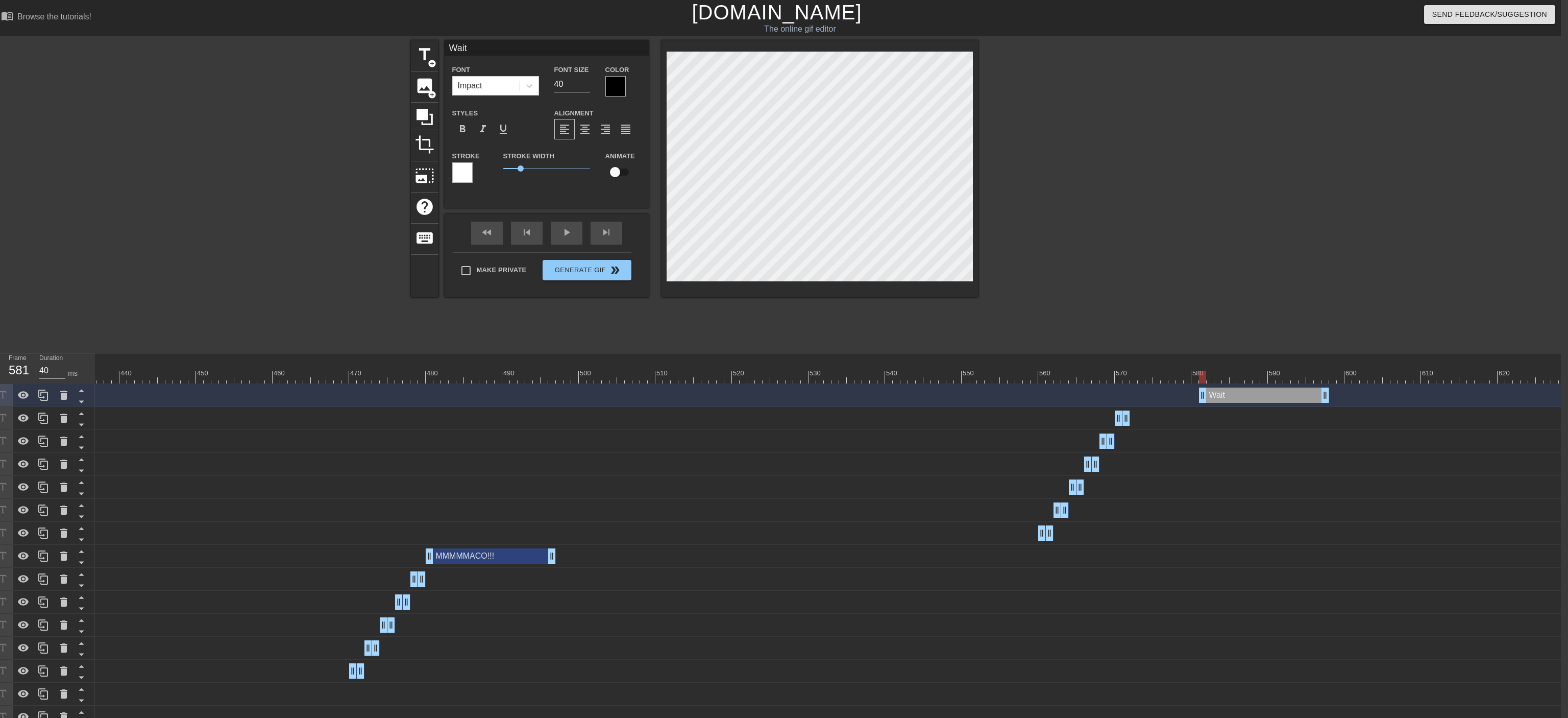
type textarea "Wait a"
type input "Wait a"
drag, startPoint x: 1320, startPoint y: 391, endPoint x: 1365, endPoint y: 393, distance: 45.0
click at [865, 393] on div "Wait a second drag_handle drag_handle" at bounding box center [1286, 395] width 176 height 16
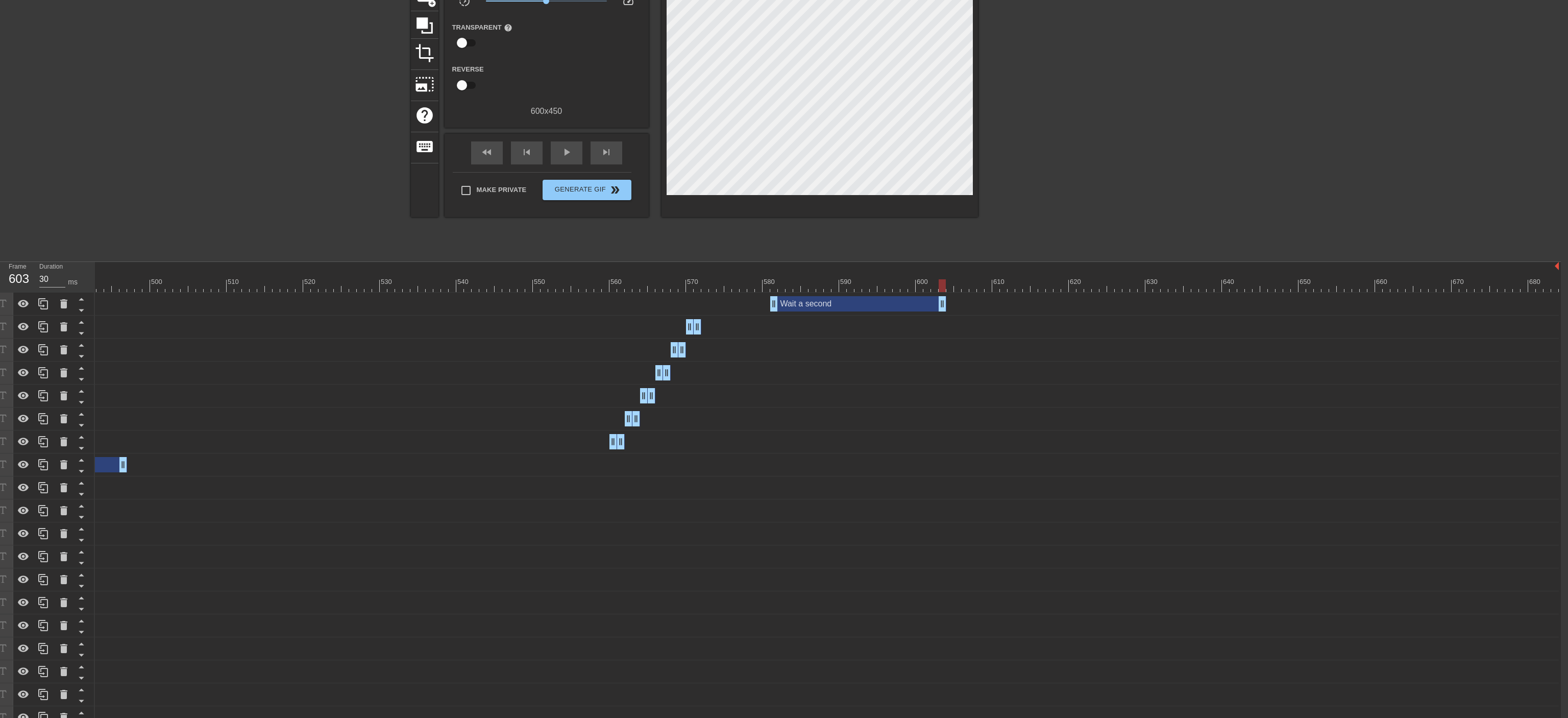
scroll to position [49, 7]
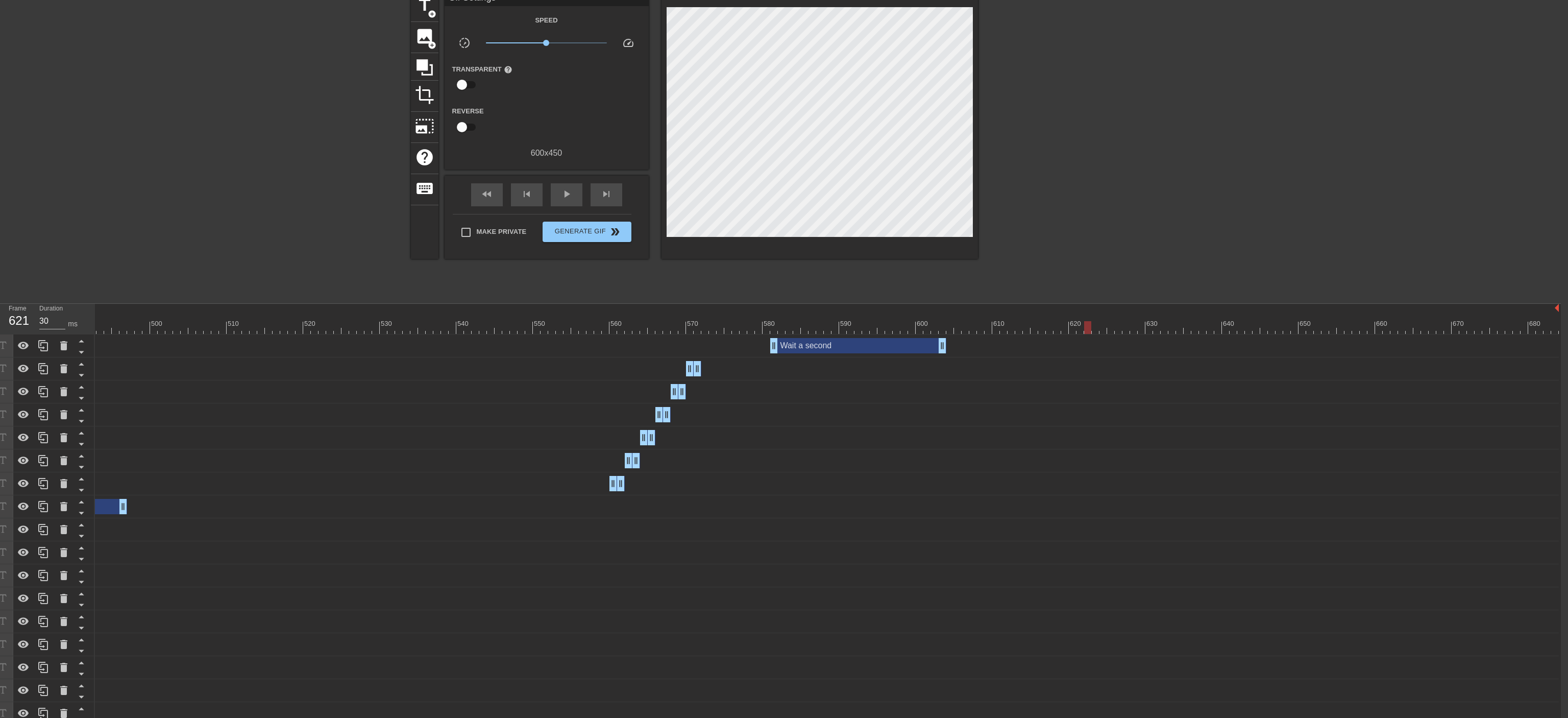
drag, startPoint x: 939, startPoint y: 327, endPoint x: 1083, endPoint y: 327, distance: 144.0
click at [40, 348] on icon at bounding box center [42, 345] width 10 height 11
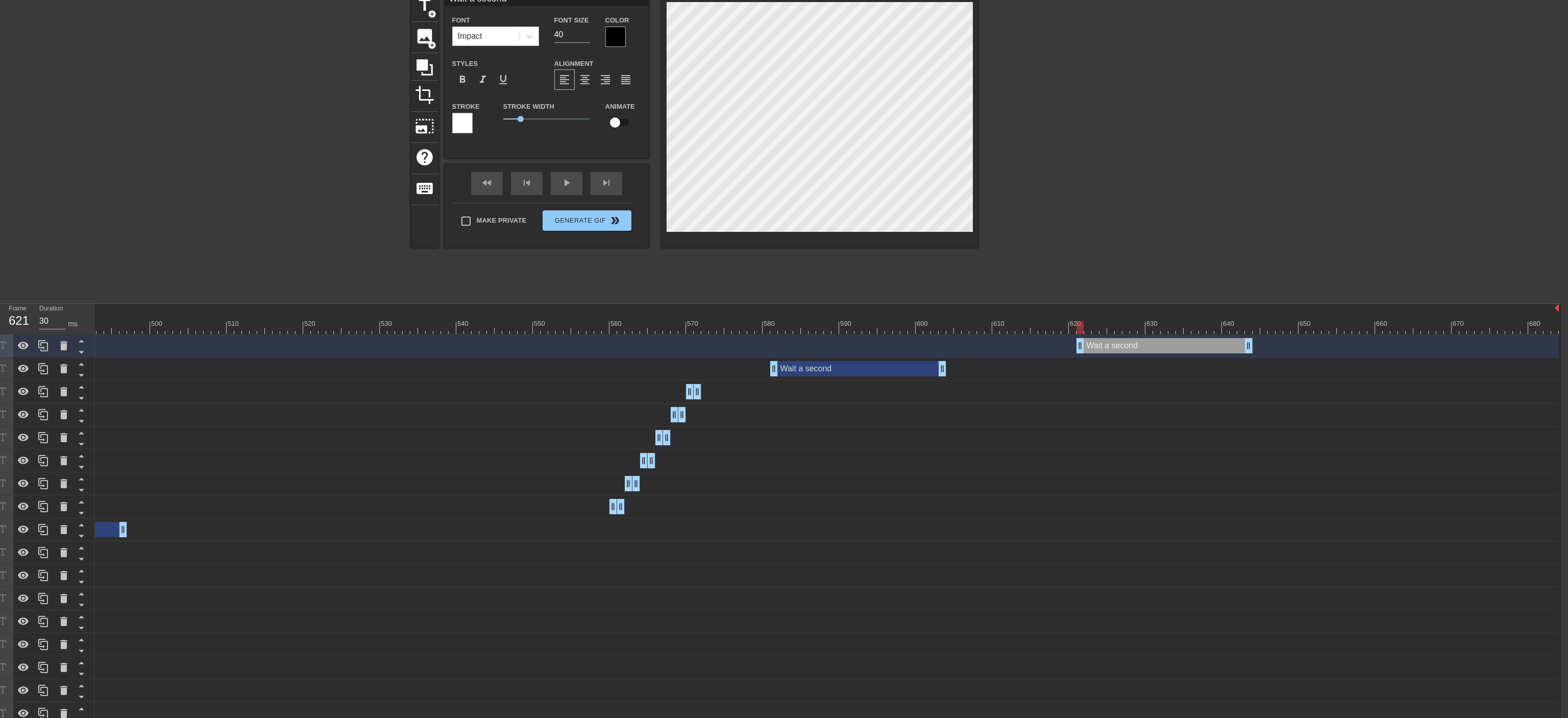
drag, startPoint x: 882, startPoint y: 351, endPoint x: 1189, endPoint y: 346, distance: 307.0
click at [865, 346] on div "Wait a second drag_handle drag_handle" at bounding box center [1164, 346] width 176 height 16
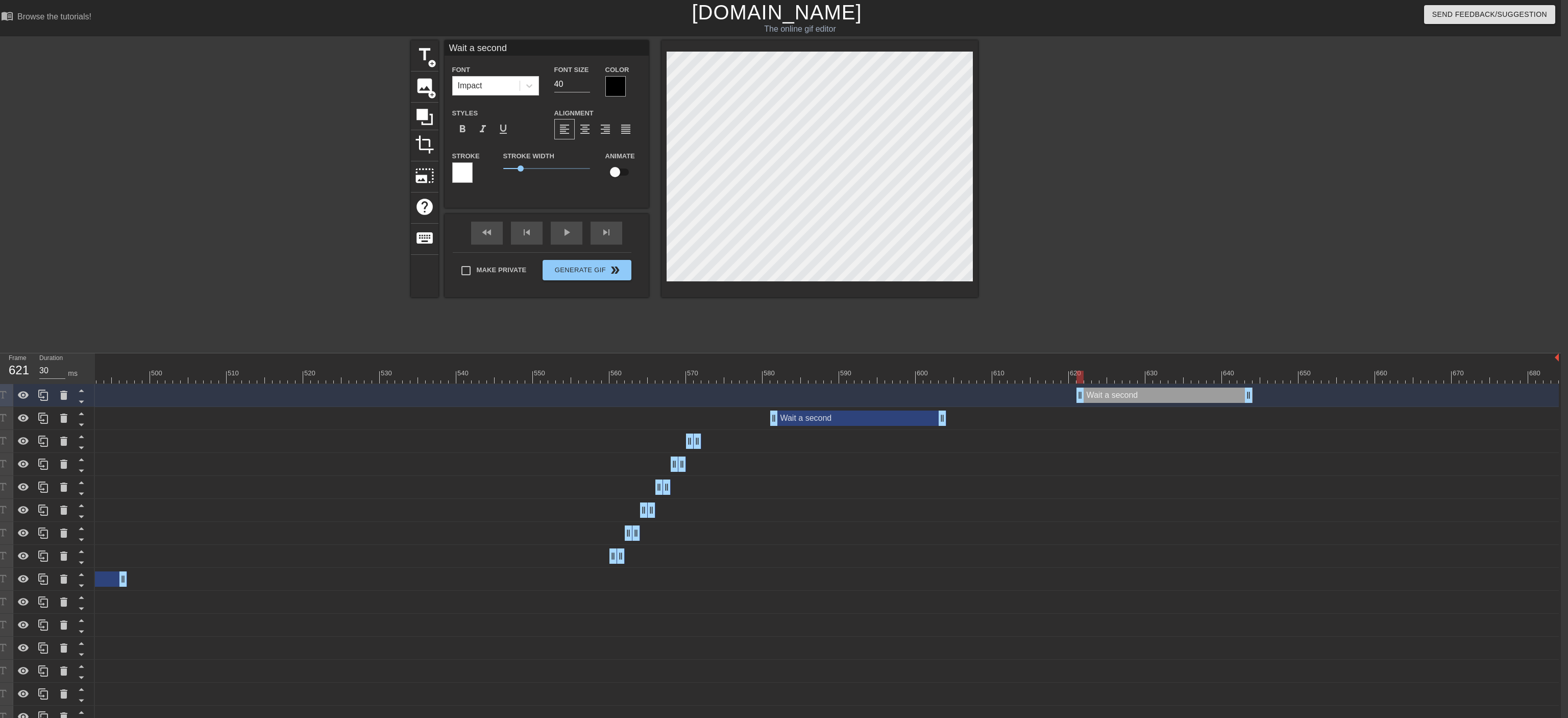
click at [865, 396] on div "Wait a second drag_handle drag_handle" at bounding box center [858, 418] width 176 height 16
click at [865, 396] on div "Wait a second... drag_handle drag_handle" at bounding box center [1164, 395] width 176 height 16
click at [622, 89] on div at bounding box center [616, 87] width 21 height 21
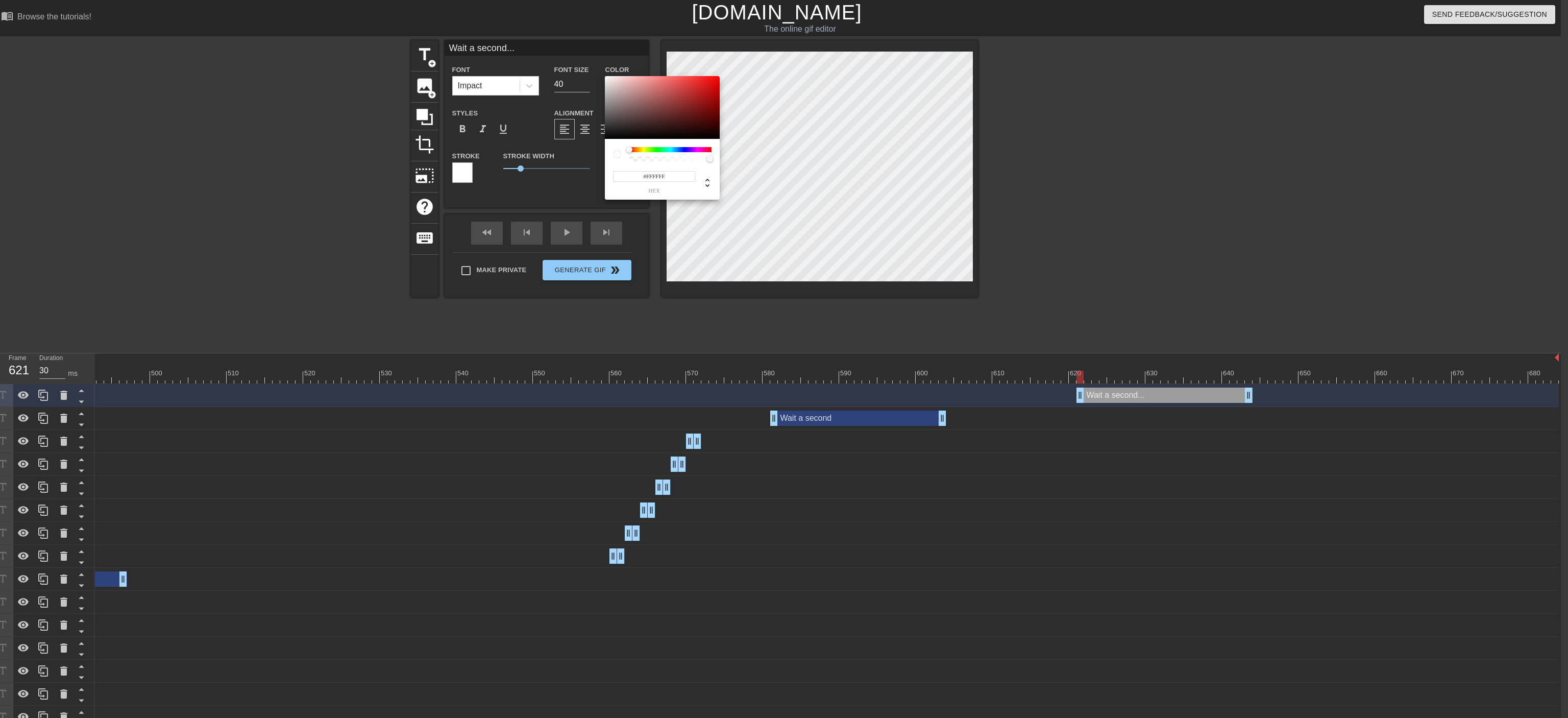
drag, startPoint x: 617, startPoint y: 99, endPoint x: 591, endPoint y: 61, distance: 46.0
click at [605, 76] on div at bounding box center [662, 107] width 115 height 63
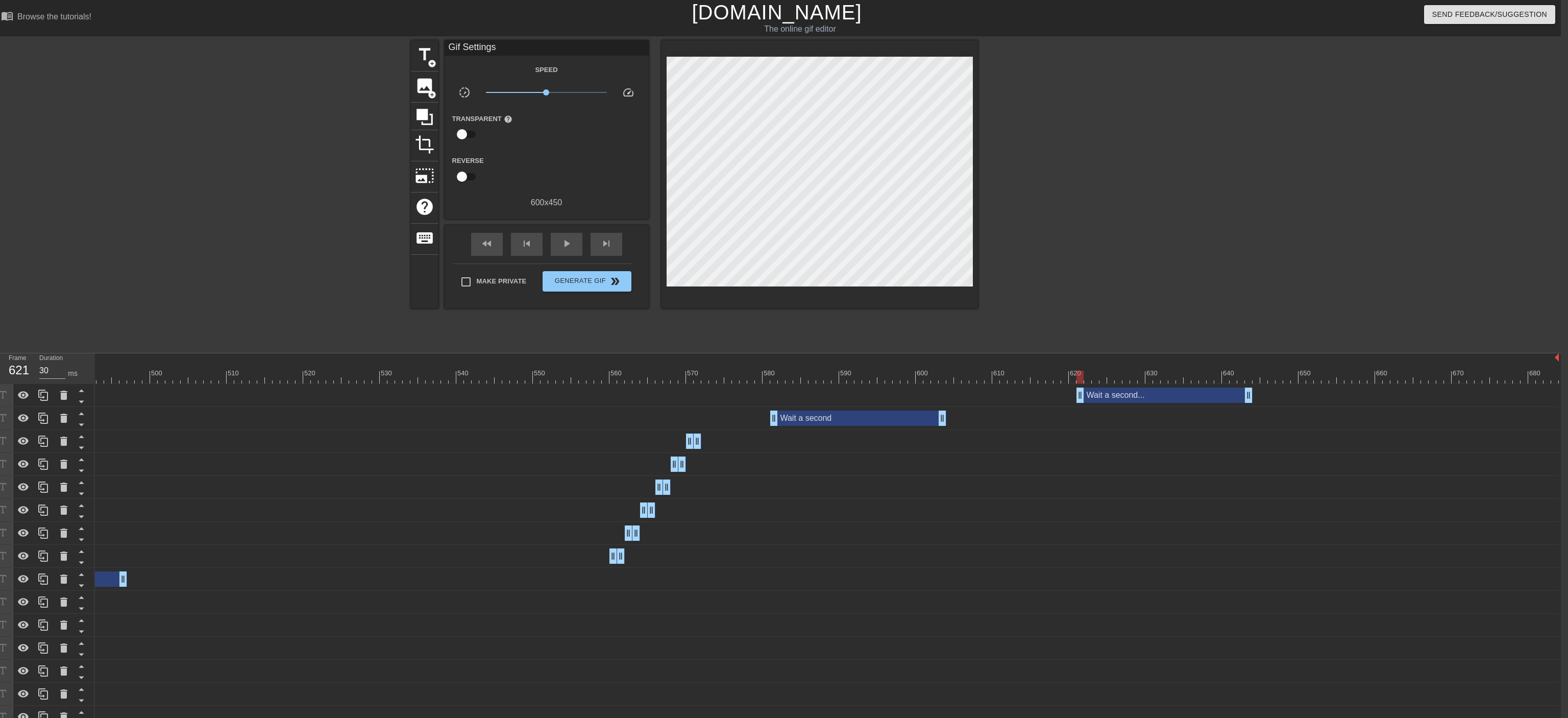
click at [865, 396] on div "Wait a second... drag_handle drag_handle" at bounding box center [1164, 395] width 176 height 16
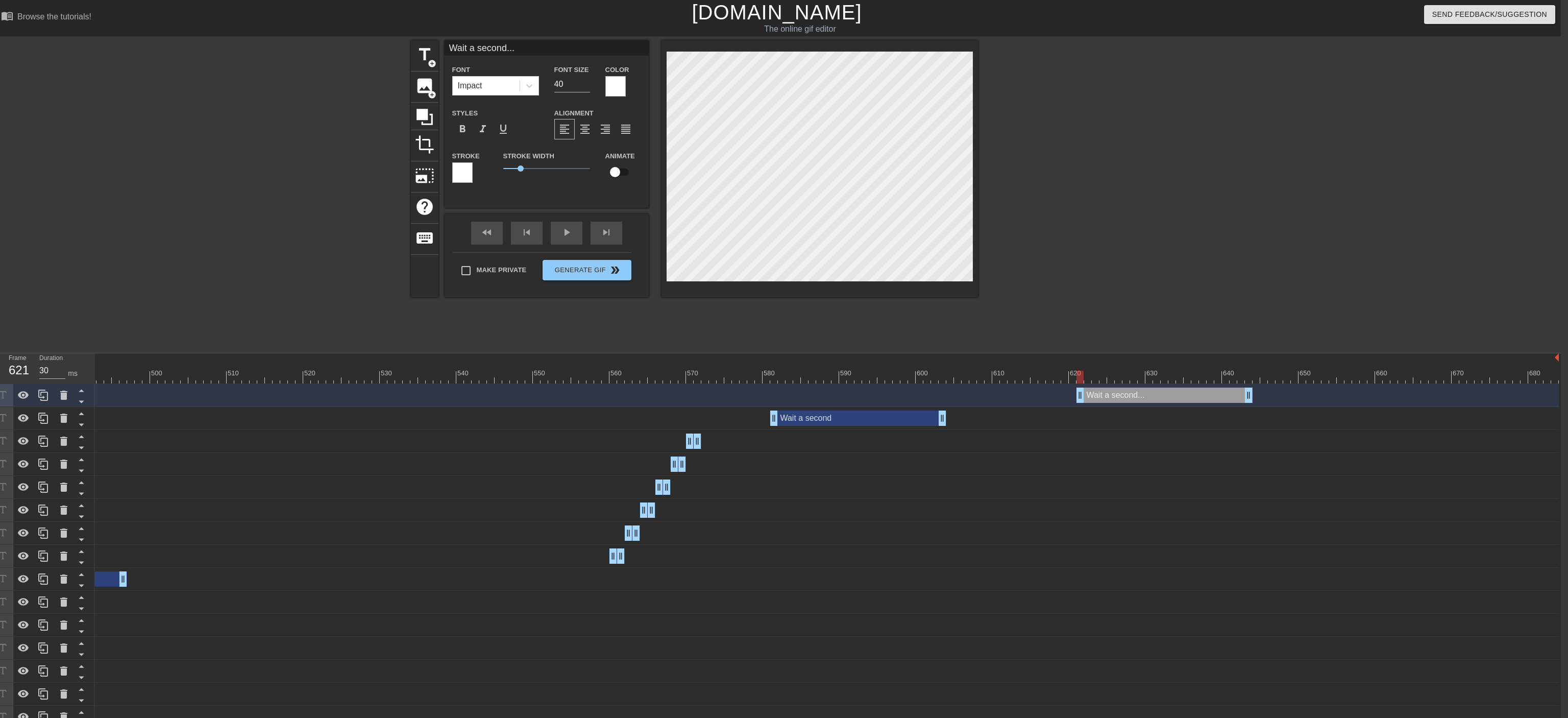
click at [454, 172] on div at bounding box center [463, 172] width 21 height 21
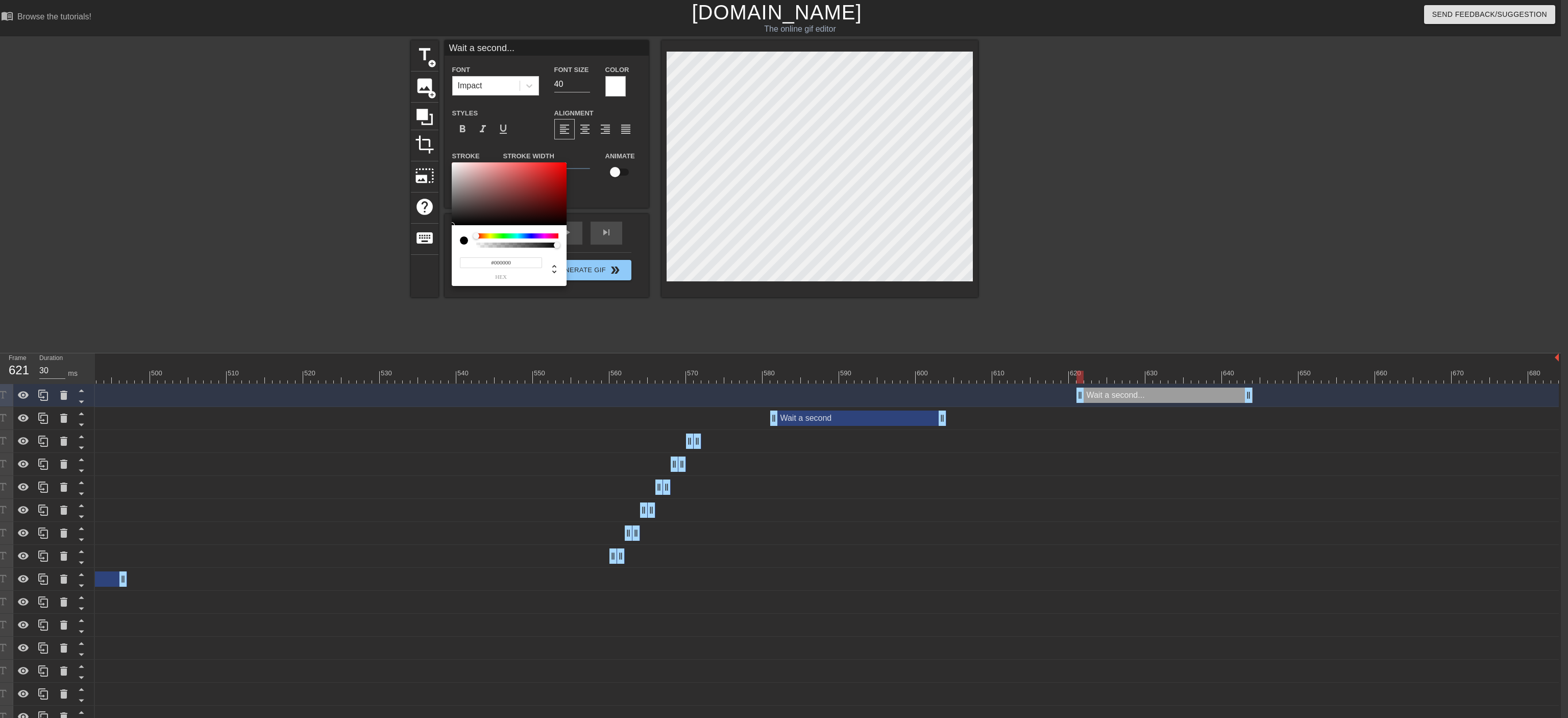
drag, startPoint x: 471, startPoint y: 207, endPoint x: 442, endPoint y: 231, distance: 37.6
click at [452, 225] on div at bounding box center [509, 193] width 115 height 63
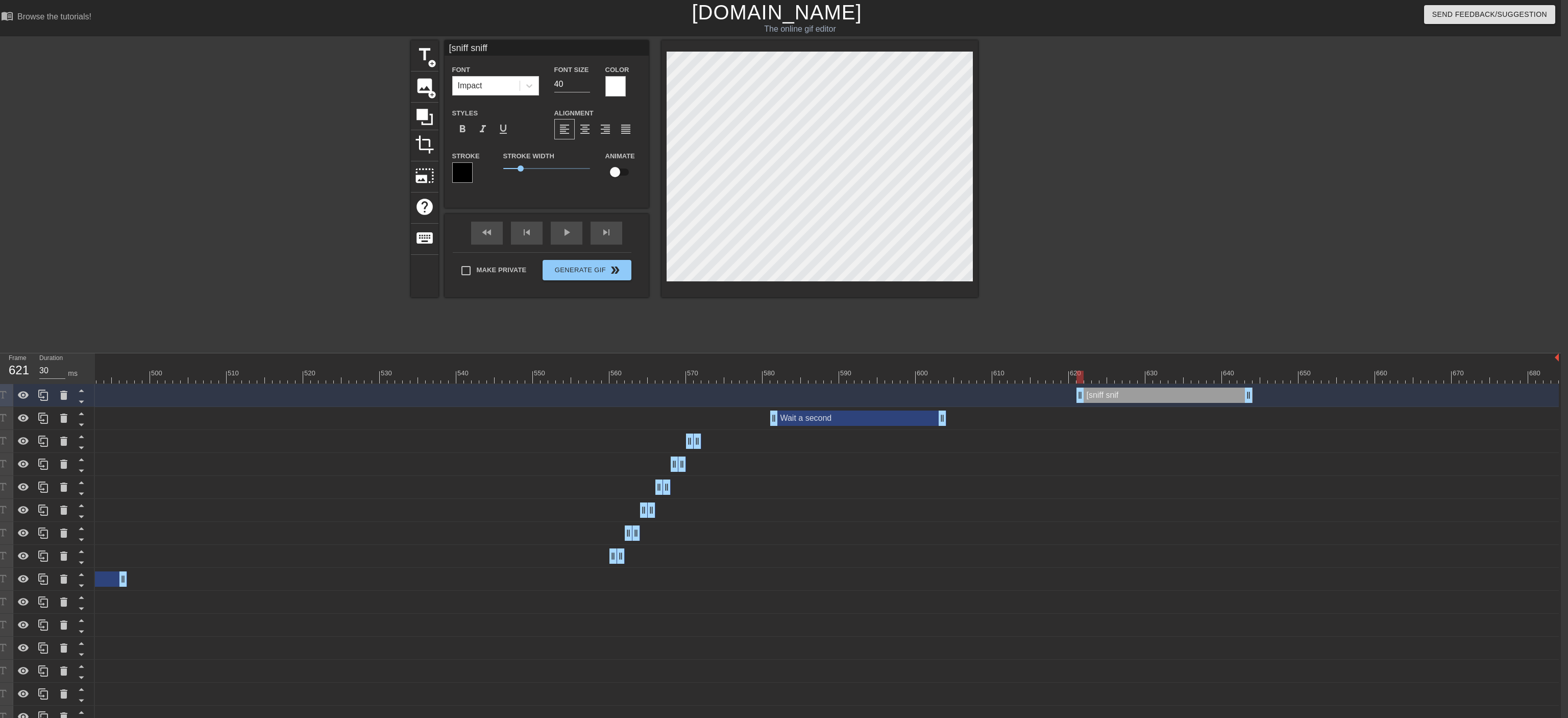
scroll to position [0, 2]
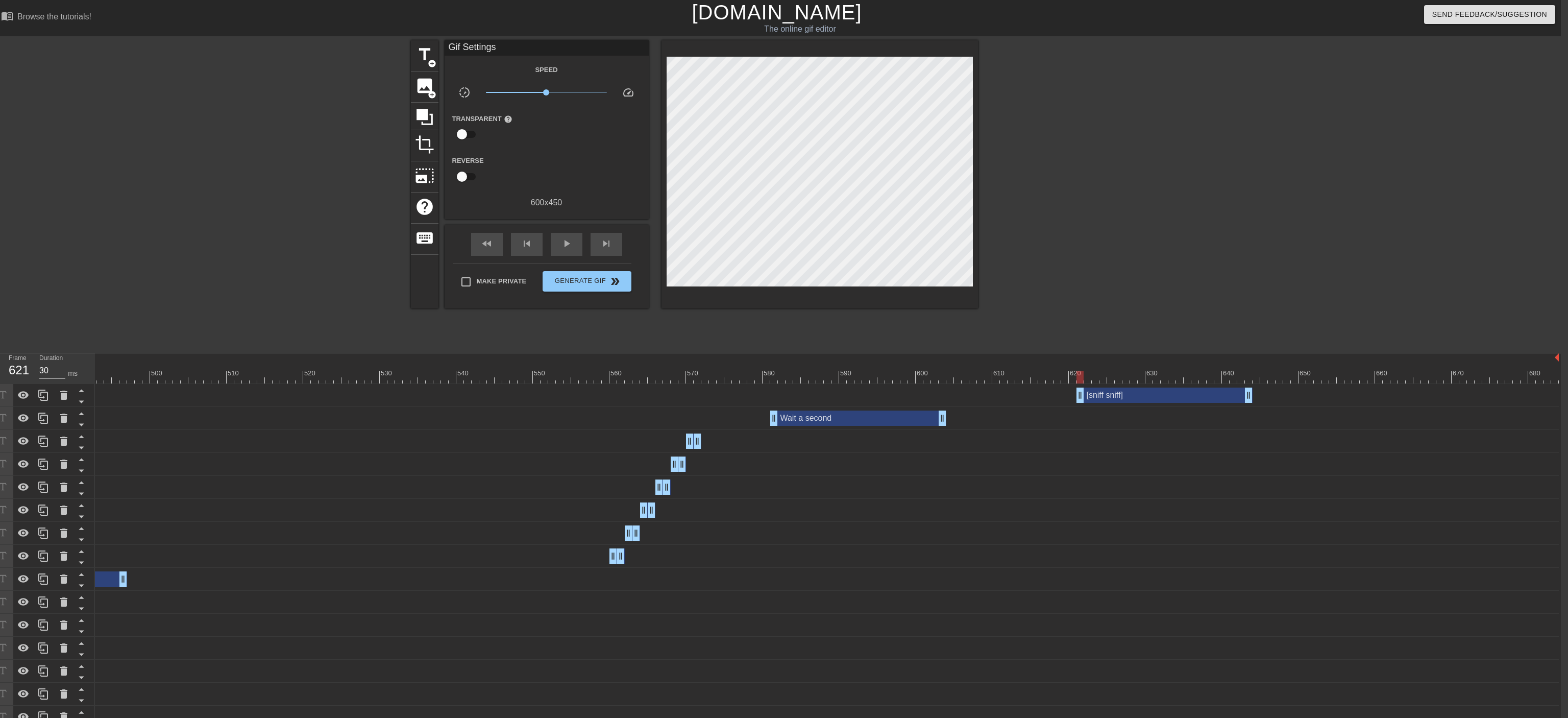
click at [865, 392] on div "[sniff sniff] drag_handle drag_handle" at bounding box center [1164, 395] width 176 height 16
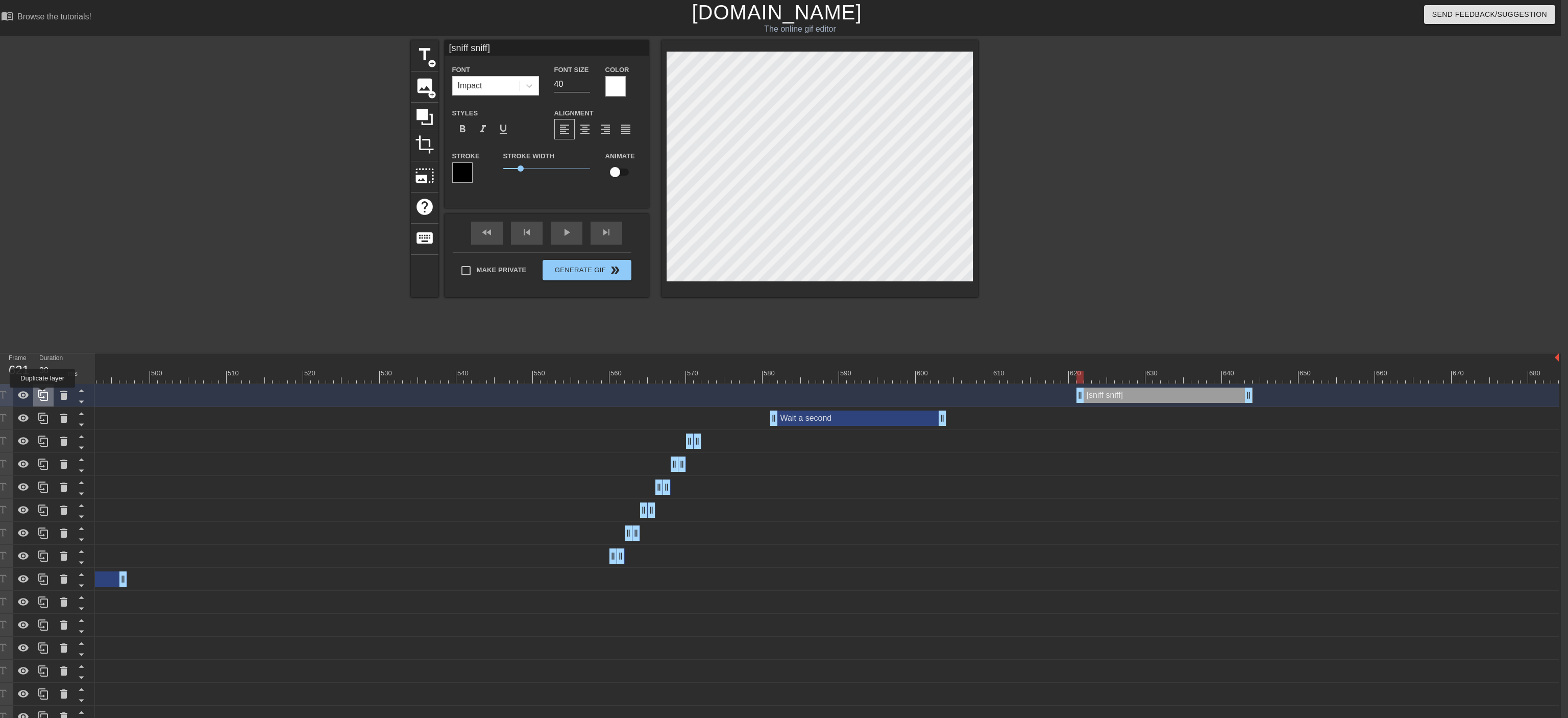
click at [42, 395] on icon at bounding box center [43, 395] width 12 height 12
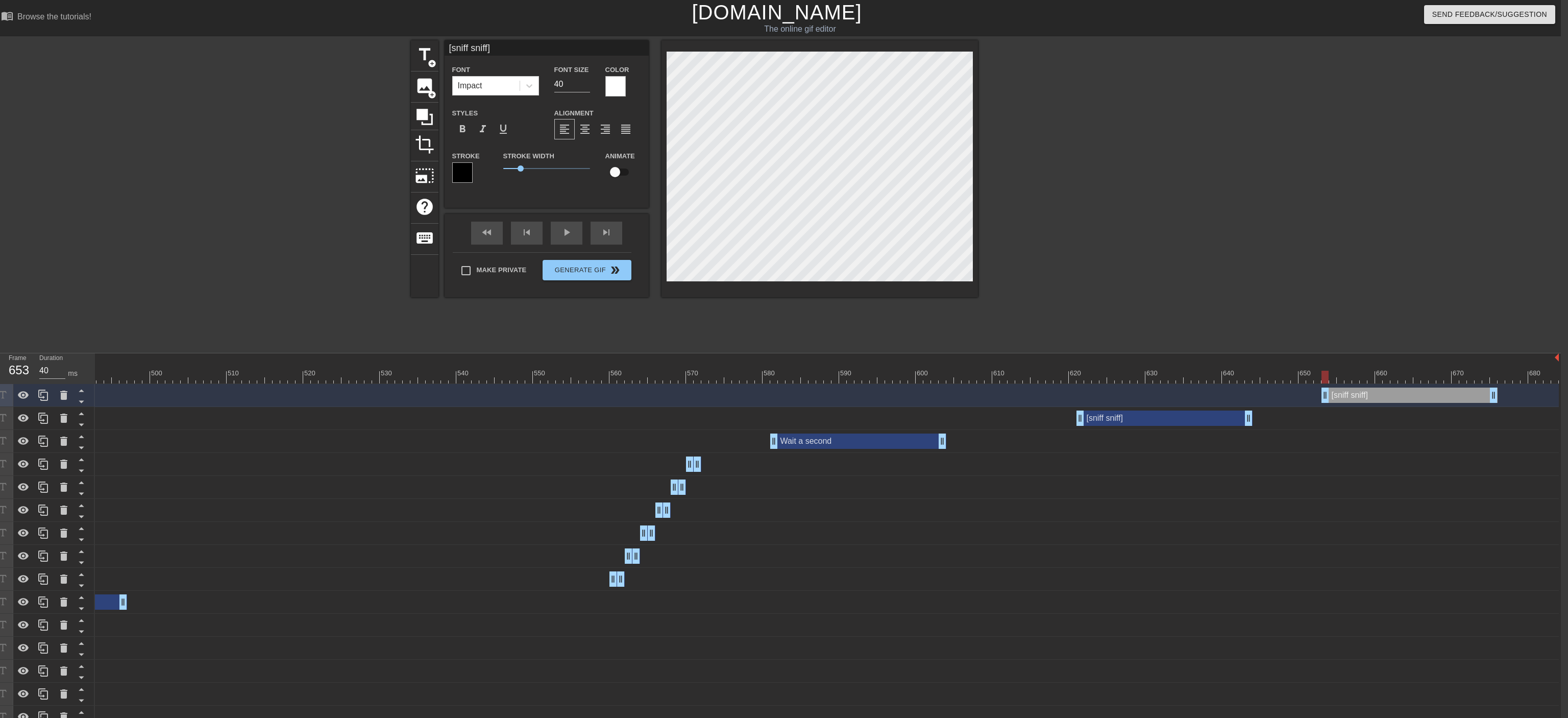
drag, startPoint x: 1186, startPoint y: 402, endPoint x: 1428, endPoint y: 396, distance: 242.1
click at [865, 396] on div "[sniff sniff] drag_handle drag_handle" at bounding box center [1409, 395] width 176 height 16
drag, startPoint x: 1496, startPoint y: 397, endPoint x: 1385, endPoint y: 401, distance: 111.1
click at [865, 396] on div "[sniff sniff] drag_handle drag_handle" at bounding box center [1357, 395] width 69 height 16
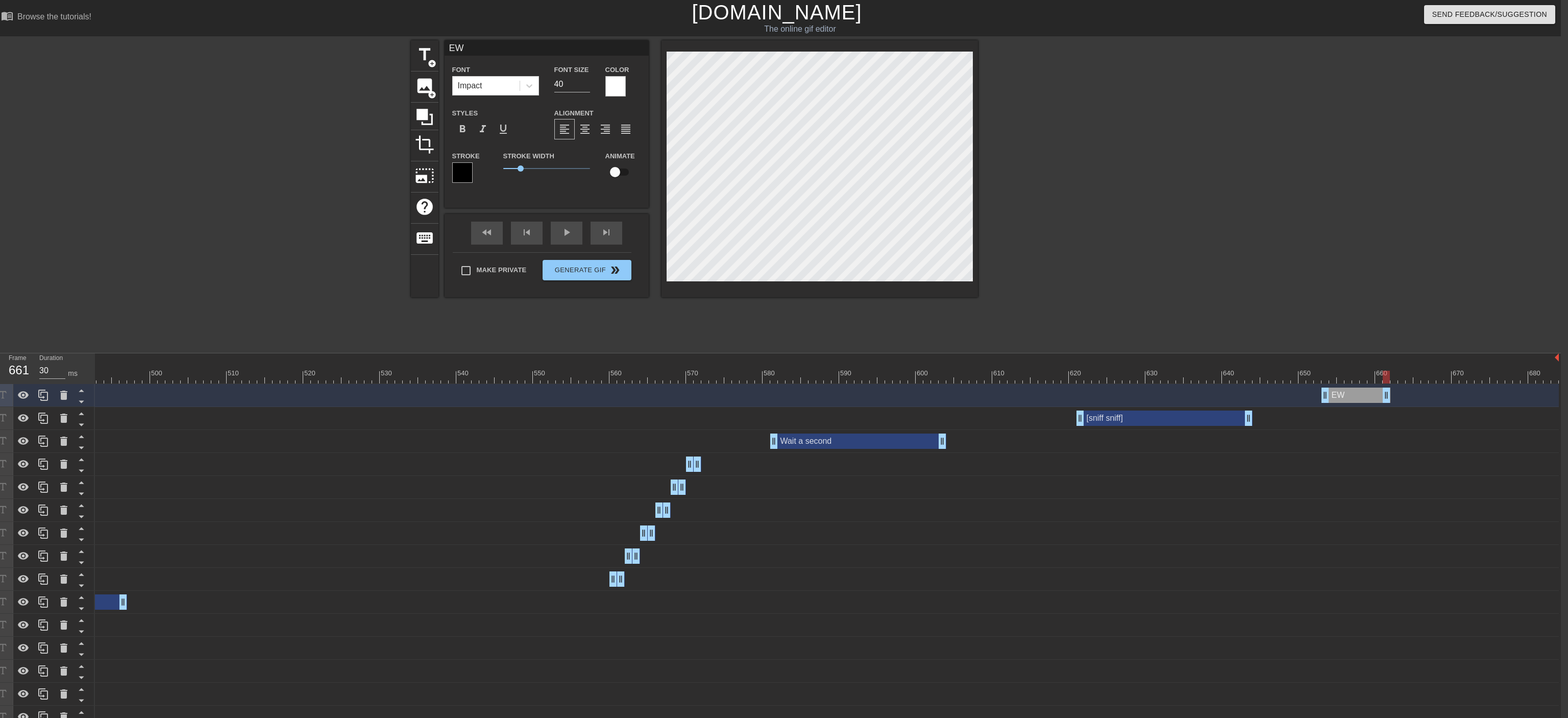
click at [618, 88] on div at bounding box center [616, 87] width 21 height 21
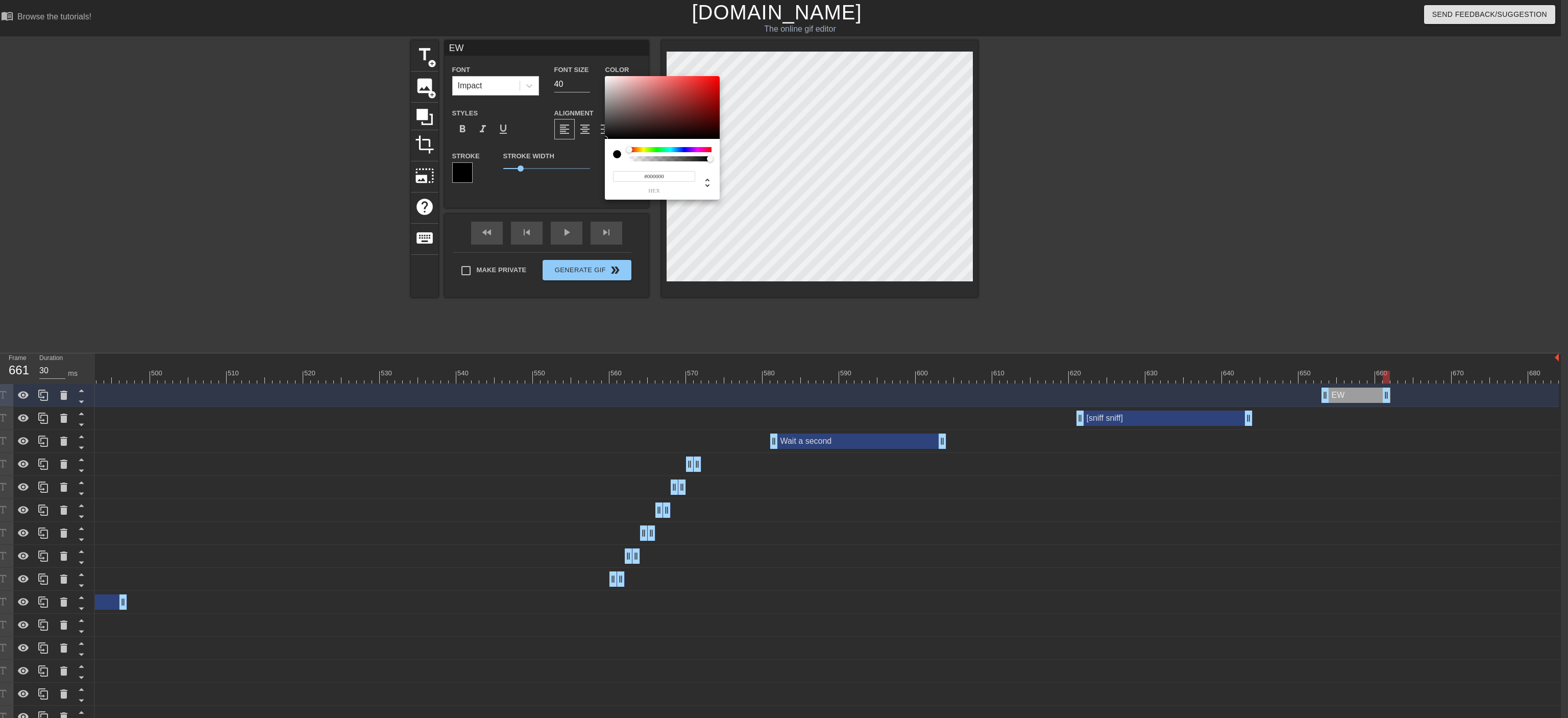
drag, startPoint x: 612, startPoint y: 107, endPoint x: 603, endPoint y: 147, distance: 41.0
click at [605, 139] on div at bounding box center [662, 107] width 115 height 63
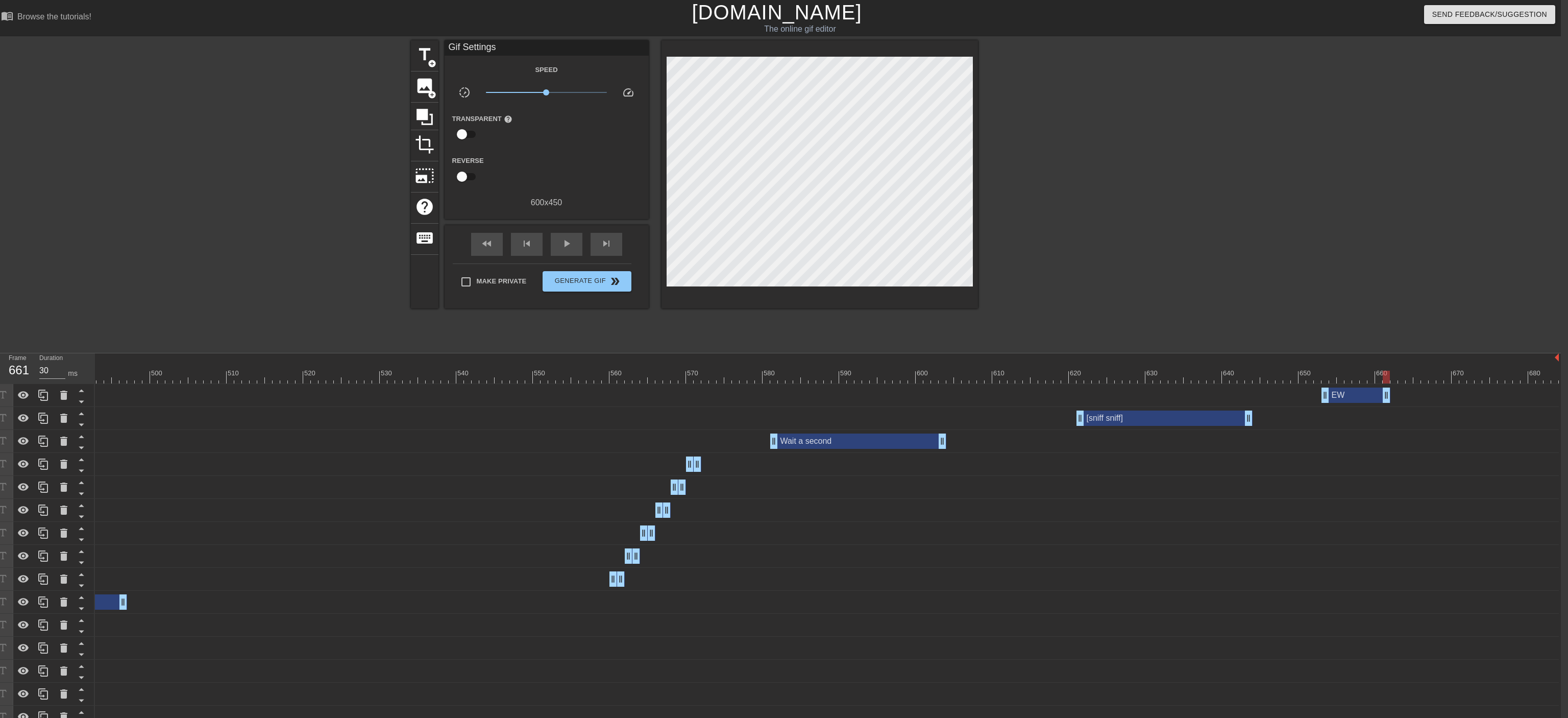
click at [865, 393] on div "EW drag_handle drag_handle" at bounding box center [1357, 395] width 69 height 16
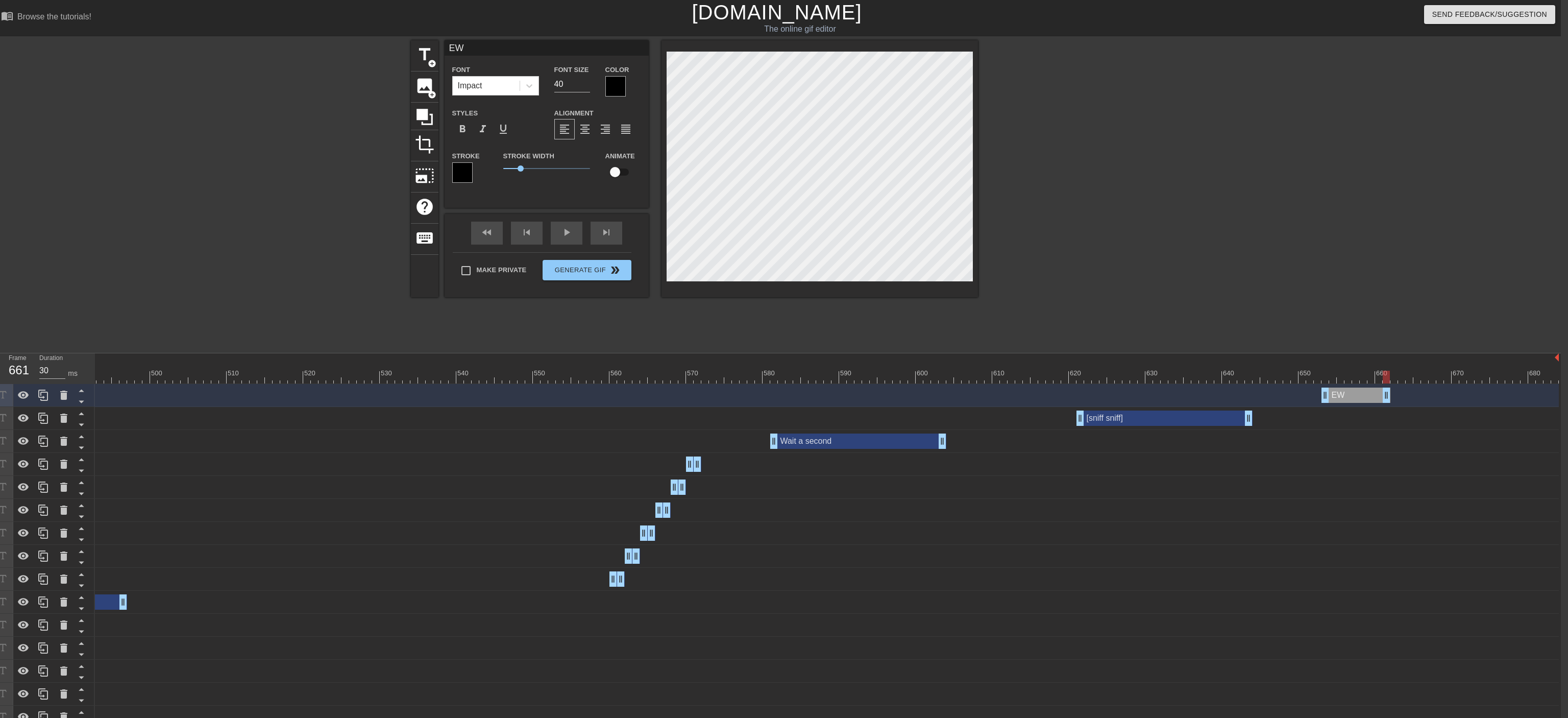
click at [467, 166] on div at bounding box center [463, 172] width 21 height 21
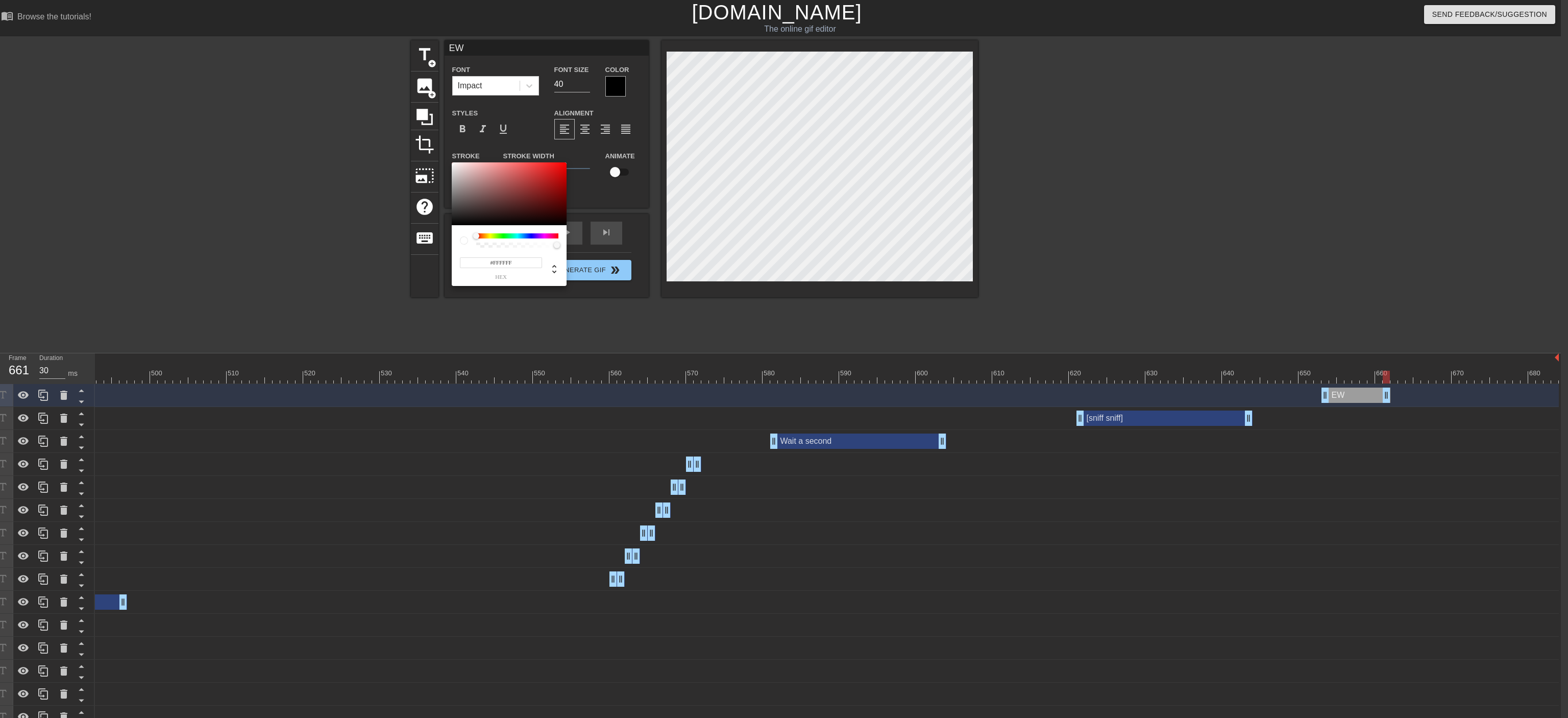
drag, startPoint x: 481, startPoint y: 195, endPoint x: 432, endPoint y: 140, distance: 73.7
click at [452, 162] on div at bounding box center [509, 193] width 115 height 63
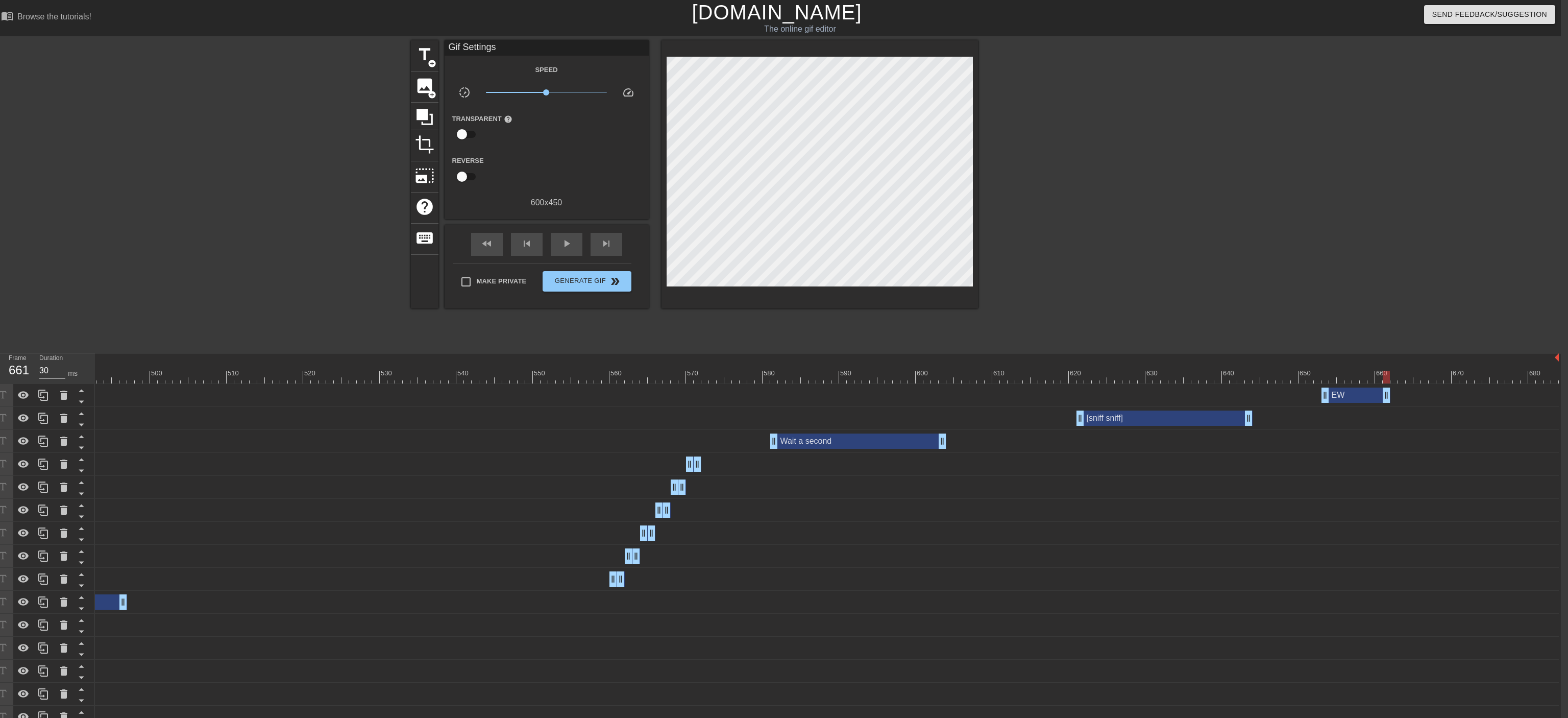
click at [865, 393] on div "EW drag_handle drag_handle" at bounding box center [1357, 395] width 69 height 16
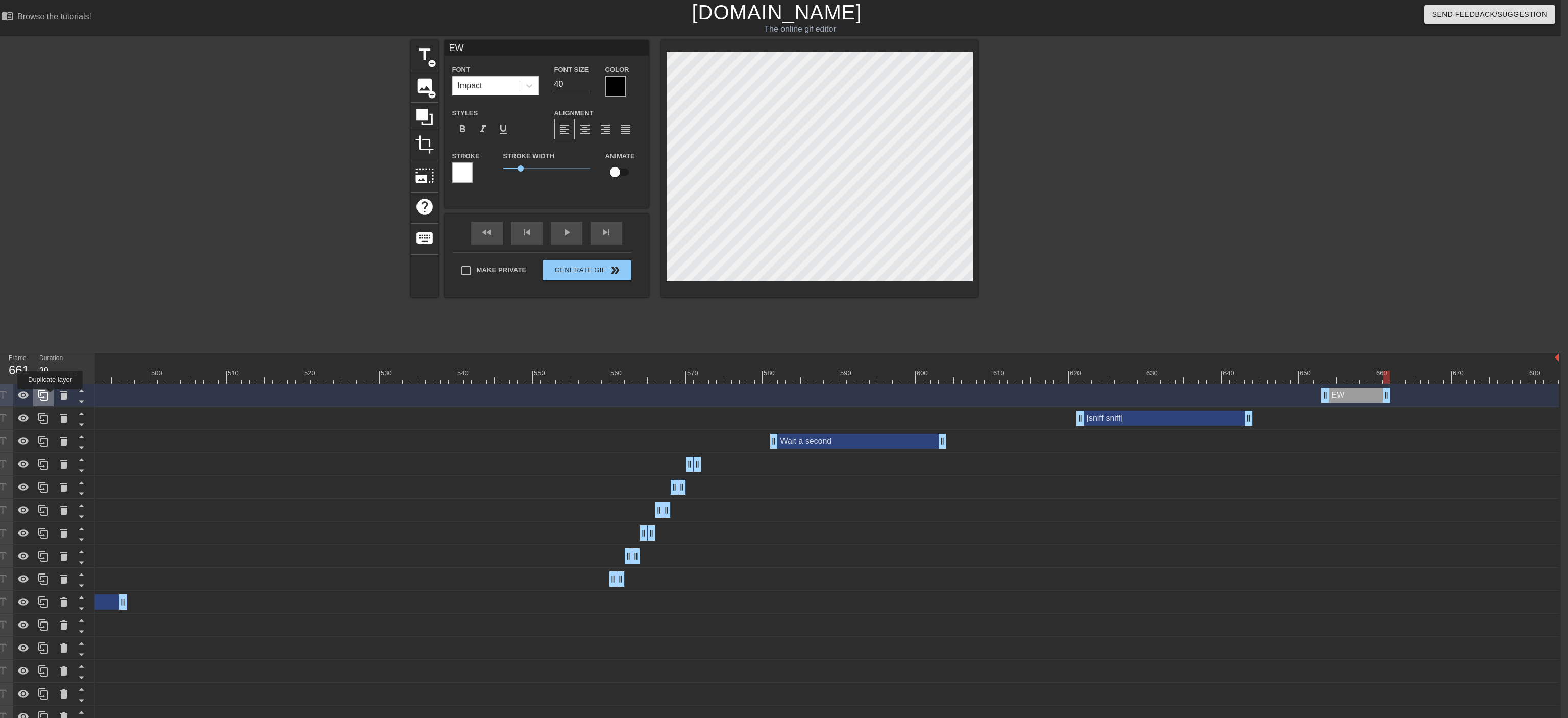
click at [50, 396] on div at bounding box center [43, 395] width 21 height 23
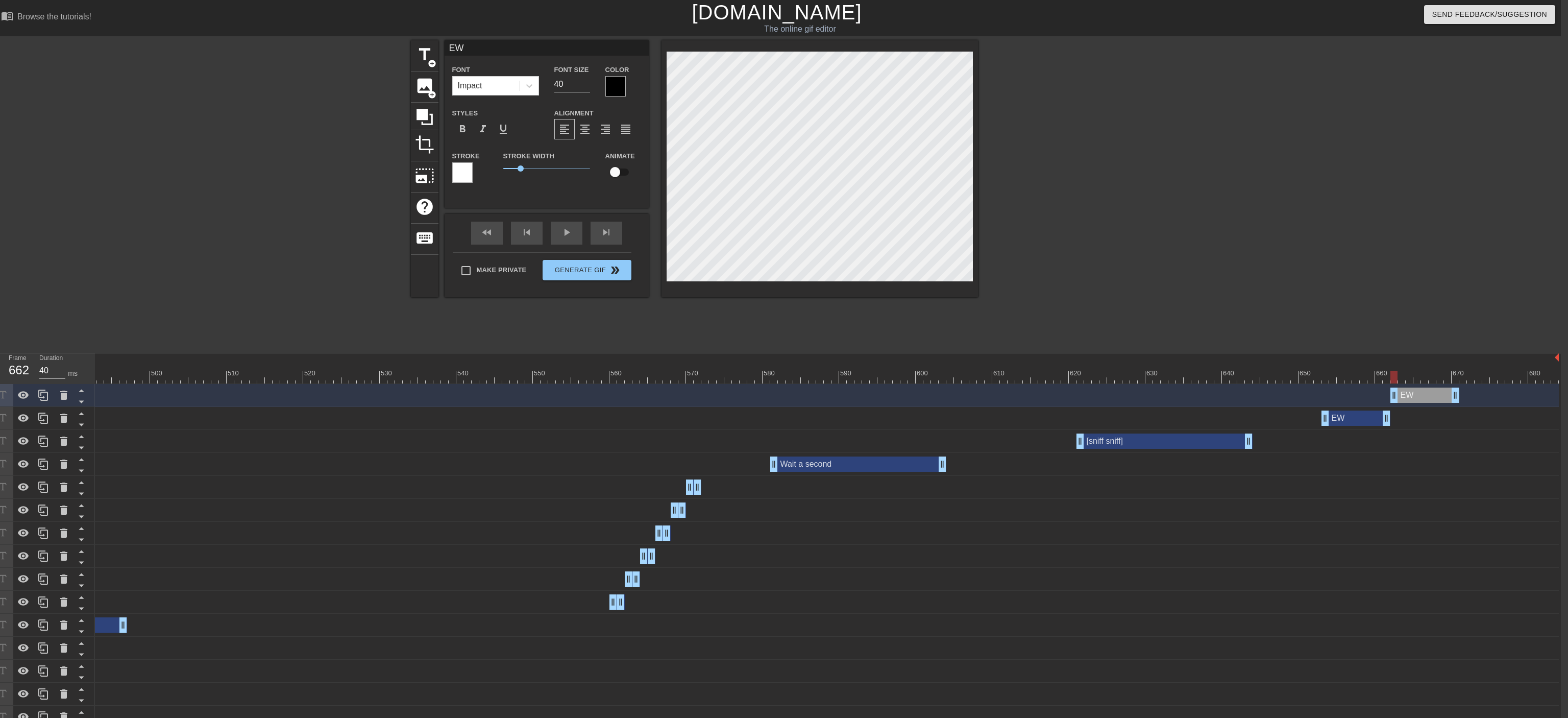
drag, startPoint x: 1363, startPoint y: 395, endPoint x: 1434, endPoint y: 404, distance: 71.6
drag, startPoint x: 1451, startPoint y: 398, endPoint x: 1559, endPoint y: 396, distance: 108.0
click at [865, 396] on html "menu_book Browse the tutorials! Gifntext.com The online gif editor Send Feedbac…" at bounding box center [777, 525] width 1568 height 1050
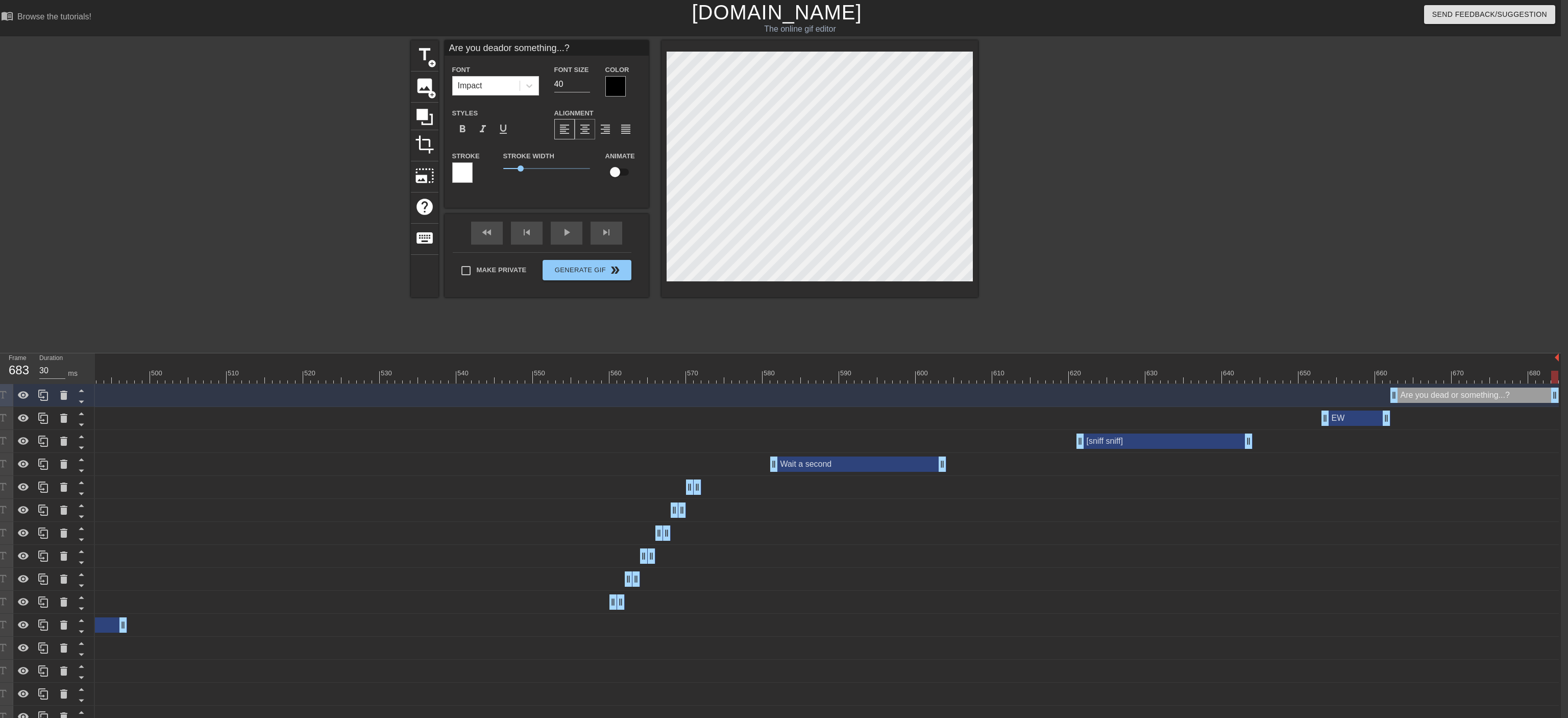
click at [590, 124] on span "format_align_center" at bounding box center [585, 129] width 12 height 12
click at [585, 128] on span "format_align_center" at bounding box center [585, 129] width 12 height 12
click at [865, 222] on div "title add_circle image add_circle crop photo_size_select_large help keyboard Ar…" at bounding box center [777, 194] width 1568 height 307
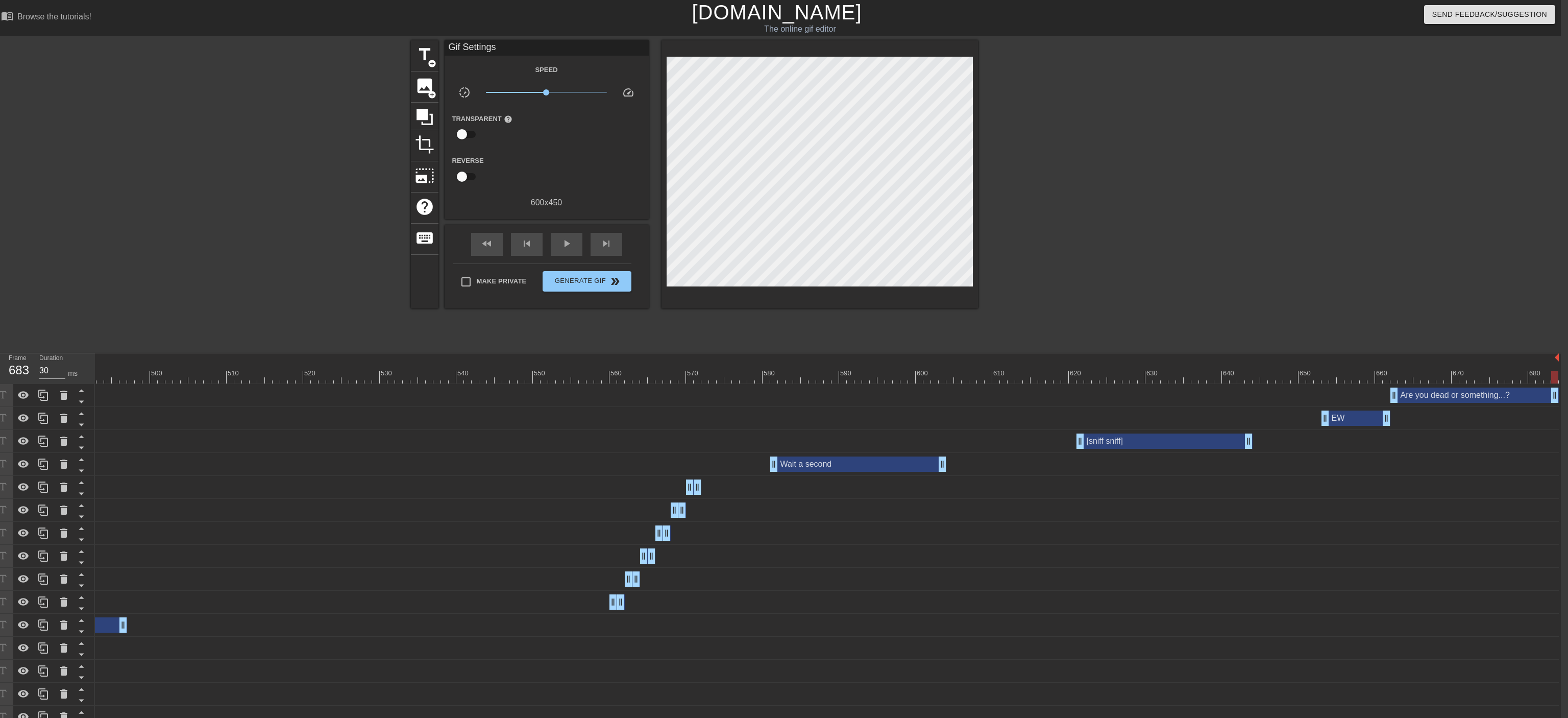
click at [865, 224] on div "title add_circle image add_circle crop photo_size_select_large help keyboard Gi…" at bounding box center [777, 194] width 1568 height 307
click at [865, 245] on div "title add_circle image add_circle crop photo_size_select_large help keyboard Gi…" at bounding box center [777, 194] width 1568 height 307
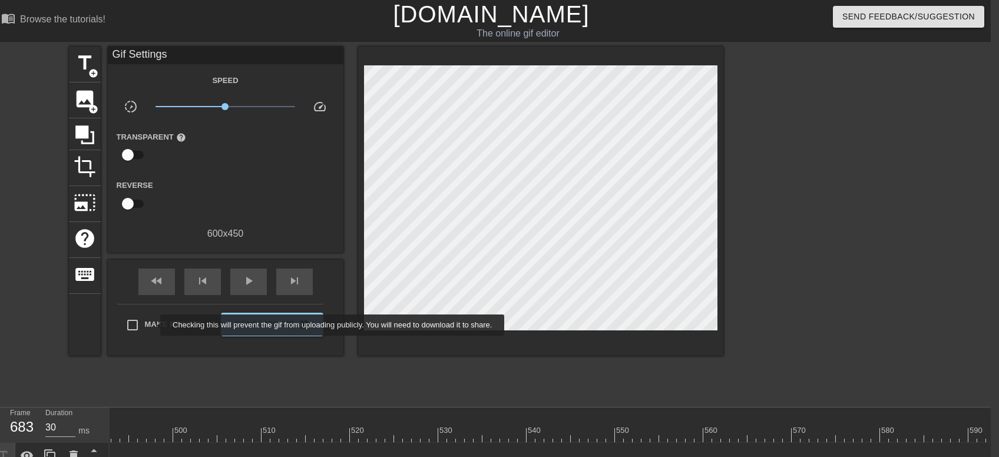
click at [153, 325] on span "Make Private" at bounding box center [174, 325] width 58 height 12
click at [145, 325] on input "Make Private" at bounding box center [132, 325] width 25 height 25
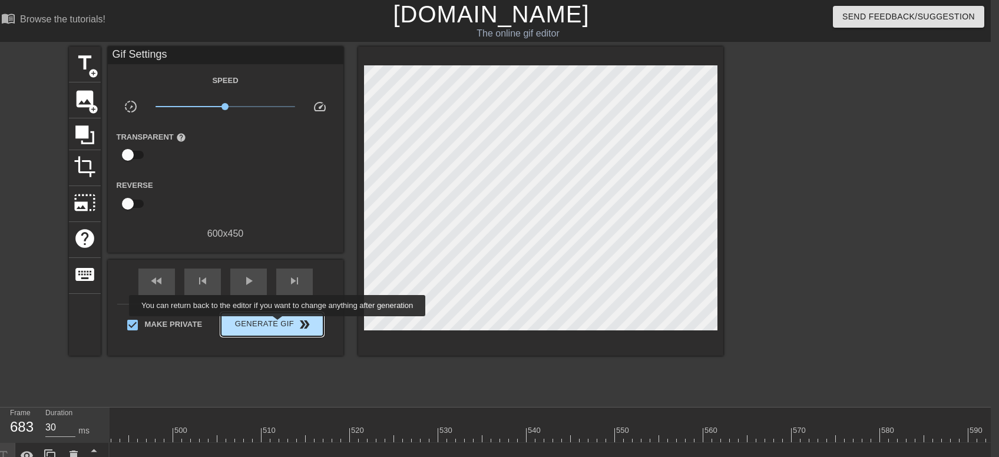
click at [279, 325] on span "Generate Gif double_arrow" at bounding box center [272, 325] width 93 height 14
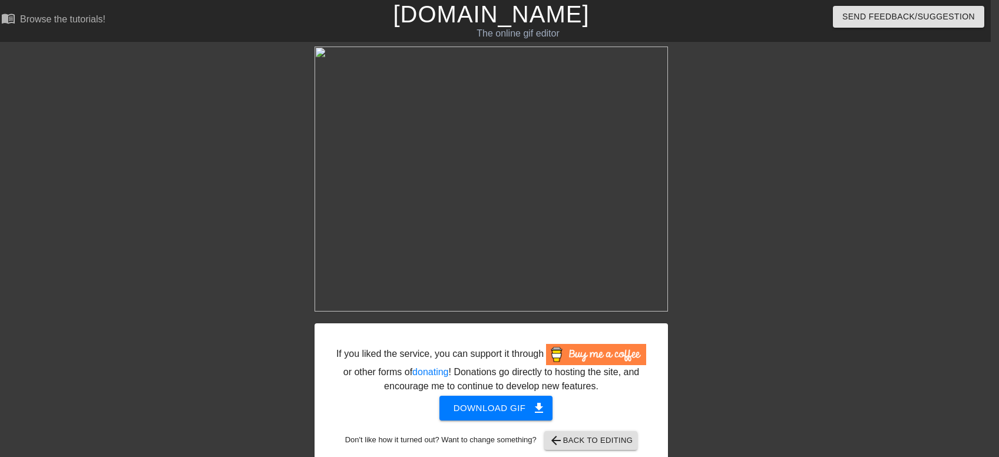
scroll to position [16, 8]
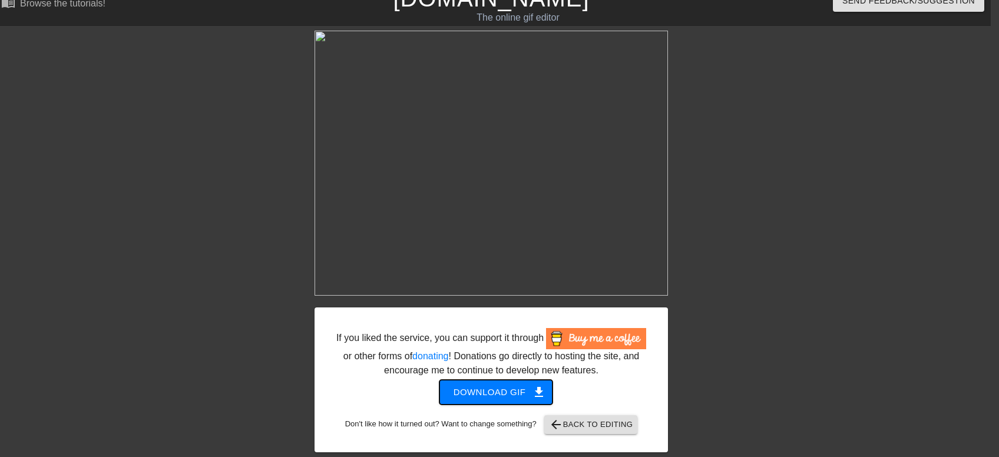
click at [497, 388] on span "Download gif get_app" at bounding box center [496, 392] width 85 height 15
